Goal: Task Accomplishment & Management: Manage account settings

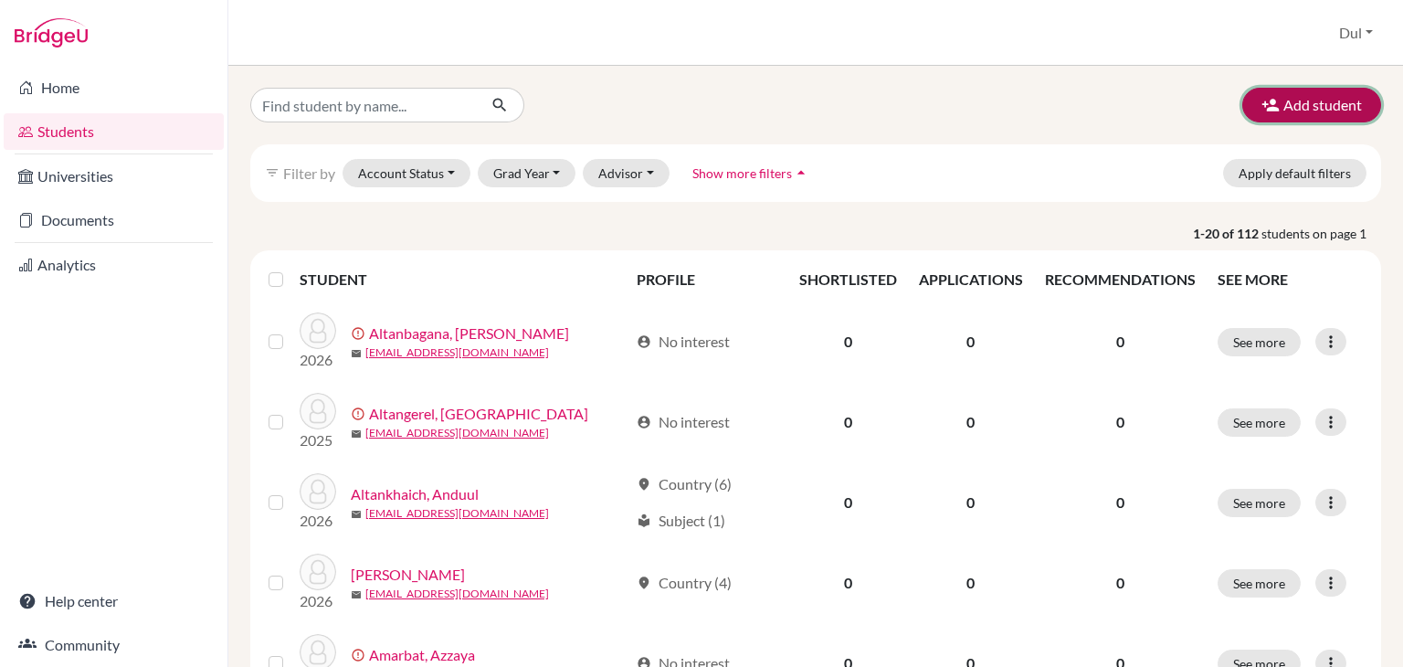
click at [1316, 100] on button "Add student" at bounding box center [1311, 105] width 139 height 35
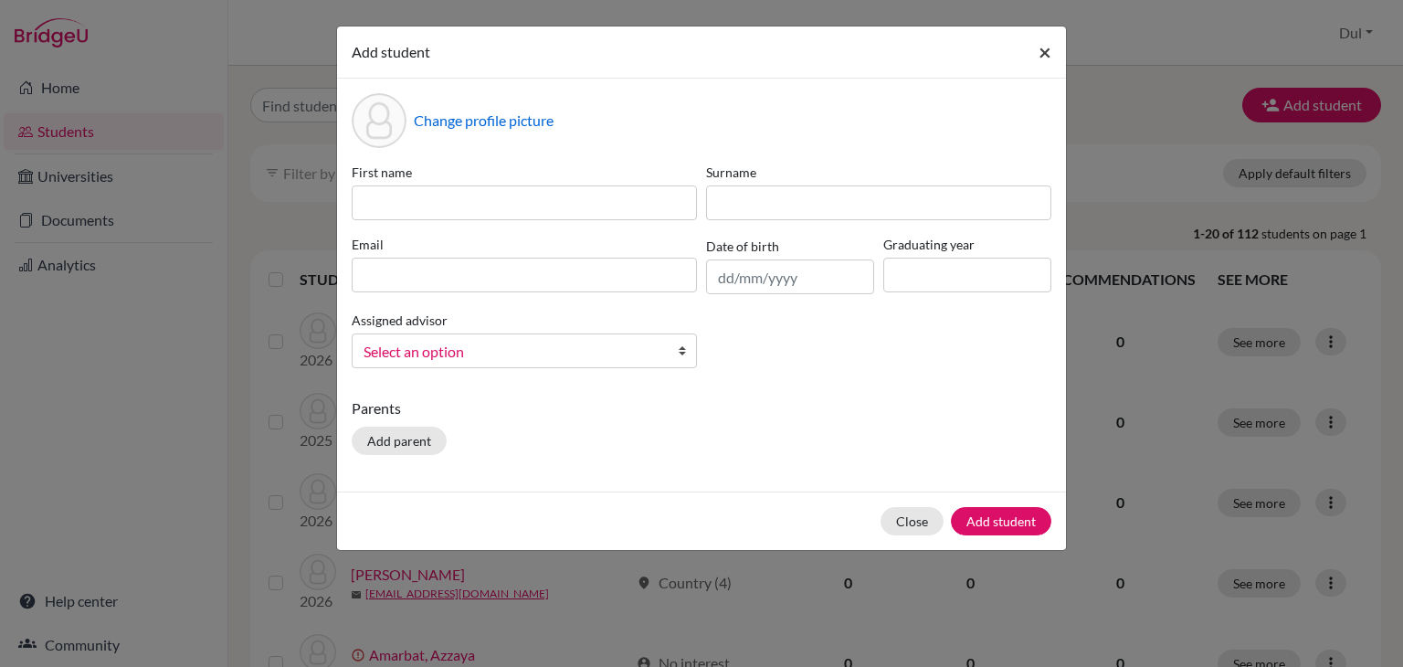
click at [1044, 51] on span "×" at bounding box center [1045, 51] width 13 height 26
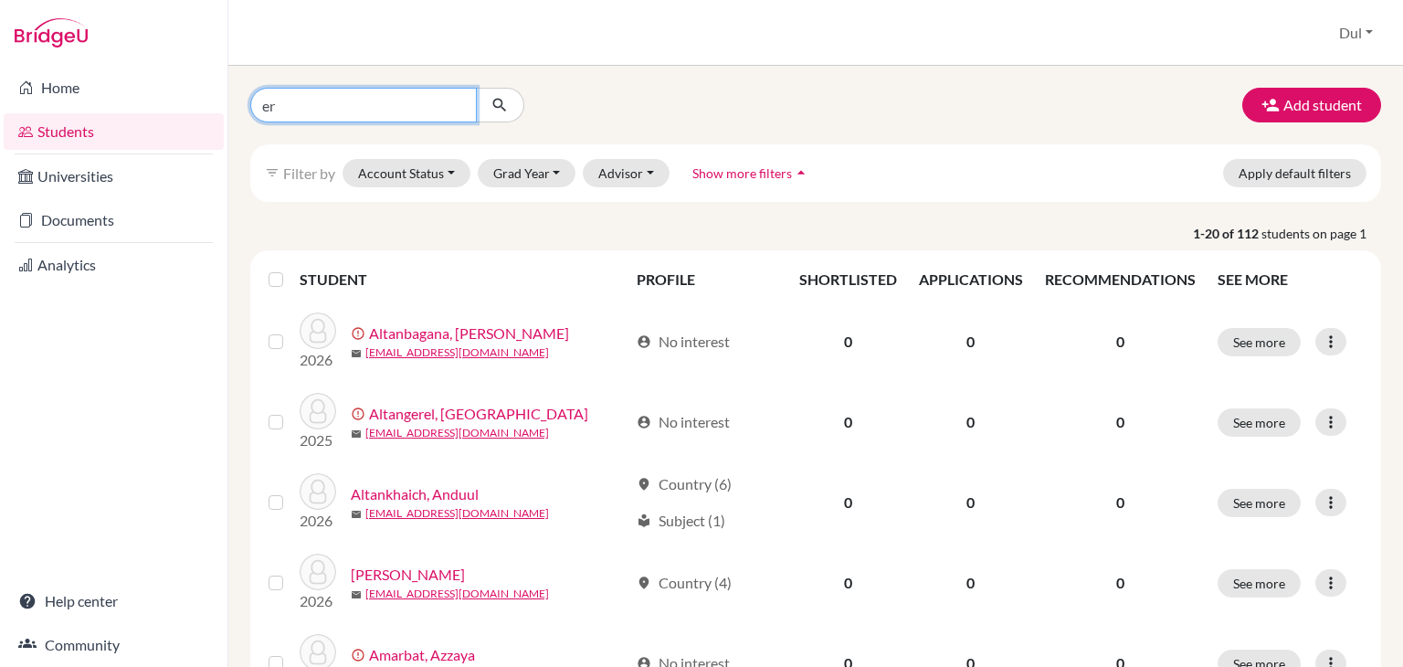
click at [323, 111] on input "er" at bounding box center [363, 105] width 227 height 35
type input "erdenebold"
click button "submit" at bounding box center [500, 105] width 48 height 35
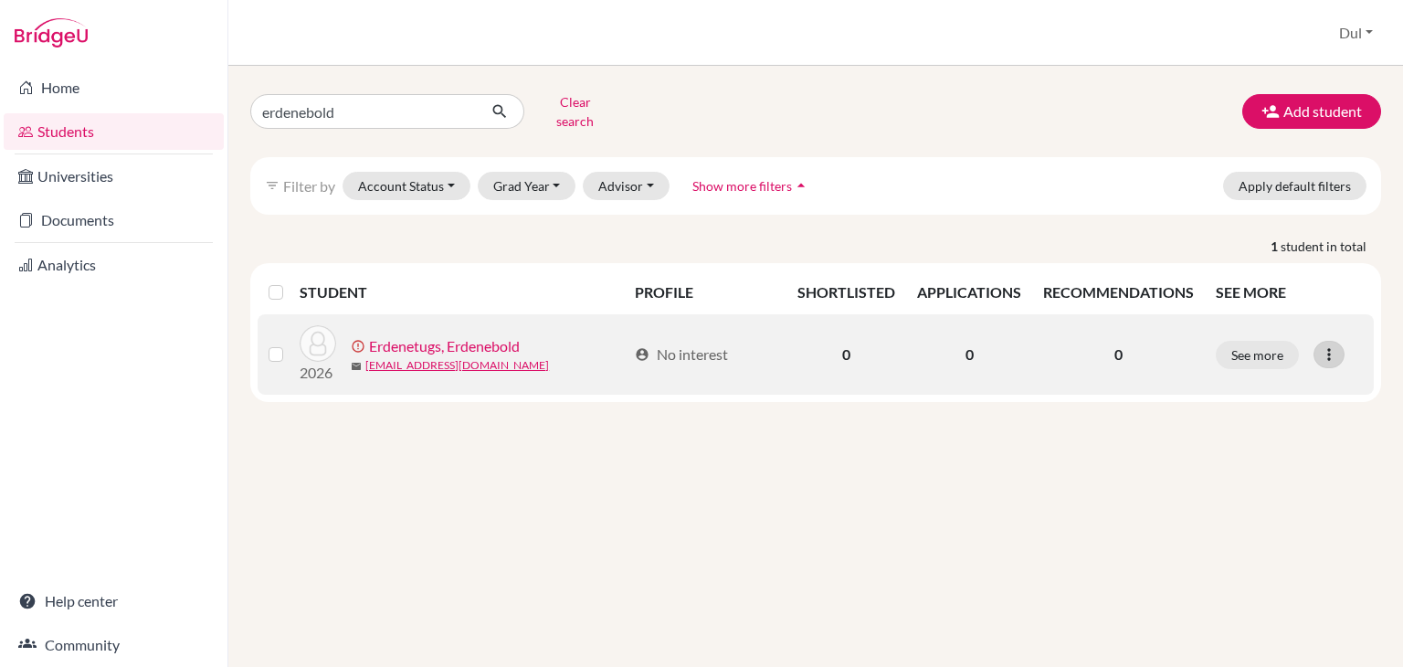
click at [1320, 345] on icon at bounding box center [1329, 354] width 18 height 18
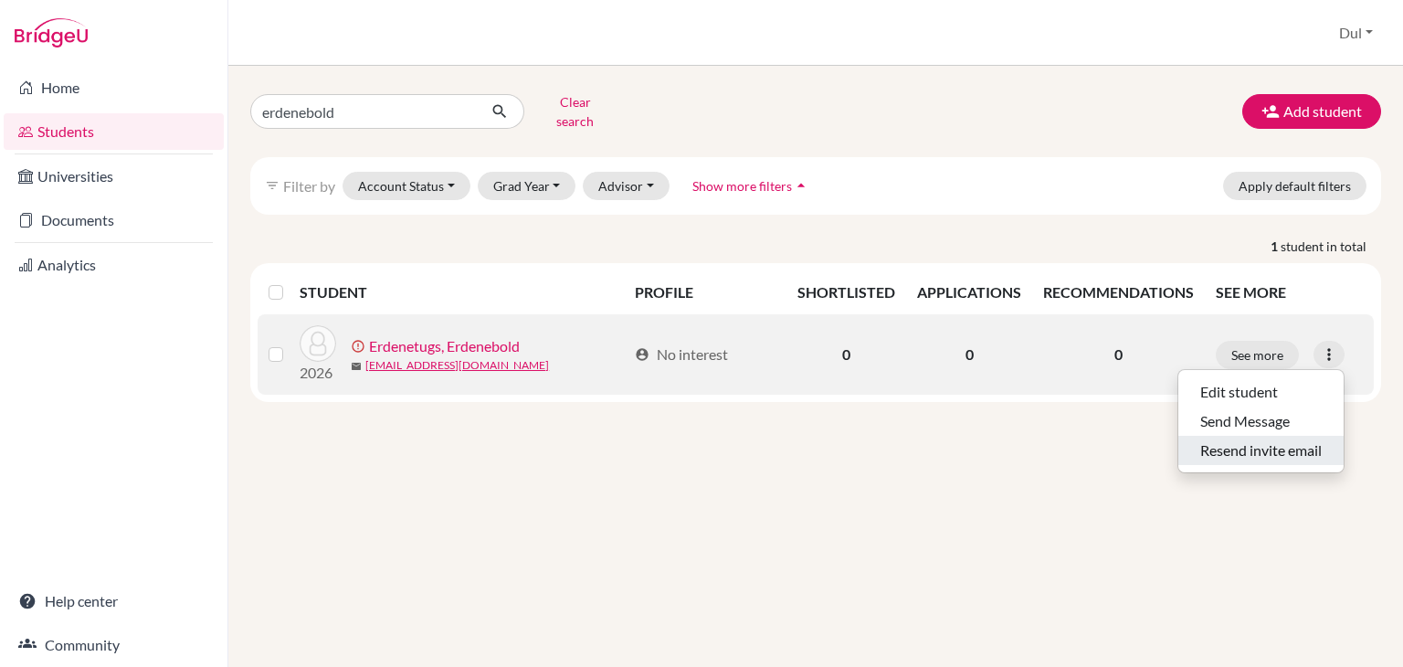
click at [1273, 441] on button "Resend invite email" at bounding box center [1260, 450] width 165 height 29
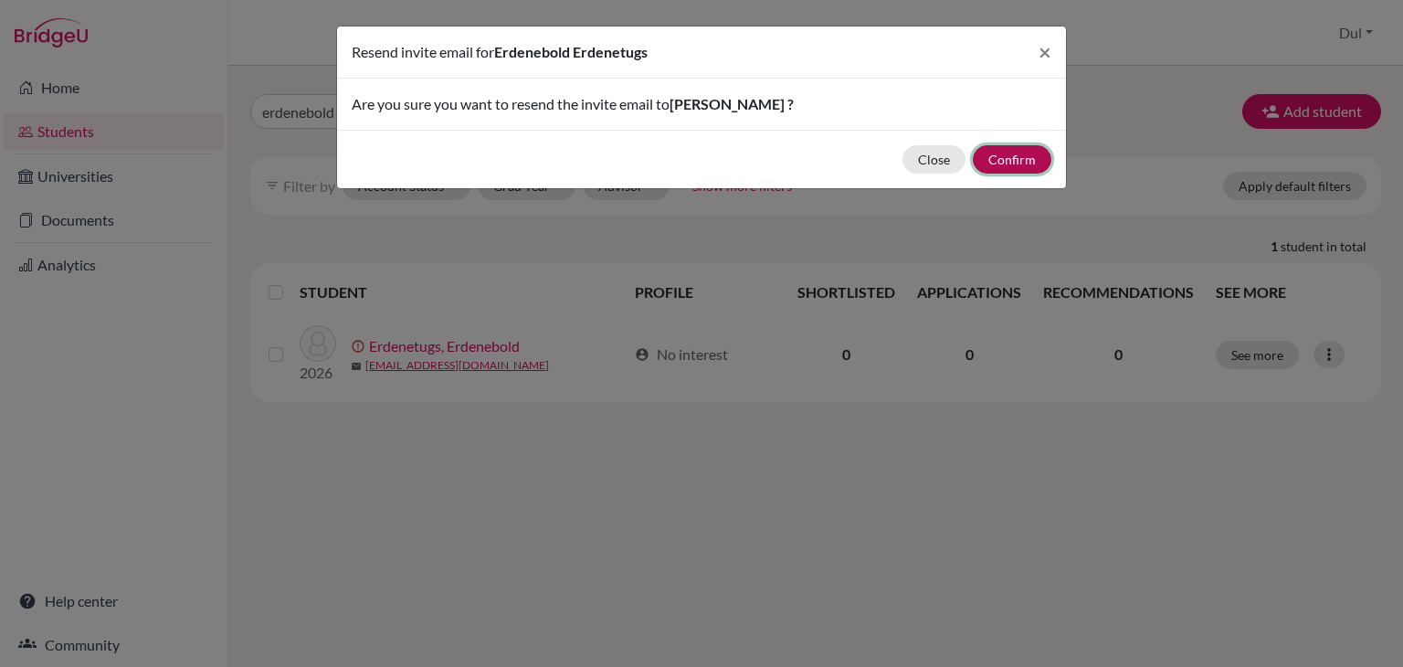
click at [1040, 156] on button "Confirm" at bounding box center [1012, 159] width 79 height 28
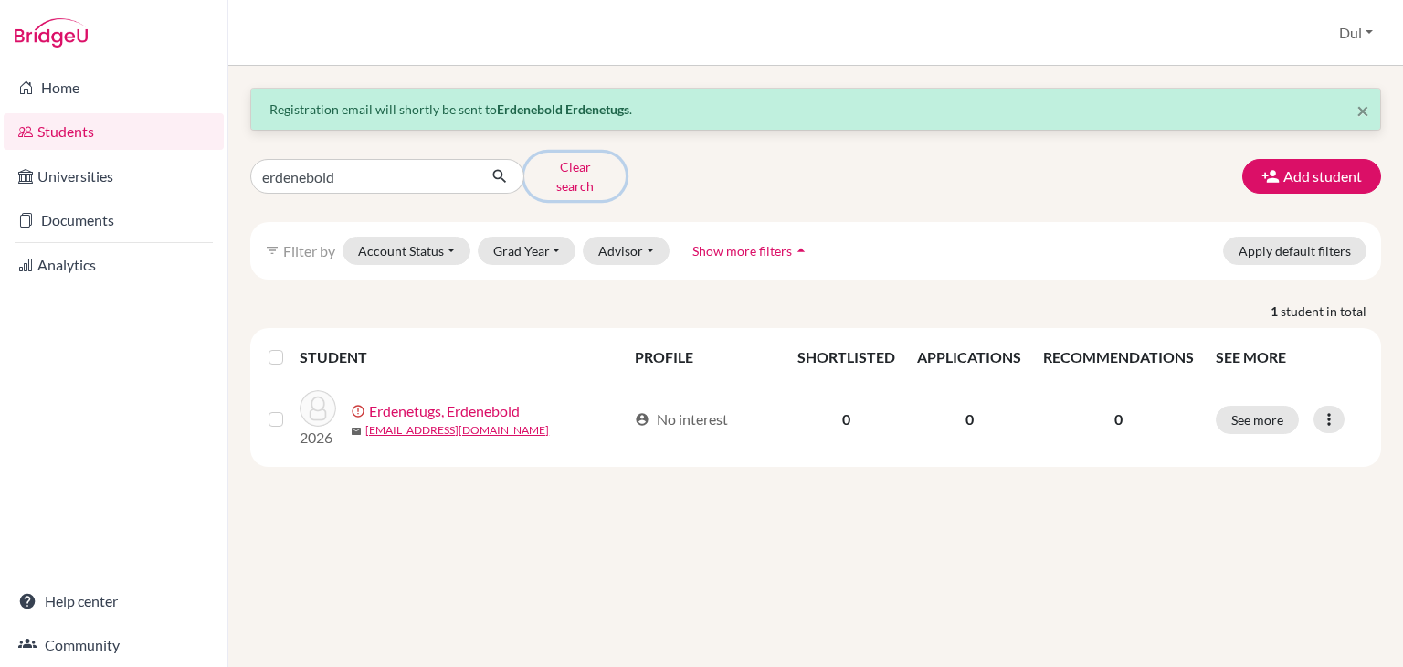
click at [570, 168] on button "Clear search" at bounding box center [574, 177] width 101 height 48
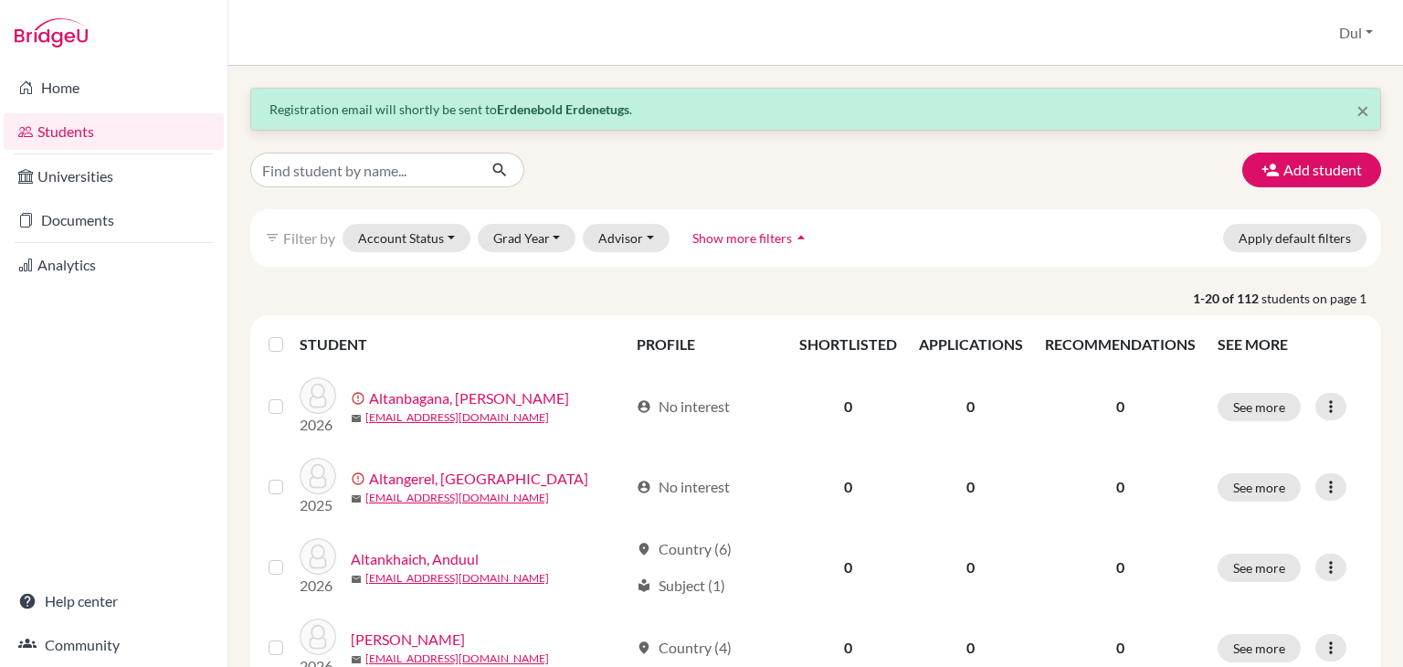
click at [554, 160] on div at bounding box center [430, 170] width 386 height 35
click at [1311, 180] on button "Add student" at bounding box center [1311, 170] width 139 height 35
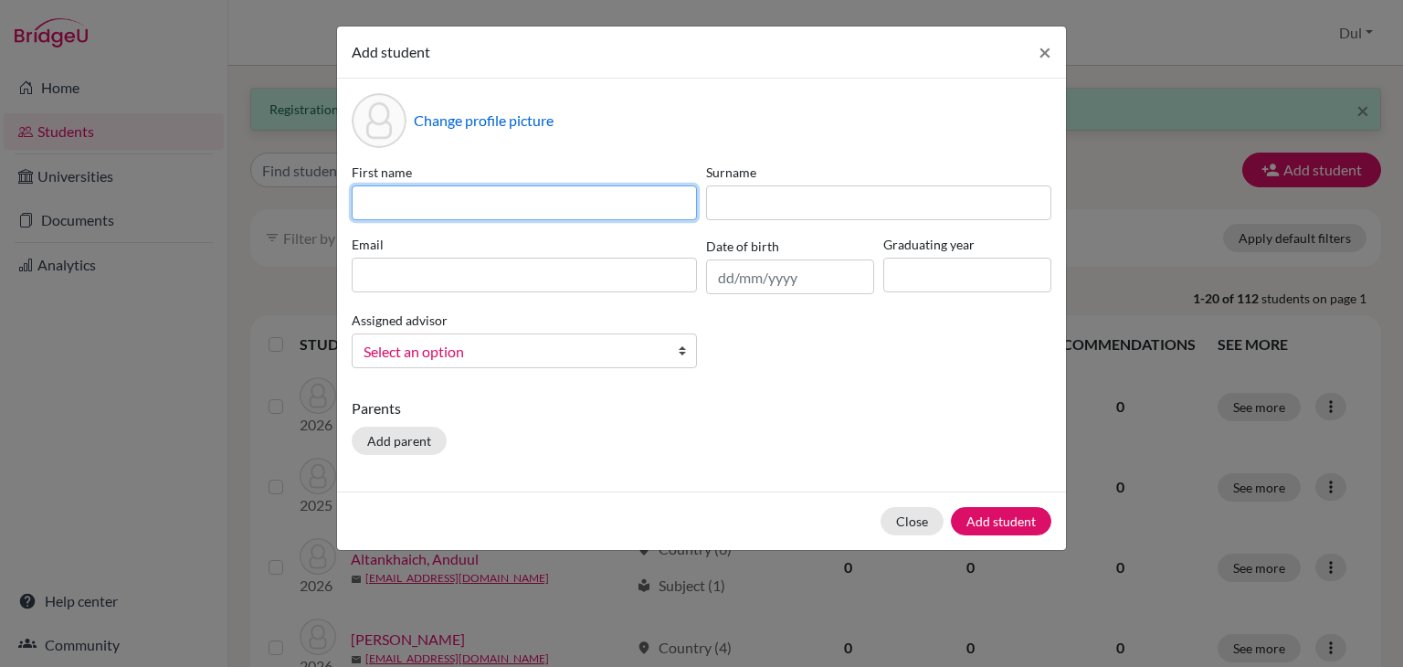
click at [463, 202] on input at bounding box center [524, 202] width 345 height 35
type input "Bilguuntugs"
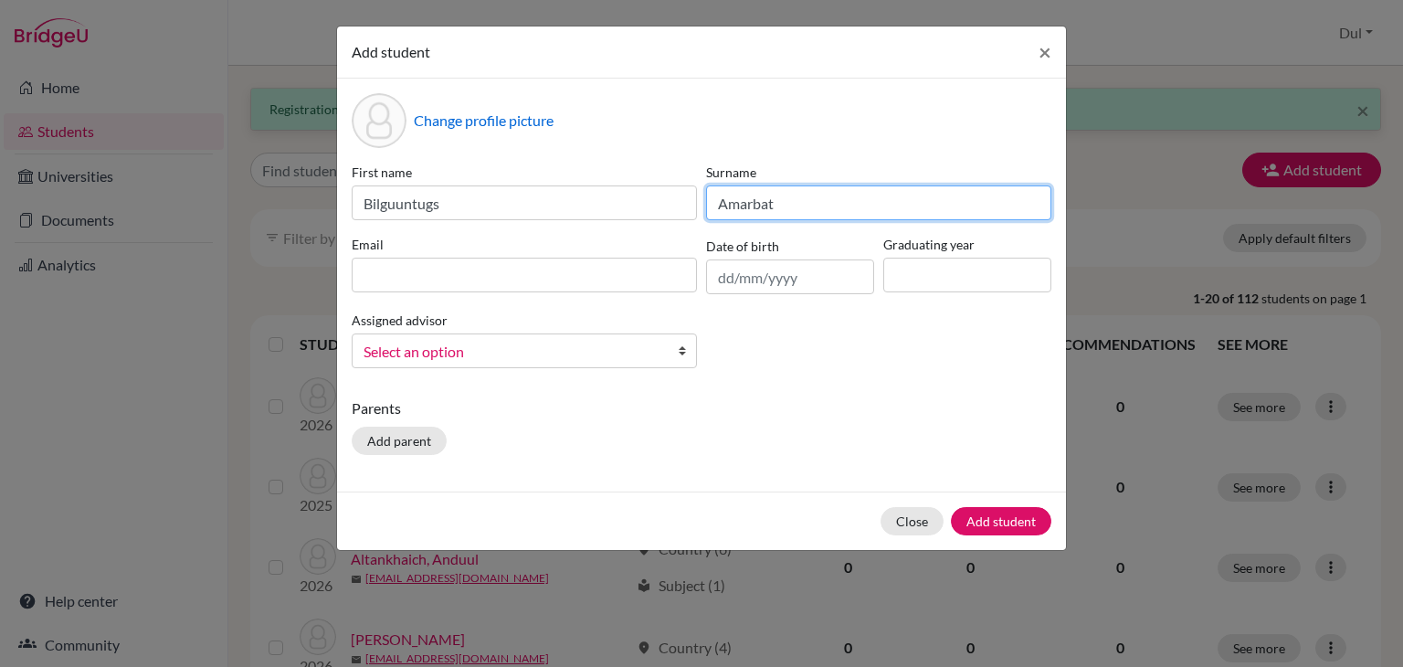
type input "Amarbat"
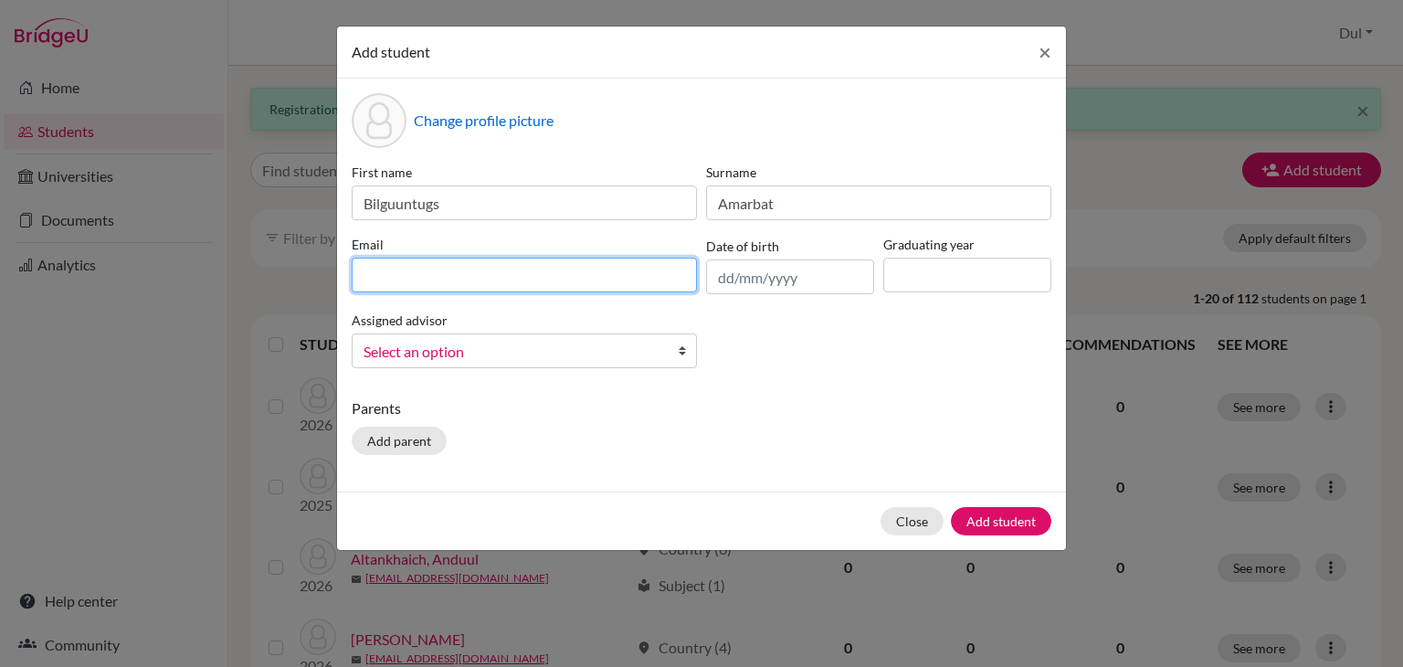
paste input "Kakekaje85@gmail.com"
type input "Kakekaje85@gmail.com"
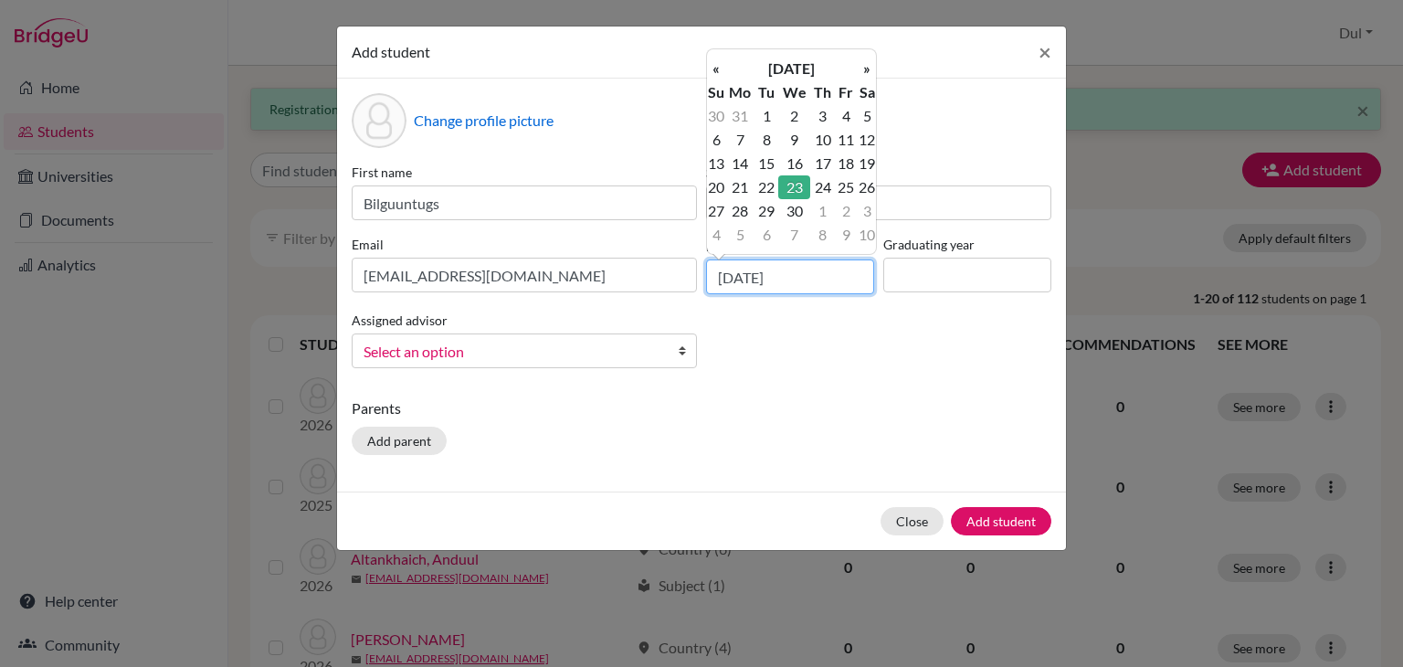
type input "[DATE]"
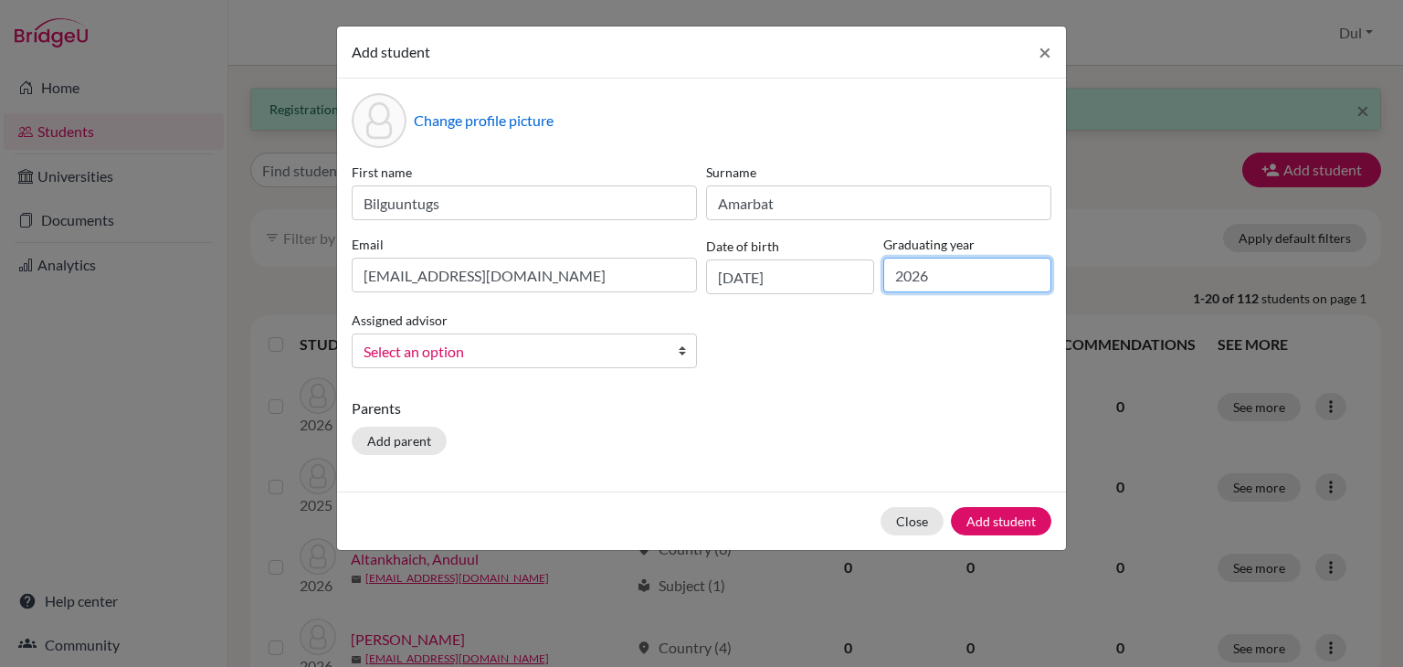
type input "2026"
click at [486, 371] on div "First name Bilguuntugs Surname Amarbat Email Kakekaje85@gmail.com Date of birth…" at bounding box center [701, 273] width 709 height 220
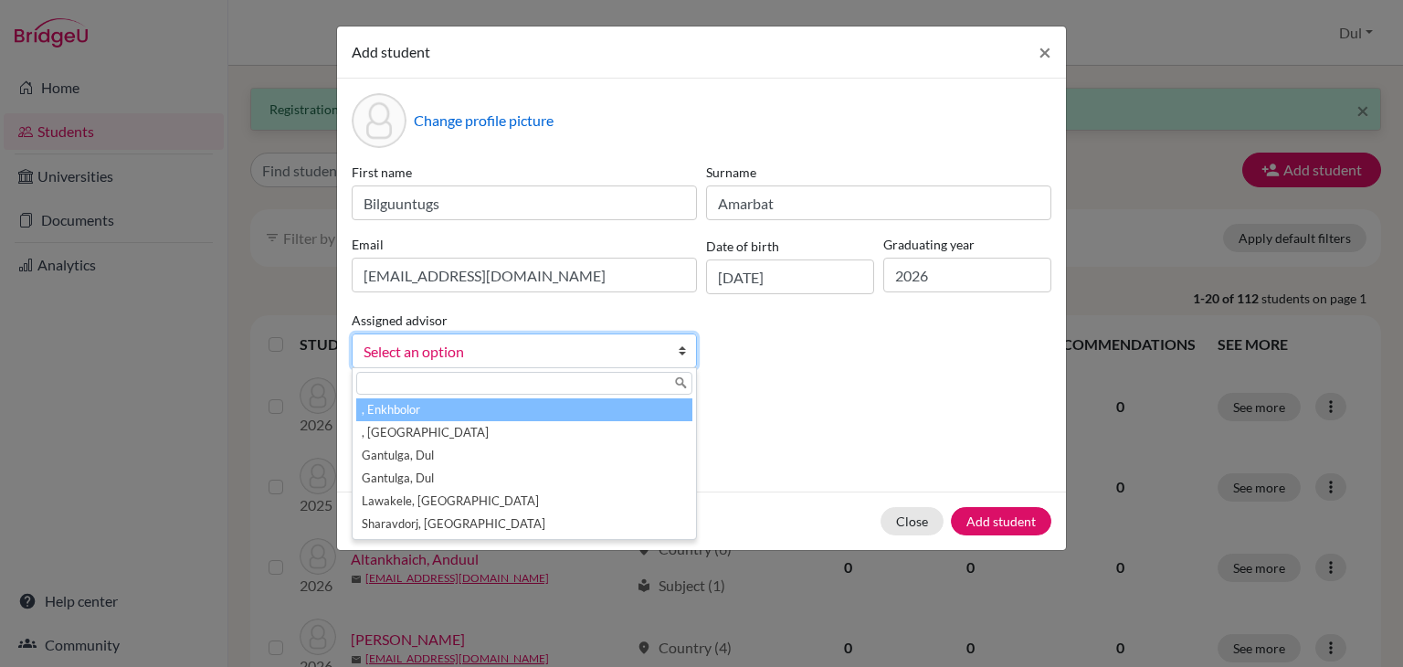
click at [457, 357] on span "Select an option" at bounding box center [513, 352] width 298 height 24
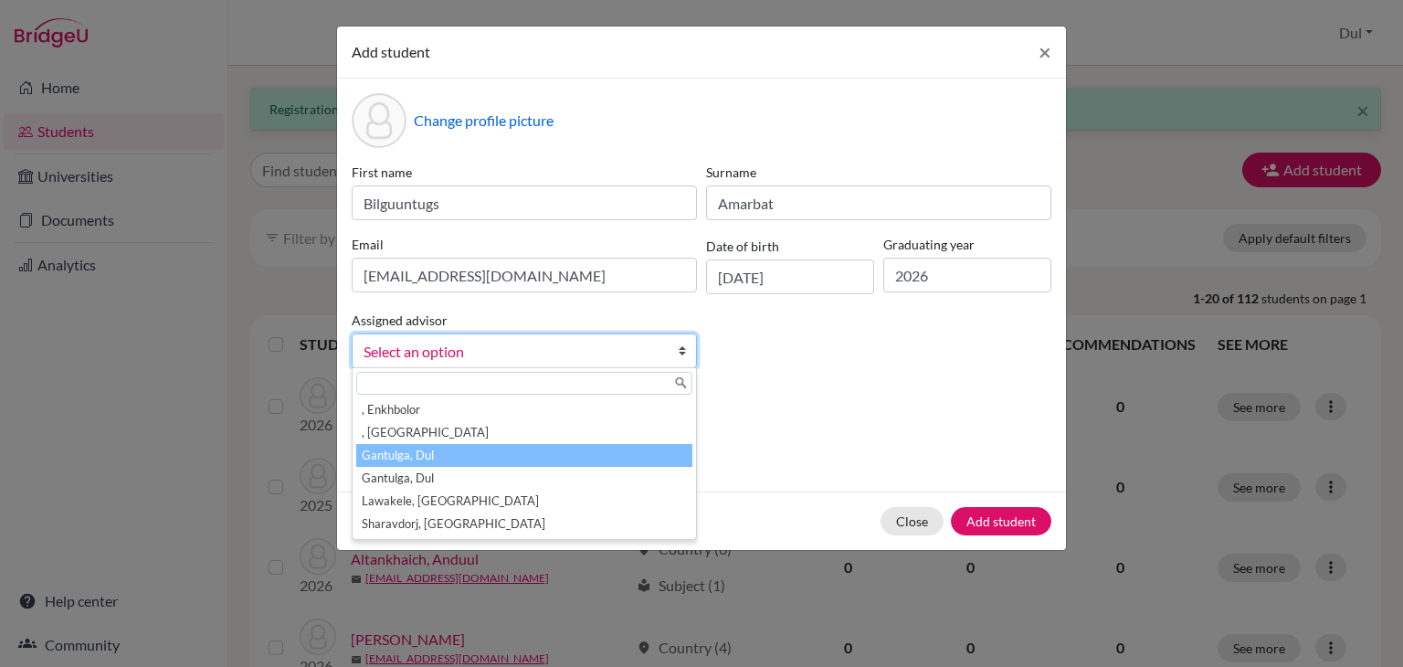
drag, startPoint x: 530, startPoint y: 469, endPoint x: 555, endPoint y: 456, distance: 28.6
click at [555, 456] on ul ", Enkhbolor , Khulan Gantulga, Dul Gantulga, Dul Lawakele, Lavenia Sharavdorj, …" at bounding box center [523, 466] width 340 height 137
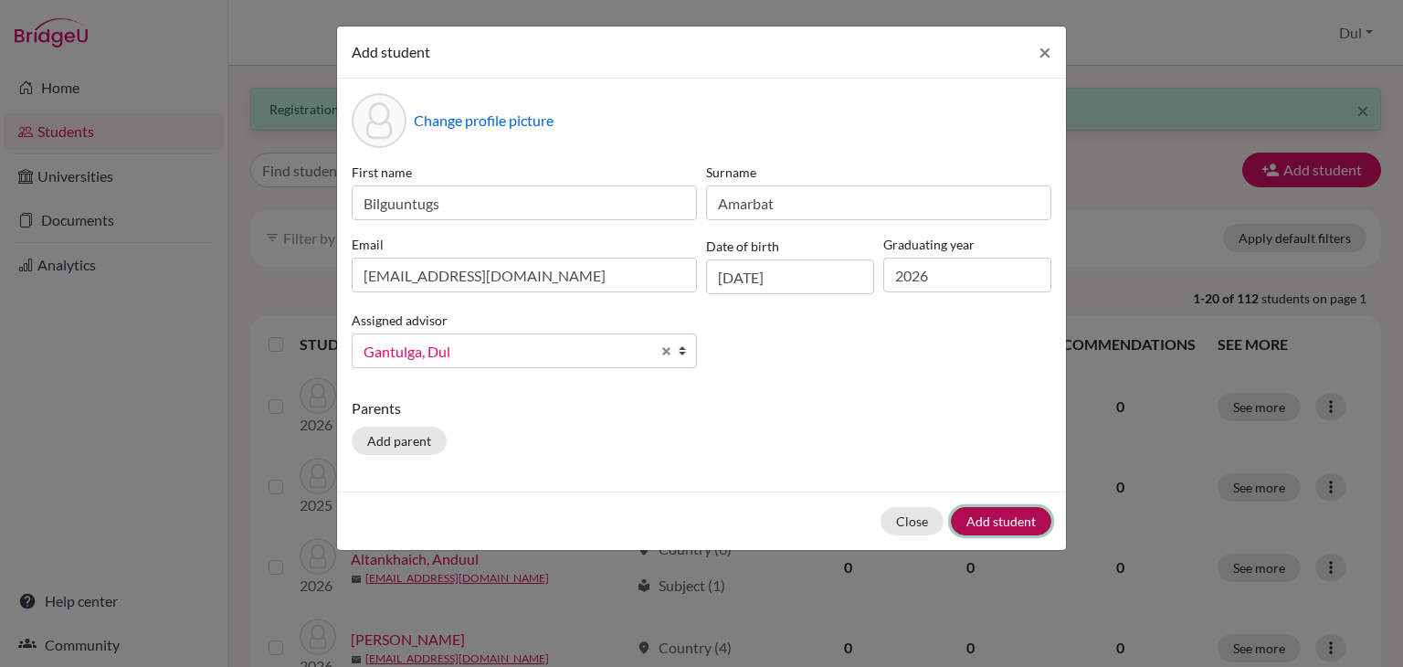
click at [1004, 517] on button "Add student" at bounding box center [1001, 521] width 100 height 28
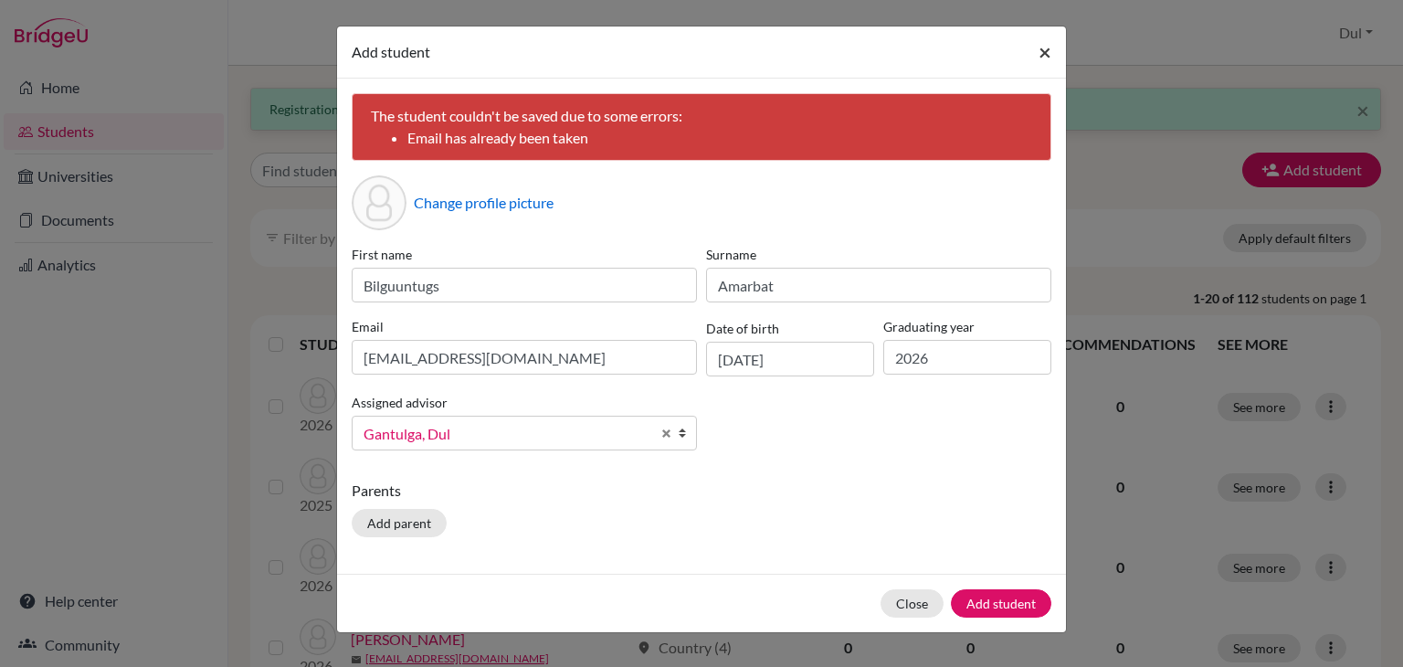
click at [1048, 52] on span "×" at bounding box center [1045, 51] width 13 height 26
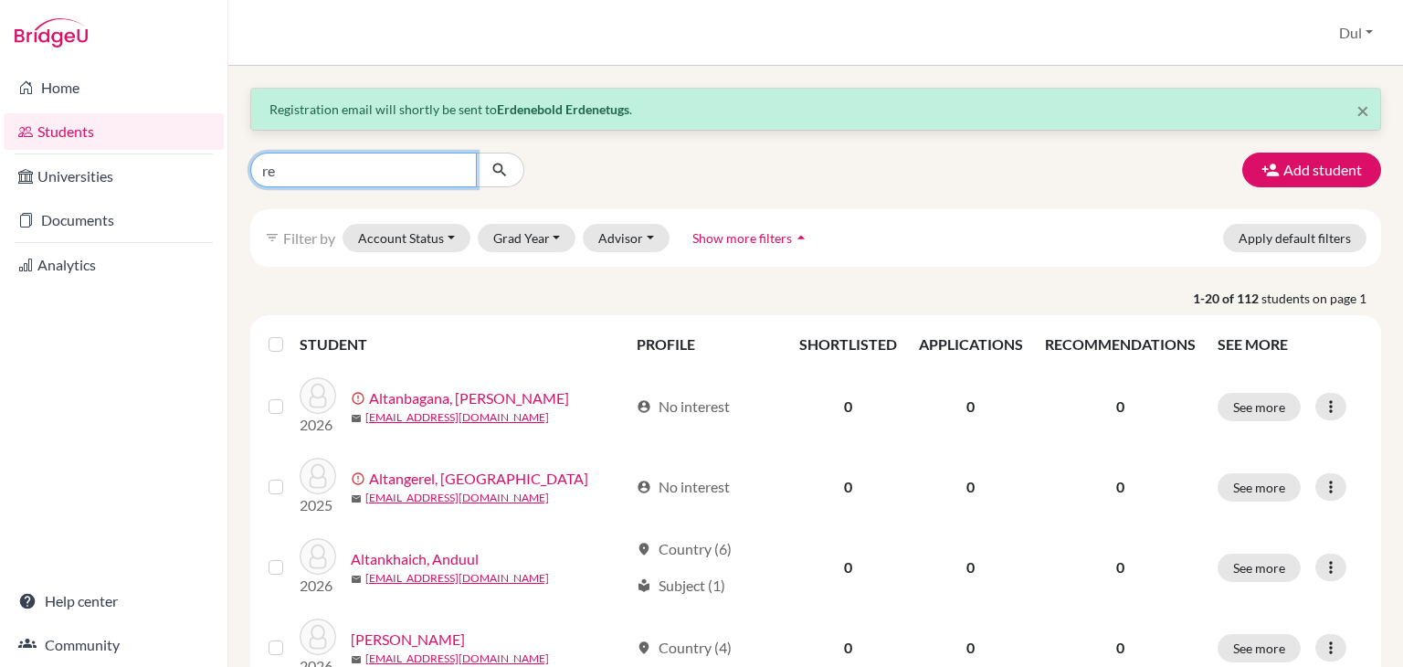
click at [390, 160] on input "re" at bounding box center [363, 170] width 227 height 35
type input "r"
type input "erdenebold"
click button "submit" at bounding box center [500, 170] width 48 height 35
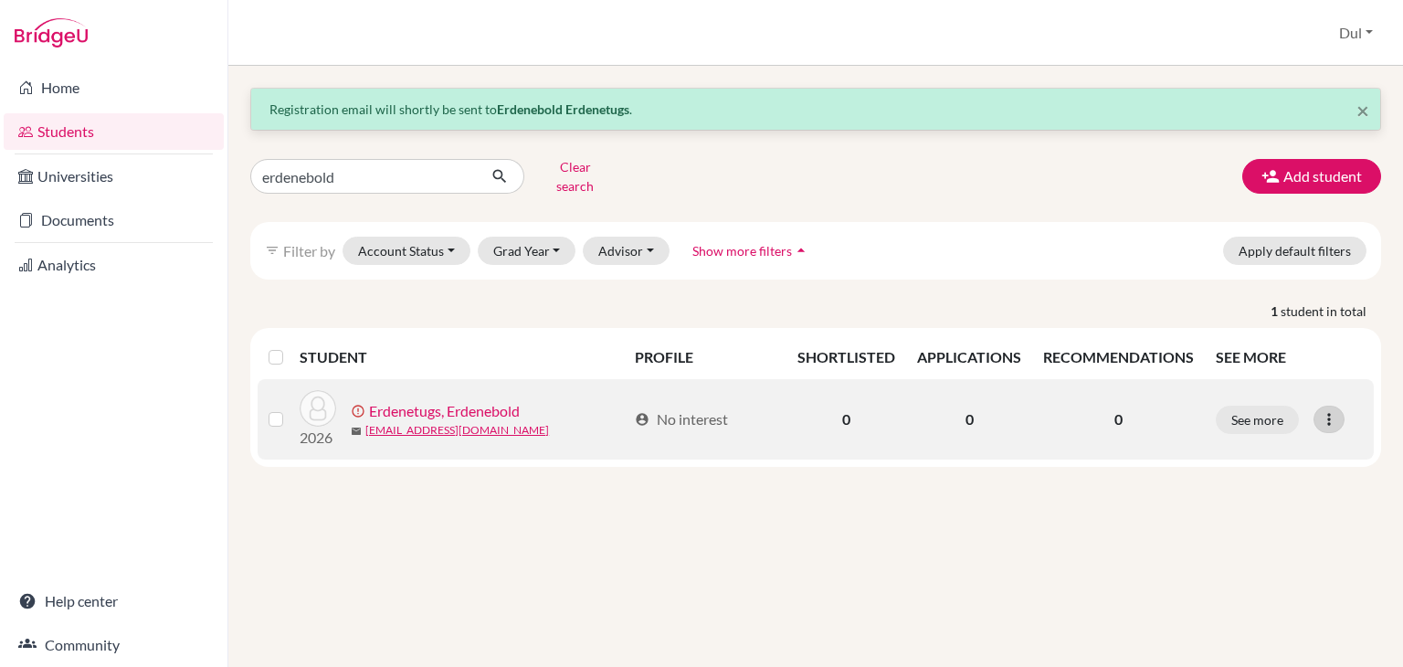
drag, startPoint x: 1316, startPoint y: 394, endPoint x: 1332, endPoint y: 404, distance: 18.5
click at [1332, 406] on div "See more Edit student Send Message Resend invite email" at bounding box center [1289, 420] width 147 height 28
click at [1332, 410] on icon at bounding box center [1329, 419] width 18 height 18
click at [1280, 443] on button "Edit student" at bounding box center [1260, 456] width 165 height 29
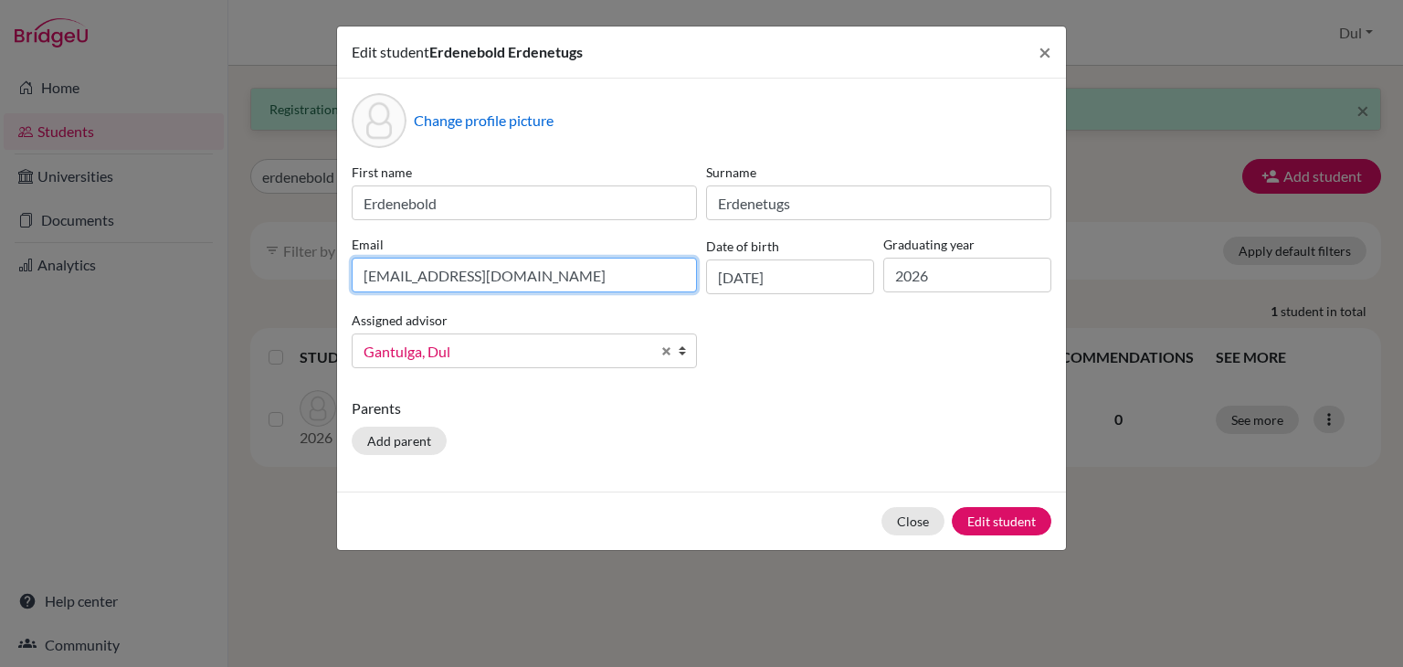
click at [589, 286] on input "[EMAIL_ADDRESS][DOMAIN_NAME]" at bounding box center [524, 275] width 345 height 35
click at [908, 522] on button "Close" at bounding box center [913, 521] width 63 height 28
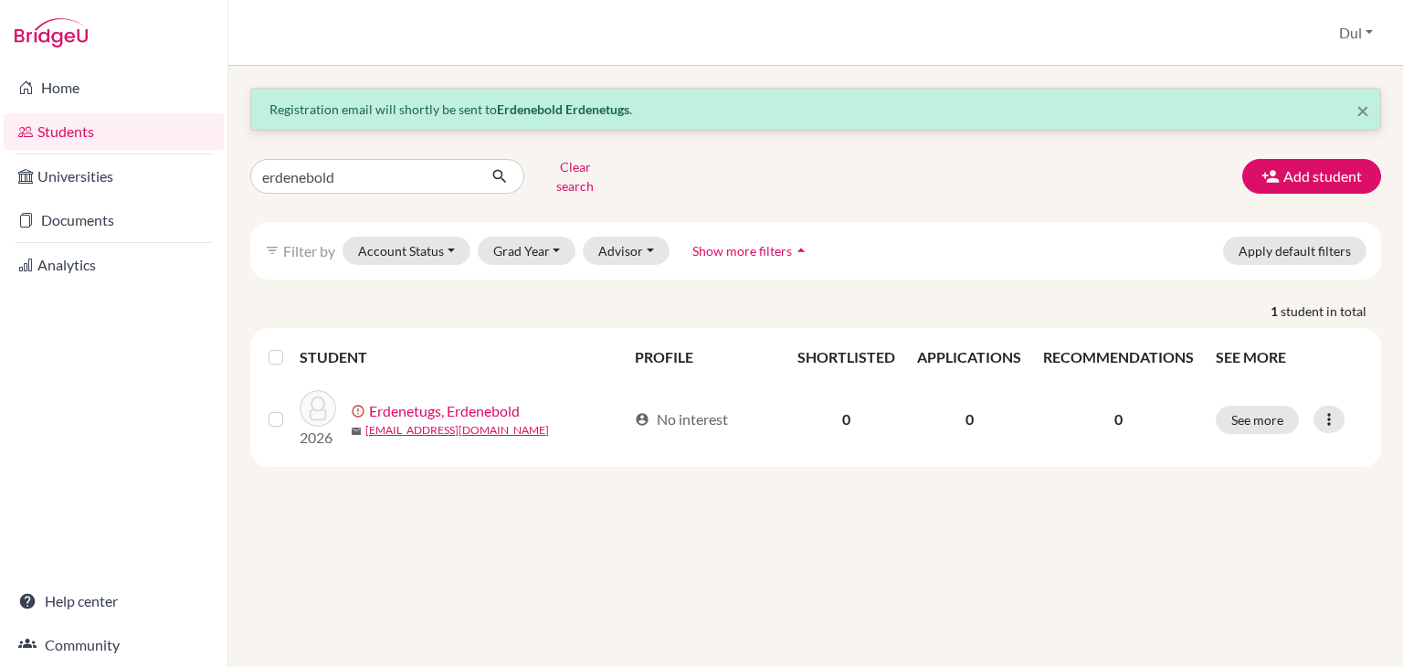
click at [676, 544] on div "× Registration email will shortly be sent to Erdenebold Erdenetugs . erdenebold…" at bounding box center [815, 366] width 1175 height 601
click at [880, 567] on div "× Registration email will shortly be sent to Erdenebold Erdenetugs . erdenebold…" at bounding box center [815, 366] width 1175 height 601
click at [387, 175] on input "erdenebold" at bounding box center [363, 176] width 227 height 35
click at [387, 175] on input "e" at bounding box center [363, 176] width 227 height 35
type input "erdenejargal"
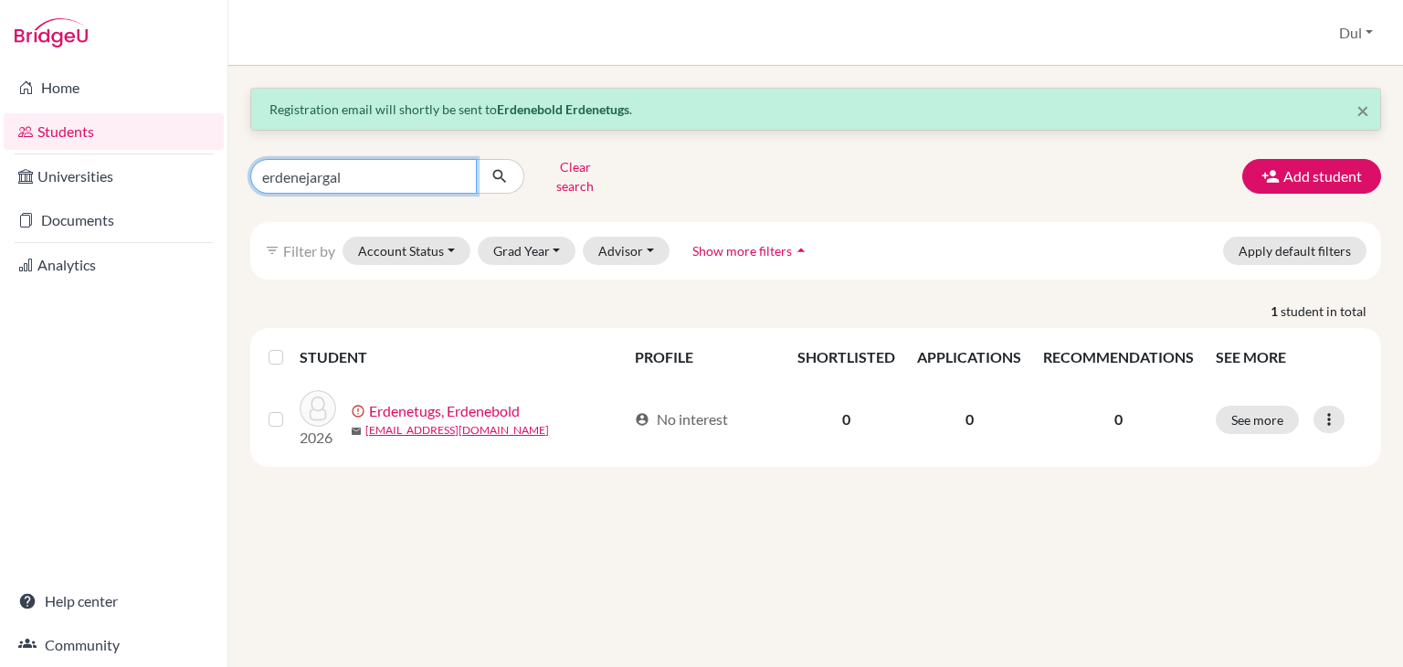
click button "submit" at bounding box center [500, 176] width 48 height 35
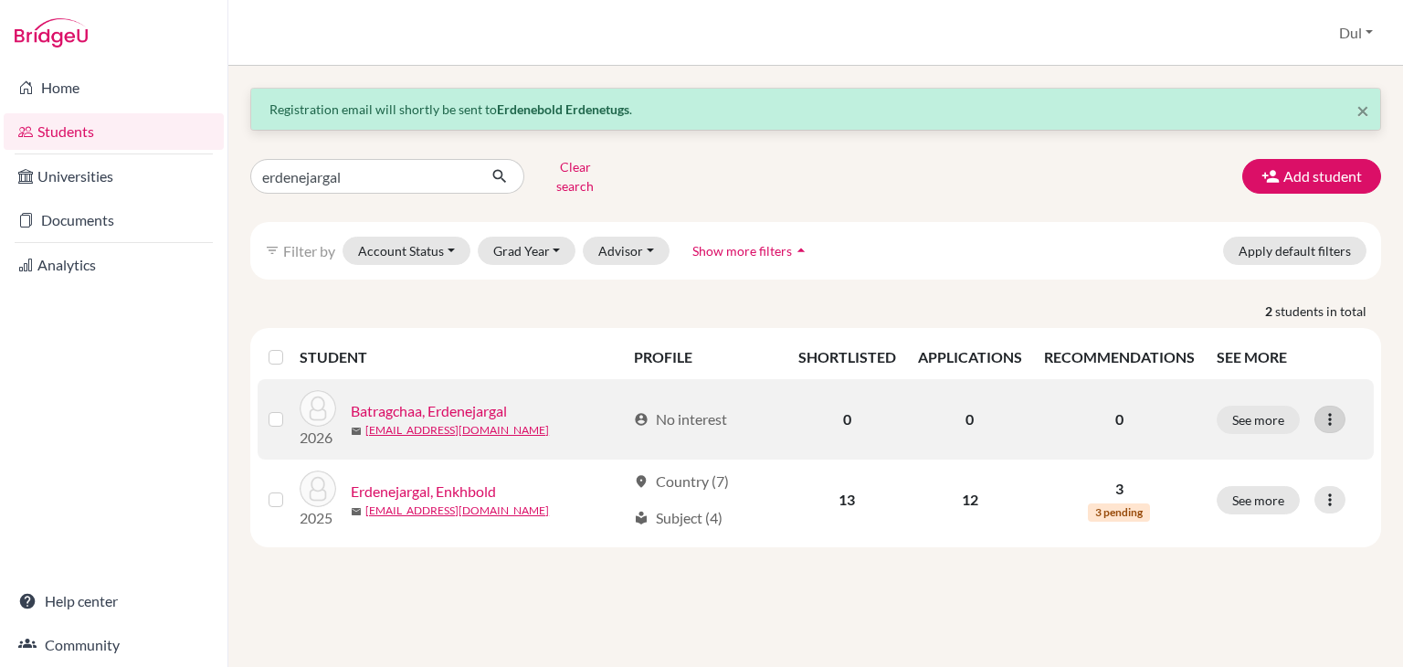
click at [1334, 410] on icon at bounding box center [1330, 419] width 18 height 18
click at [1264, 442] on button "Edit student" at bounding box center [1251, 456] width 144 height 29
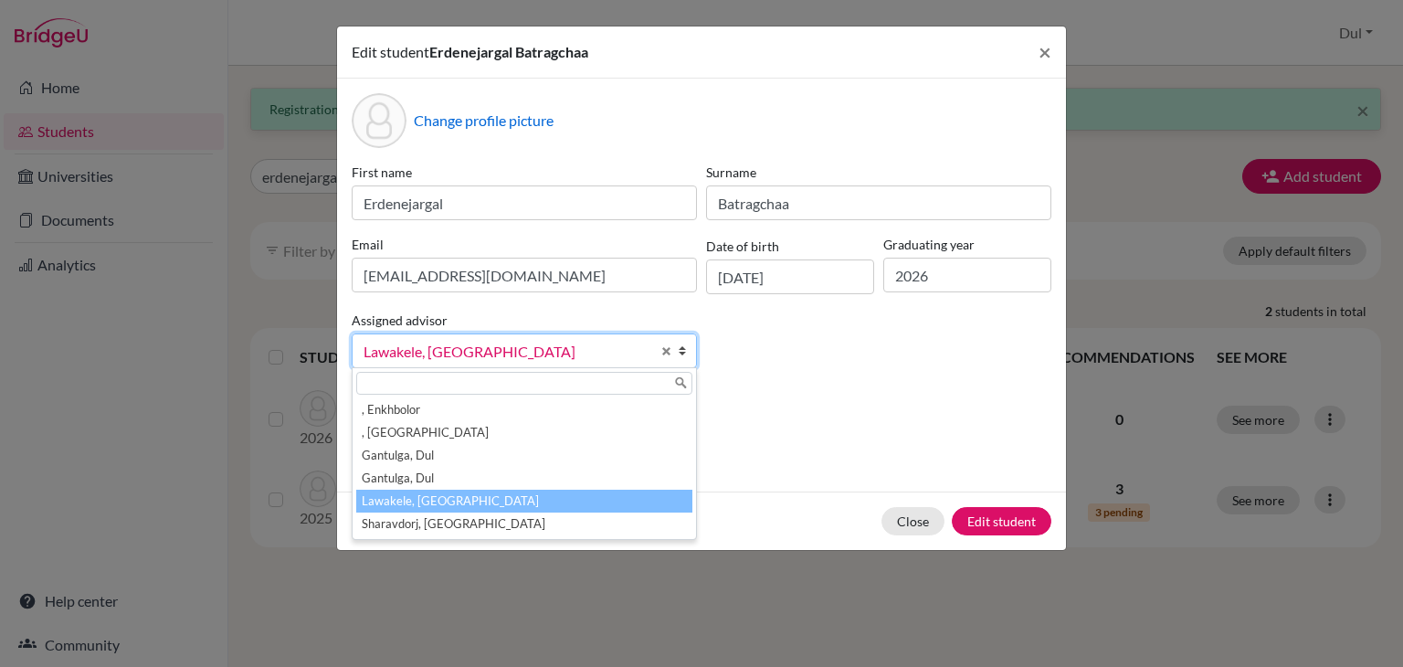
click at [544, 359] on span "Lawakele, [GEOGRAPHIC_DATA]" at bounding box center [507, 352] width 287 height 24
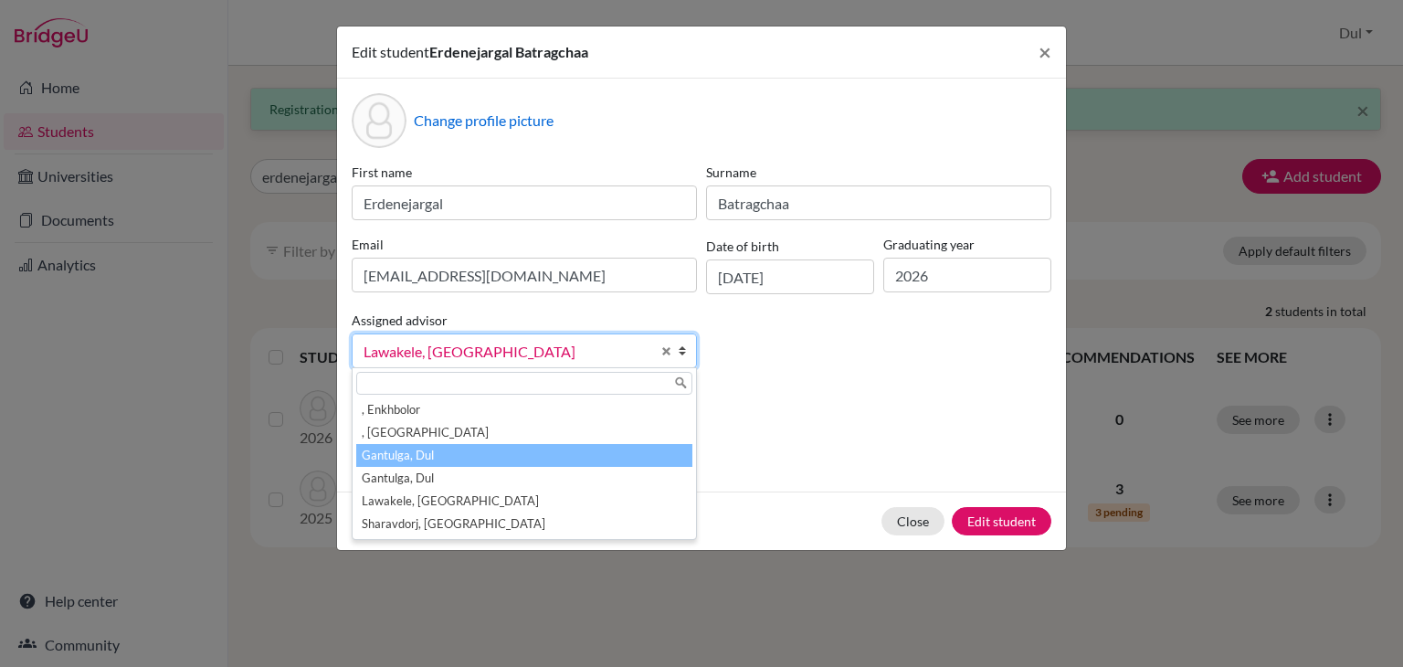
click at [603, 451] on li "Gantulga, Dul" at bounding box center [524, 455] width 336 height 23
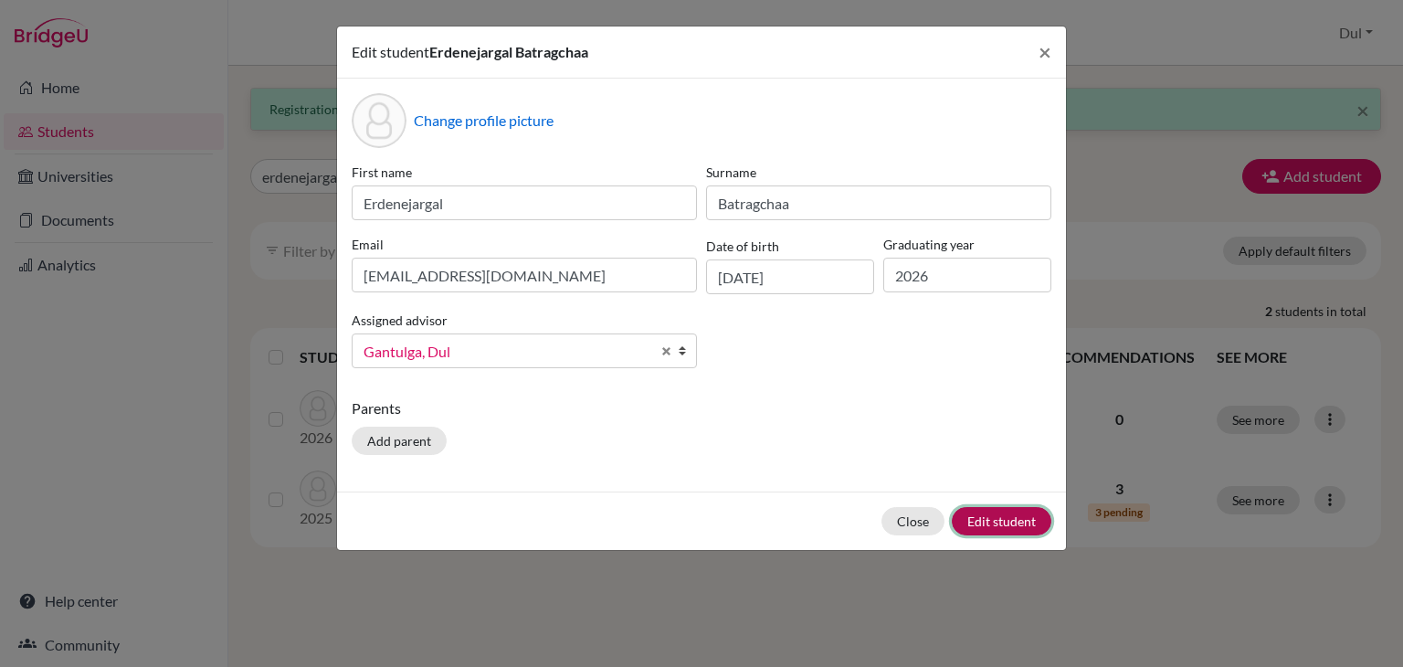
click at [1023, 516] on button "Edit student" at bounding box center [1002, 521] width 100 height 28
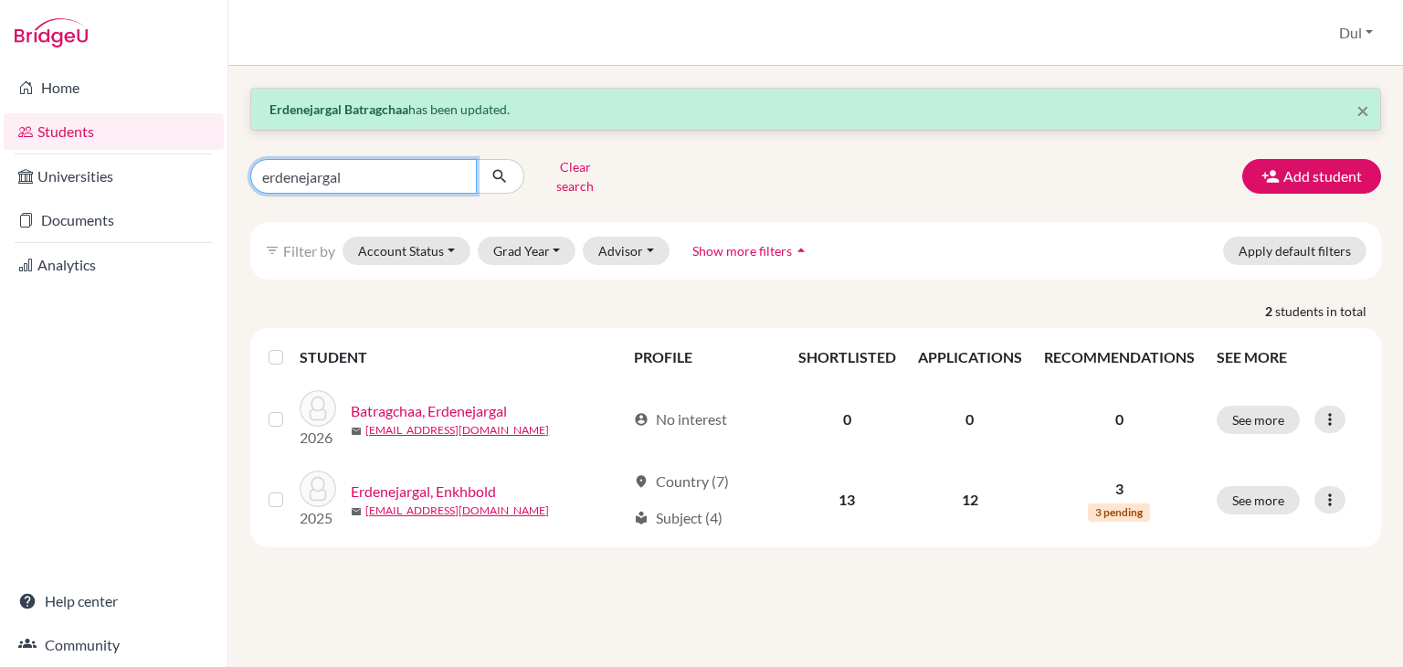
click at [344, 169] on input "erdenejargal" at bounding box center [363, 176] width 227 height 35
type input "chinbiligt"
click button "submit" at bounding box center [500, 176] width 48 height 35
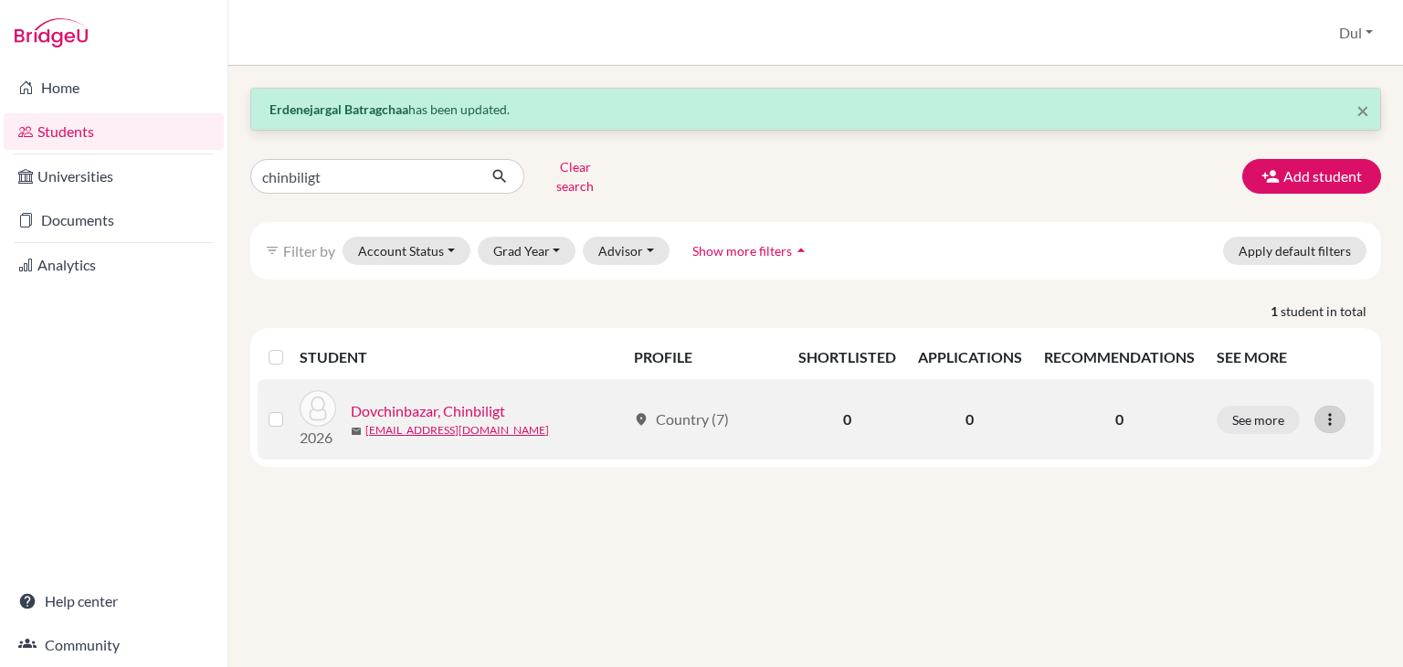
click at [1324, 410] on icon at bounding box center [1330, 419] width 18 height 18
click at [1253, 442] on button "Edit student" at bounding box center [1249, 456] width 144 height 29
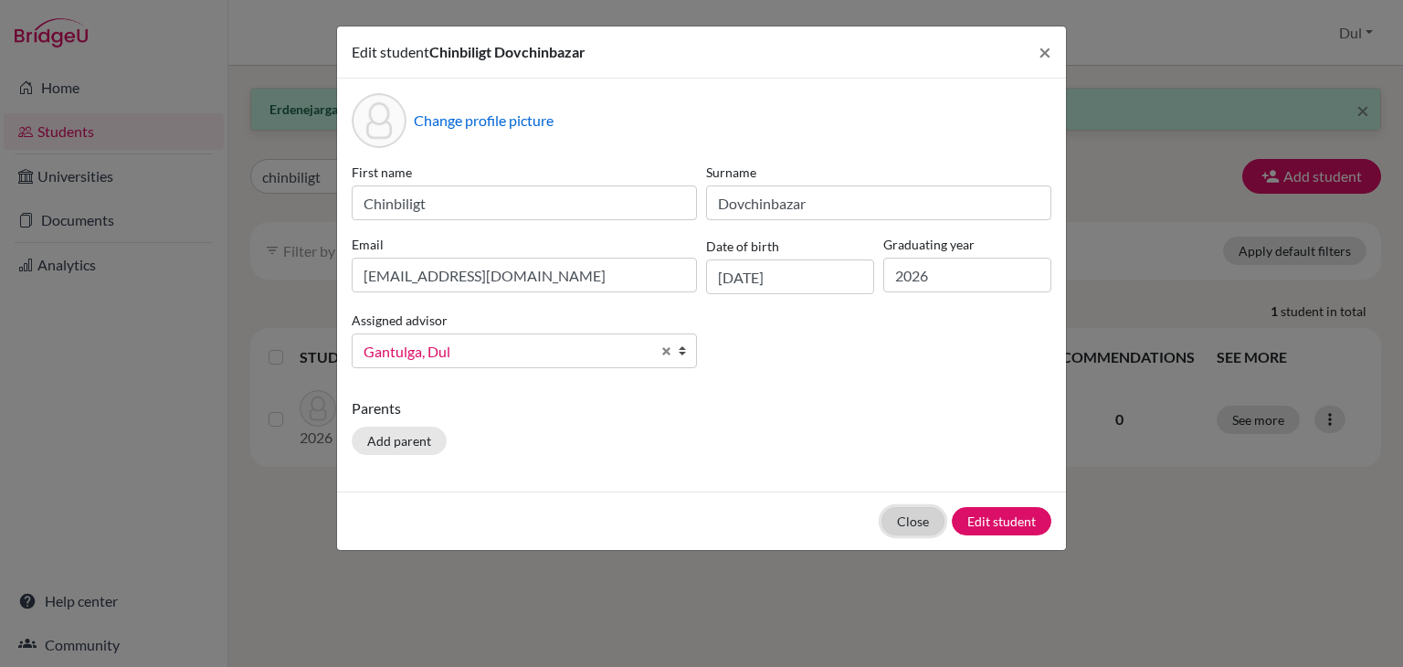
click at [908, 515] on button "Close" at bounding box center [913, 521] width 63 height 28
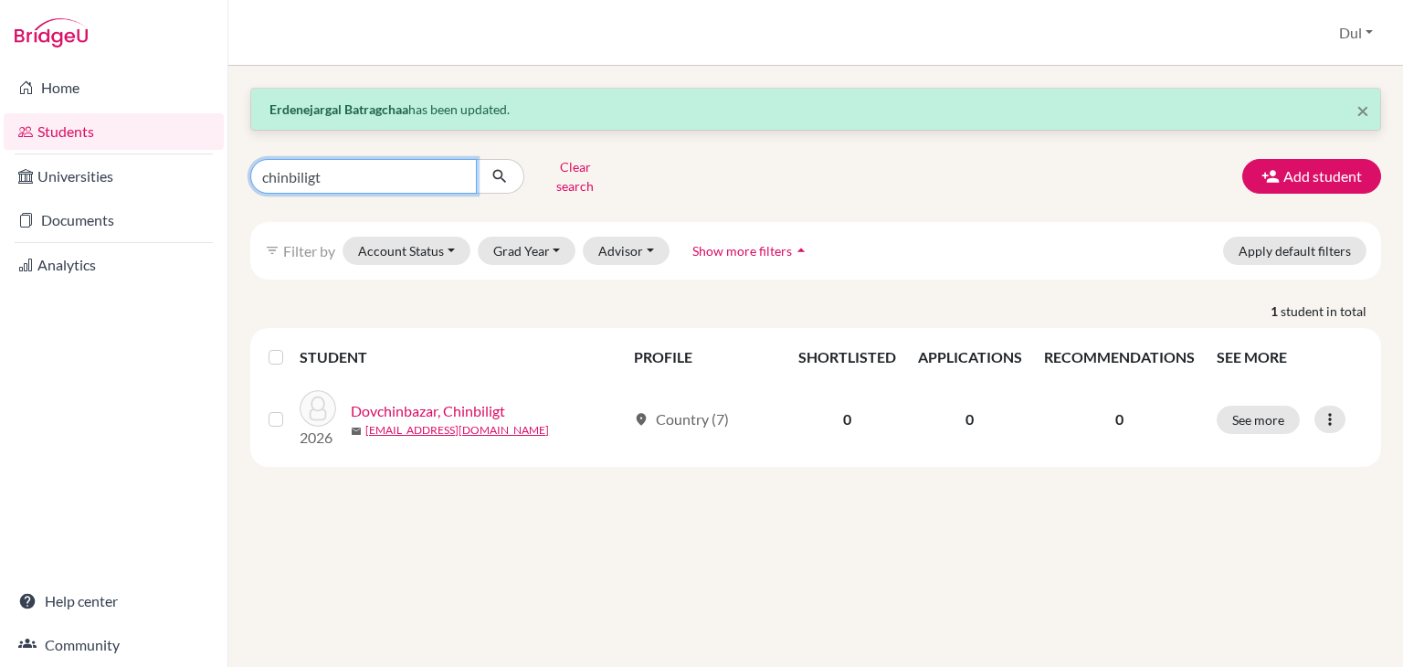
click at [438, 173] on input "chinbiligt" at bounding box center [363, 176] width 227 height 35
type input "khangarid"
click button "submit" at bounding box center [500, 176] width 48 height 35
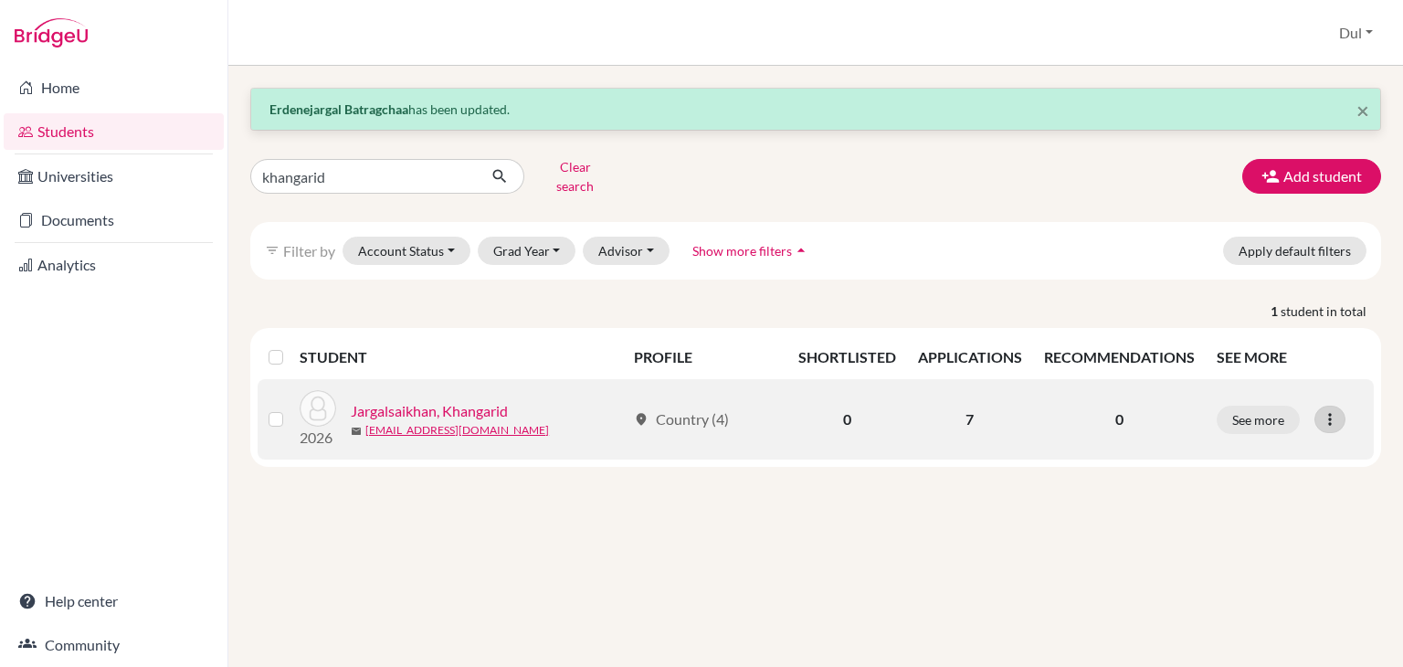
click at [1316, 406] on div at bounding box center [1329, 419] width 31 height 27
click at [1233, 442] on button "Edit student" at bounding box center [1249, 456] width 144 height 29
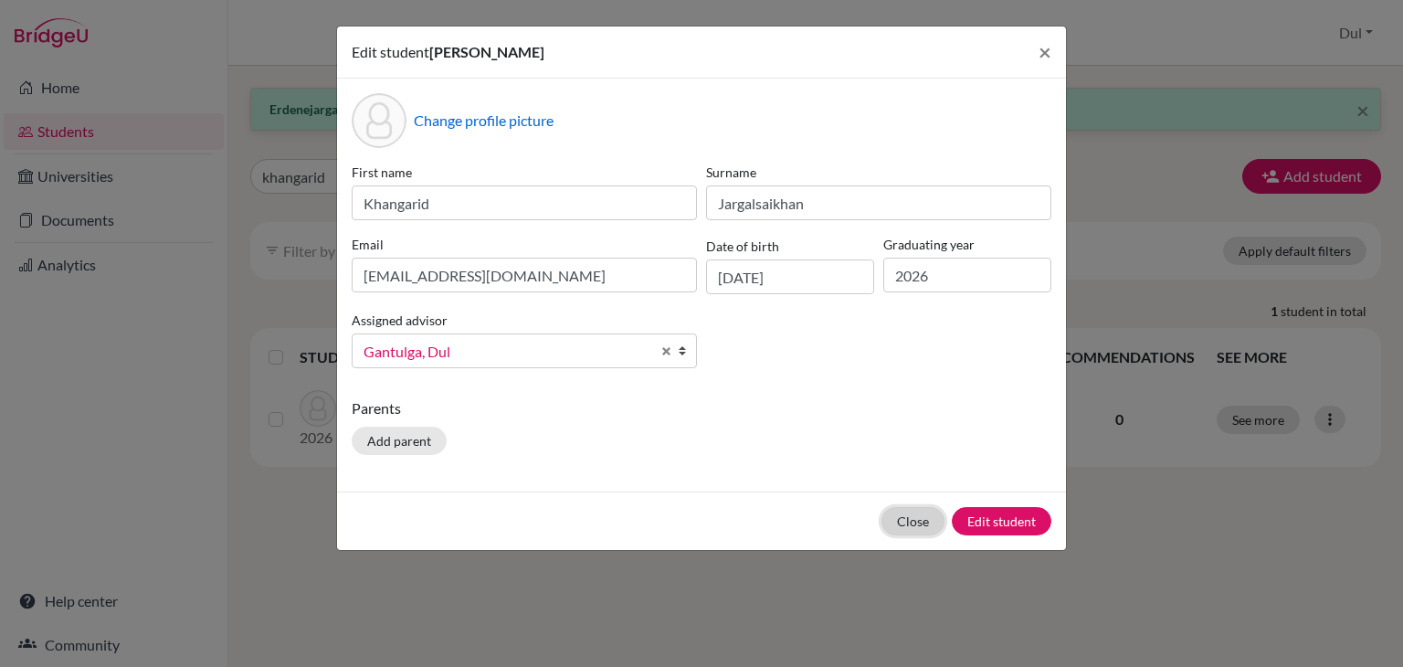
click at [928, 523] on button "Close" at bounding box center [913, 521] width 63 height 28
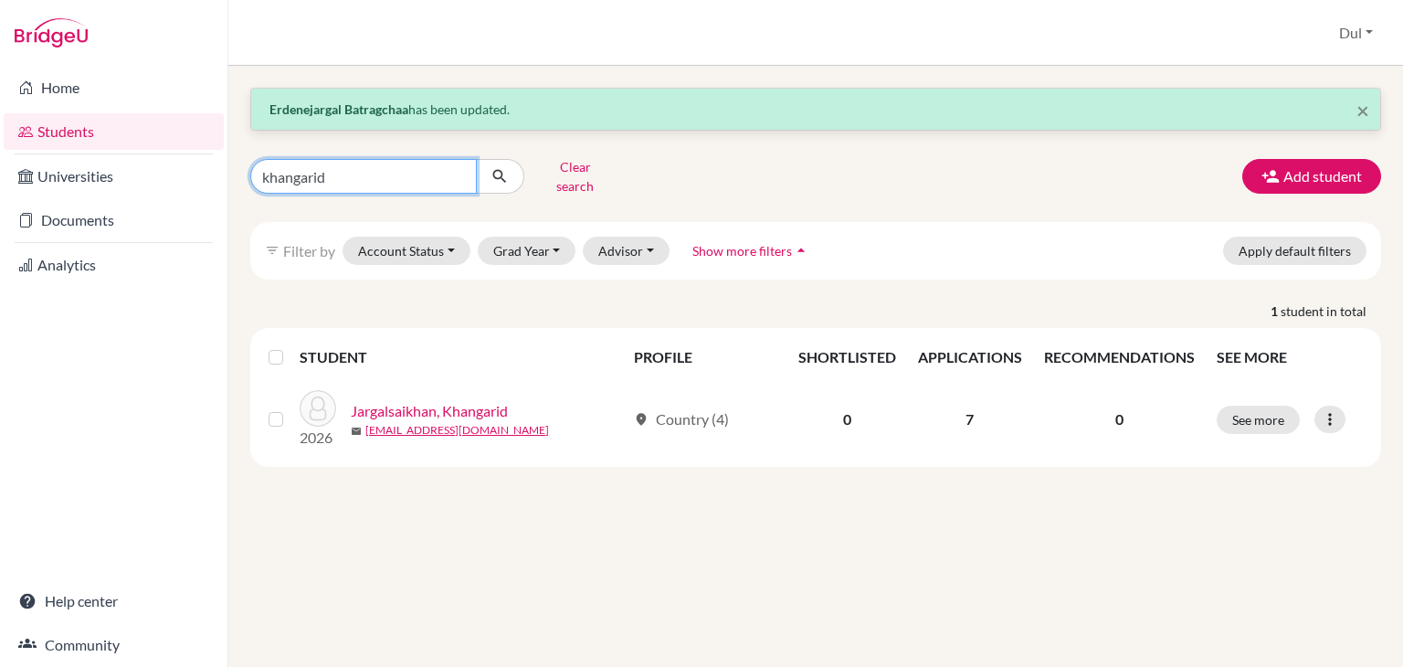
click at [384, 183] on input "khangarid" at bounding box center [363, 176] width 227 height 35
click at [384, 183] on input "de" at bounding box center [363, 176] width 227 height 35
type input "delgermurun"
click button "submit" at bounding box center [500, 176] width 48 height 35
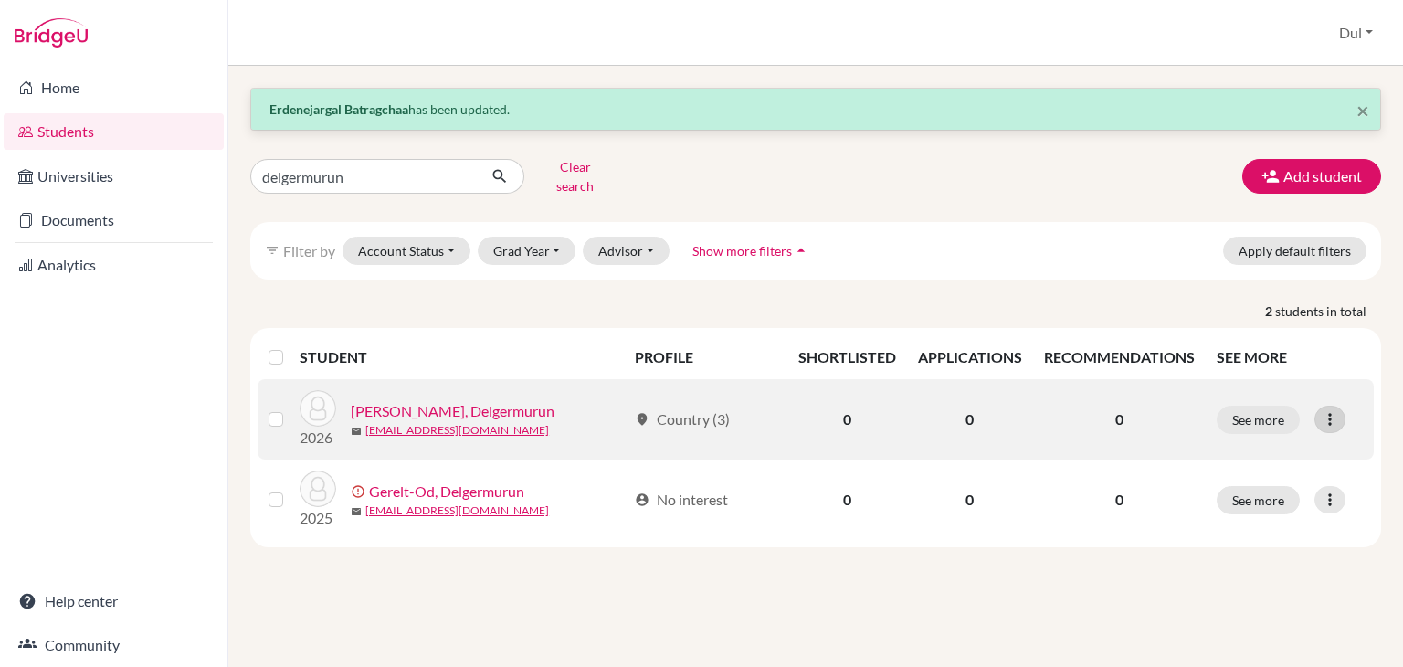
click at [1330, 410] on icon at bounding box center [1330, 419] width 18 height 18
click at [1230, 454] on button "Edit student" at bounding box center [1250, 456] width 144 height 29
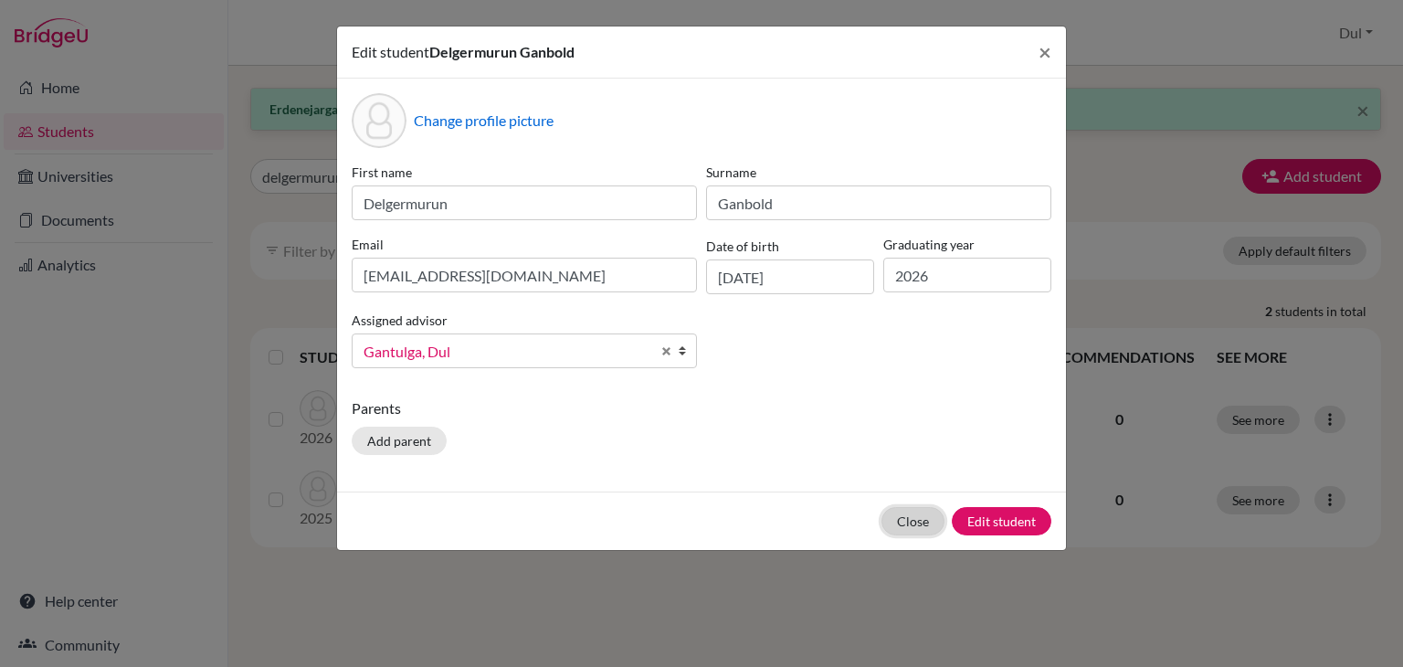
click at [901, 517] on button "Close" at bounding box center [913, 521] width 63 height 28
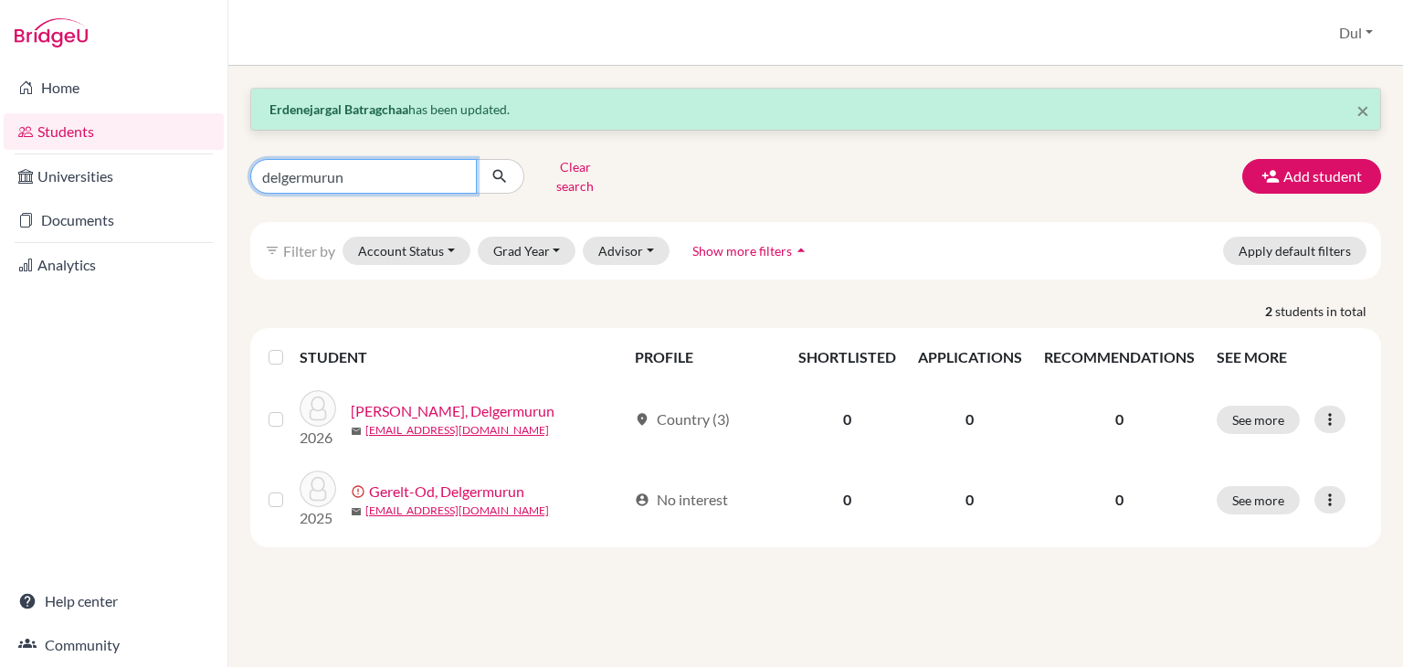
click at [396, 167] on input "delgermurun" at bounding box center [363, 176] width 227 height 35
type input "u"
type input "munkhbayasgalan"
click button "submit" at bounding box center [500, 176] width 48 height 35
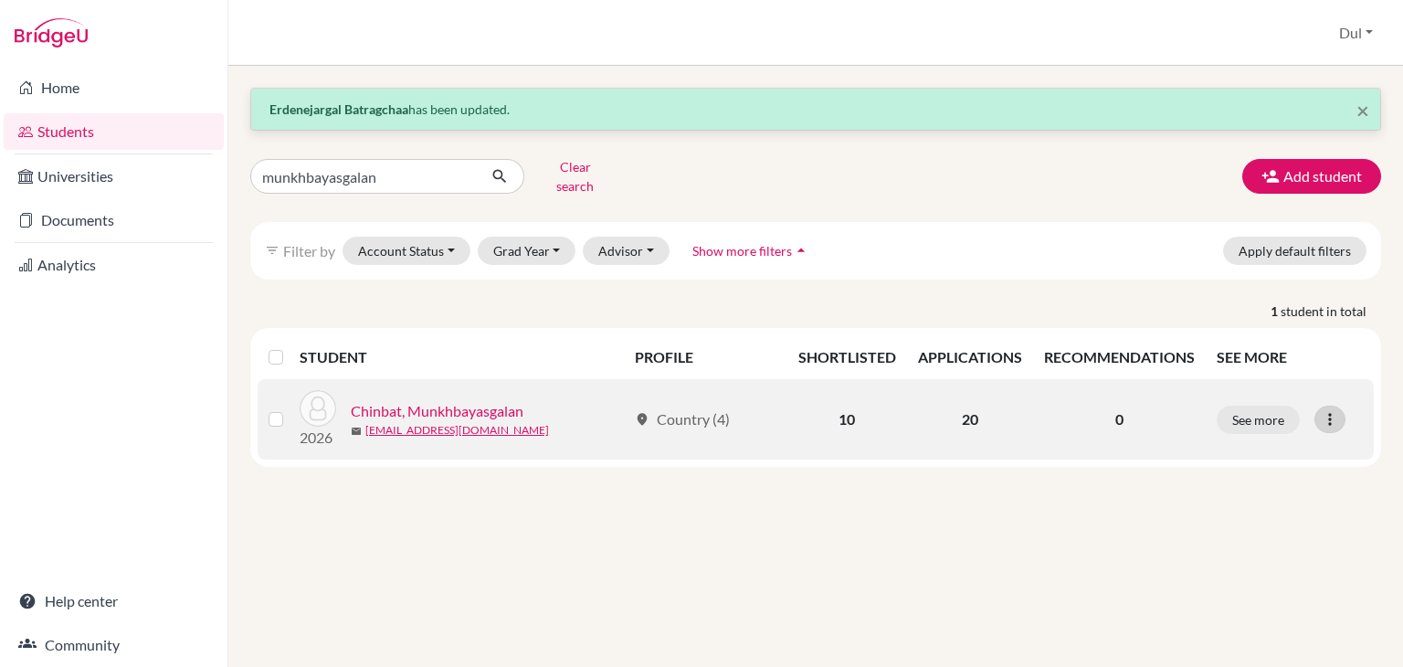
click at [1315, 406] on div at bounding box center [1329, 419] width 31 height 27
click at [1232, 447] on button "Edit student" at bounding box center [1249, 456] width 144 height 29
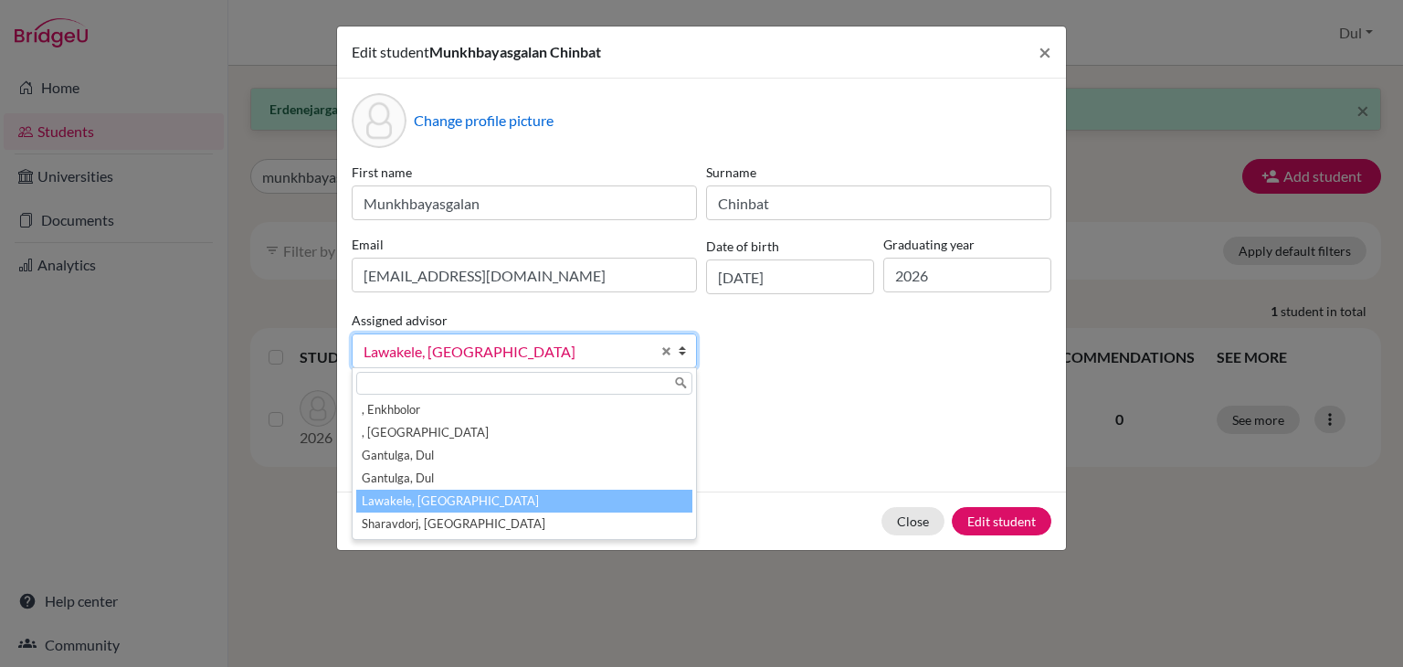
click at [592, 358] on span "Lawakele, [GEOGRAPHIC_DATA]" at bounding box center [507, 352] width 287 height 24
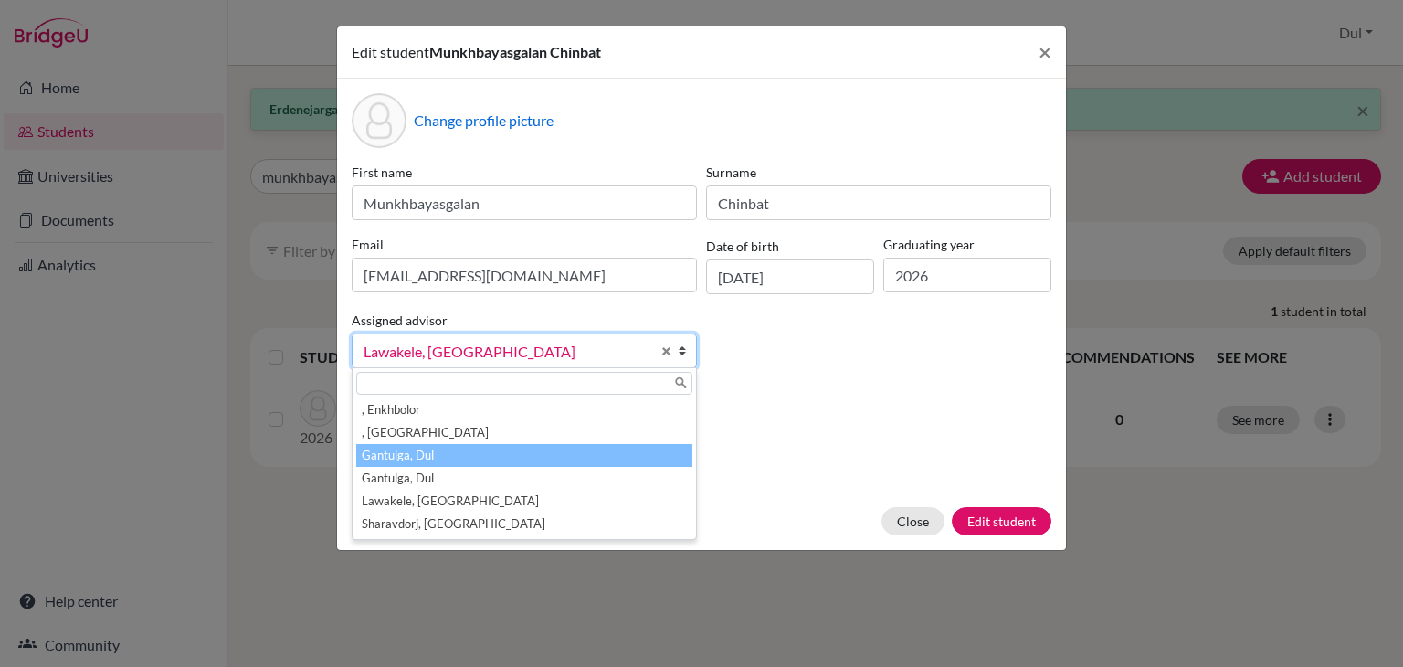
click at [491, 465] on li "Gantulga, Dul" at bounding box center [524, 455] width 336 height 23
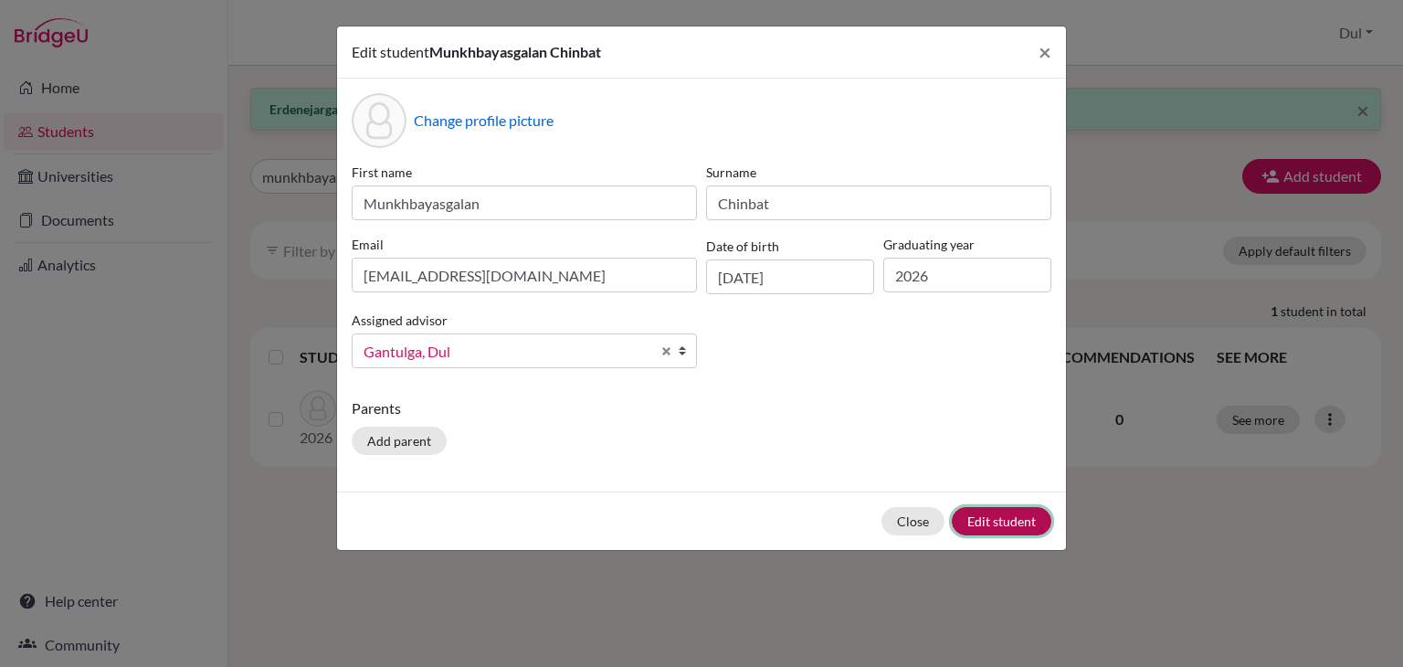
click at [994, 516] on button "Edit student" at bounding box center [1002, 521] width 100 height 28
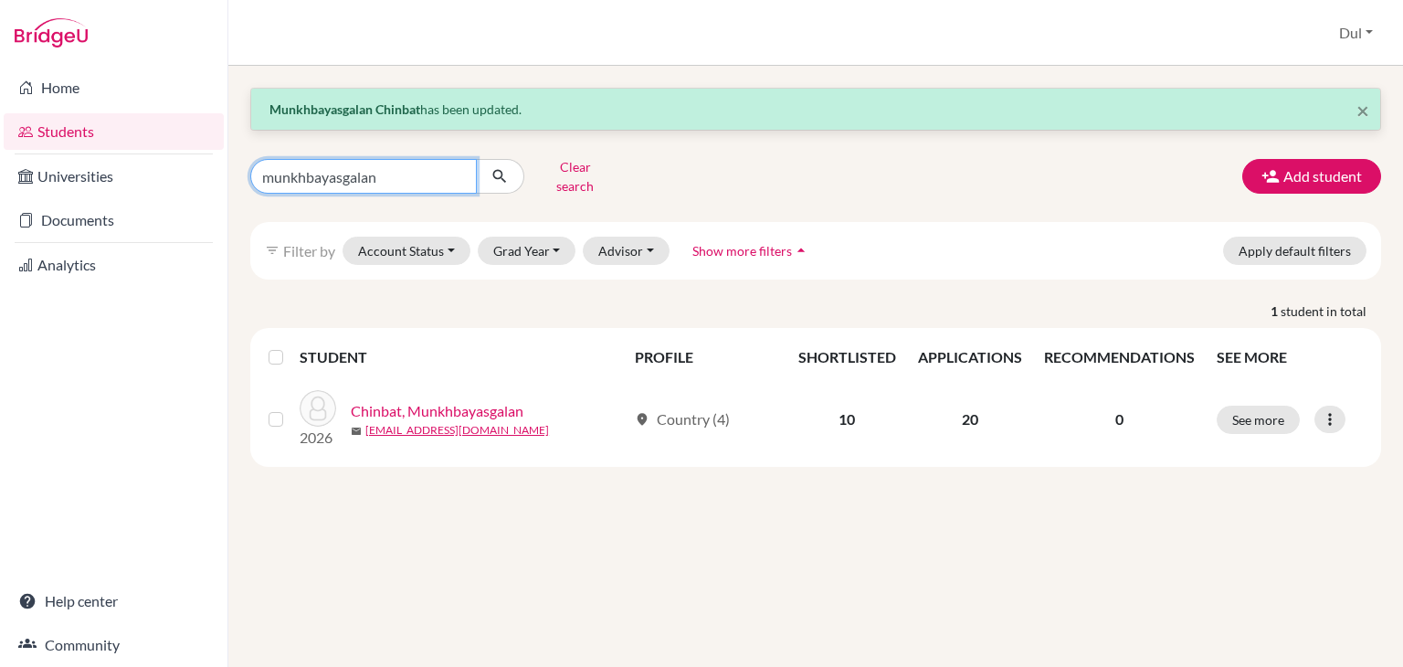
click at [426, 182] on input "munkhbayasgalan" at bounding box center [363, 176] width 227 height 35
type input "gan-erdene"
click button "submit" at bounding box center [500, 176] width 48 height 35
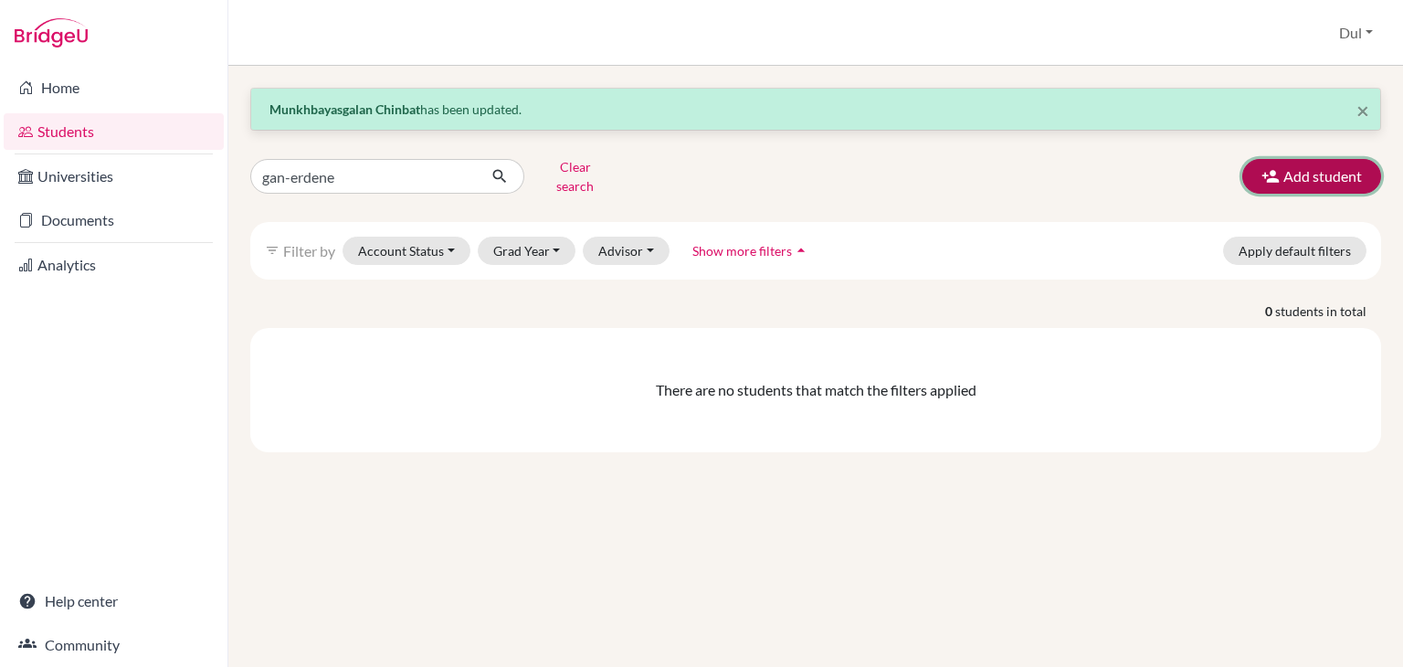
click at [1317, 159] on button "Add student" at bounding box center [1311, 176] width 139 height 35
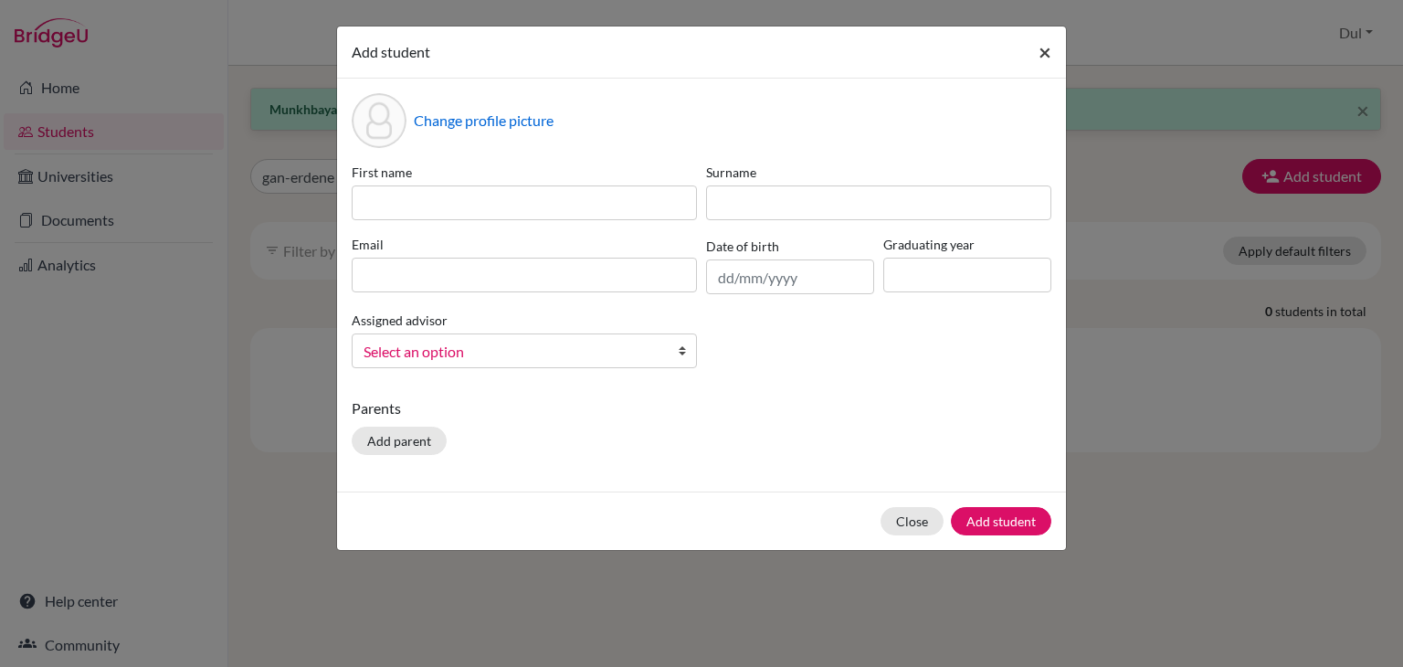
click at [1040, 56] on span "×" at bounding box center [1045, 51] width 13 height 26
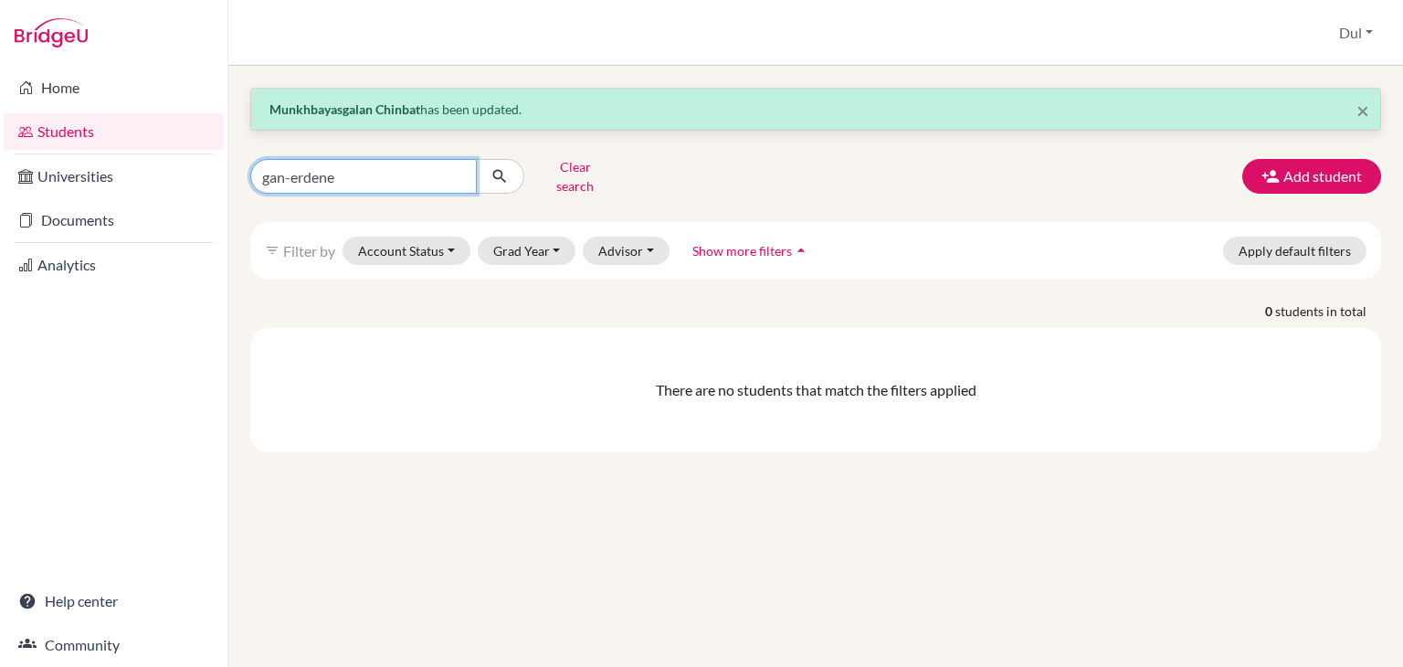
click at [421, 163] on input "gan-erdene" at bounding box center [363, 176] width 227 height 35
click at [421, 163] on input "te" at bounding box center [363, 176] width 227 height 35
type input "temuulen"
click button "submit" at bounding box center [500, 176] width 48 height 35
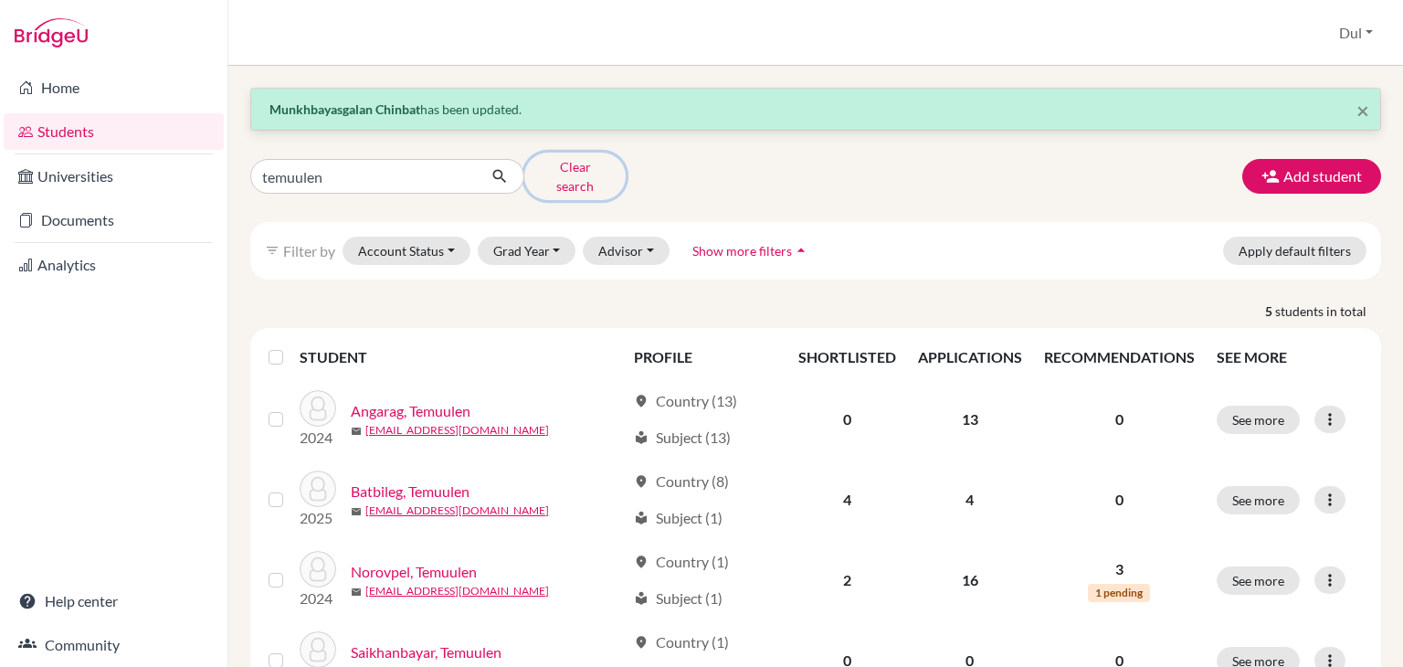
click at [570, 166] on button "Clear search" at bounding box center [574, 177] width 101 height 48
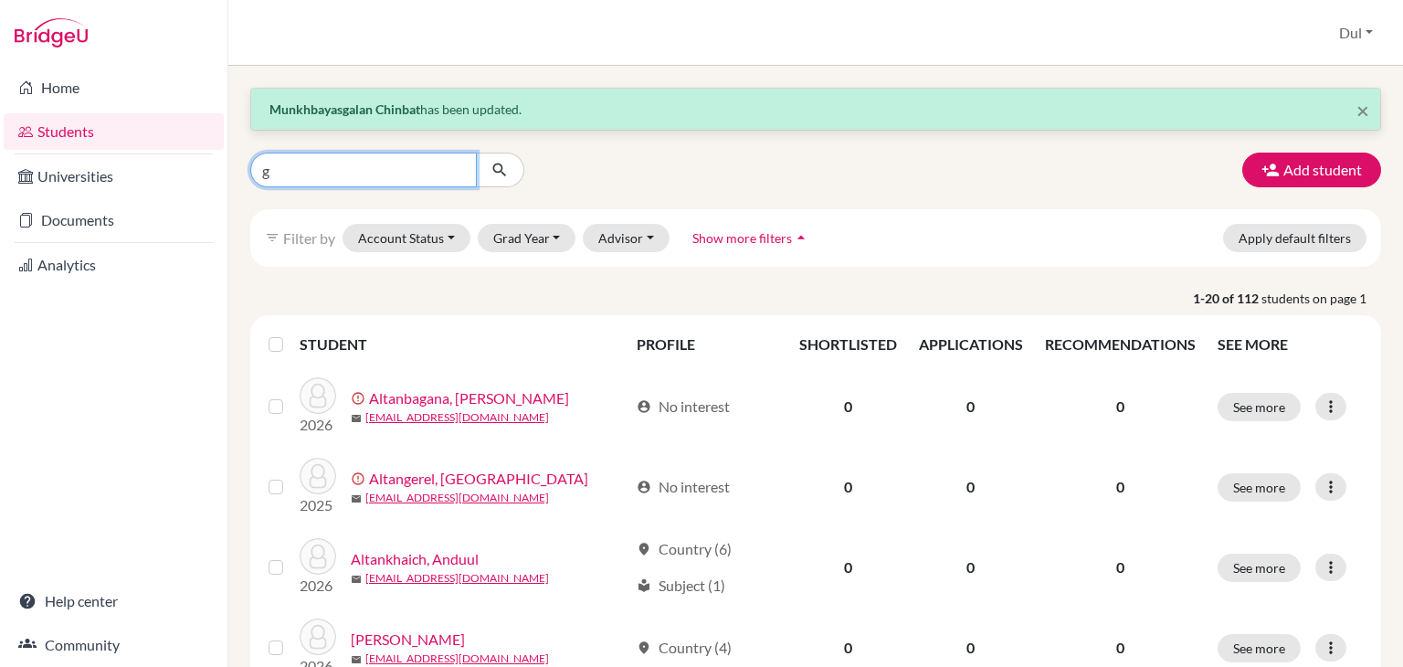
click at [383, 170] on input "g" at bounding box center [363, 170] width 227 height 35
type input "gunbilig"
click button "submit" at bounding box center [500, 170] width 48 height 35
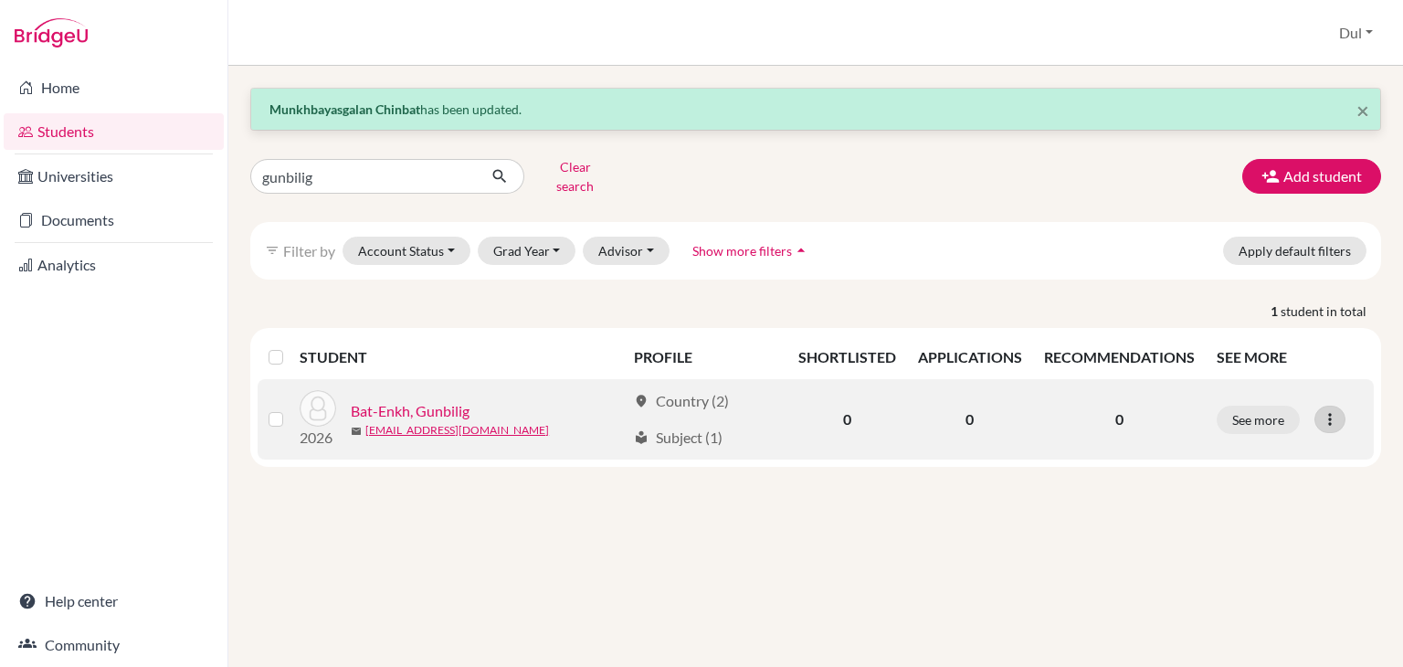
click at [1334, 410] on icon at bounding box center [1330, 419] width 18 height 18
click at [1241, 443] on button "Edit student" at bounding box center [1250, 456] width 144 height 29
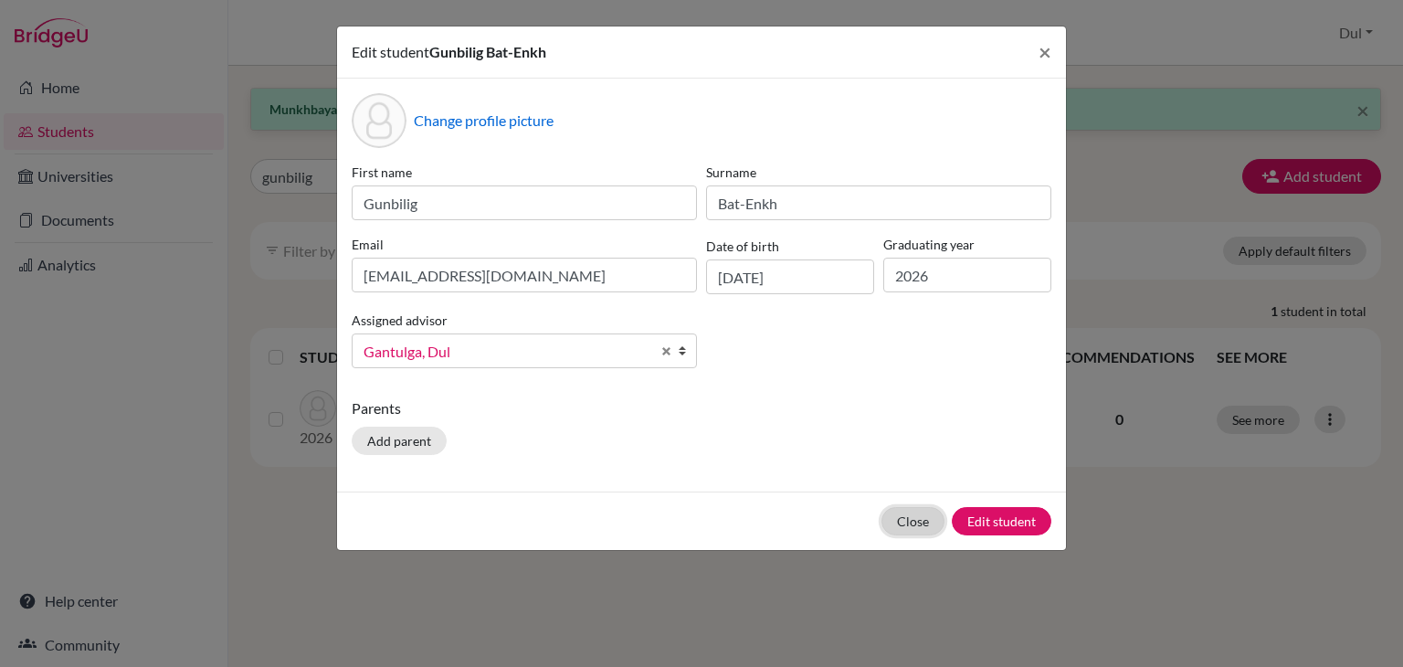
click at [918, 518] on button "Close" at bounding box center [913, 521] width 63 height 28
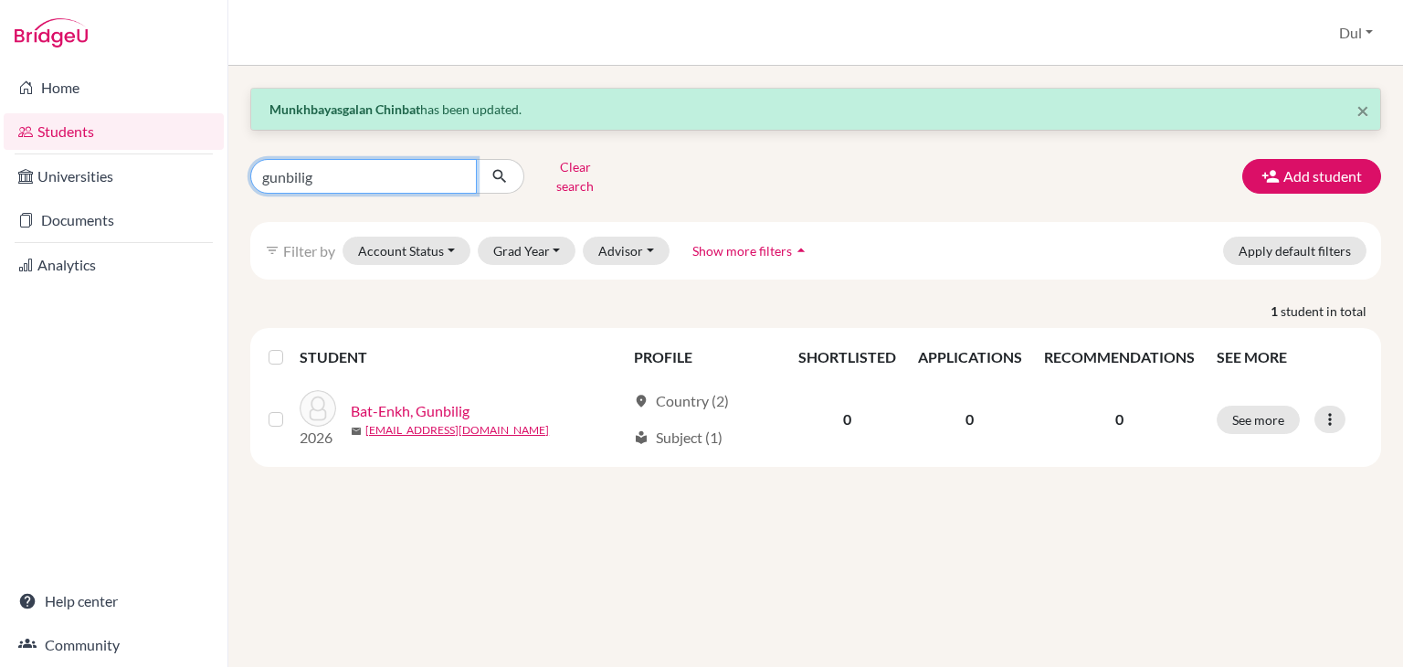
click at [423, 176] on input "gunbilig" at bounding box center [363, 176] width 227 height 35
type input "bilguuntugs"
click button "submit" at bounding box center [500, 176] width 48 height 35
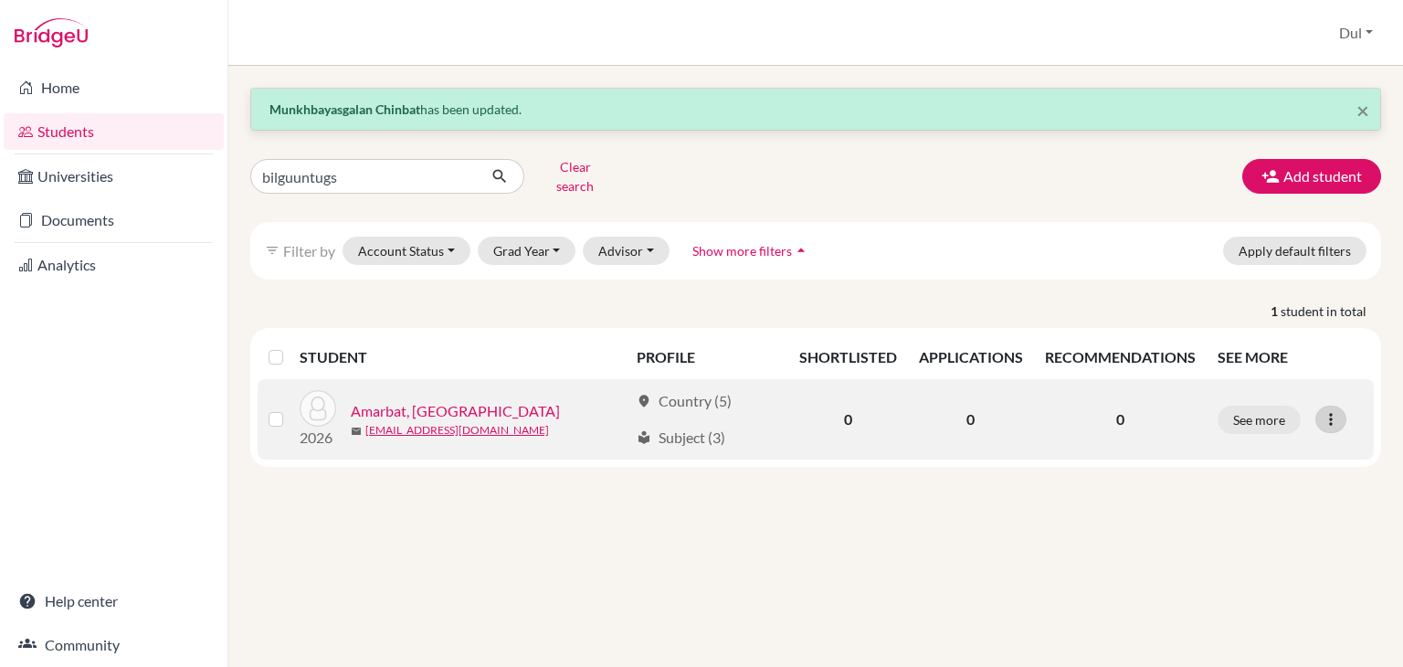
click at [1340, 406] on div at bounding box center [1330, 419] width 31 height 27
click at [1233, 443] on button "Edit student" at bounding box center [1249, 456] width 144 height 29
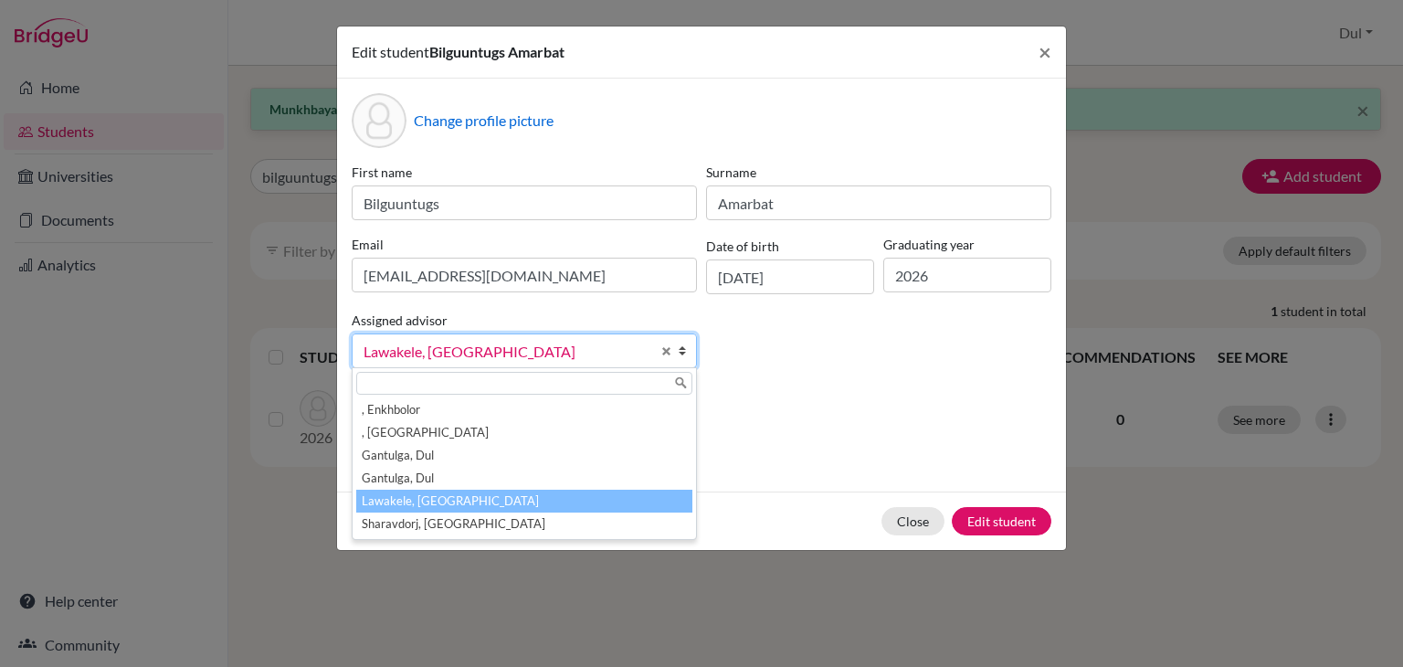
click at [485, 360] on span "Lawakele, [GEOGRAPHIC_DATA]" at bounding box center [507, 352] width 287 height 24
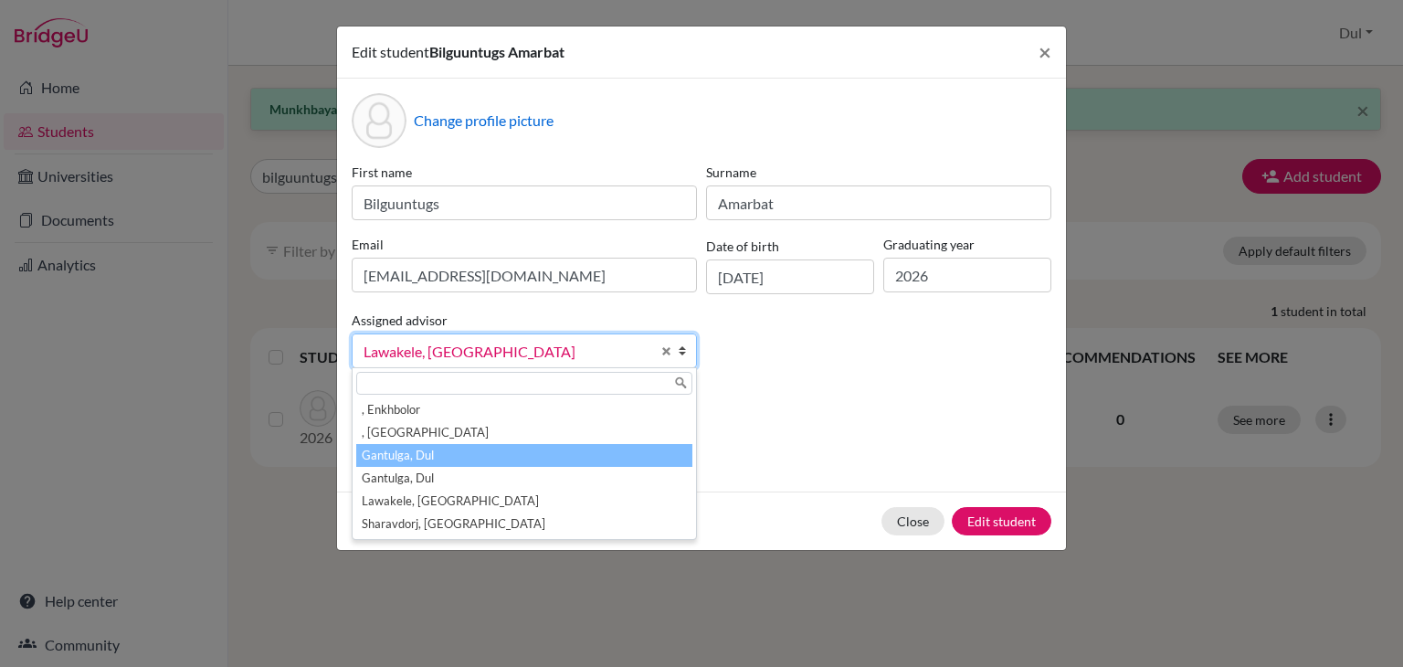
click at [538, 457] on li "Gantulga, Dul" at bounding box center [524, 455] width 336 height 23
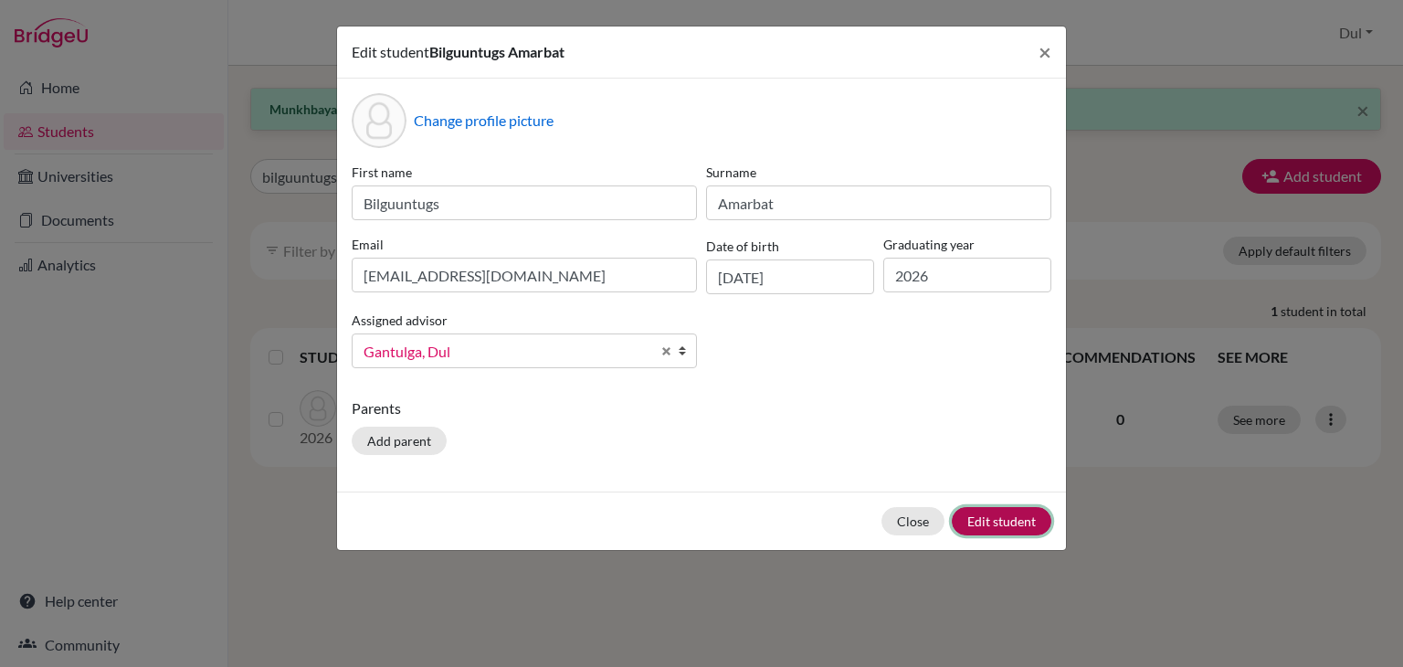
click at [1020, 518] on button "Edit student" at bounding box center [1002, 521] width 100 height 28
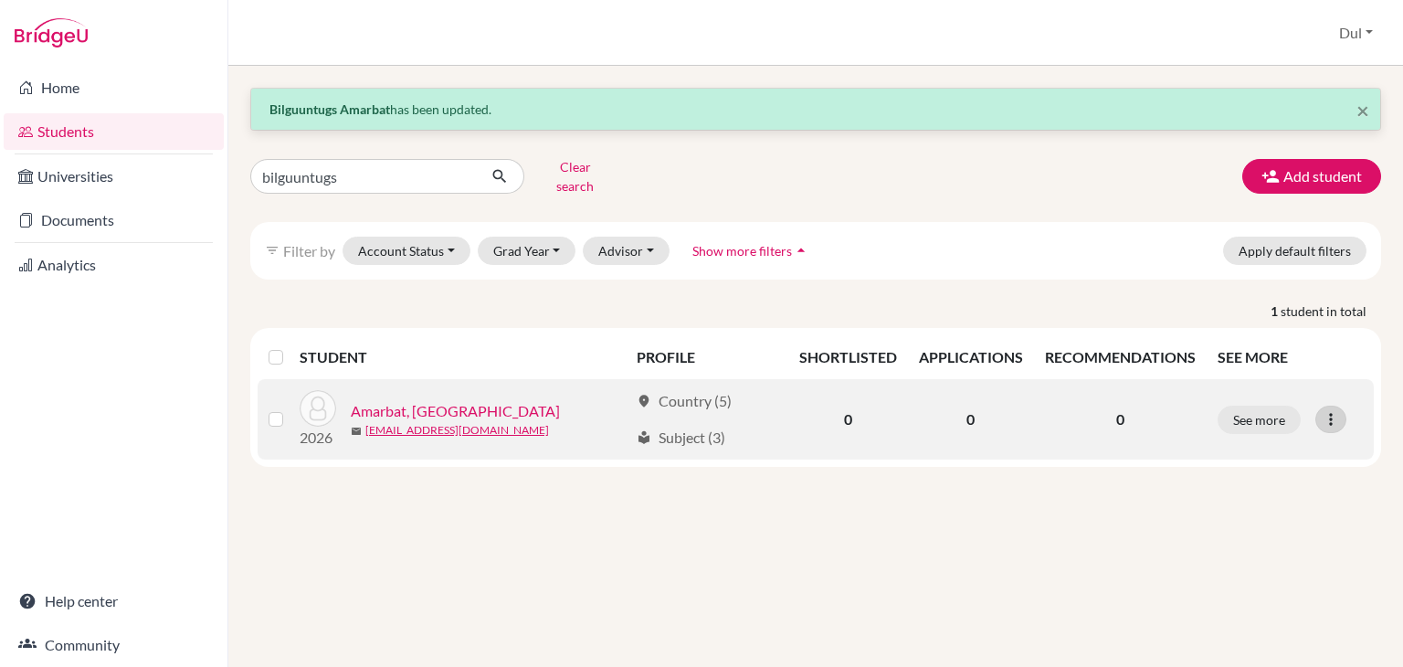
click at [1327, 410] on icon at bounding box center [1331, 419] width 18 height 18
click at [1216, 443] on button "Edit student" at bounding box center [1249, 456] width 144 height 29
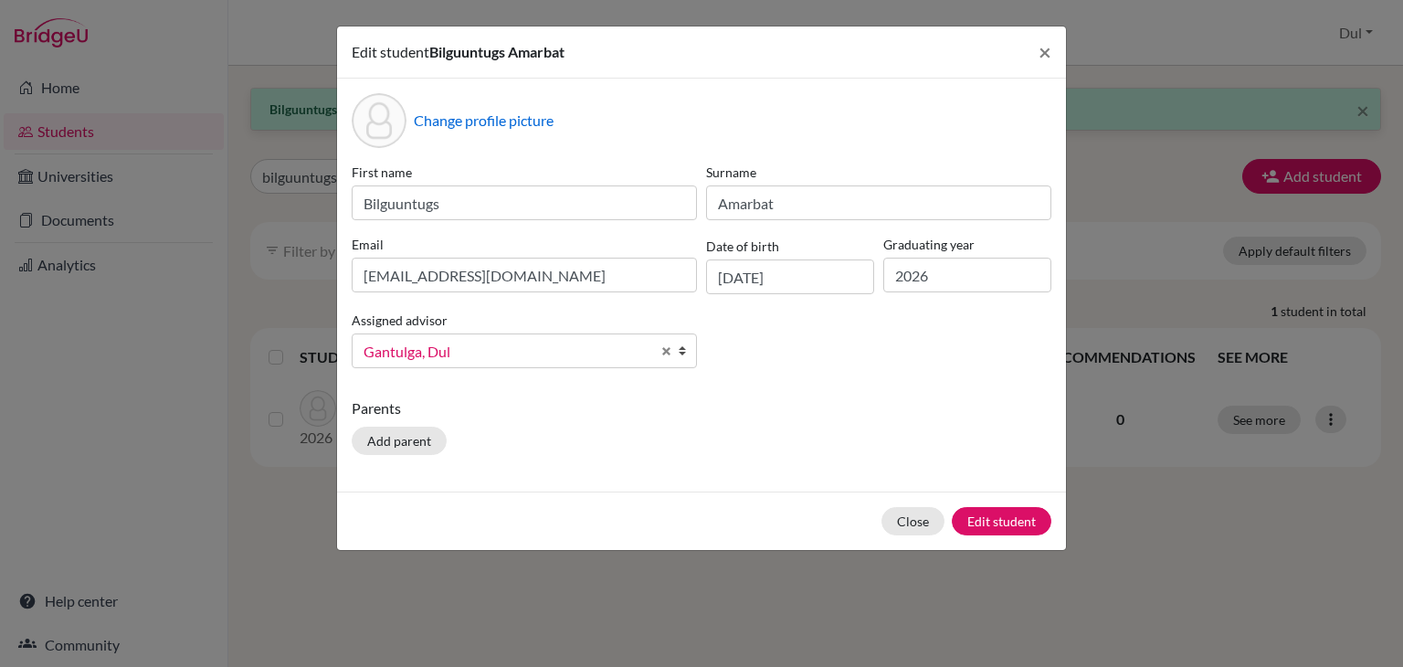
click at [780, 258] on div "Date of birth 23/04/2008" at bounding box center [790, 264] width 177 height 59
click at [913, 523] on button "Close" at bounding box center [913, 521] width 63 height 28
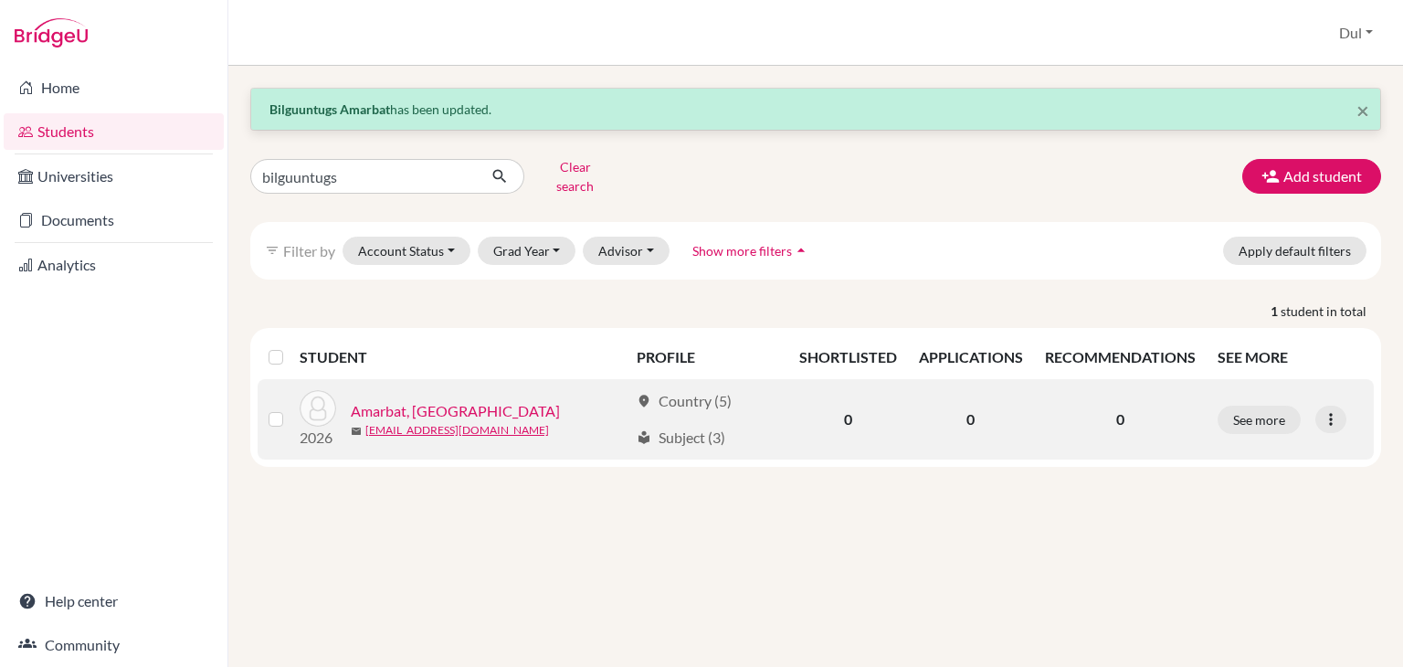
click at [431, 400] on link "Amarbat, [GEOGRAPHIC_DATA]" at bounding box center [455, 411] width 209 height 22
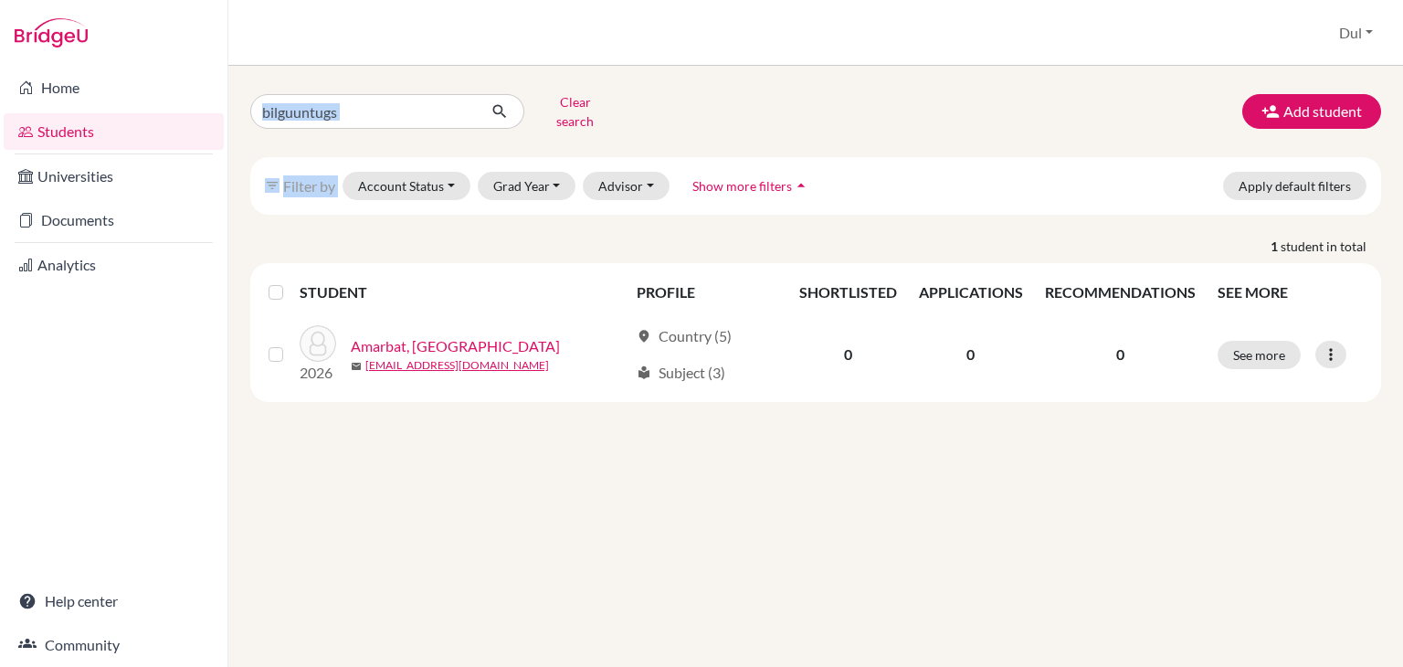
drag, startPoint x: 367, startPoint y: 123, endPoint x: 345, endPoint y: 94, distance: 36.5
click at [345, 94] on div "bilguuntugs Clear search Add student filter_list Filter by Account Status Activ…" at bounding box center [815, 245] width 1131 height 314
click at [345, 94] on input "bilguuntugs" at bounding box center [363, 111] width 227 height 35
click at [345, 94] on input "d" at bounding box center [363, 111] width 227 height 35
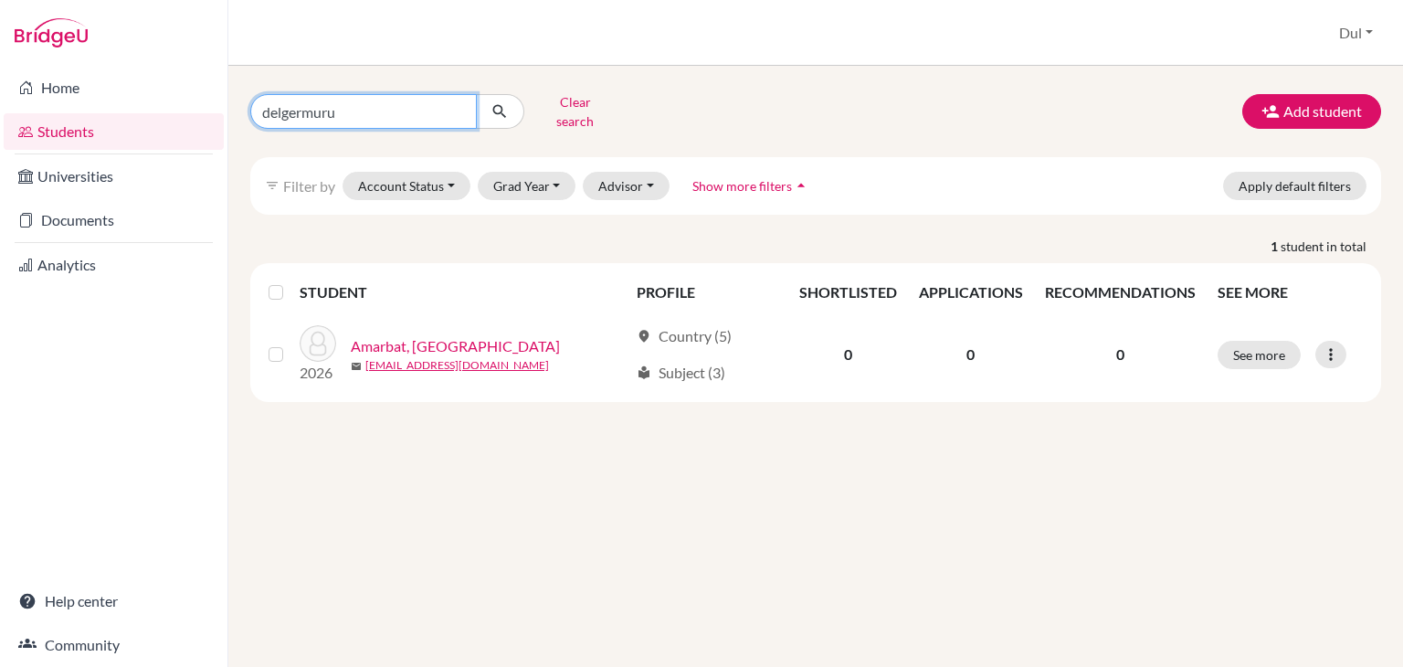
type input "delgermurun"
click button "submit" at bounding box center [500, 111] width 48 height 35
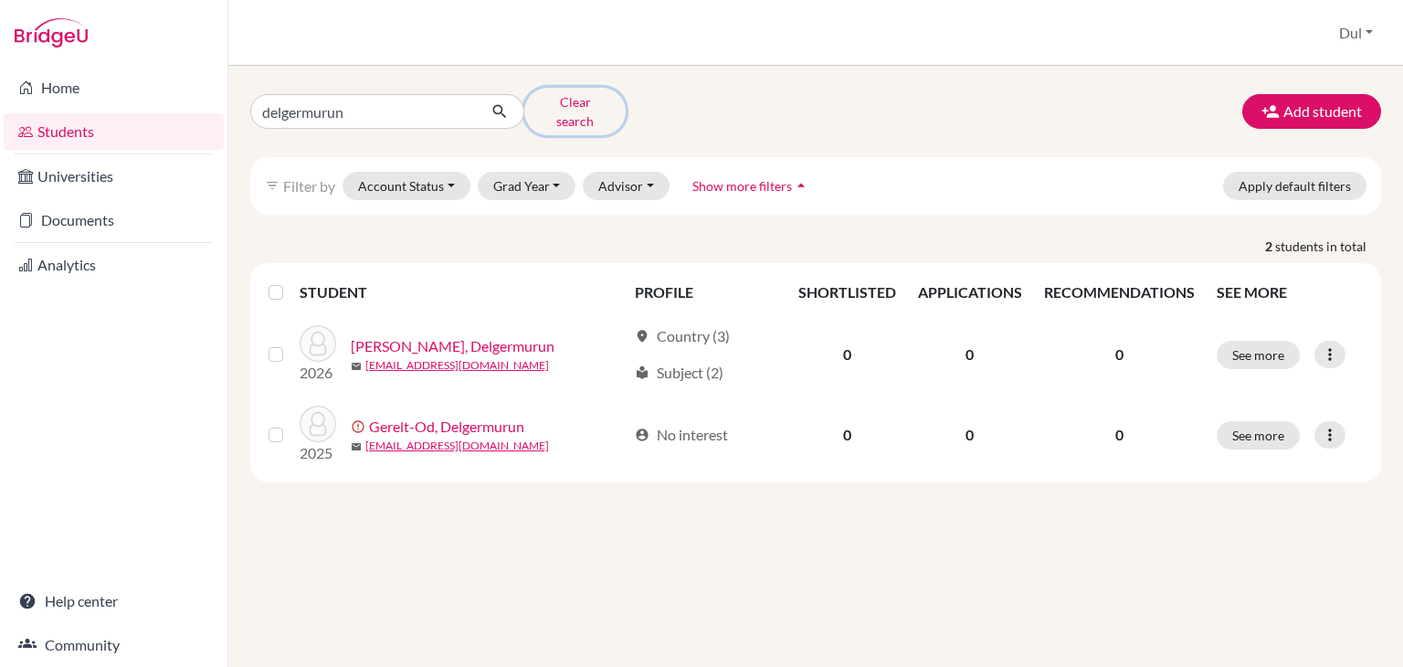
click at [581, 106] on button "Clear search" at bounding box center [574, 112] width 101 height 48
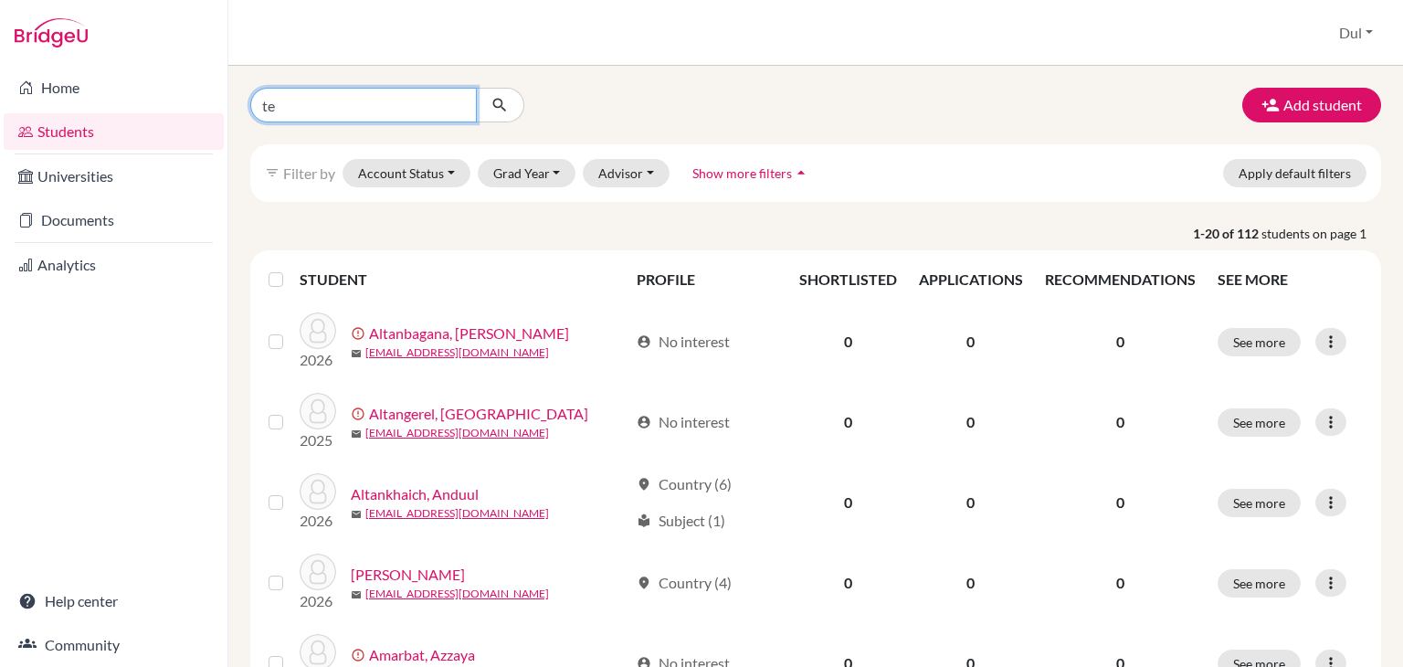
click at [430, 94] on input "te" at bounding box center [363, 105] width 227 height 35
type input "temuge"
click button "submit" at bounding box center [500, 105] width 48 height 35
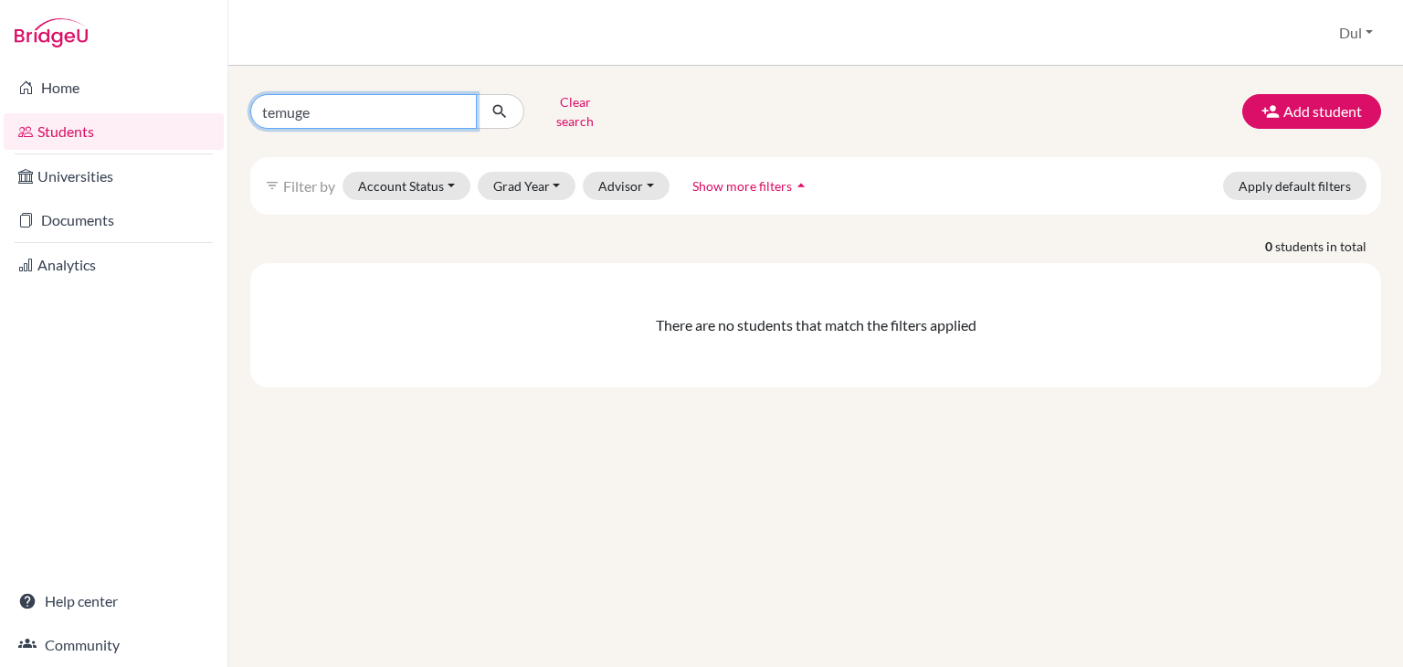
click at [402, 107] on input "temuge" at bounding box center [363, 111] width 227 height 35
type input "temugei"
click button "submit" at bounding box center [500, 111] width 48 height 35
click at [386, 109] on input "temugei" at bounding box center [363, 111] width 227 height 35
type input "temuugei"
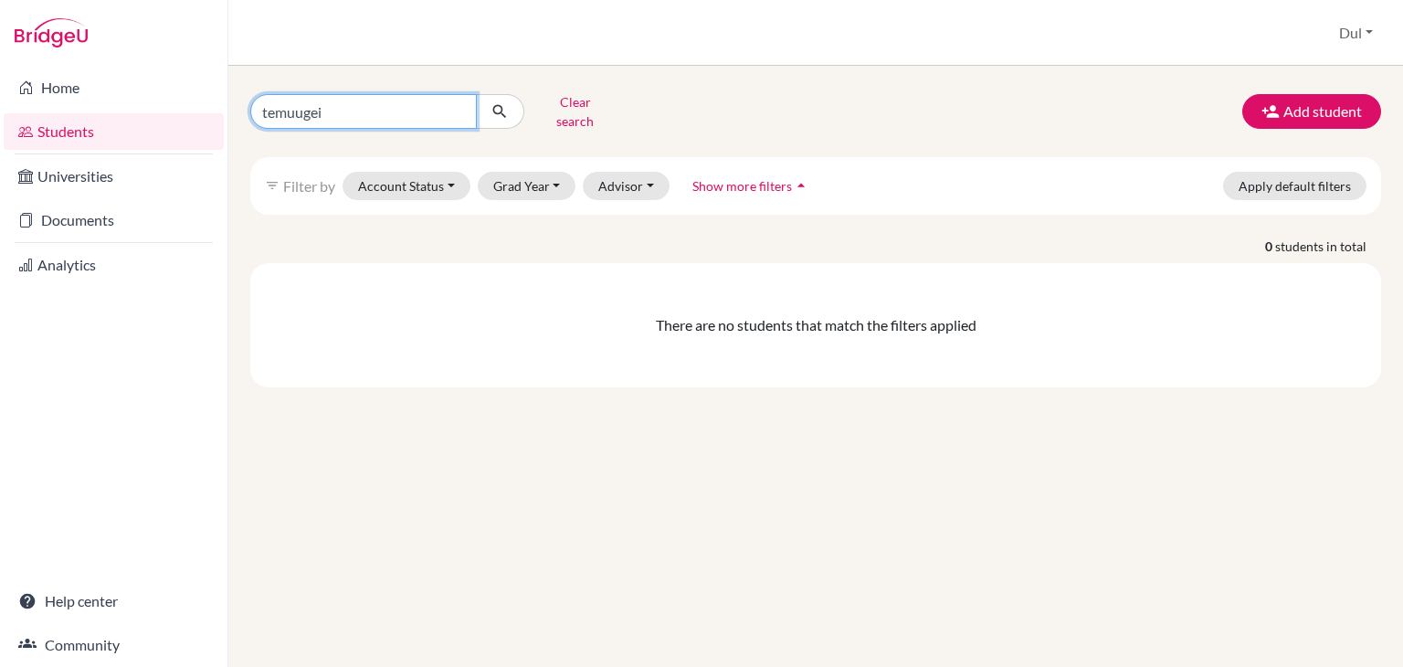
click button "submit" at bounding box center [500, 111] width 48 height 35
click at [381, 110] on input "temuugei" at bounding box center [363, 111] width 227 height 35
click button "submit" at bounding box center [500, 111] width 48 height 35
click at [577, 111] on button "Clear search" at bounding box center [574, 112] width 101 height 48
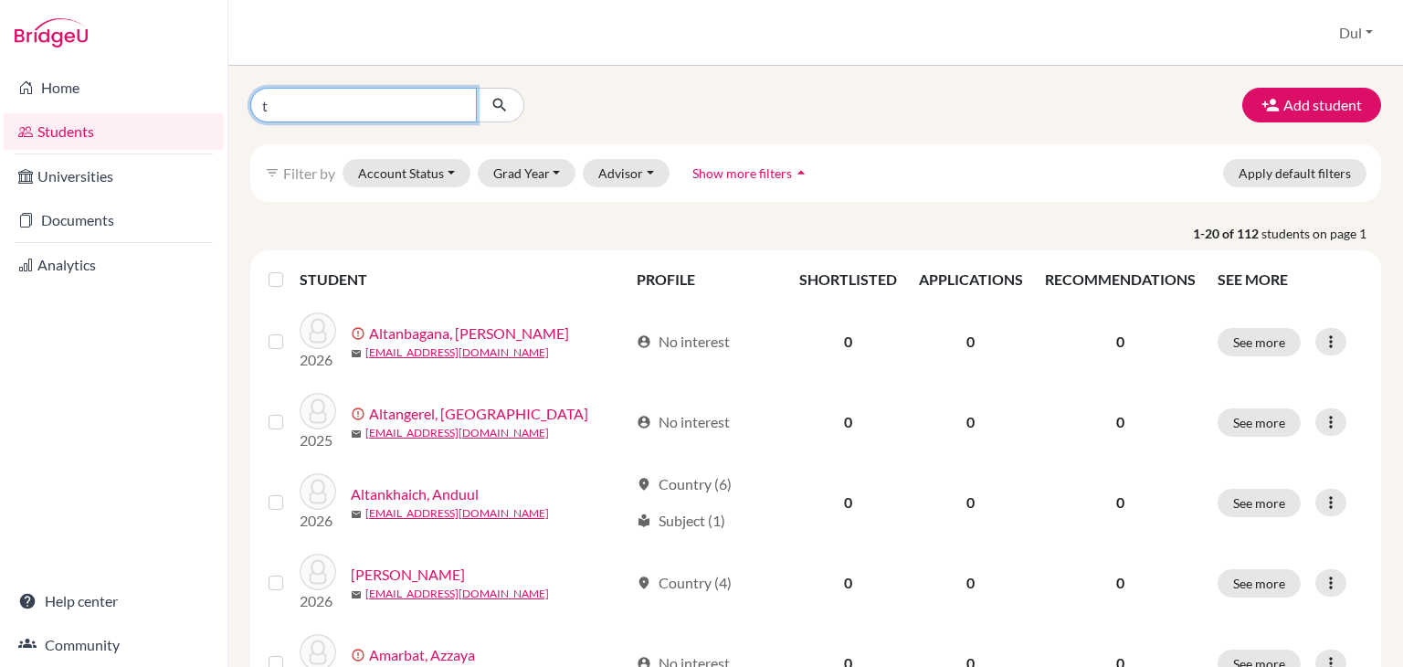
click at [375, 100] on input "t" at bounding box center [363, 105] width 227 height 35
type input "temuuge"
click button "submit" at bounding box center [500, 105] width 48 height 35
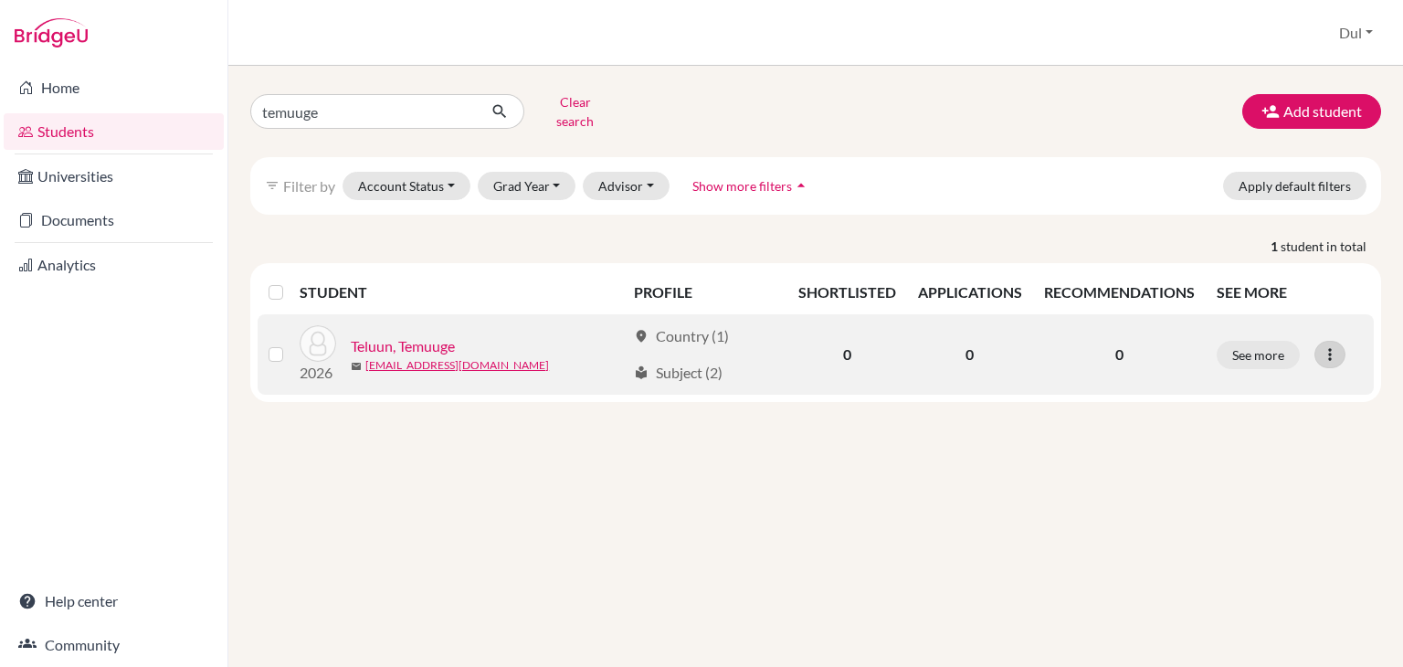
click at [1330, 345] on icon at bounding box center [1330, 354] width 18 height 18
click at [1243, 387] on button "Edit student" at bounding box center [1250, 391] width 144 height 29
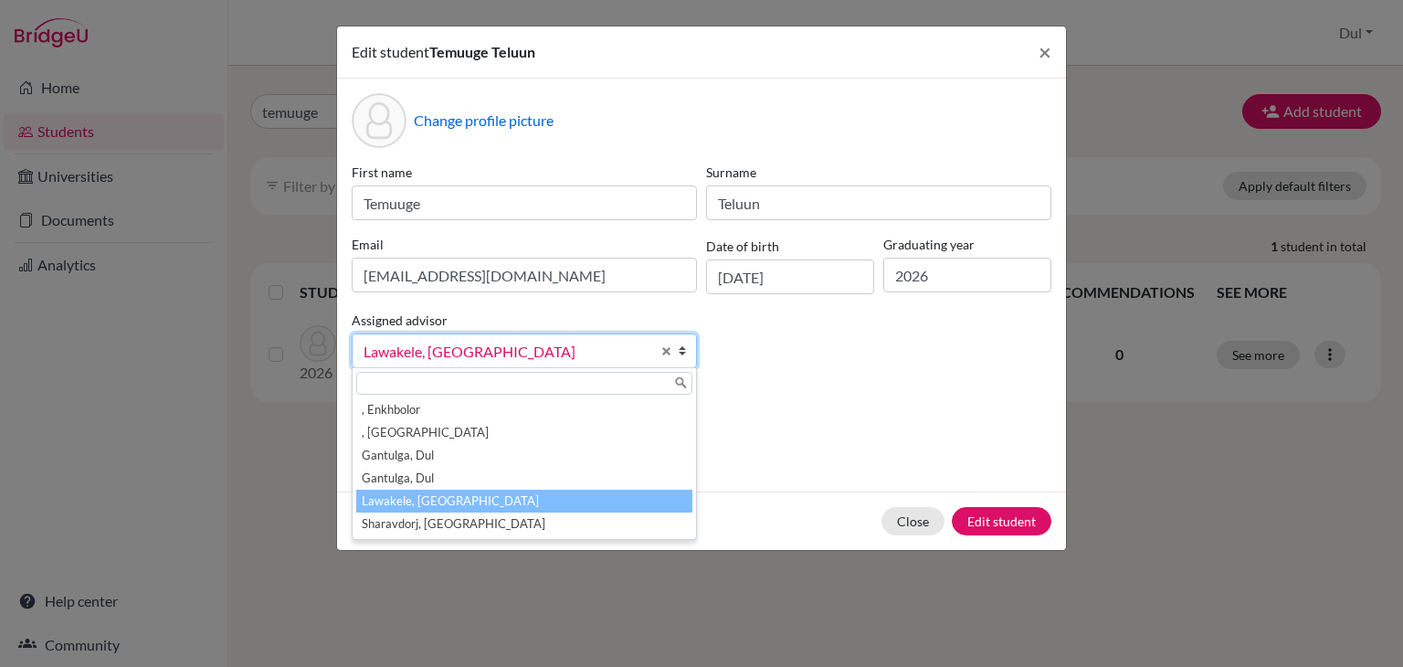
click at [493, 345] on span "Lawakele, [GEOGRAPHIC_DATA]" at bounding box center [507, 352] width 287 height 24
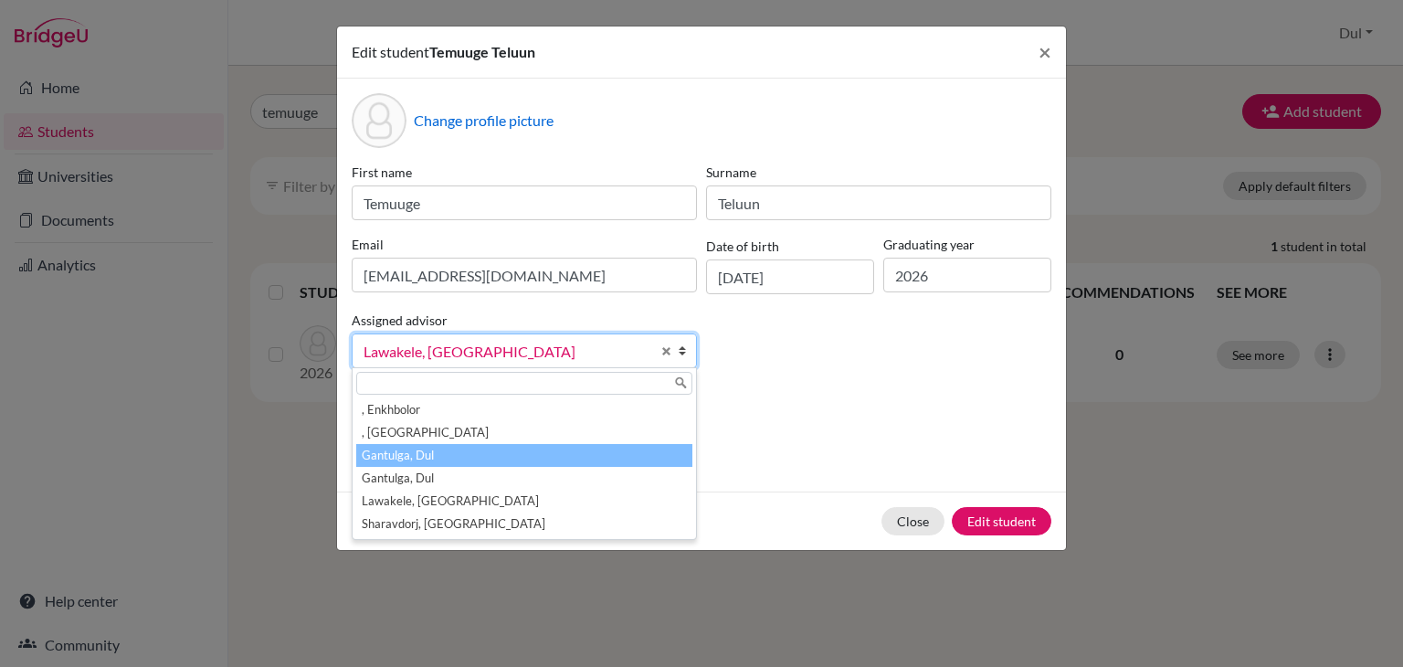
click at [548, 455] on li "Gantulga, Dul" at bounding box center [524, 455] width 336 height 23
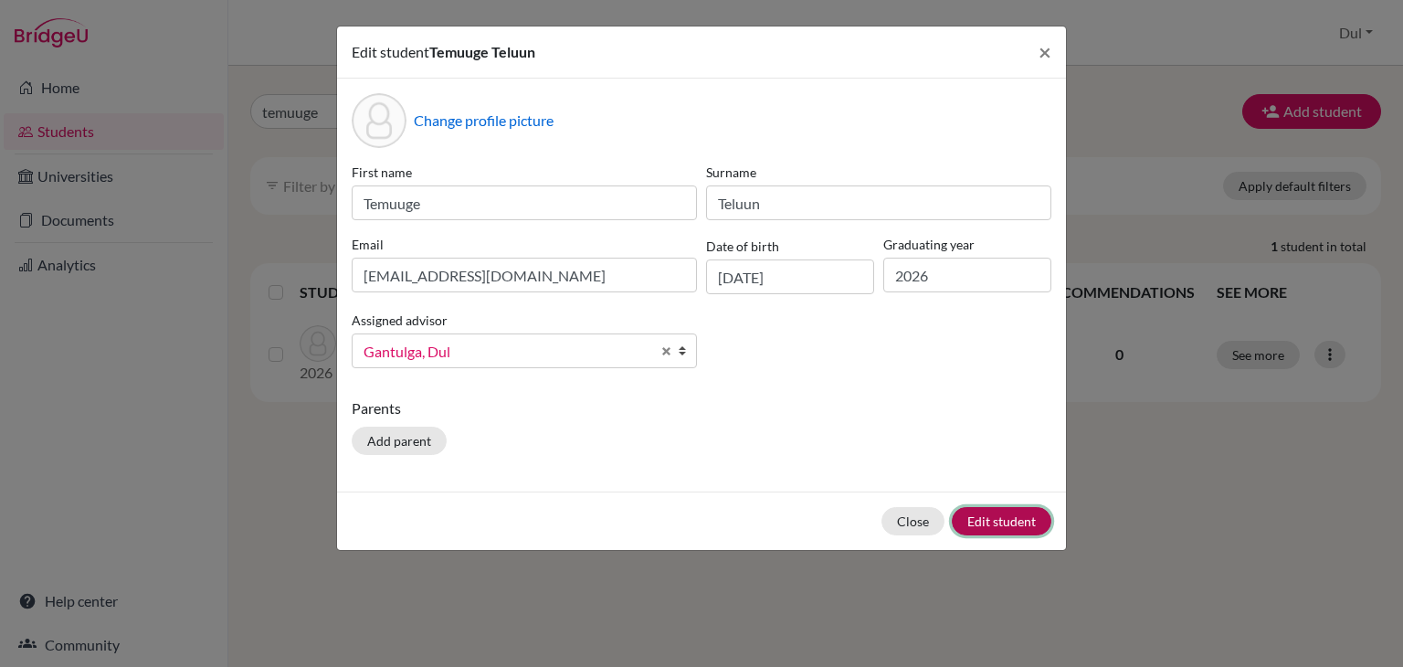
click at [1042, 529] on button "Edit student" at bounding box center [1002, 521] width 100 height 28
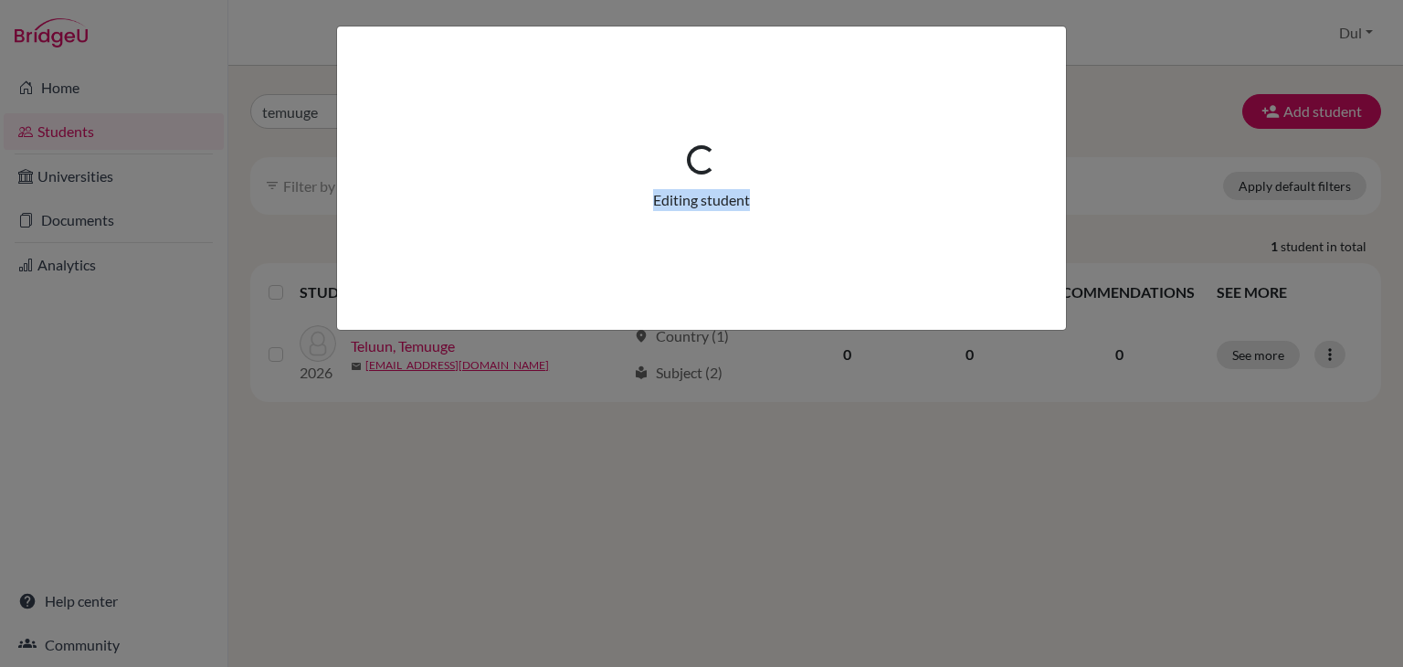
click at [1042, 529] on div "Loading... Editing student" at bounding box center [701, 333] width 1403 height 667
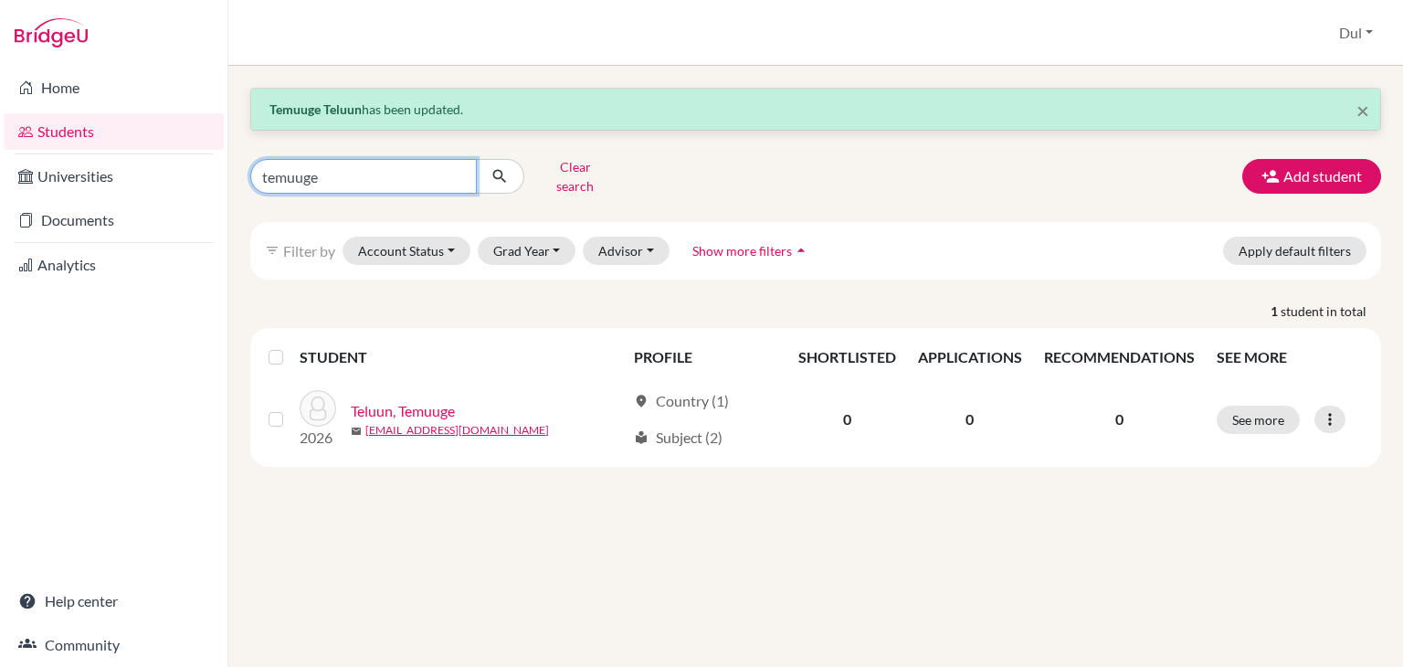
click at [427, 162] on input "temuuge" at bounding box center [363, 176] width 227 height 35
type input "ariunbayar"
click button "submit" at bounding box center [500, 176] width 48 height 35
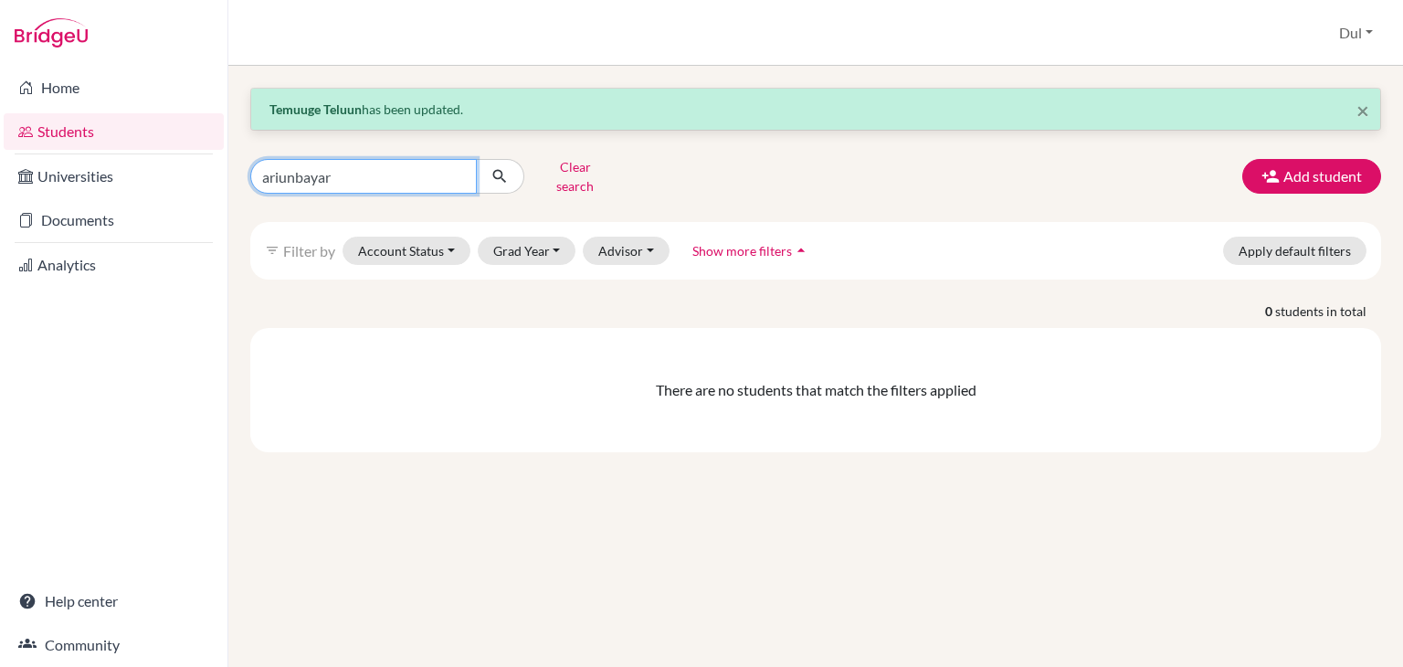
click at [395, 185] on input "ariunbayar" at bounding box center [363, 176] width 227 height 35
type input "munkhnaran"
click button "submit" at bounding box center [500, 176] width 48 height 35
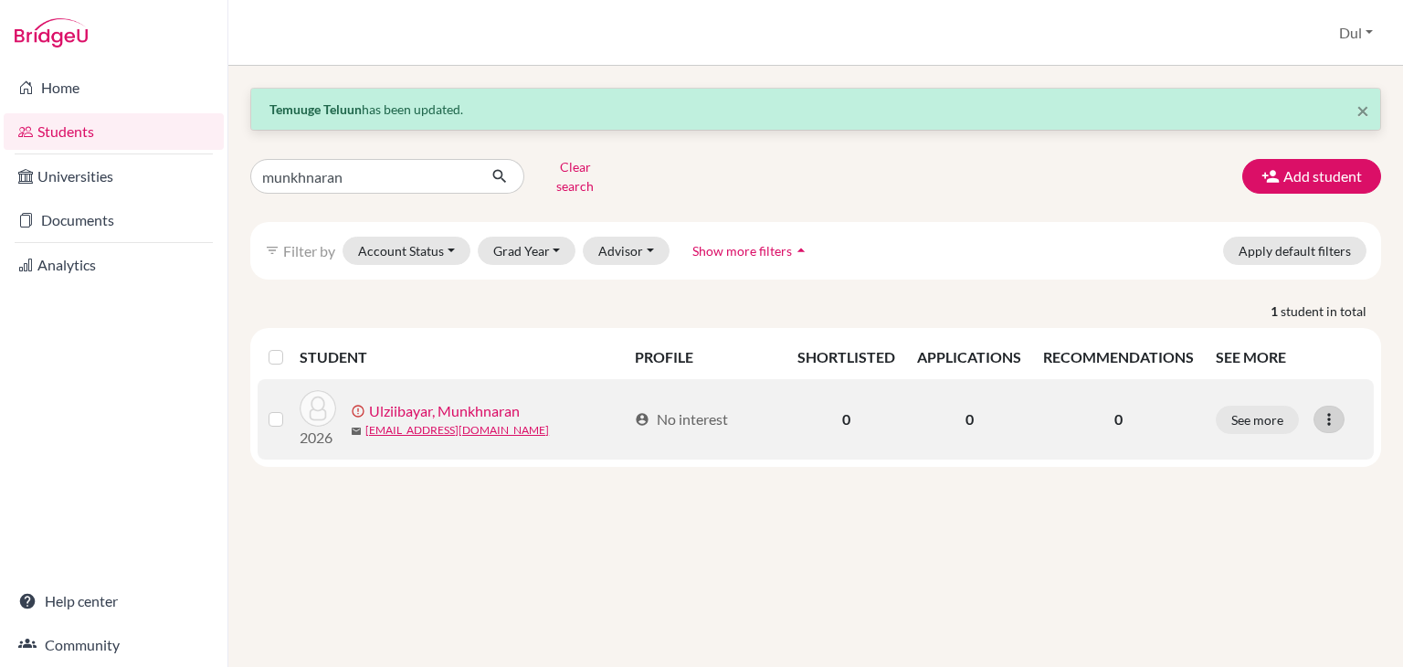
click at [1333, 410] on icon at bounding box center [1329, 419] width 18 height 18
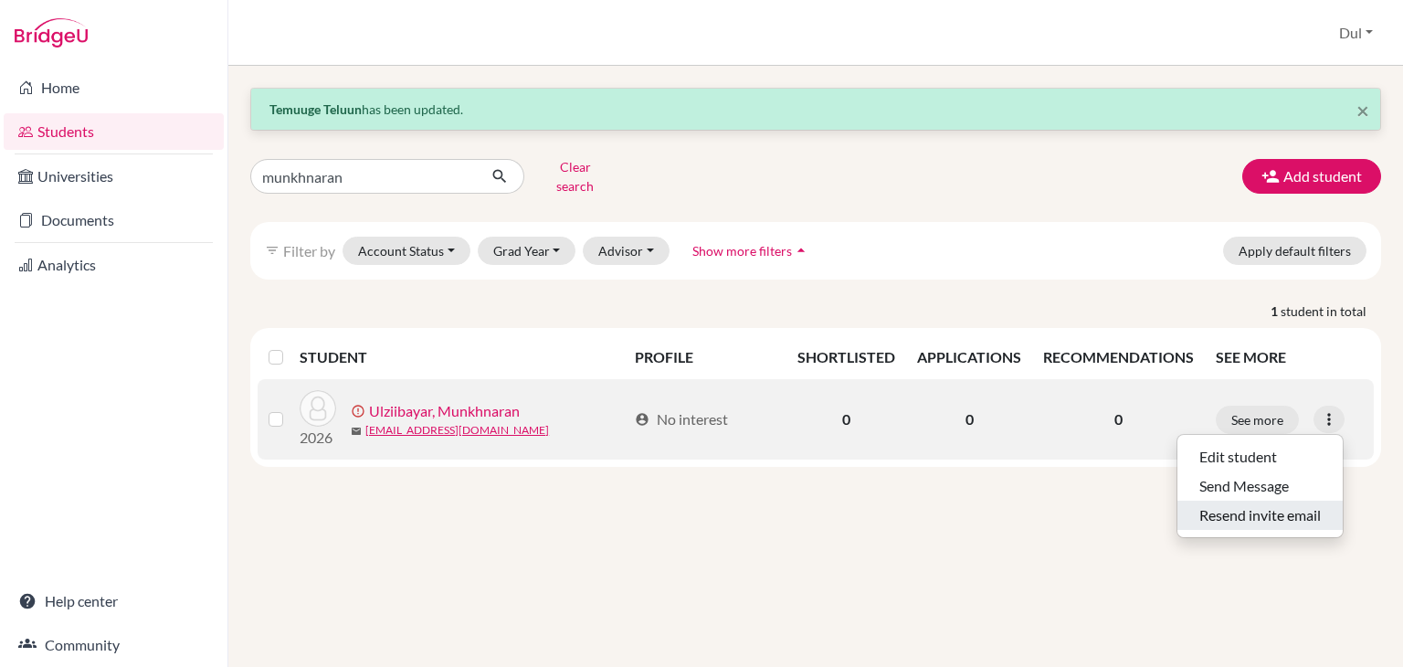
click at [1260, 506] on button "Resend invite email" at bounding box center [1259, 515] width 165 height 29
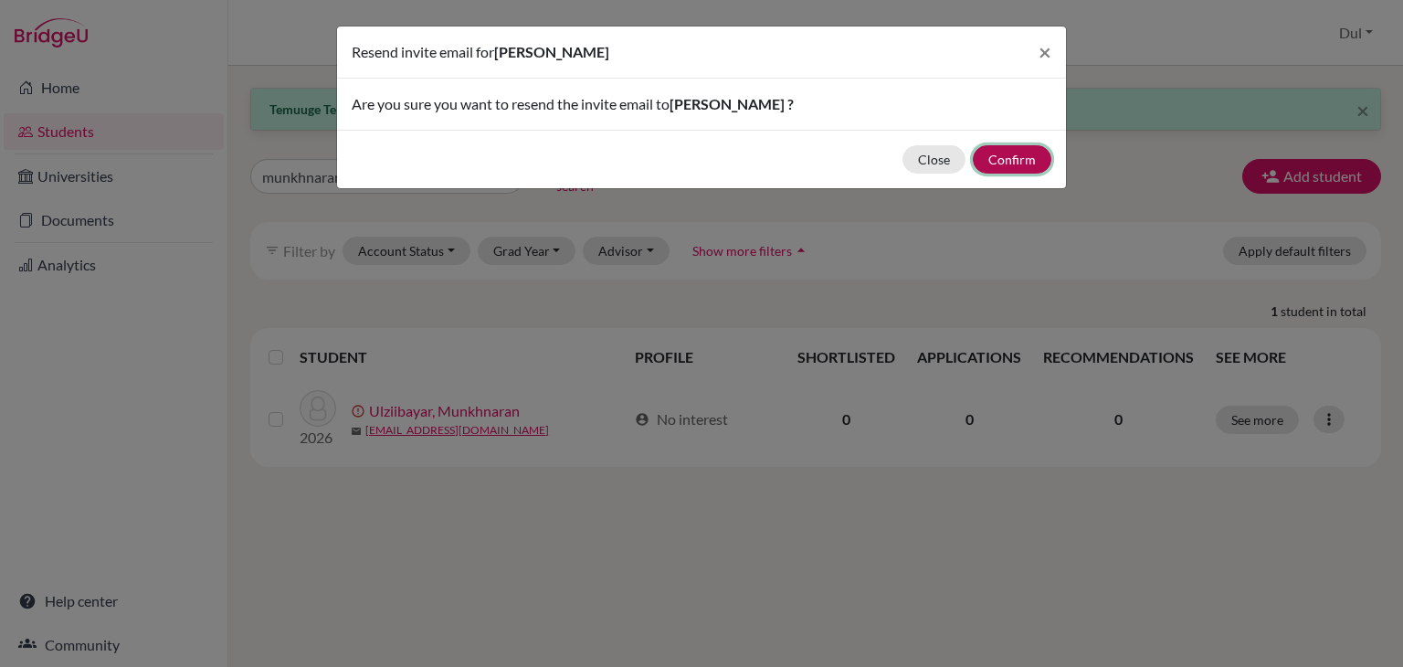
click at [1042, 153] on button "Confirm" at bounding box center [1012, 159] width 79 height 28
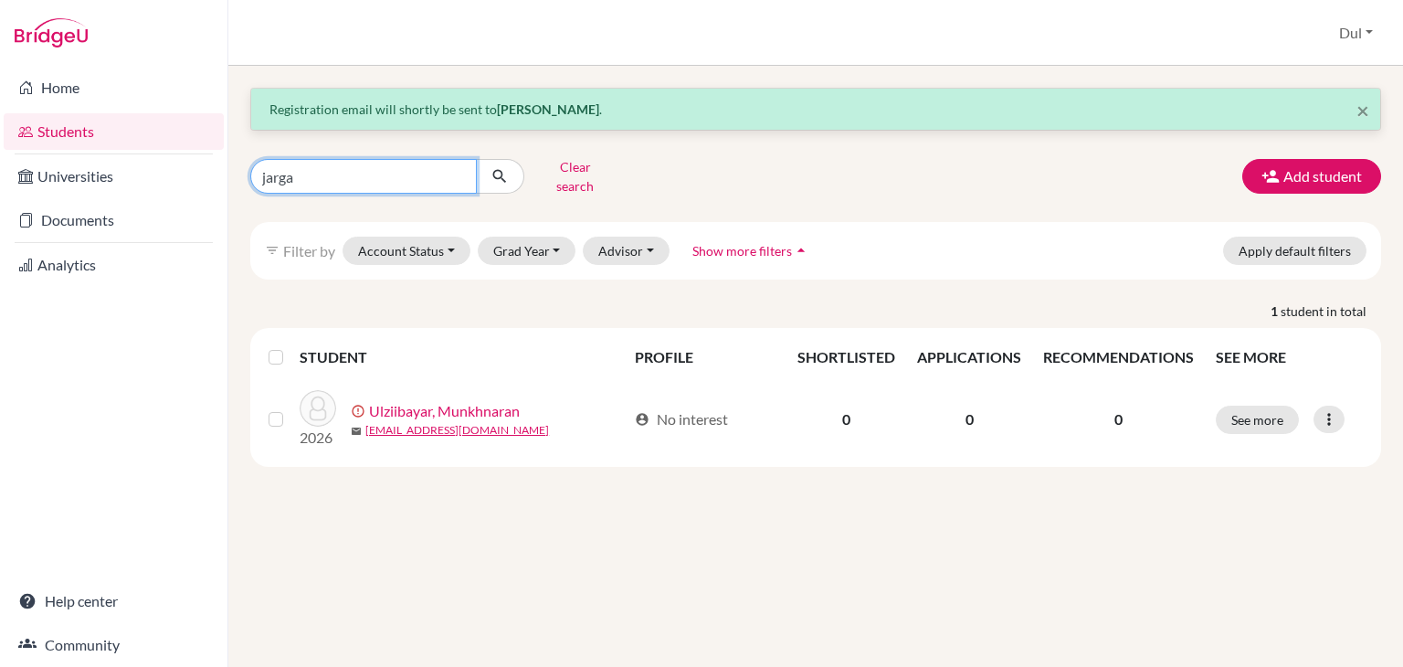
type input "jargal"
click button "submit" at bounding box center [500, 176] width 48 height 35
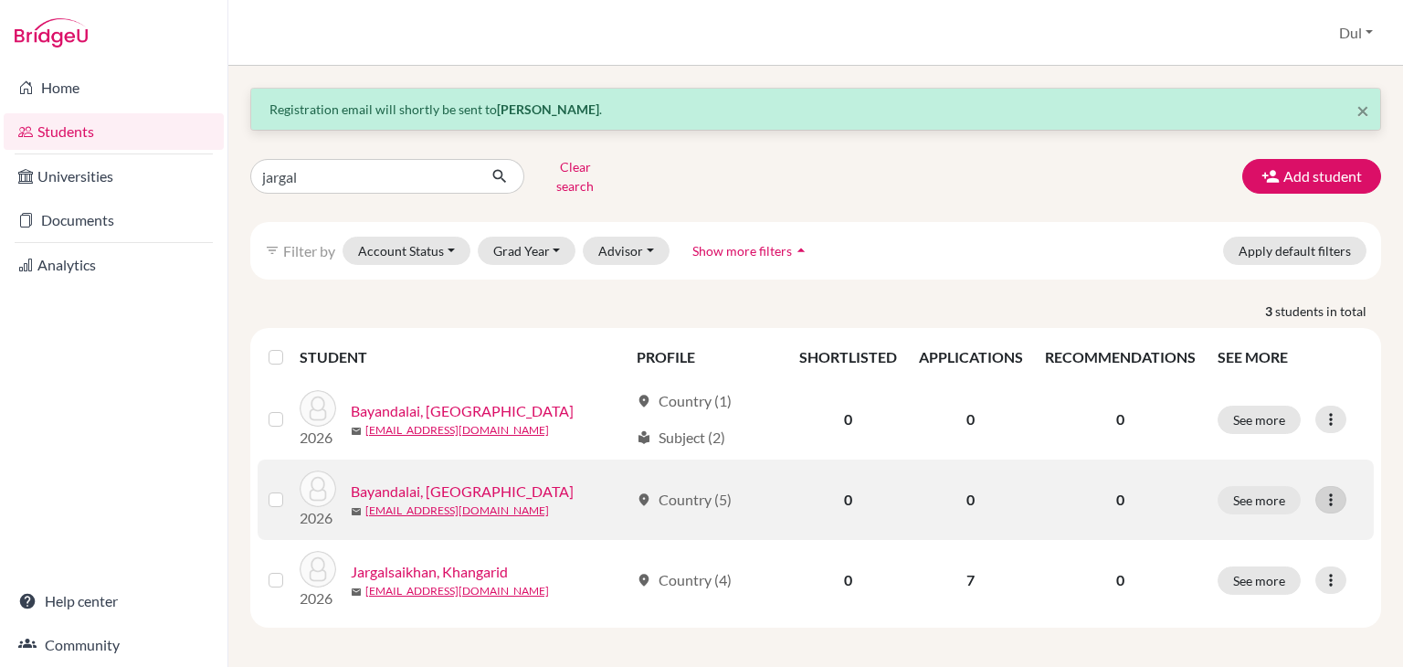
click at [1332, 491] on icon at bounding box center [1331, 500] width 18 height 18
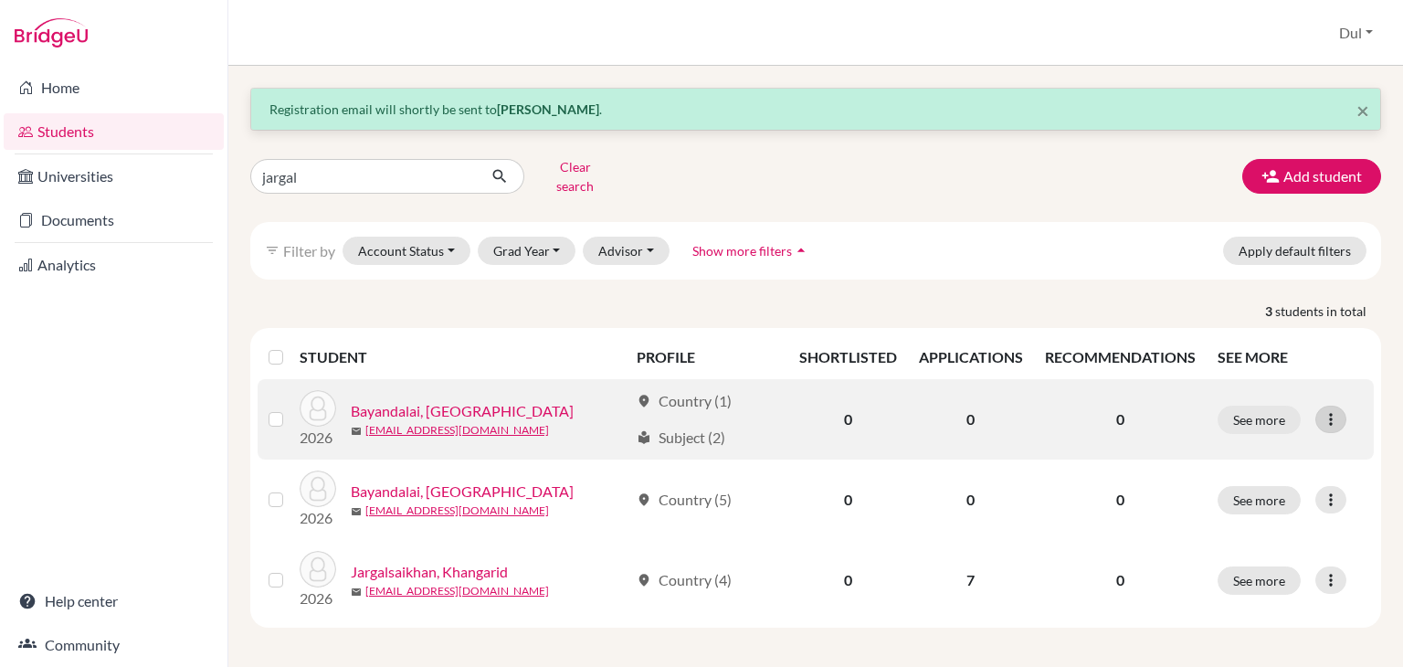
click at [1334, 410] on icon at bounding box center [1331, 419] width 18 height 18
click at [1242, 446] on button "Edit student" at bounding box center [1239, 456] width 144 height 29
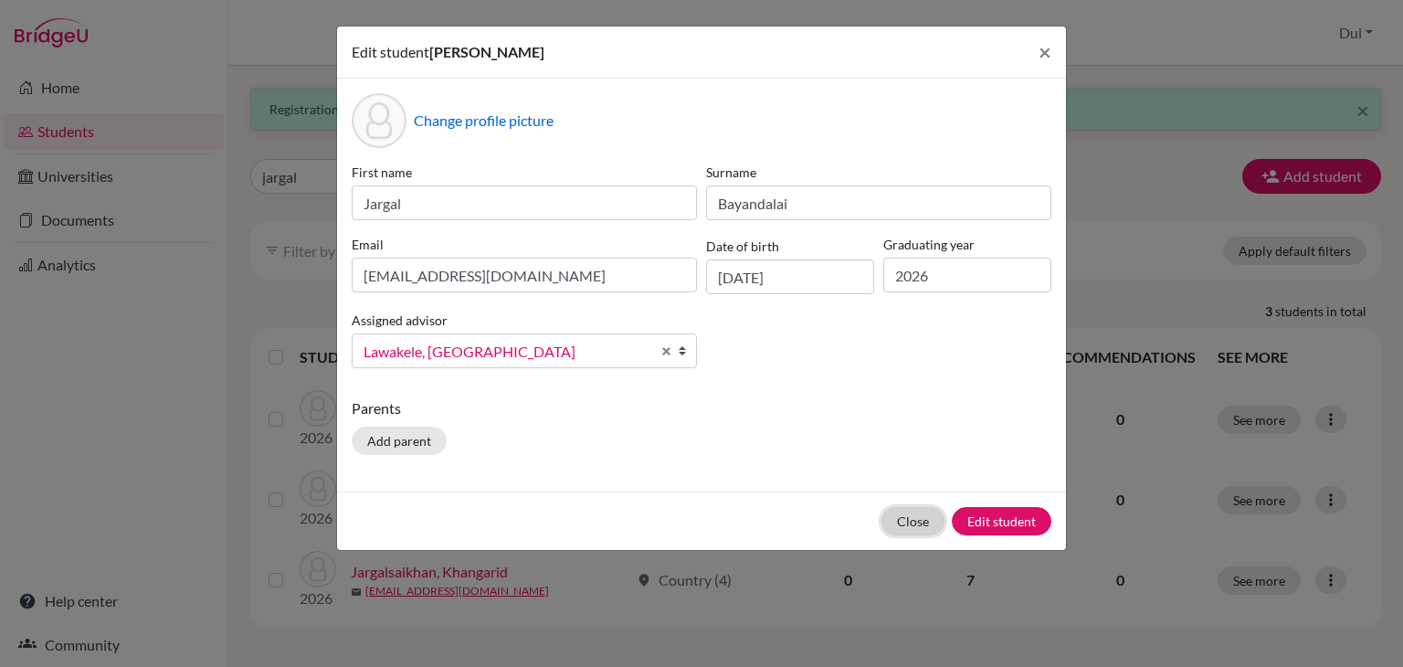
click at [901, 518] on button "Close" at bounding box center [913, 521] width 63 height 28
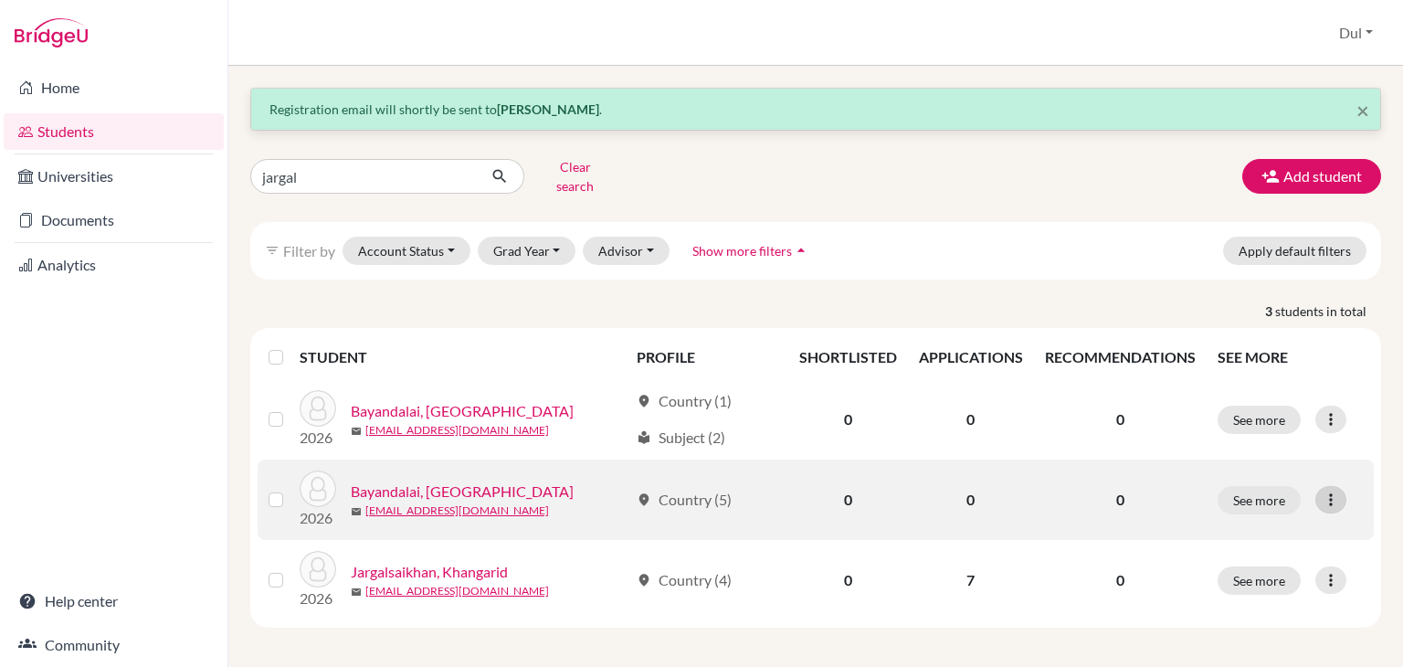
click at [1334, 494] on icon at bounding box center [1331, 500] width 18 height 18
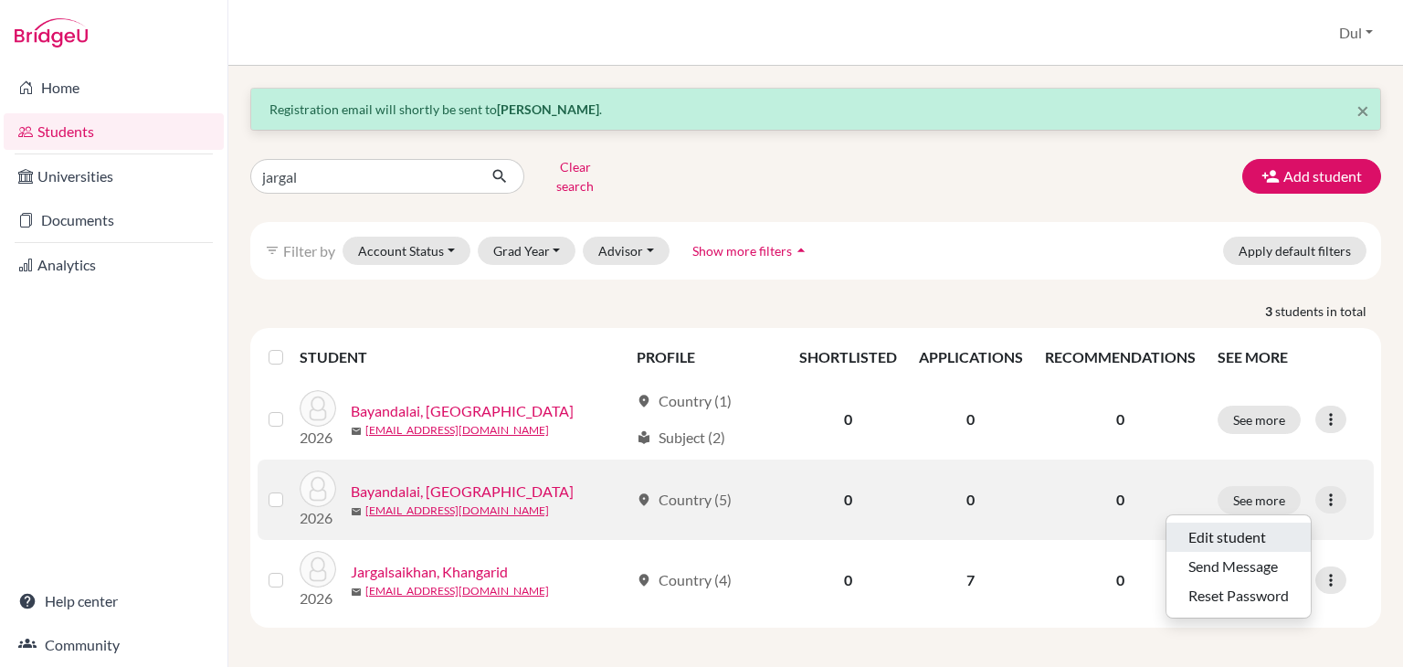
click at [1219, 525] on button "Edit student" at bounding box center [1239, 537] width 144 height 29
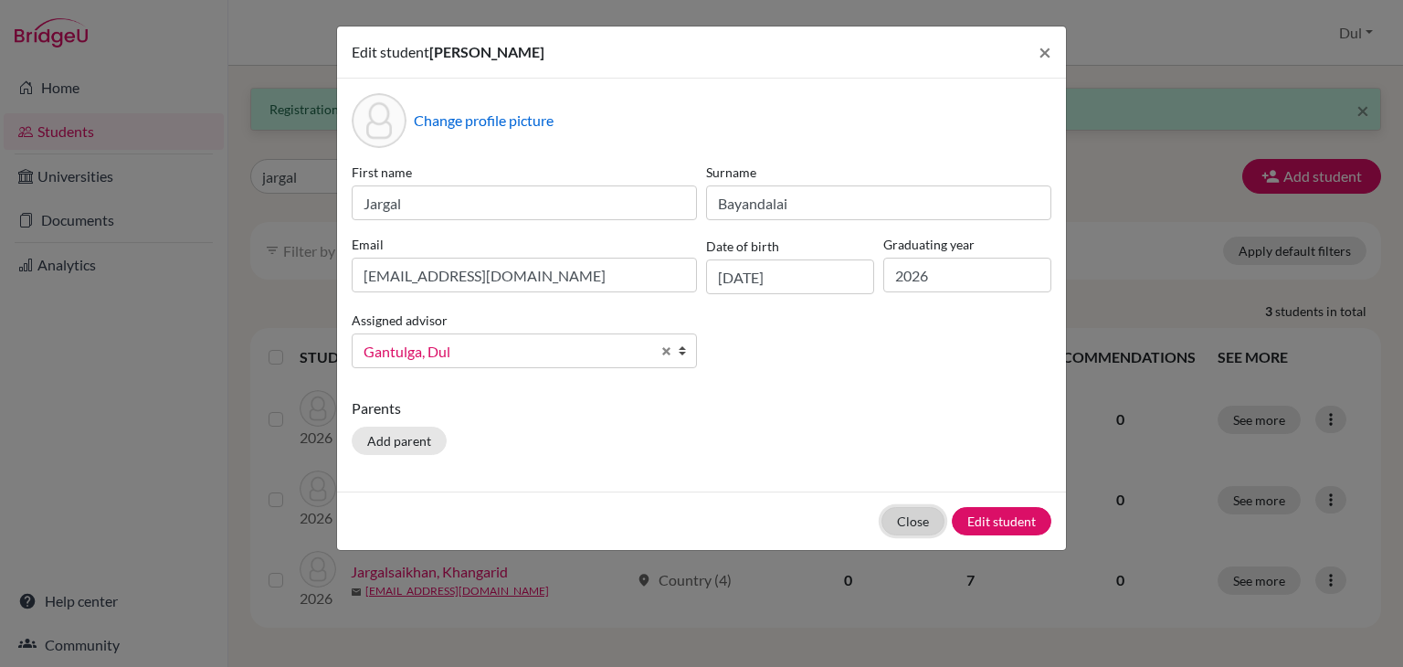
click at [898, 518] on button "Close" at bounding box center [913, 521] width 63 height 28
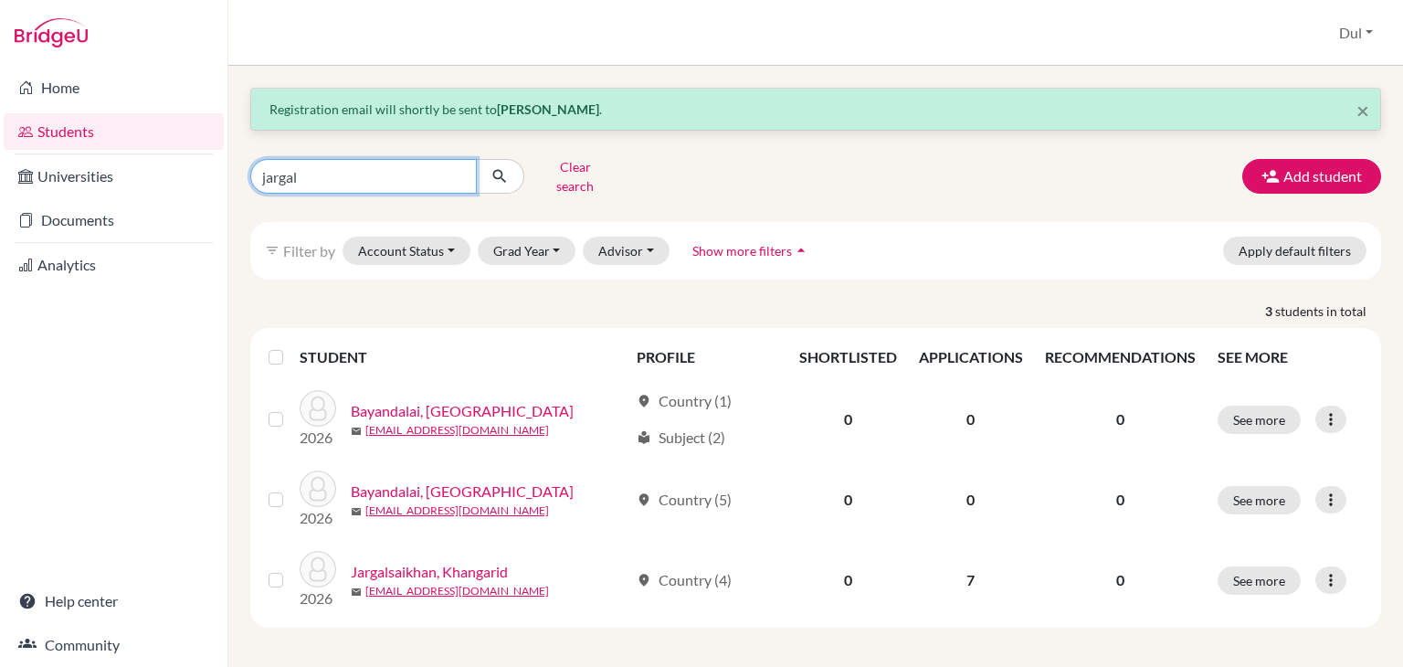
click at [364, 173] on input "jargal" at bounding box center [363, 176] width 227 height 35
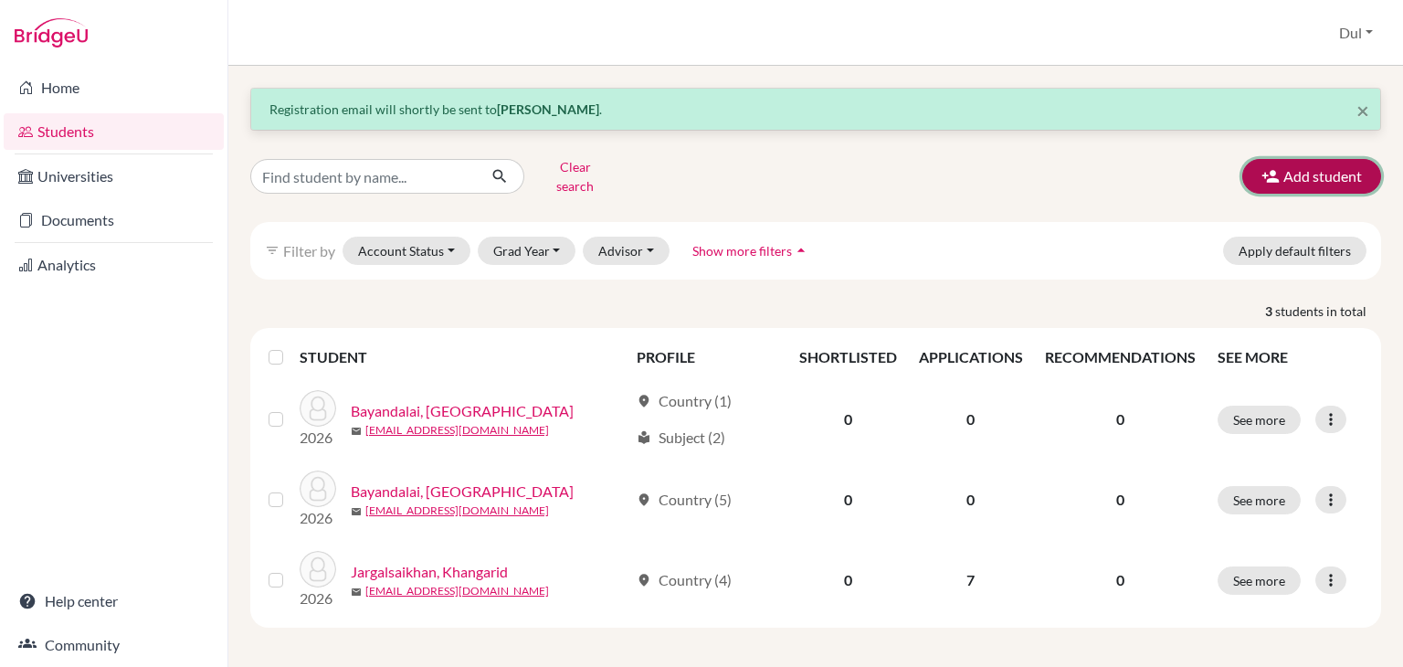
click at [1293, 161] on button "Add student" at bounding box center [1311, 176] width 139 height 35
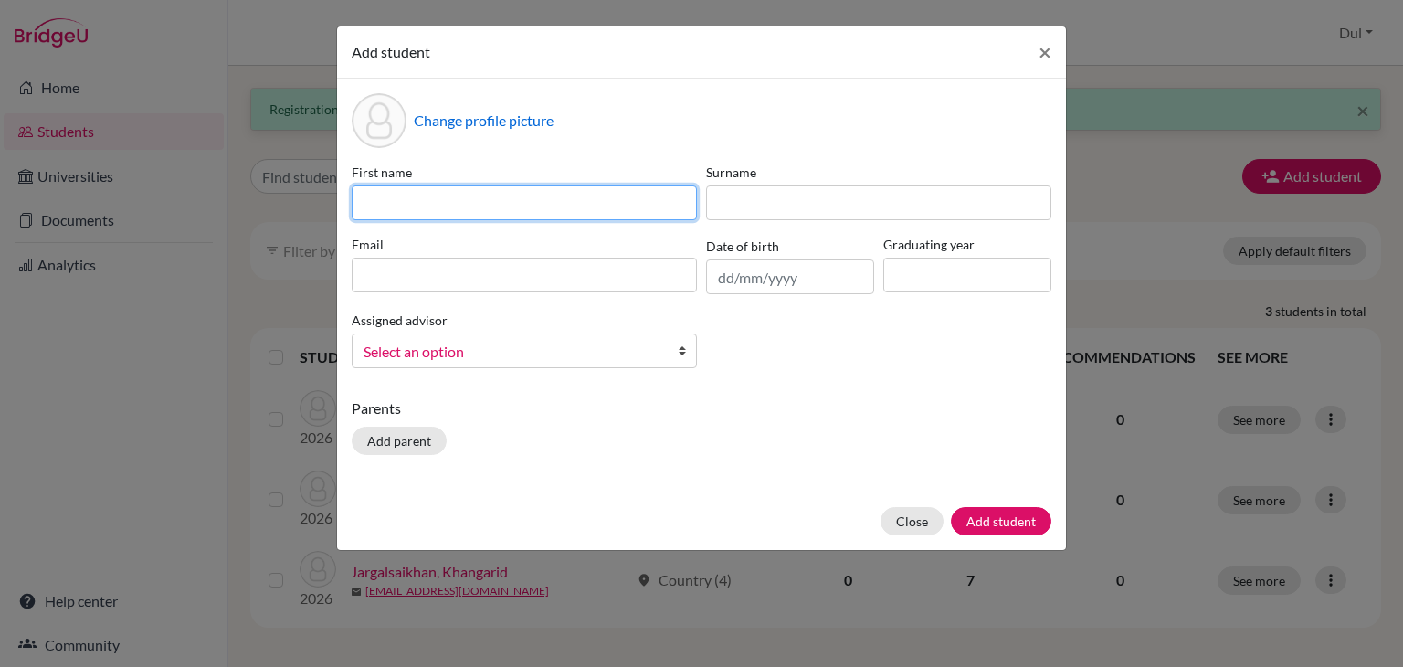
click at [475, 203] on input at bounding box center [524, 202] width 345 height 35
type input "A"
type input "Temuulen"
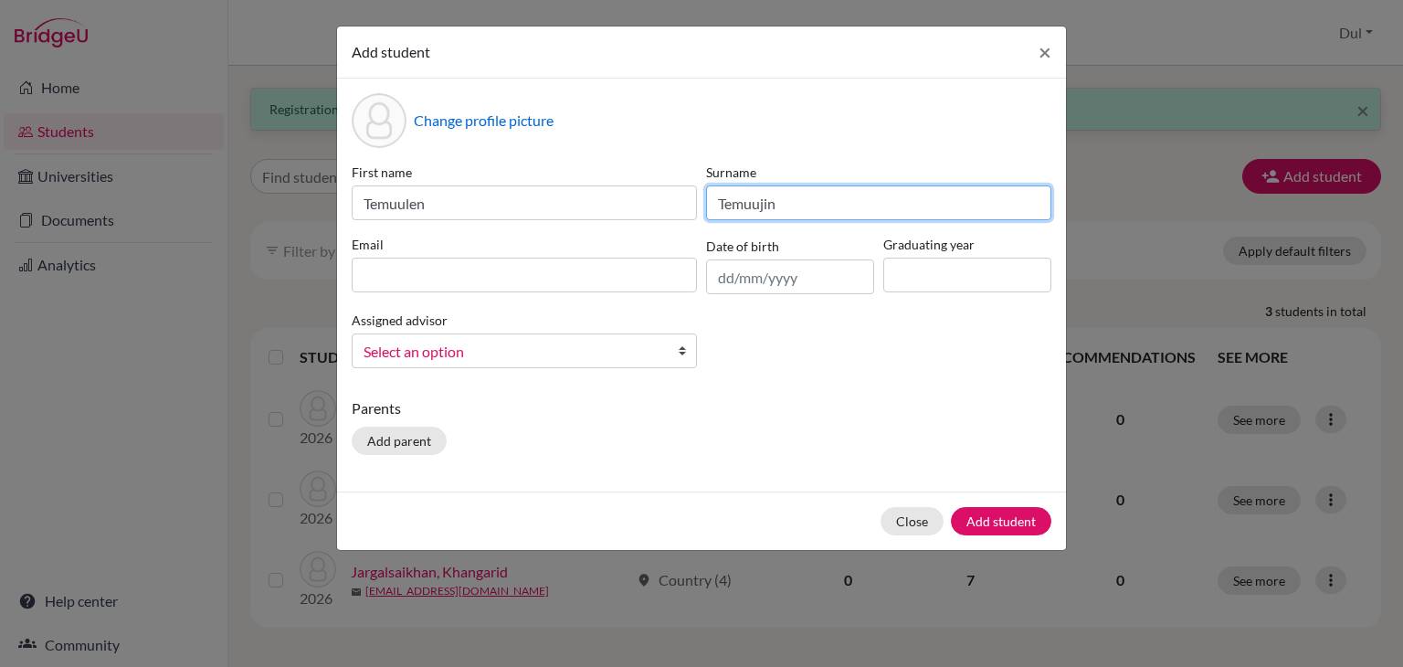
type input "Temuujin"
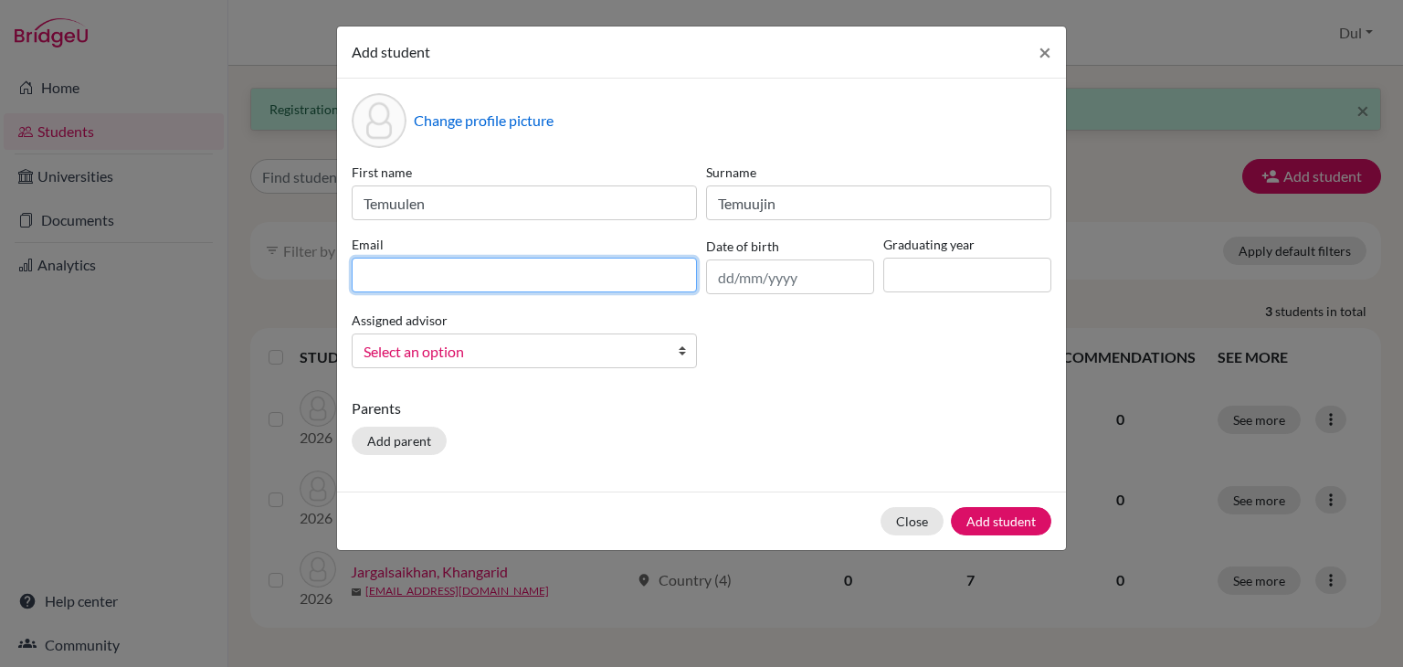
paste input "luziverxarizion@gmail.com"
type input "luziverxarizion@gmail.com"
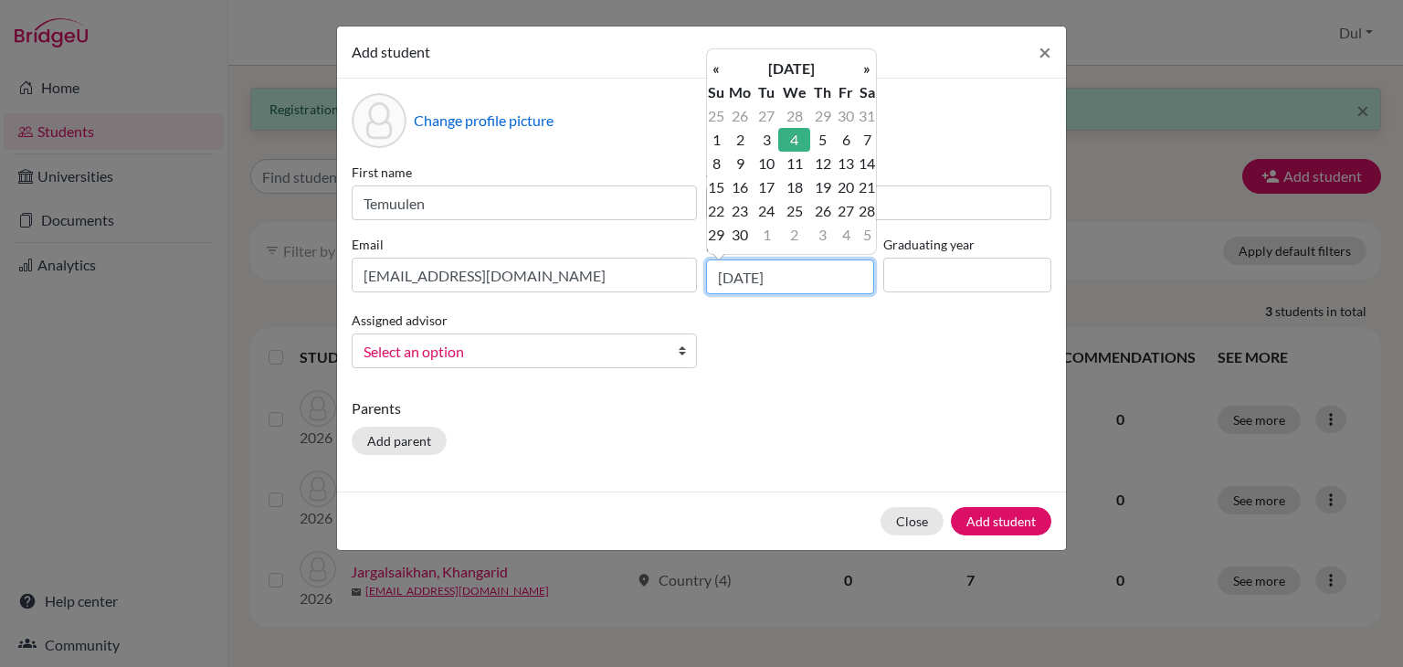
type input "04/06/2008"
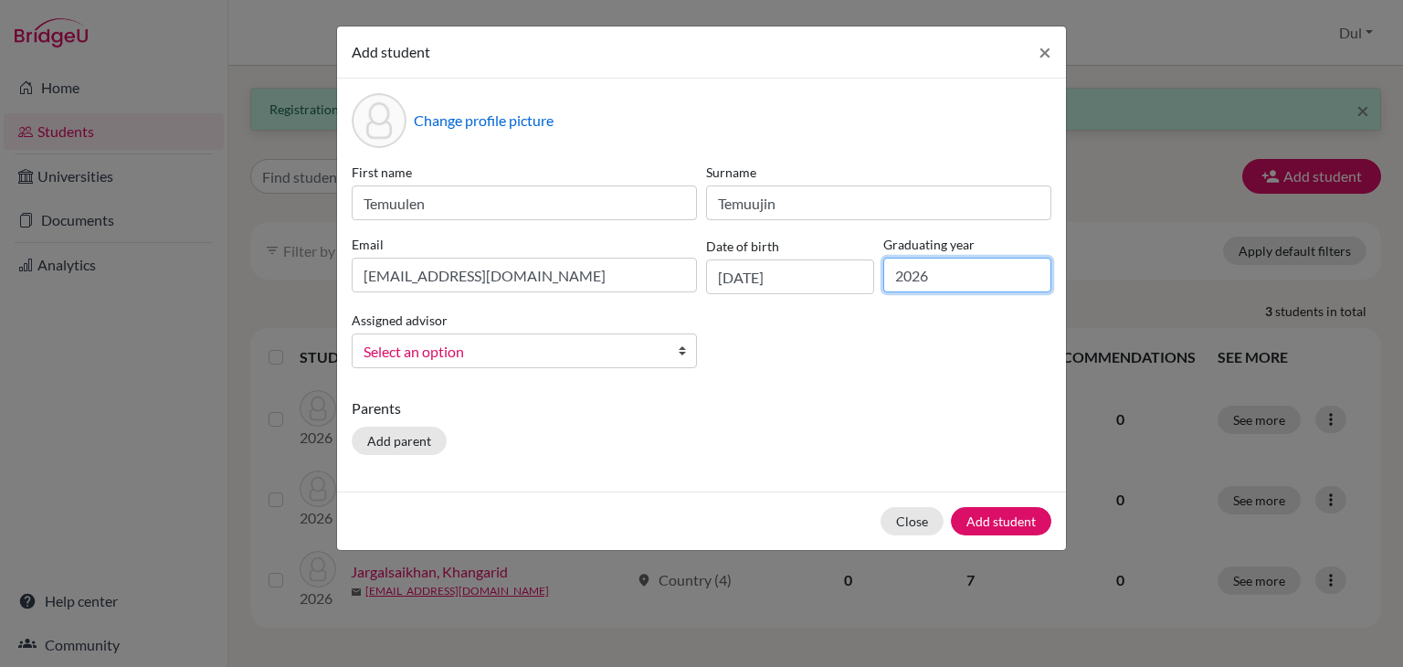
type input "2026"
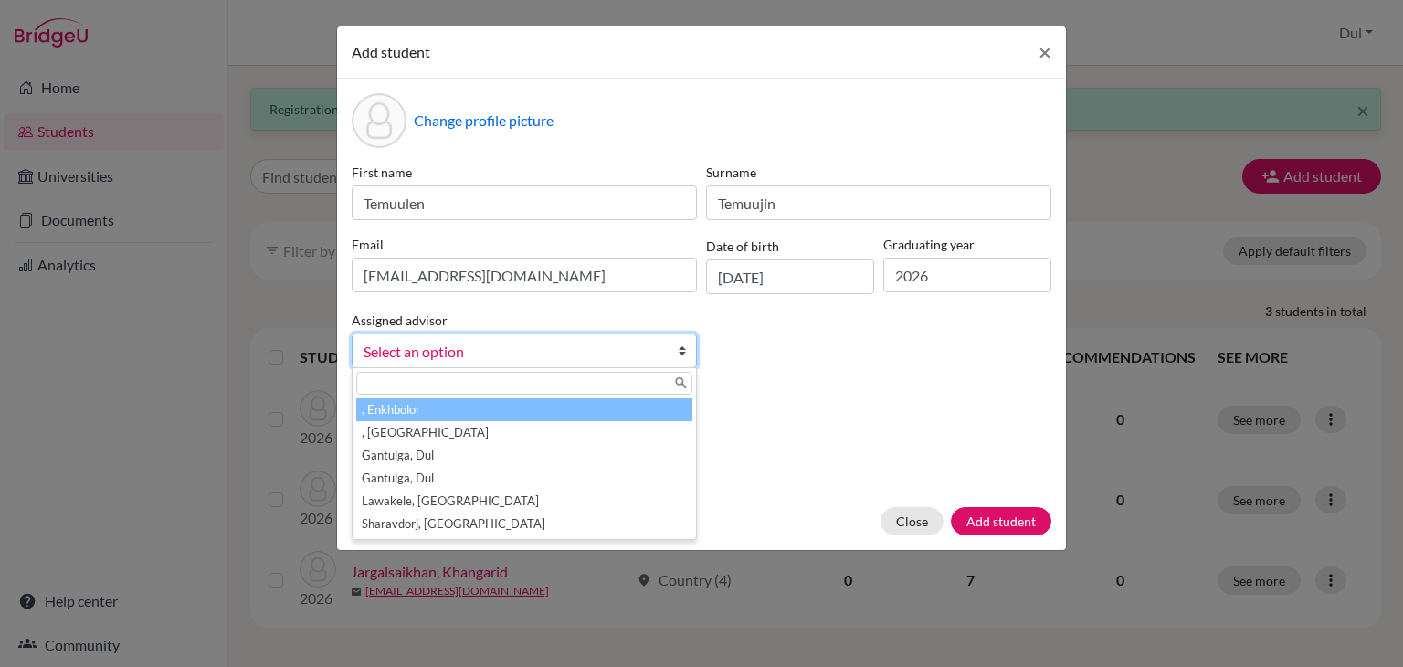
click at [621, 344] on span "Select an option" at bounding box center [513, 352] width 298 height 24
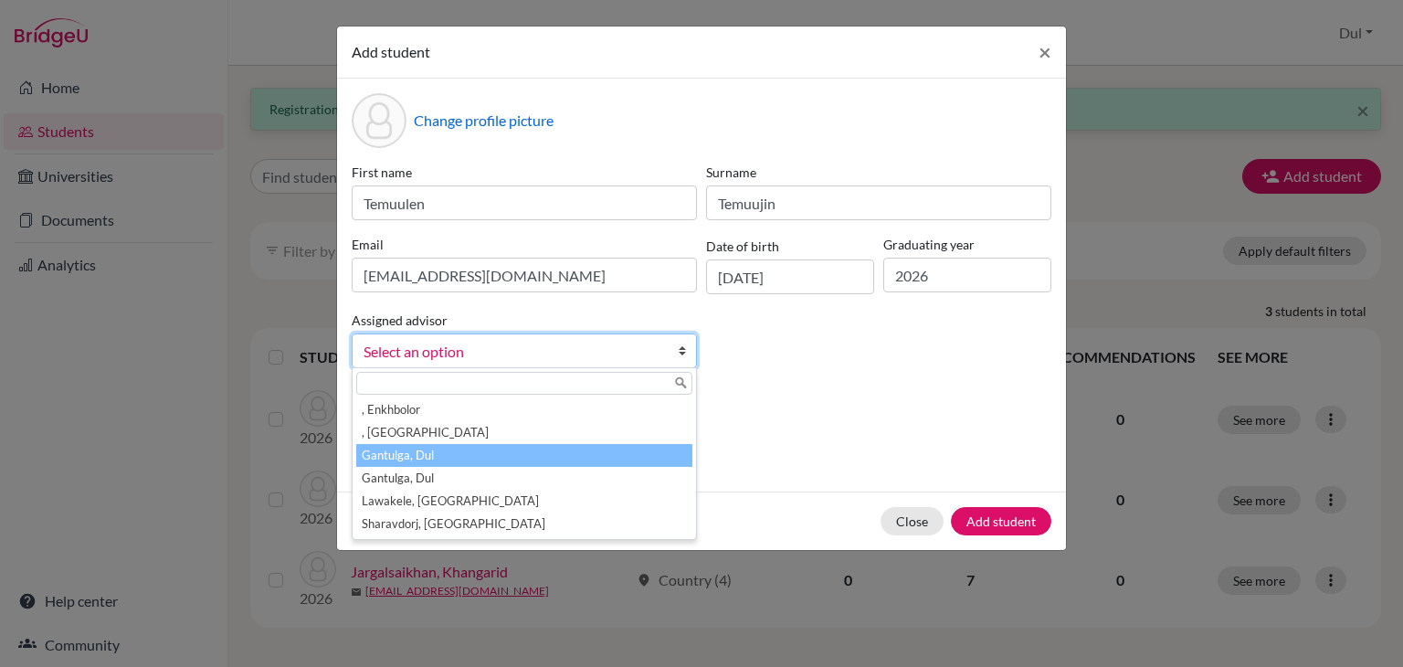
click at [608, 454] on li "Gantulga, Dul" at bounding box center [524, 455] width 336 height 23
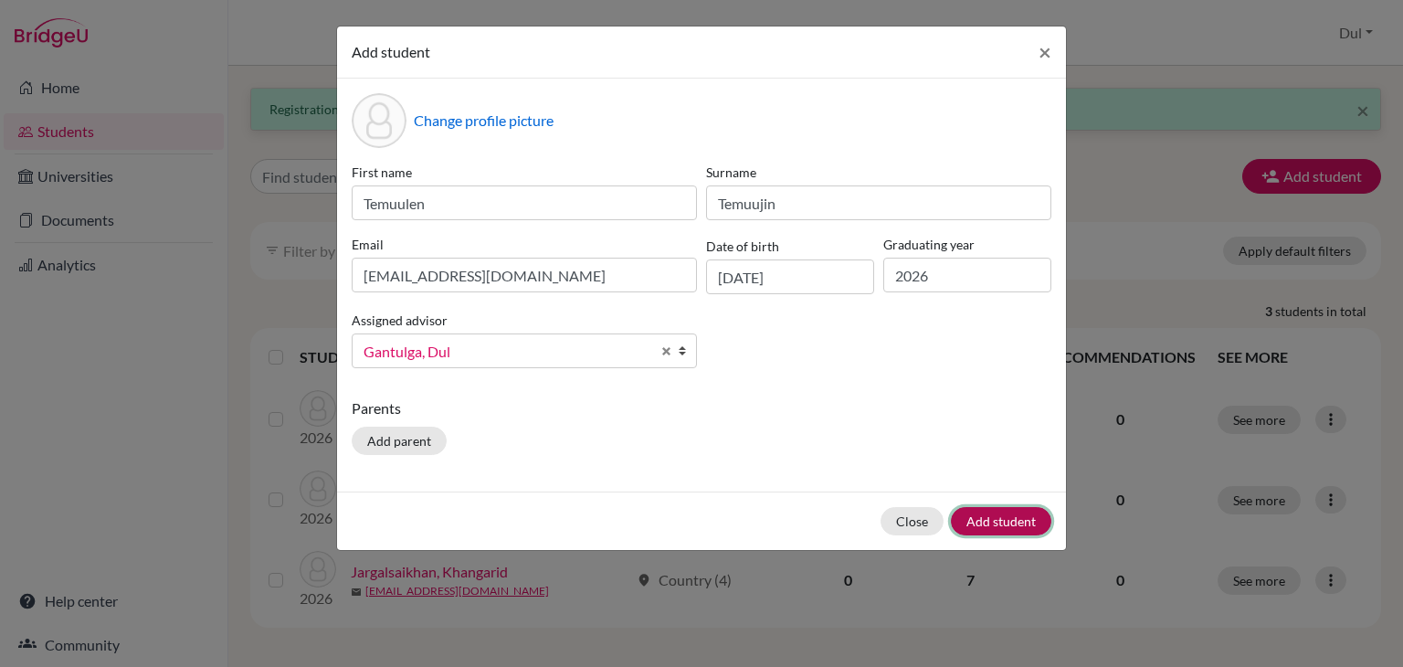
click at [1005, 523] on button "Add student" at bounding box center [1001, 521] width 100 height 28
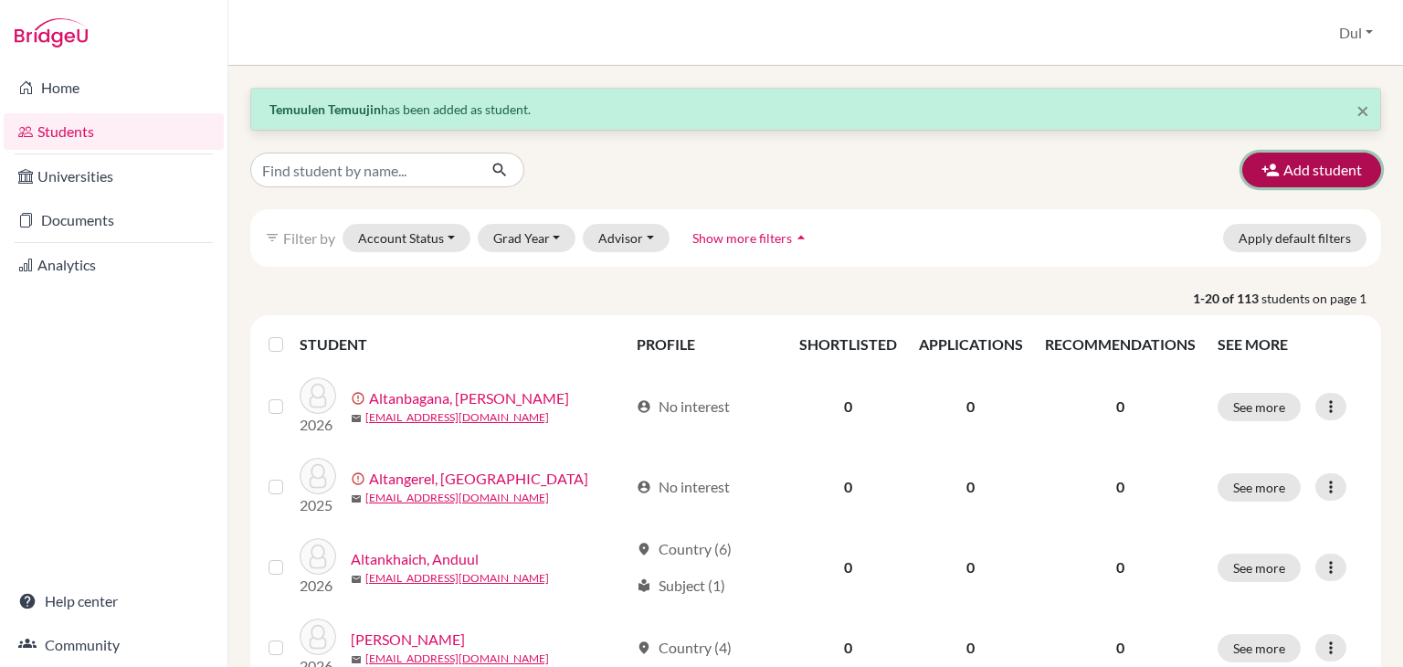
click at [1310, 165] on button "Add student" at bounding box center [1311, 170] width 139 height 35
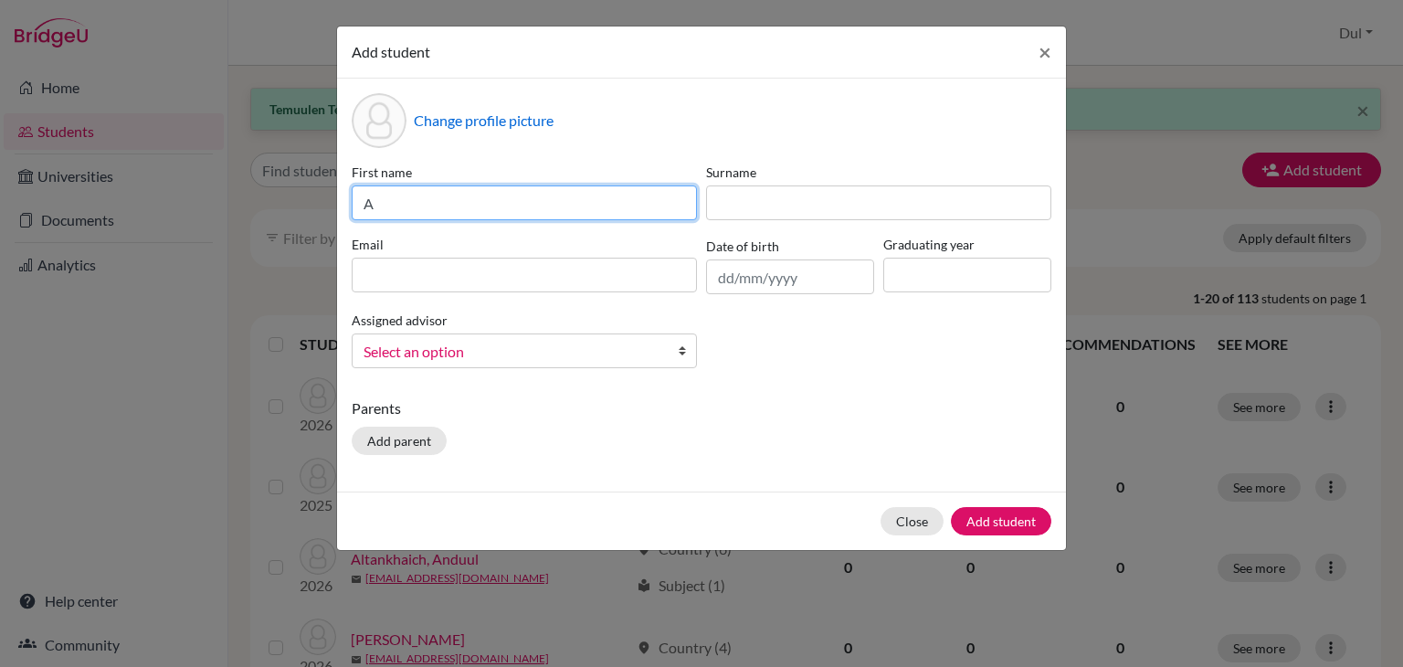
click at [605, 199] on input "A" at bounding box center [524, 202] width 345 height 35
type input "Ariunbayar"
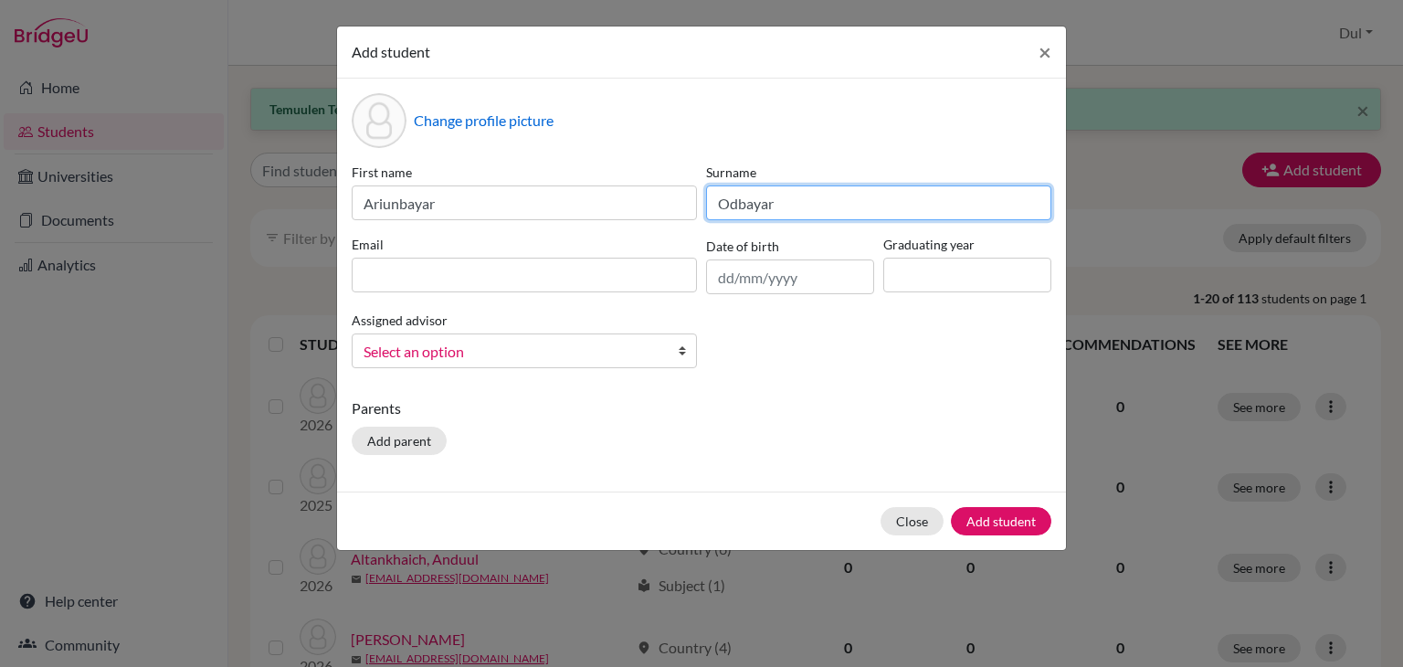
type input "Odbayar"
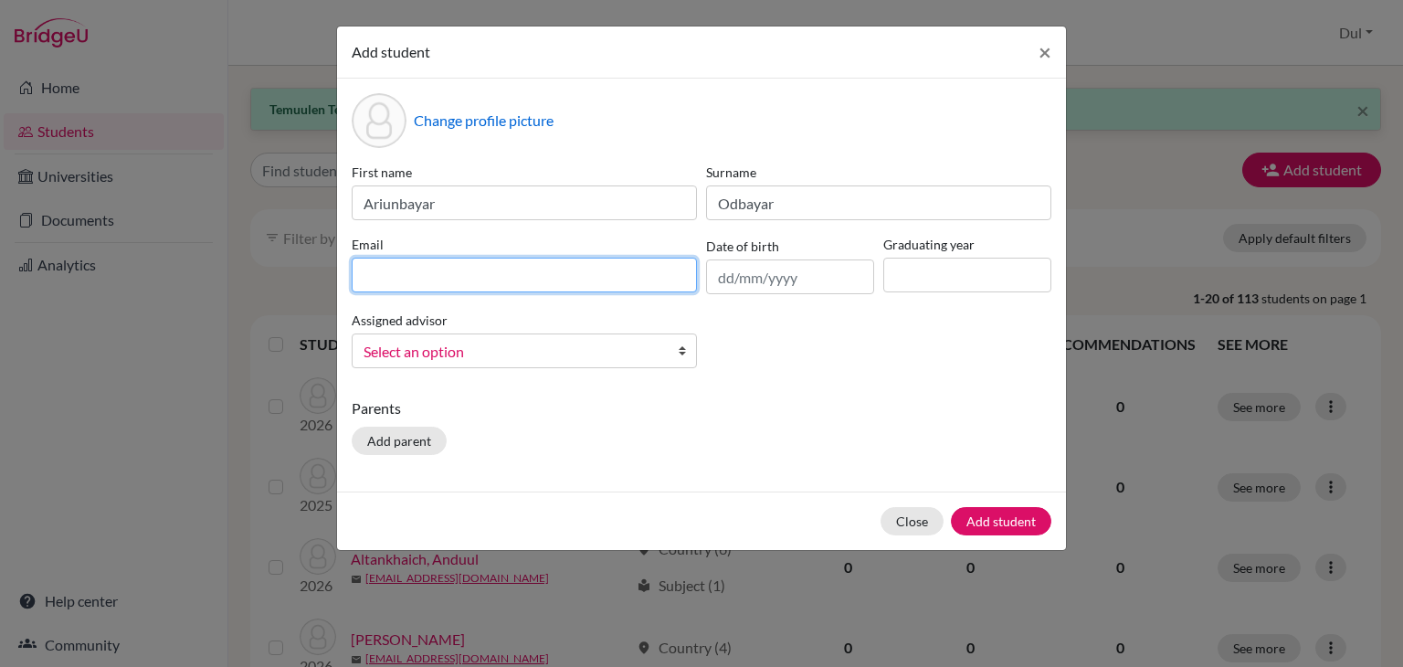
paste input "[EMAIL_ADDRESS][DOMAIN_NAME]"
type input "[EMAIL_ADDRESS][DOMAIN_NAME]"
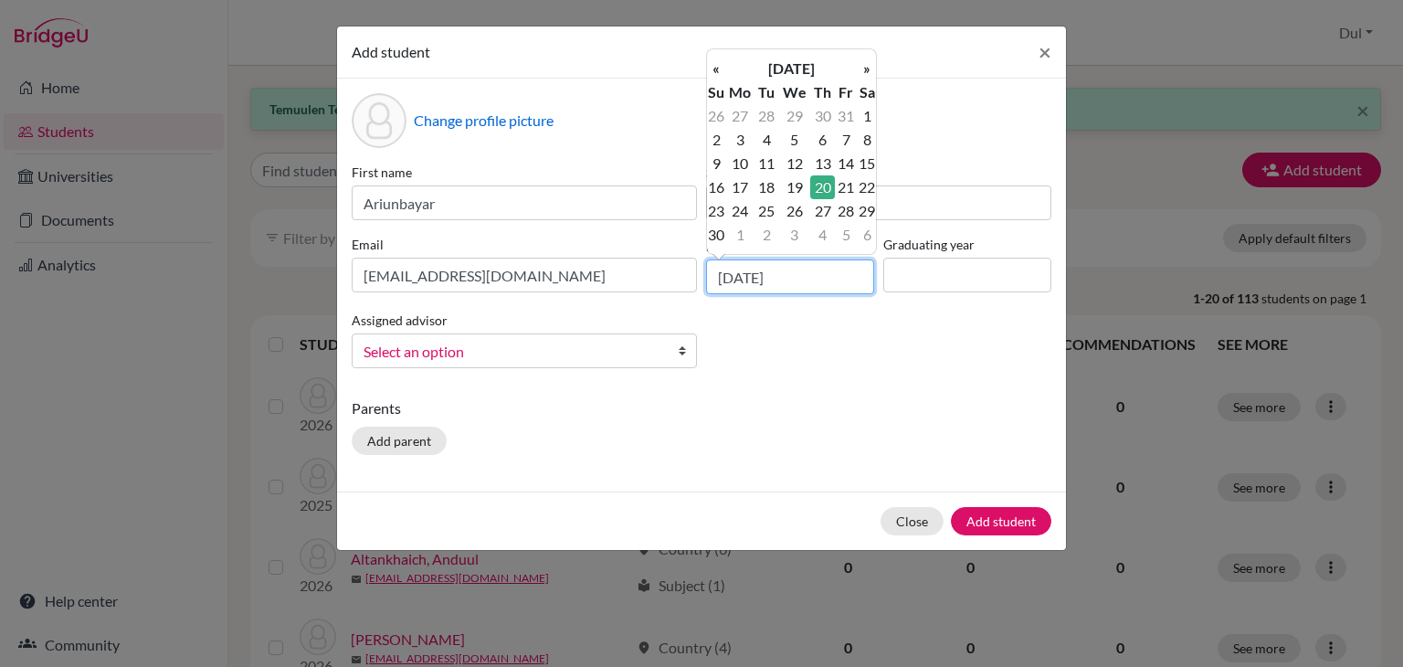
type input "20/11/2008"
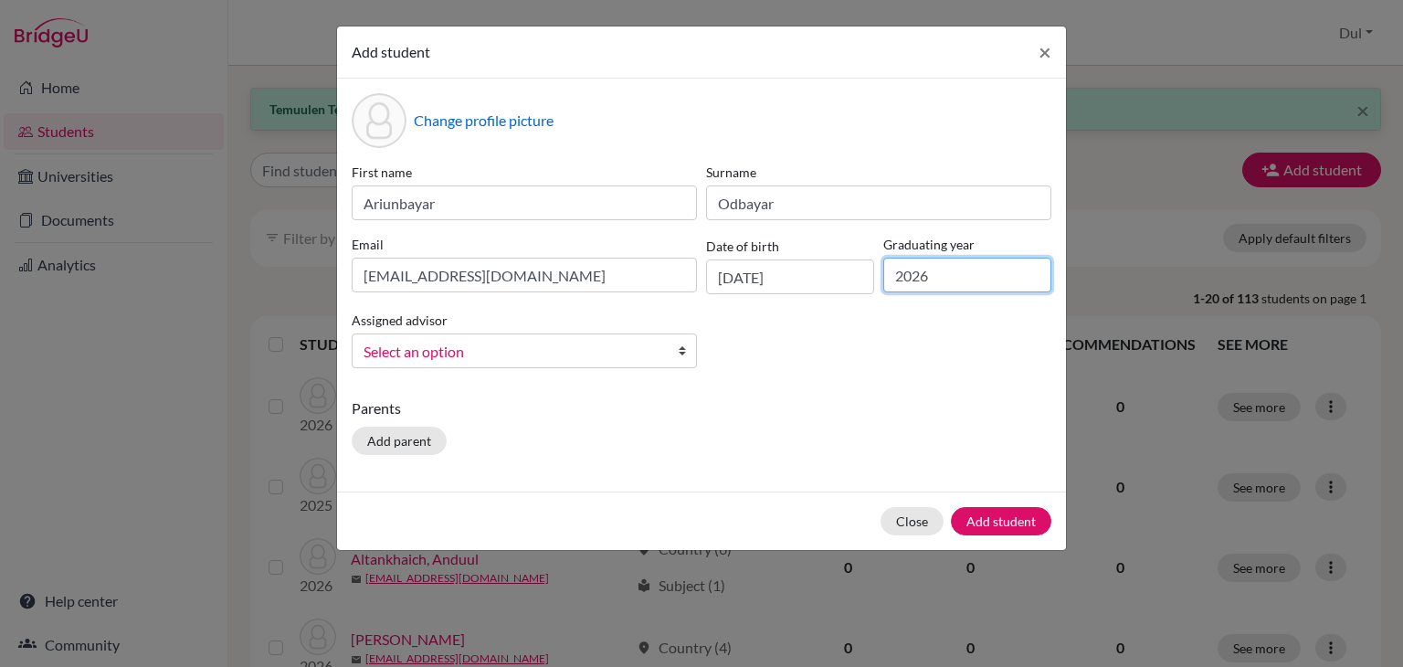
type input "2026"
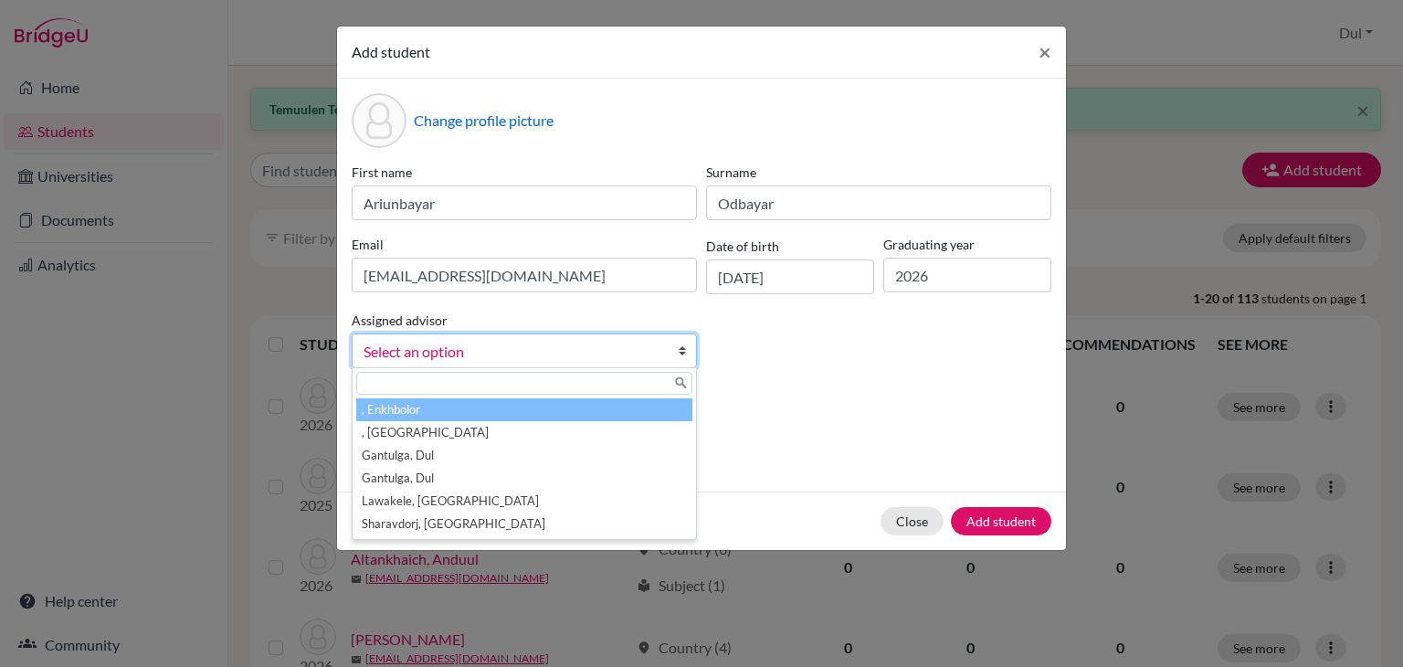
click at [585, 356] on span "Select an option" at bounding box center [513, 352] width 298 height 24
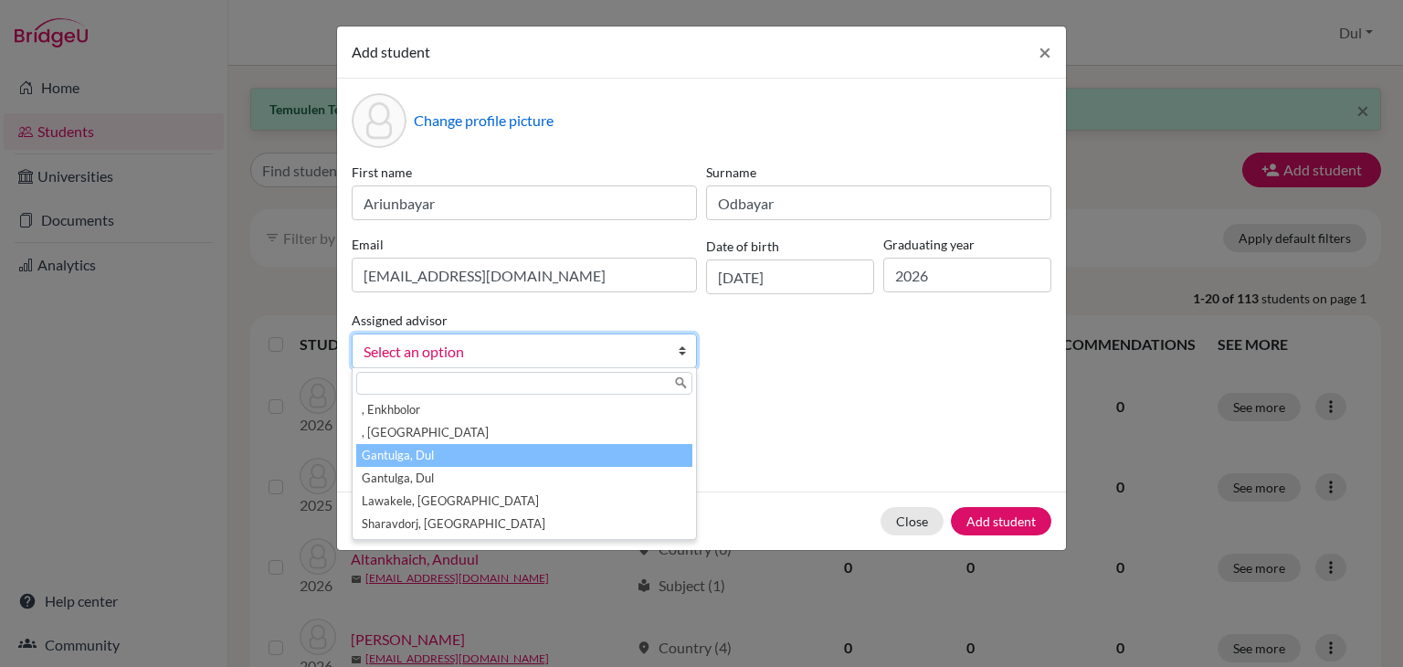
click at [629, 457] on li "Gantulga, Dul" at bounding box center [524, 455] width 336 height 23
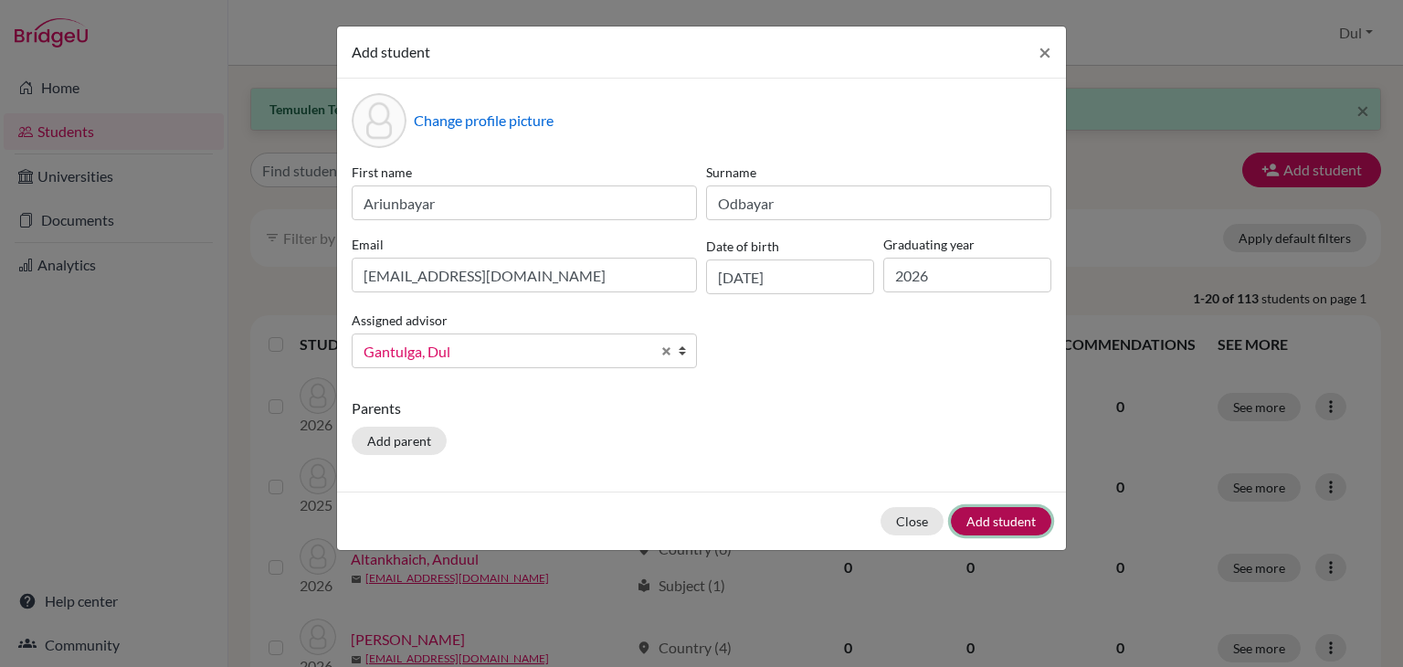
click at [967, 524] on button "Add student" at bounding box center [1001, 521] width 100 height 28
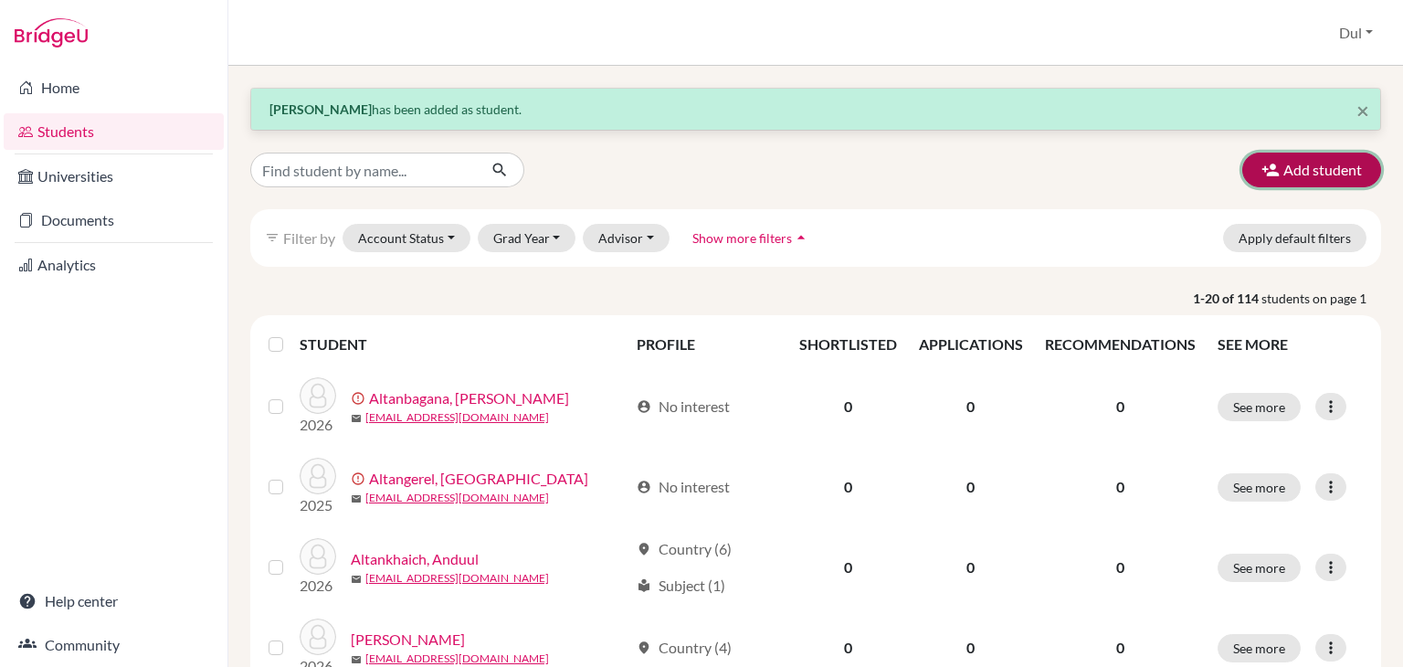
click at [1308, 173] on button "Add student" at bounding box center [1311, 170] width 139 height 35
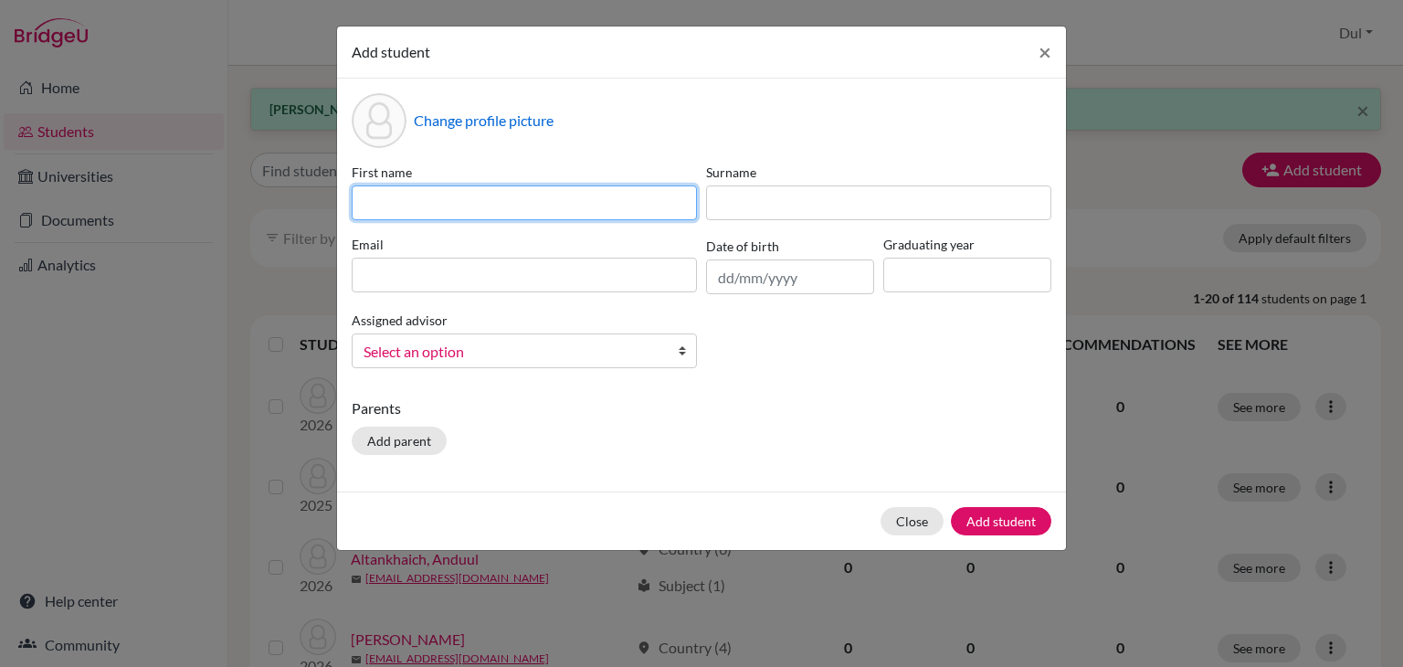
click at [596, 198] on input at bounding box center [524, 202] width 345 height 35
type input "Siilen"
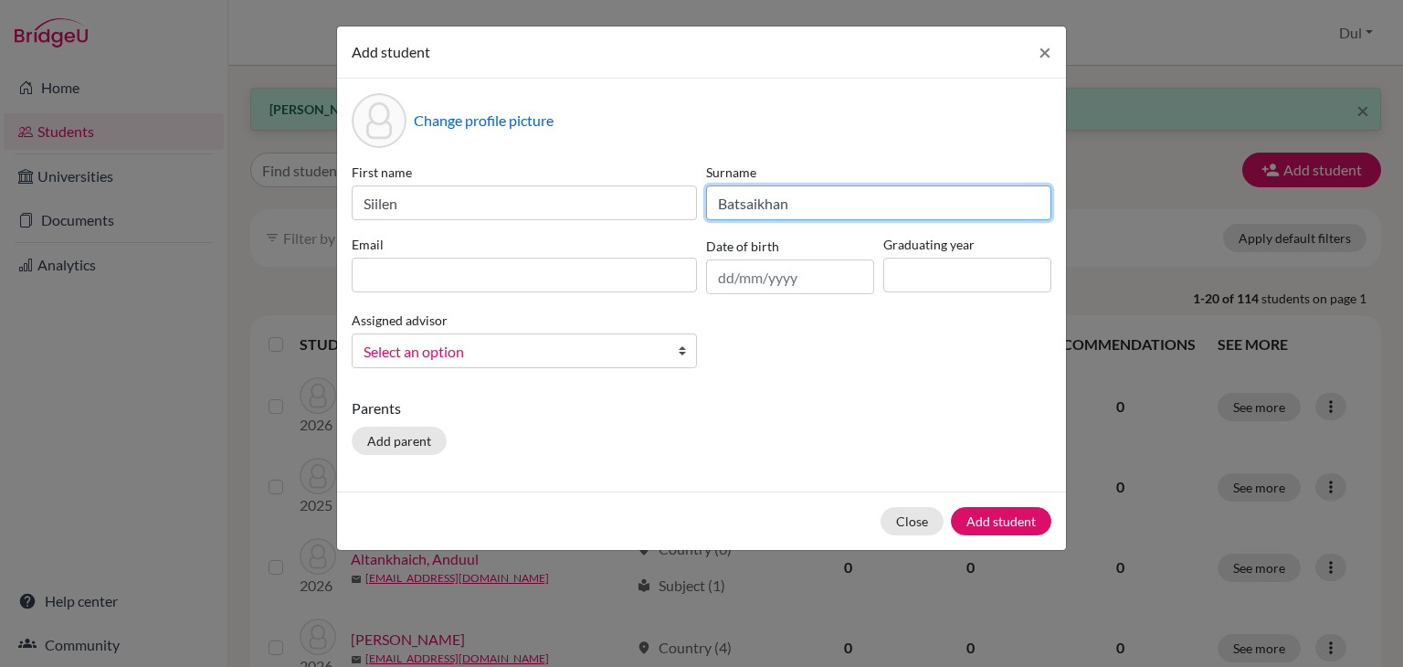
type input "Batsaikhan"
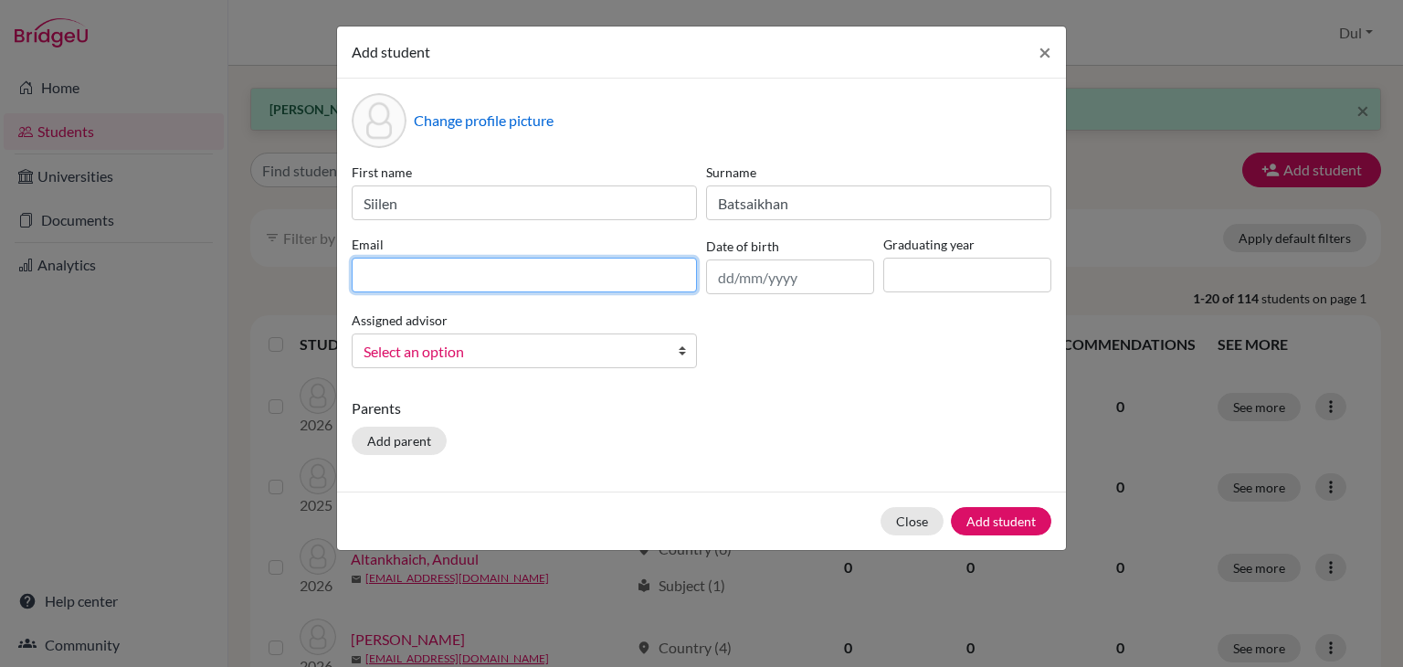
paste input "lily.batsaikhan@gmail.com"
type input "lily.batsaikhan@gmail.com"
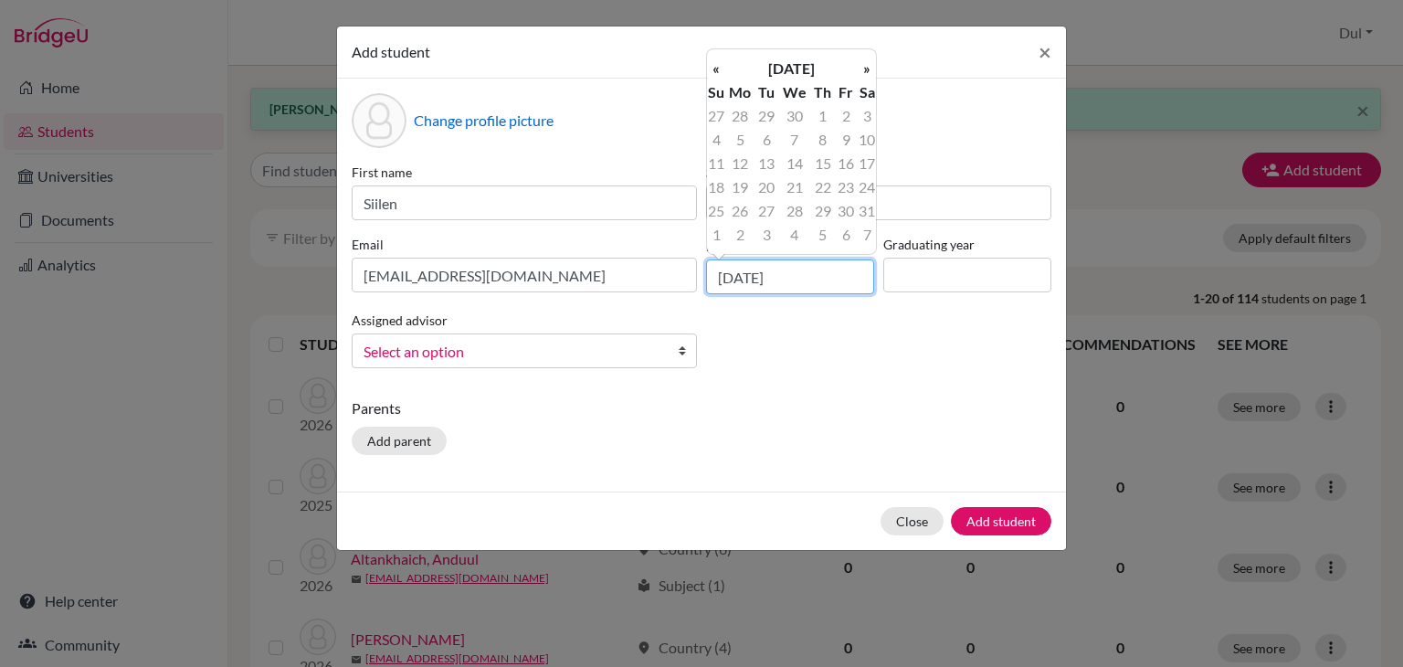
type input "27/07/2008"
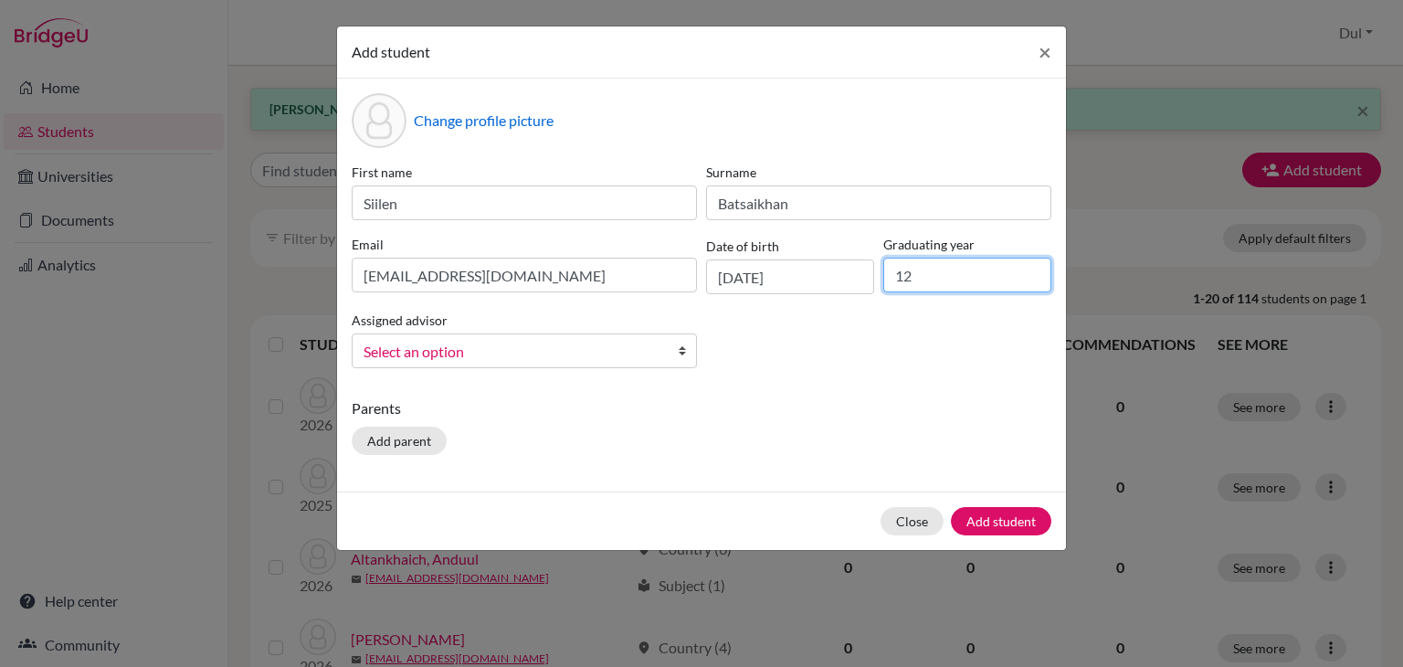
type input "1"
type input "2026"
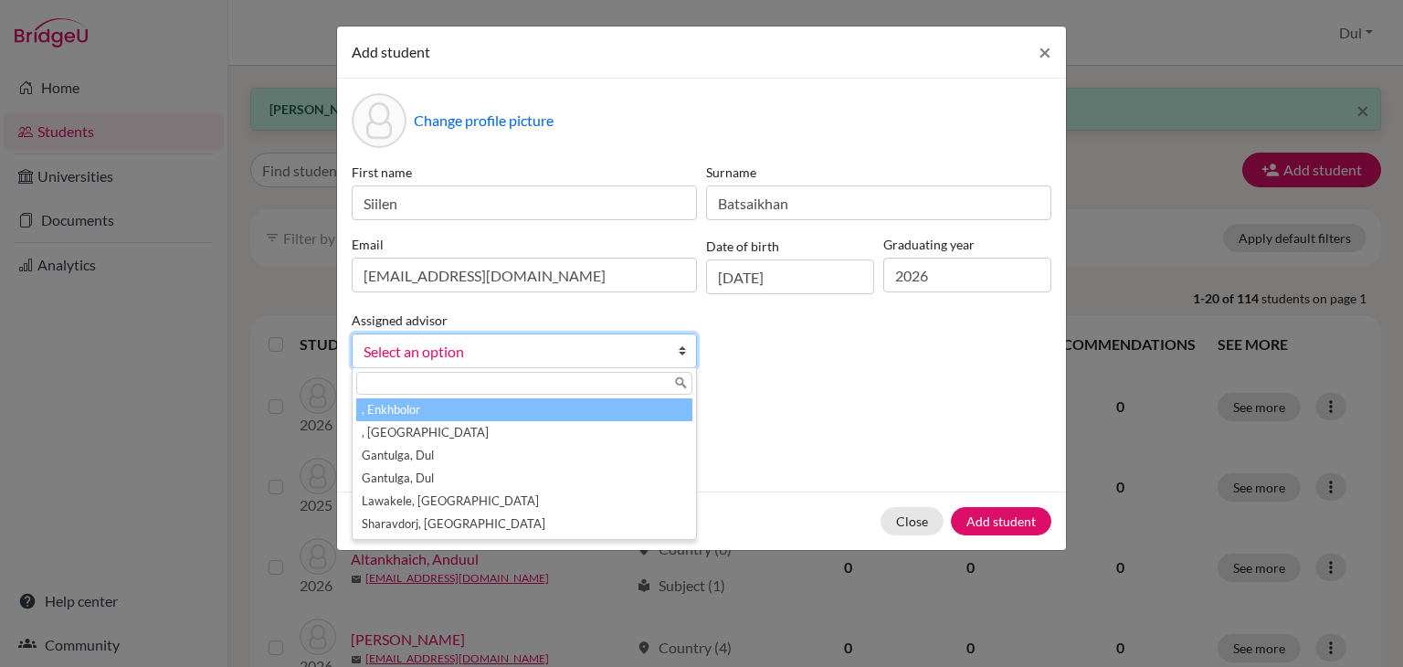
click at [603, 340] on link "Select an option" at bounding box center [524, 350] width 345 height 35
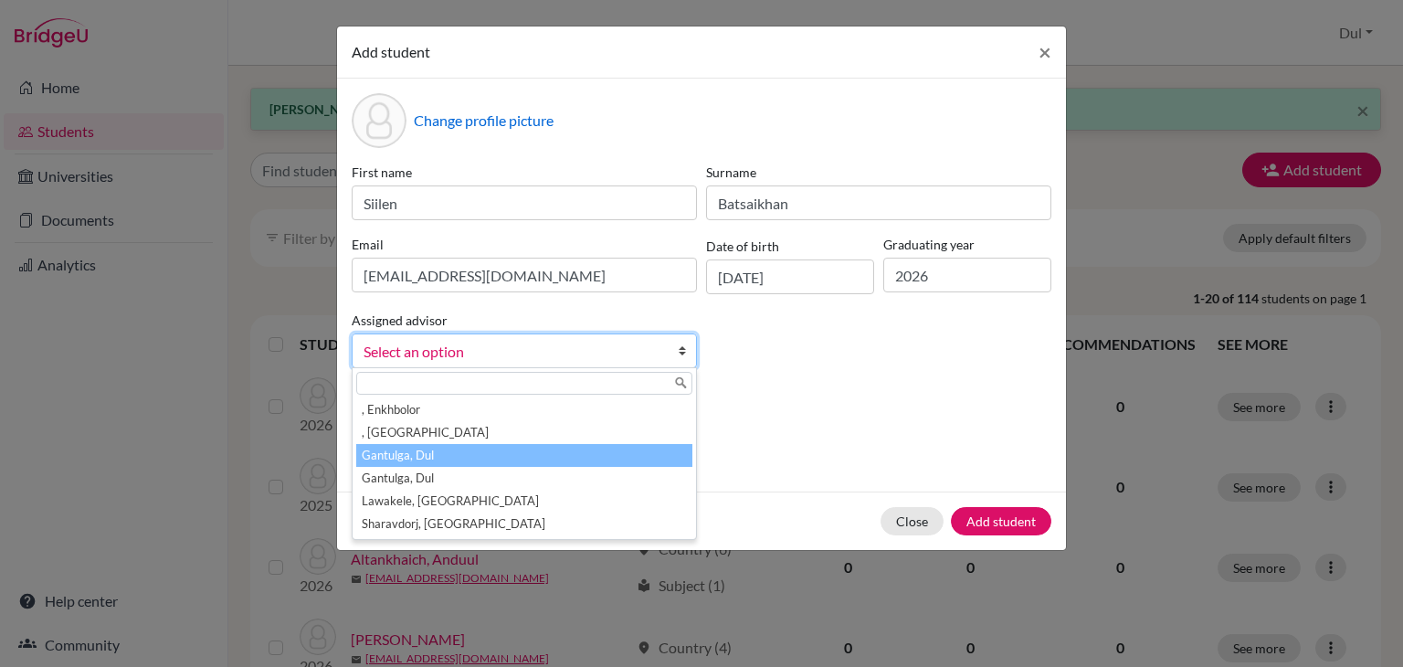
click at [601, 449] on li "Gantulga, Dul" at bounding box center [524, 455] width 336 height 23
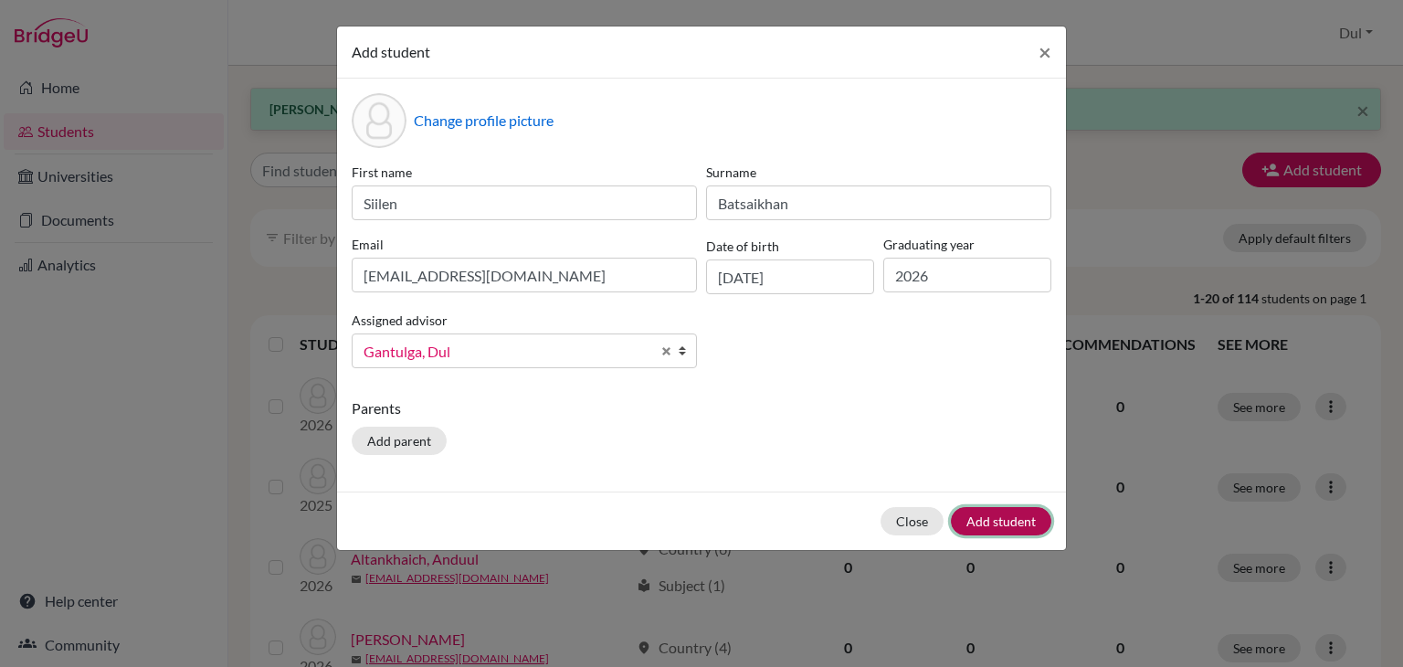
click at [1013, 529] on button "Add student" at bounding box center [1001, 521] width 100 height 28
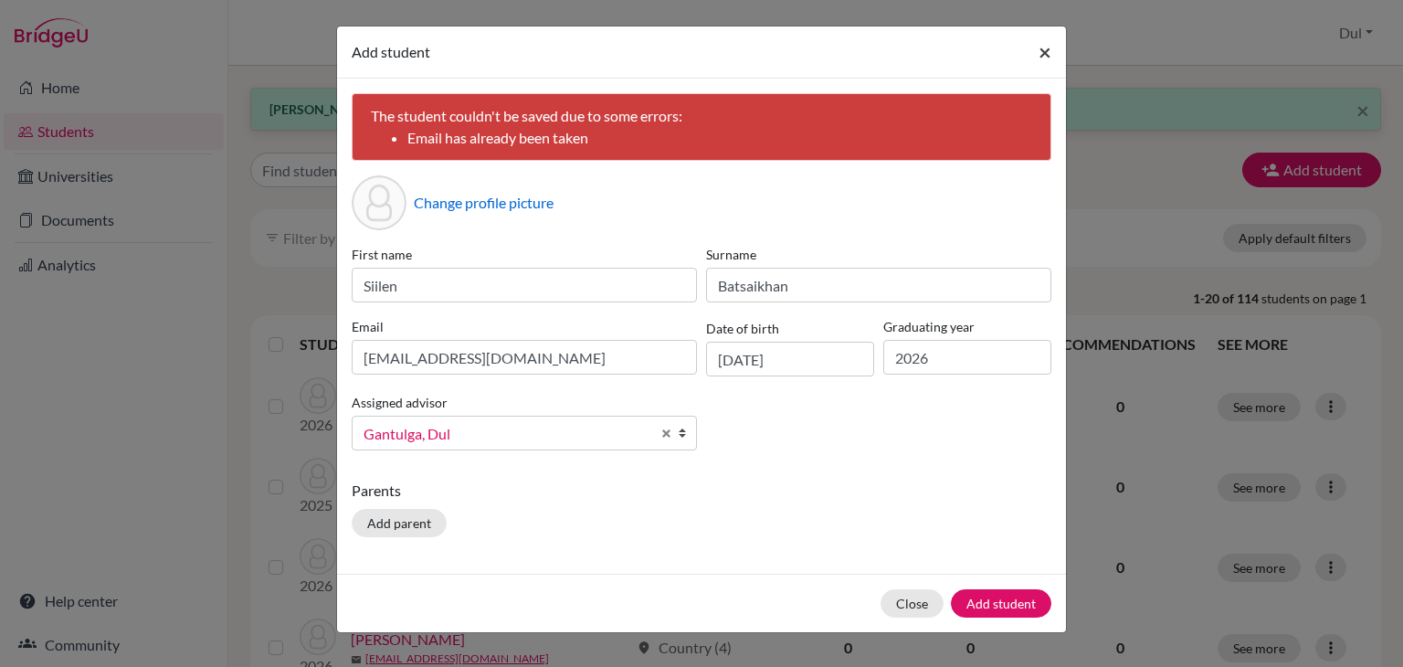
click at [1044, 41] on span "×" at bounding box center [1045, 51] width 13 height 26
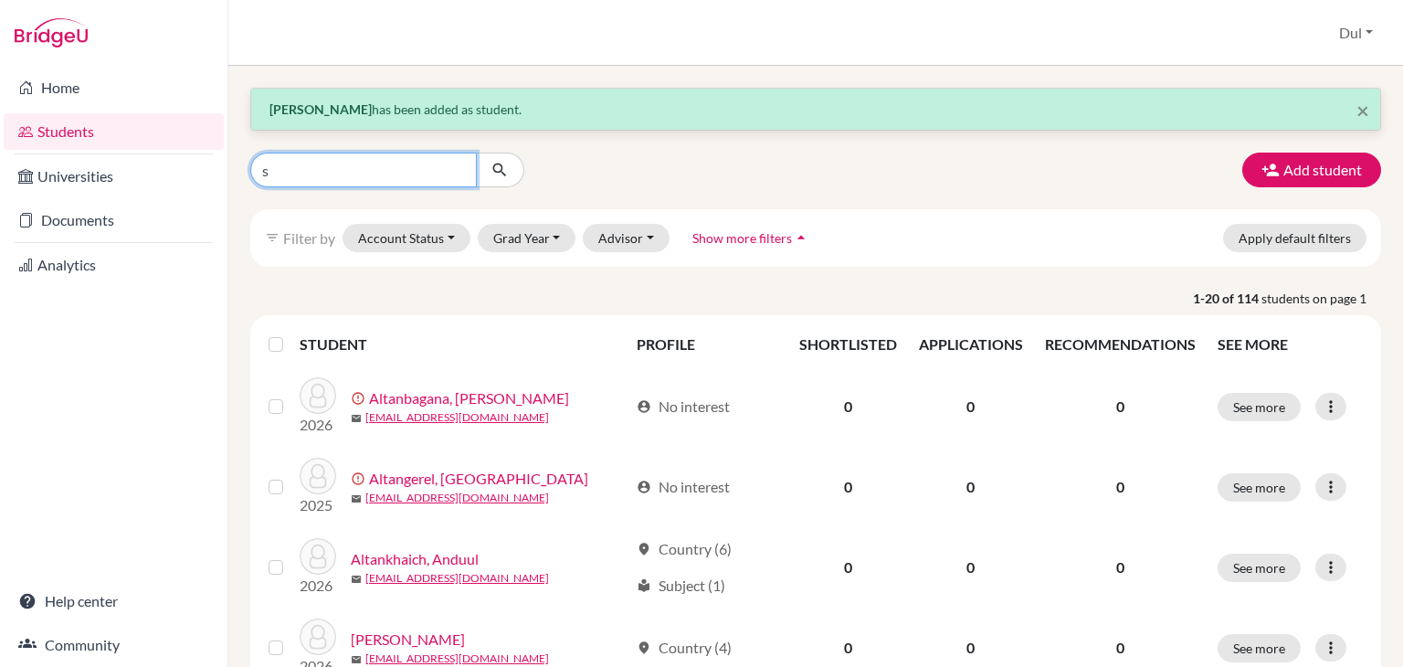
click at [432, 165] on input "s" at bounding box center [363, 170] width 227 height 35
type input "siilen"
click button "submit" at bounding box center [500, 170] width 48 height 35
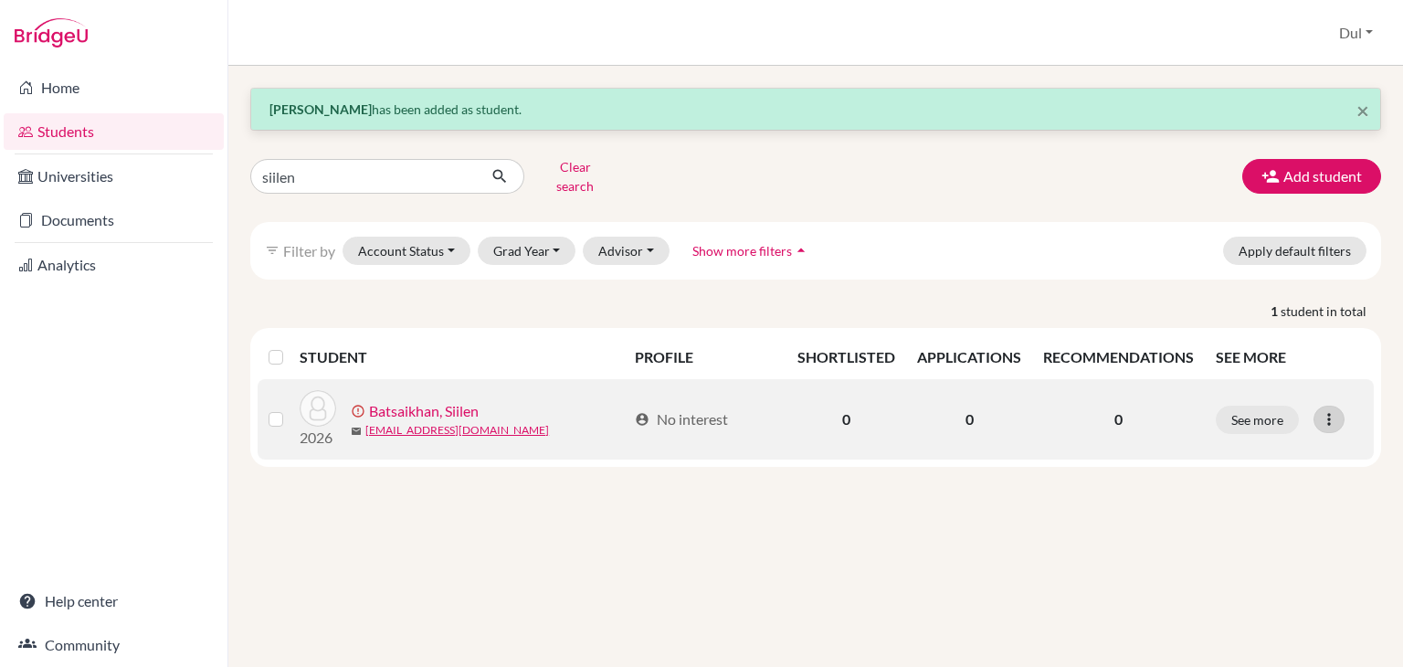
click at [1315, 406] on div at bounding box center [1329, 419] width 31 height 27
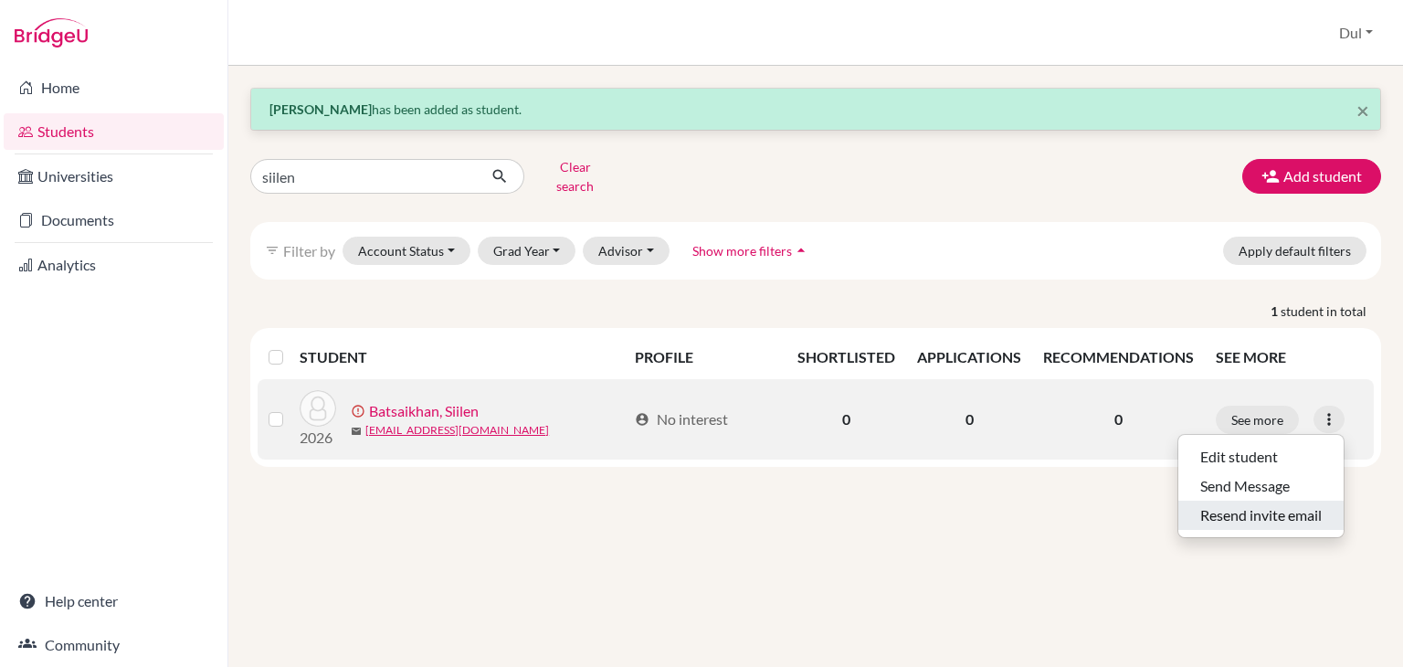
click at [1250, 501] on button "Resend invite email" at bounding box center [1260, 515] width 165 height 29
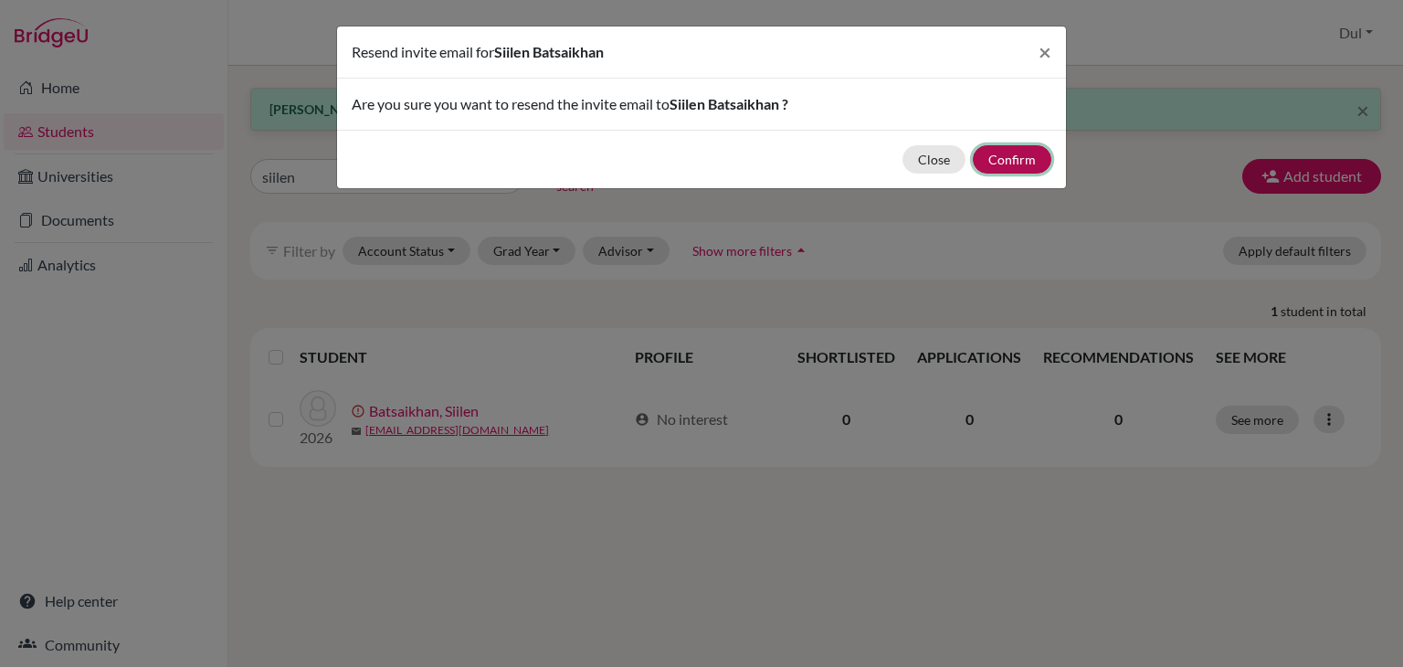
click at [993, 156] on button "Confirm" at bounding box center [1012, 159] width 79 height 28
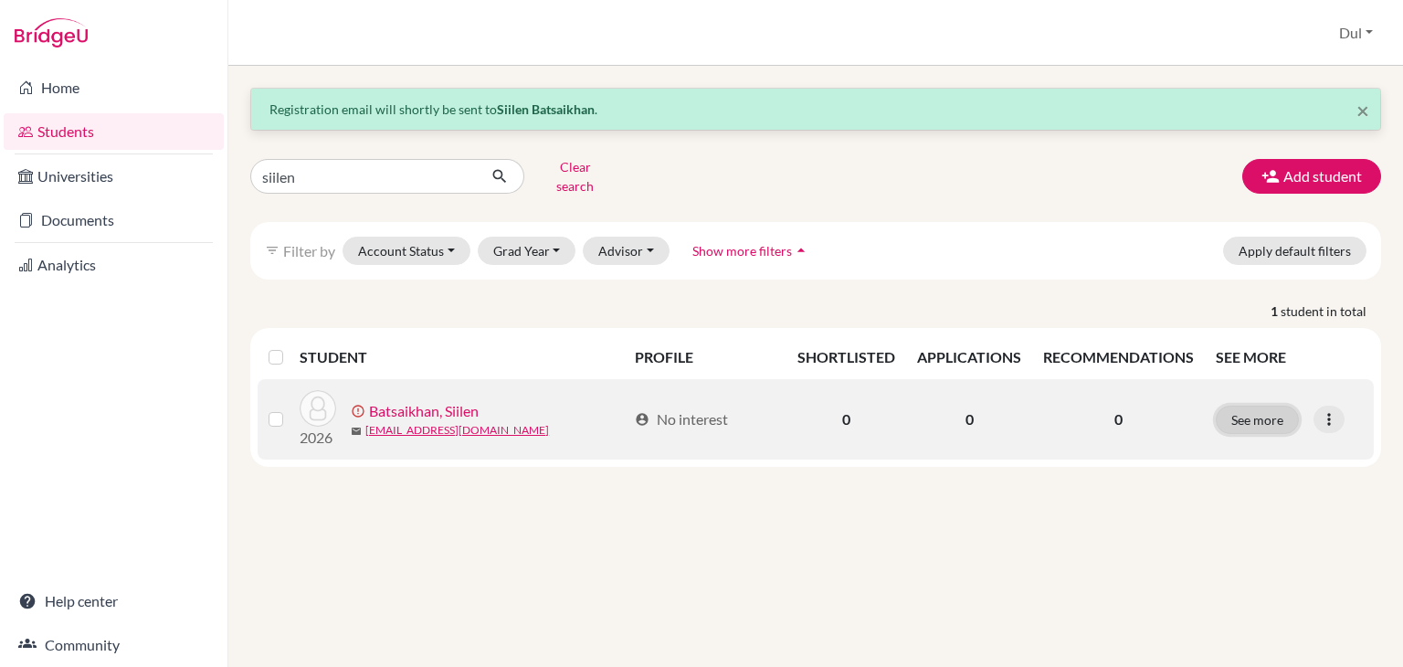
click at [1260, 406] on button "See more" at bounding box center [1257, 420] width 83 height 28
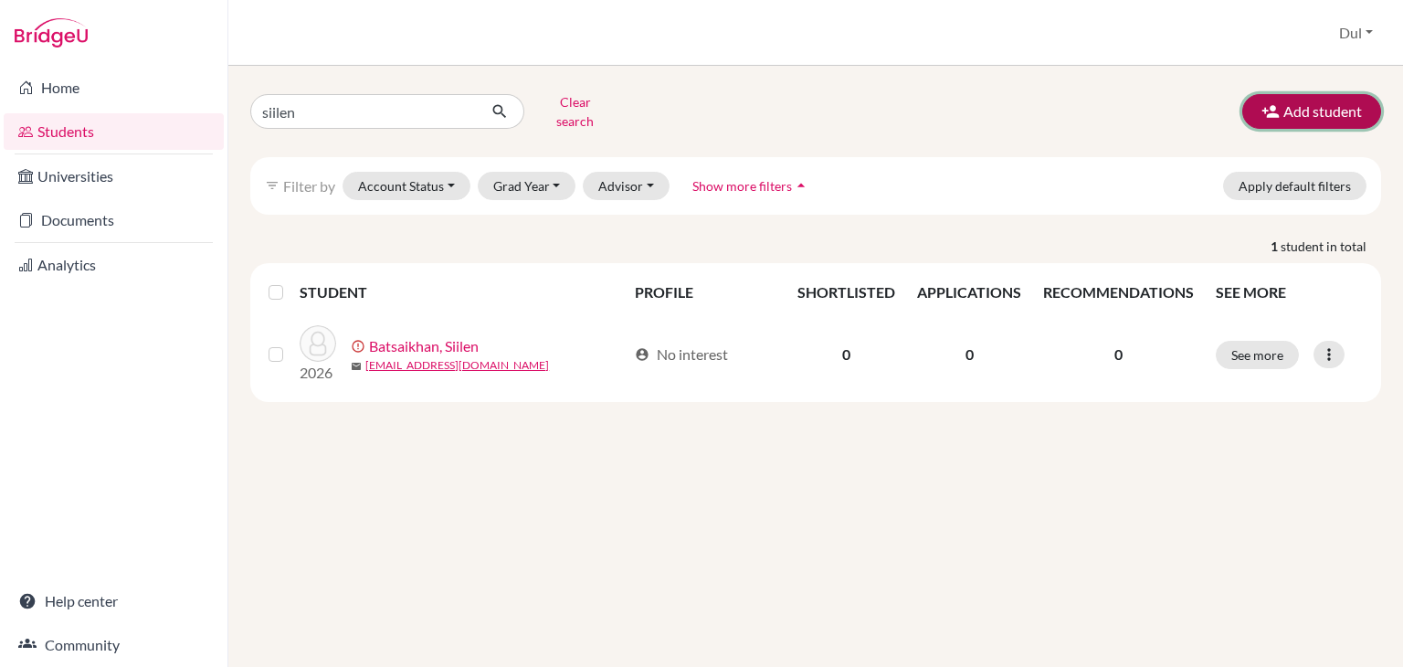
click at [1314, 107] on button "Add student" at bounding box center [1311, 111] width 139 height 35
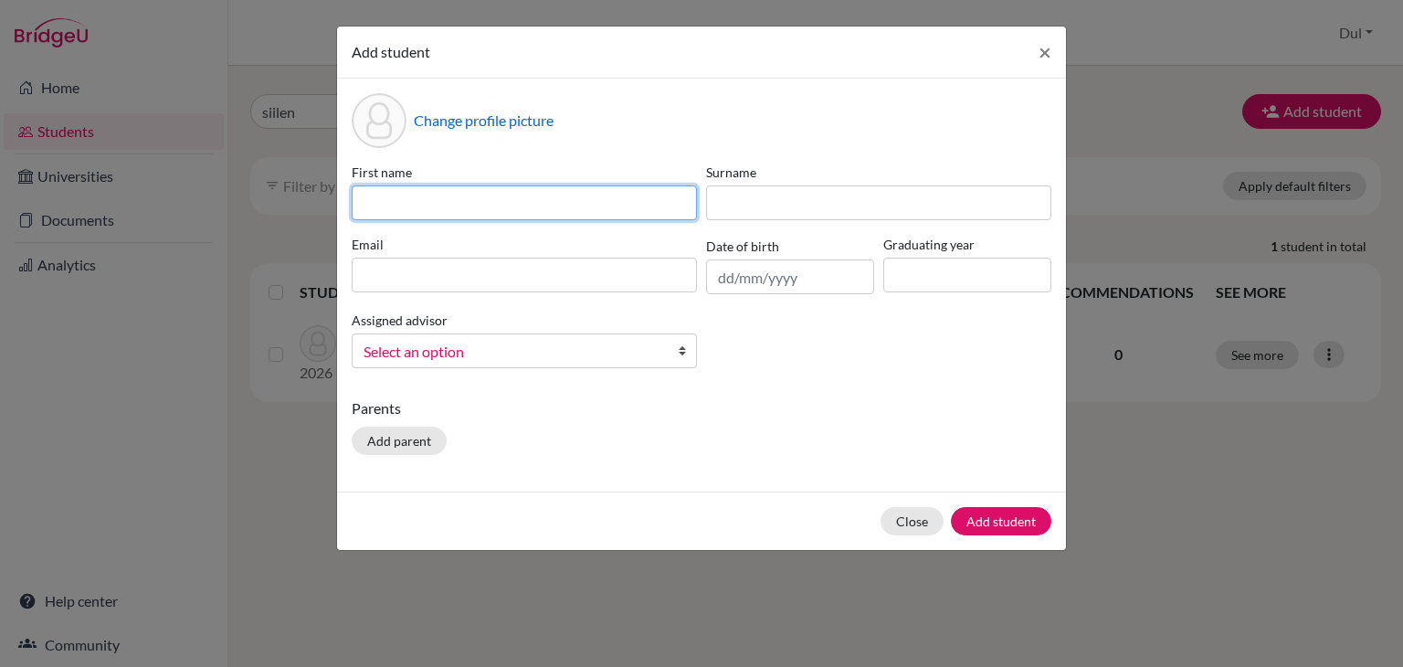
click at [485, 189] on input at bounding box center [524, 202] width 345 height 35
type input "Gan-Erdene"
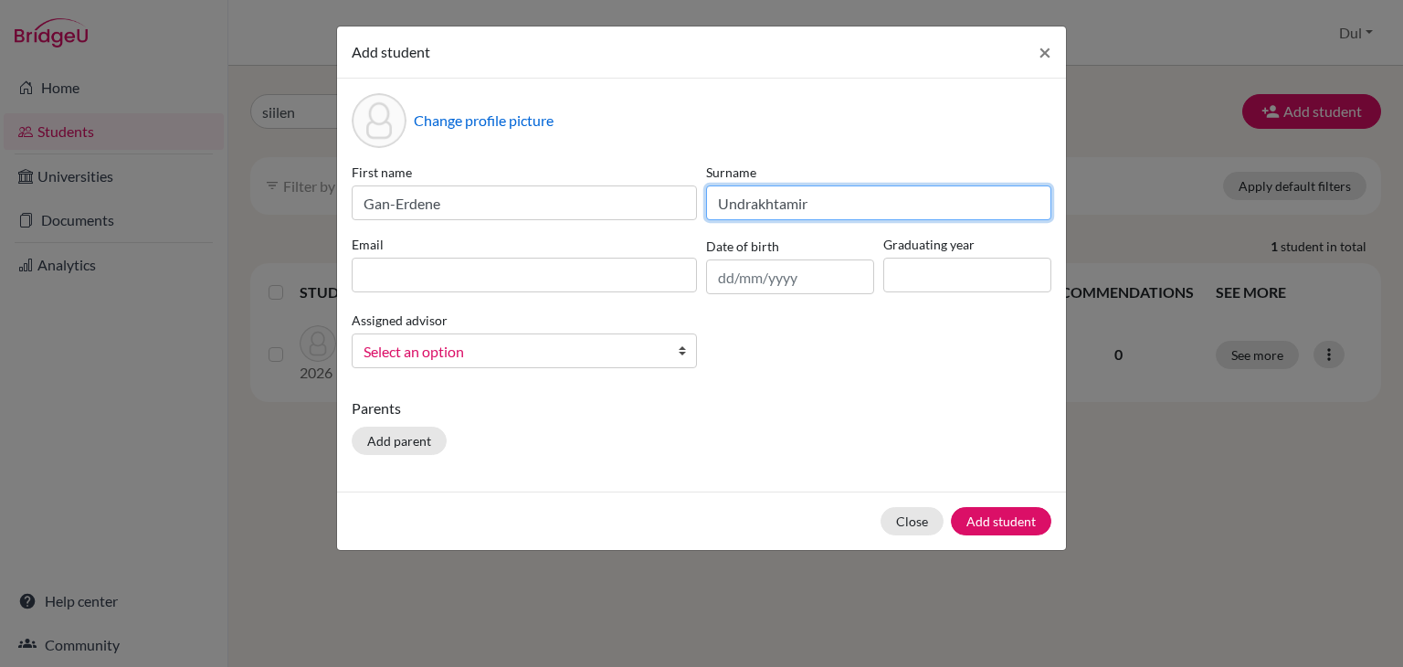
type input "Undrakhtamir"
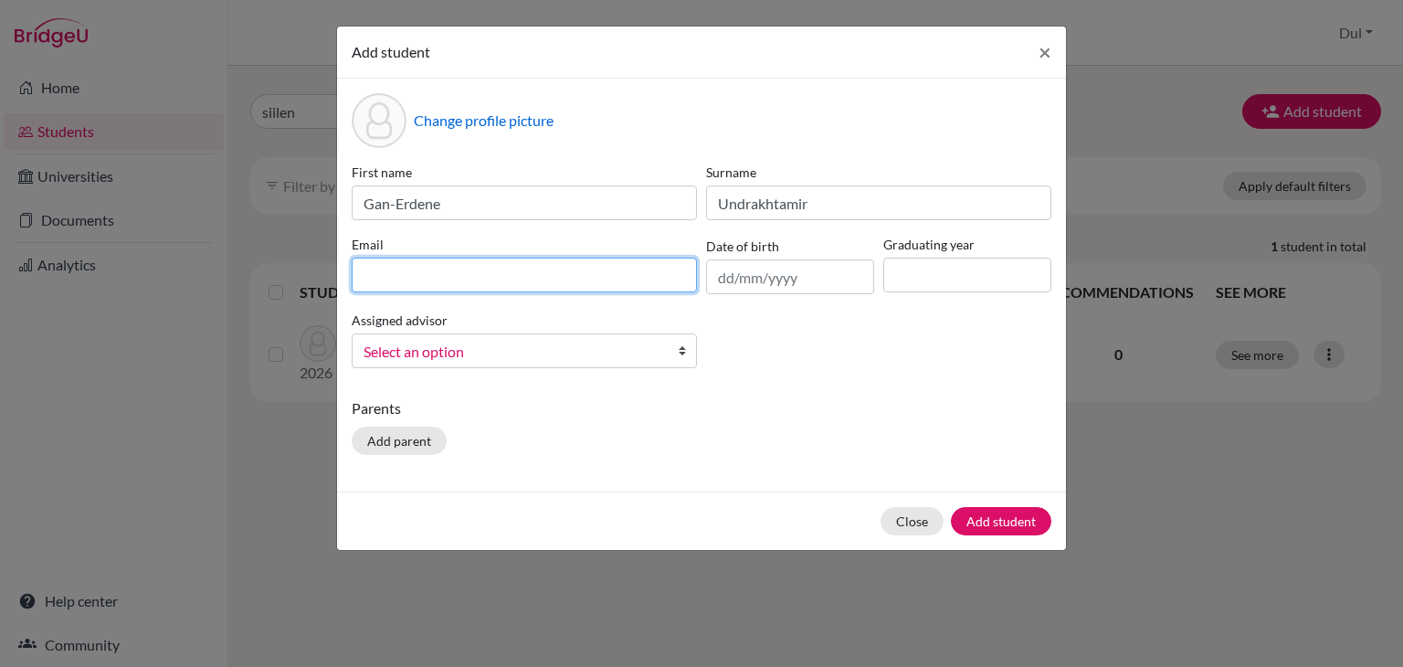
paste input "Caatkety@gmail.com"
type input "Caatkety@gmail.com"
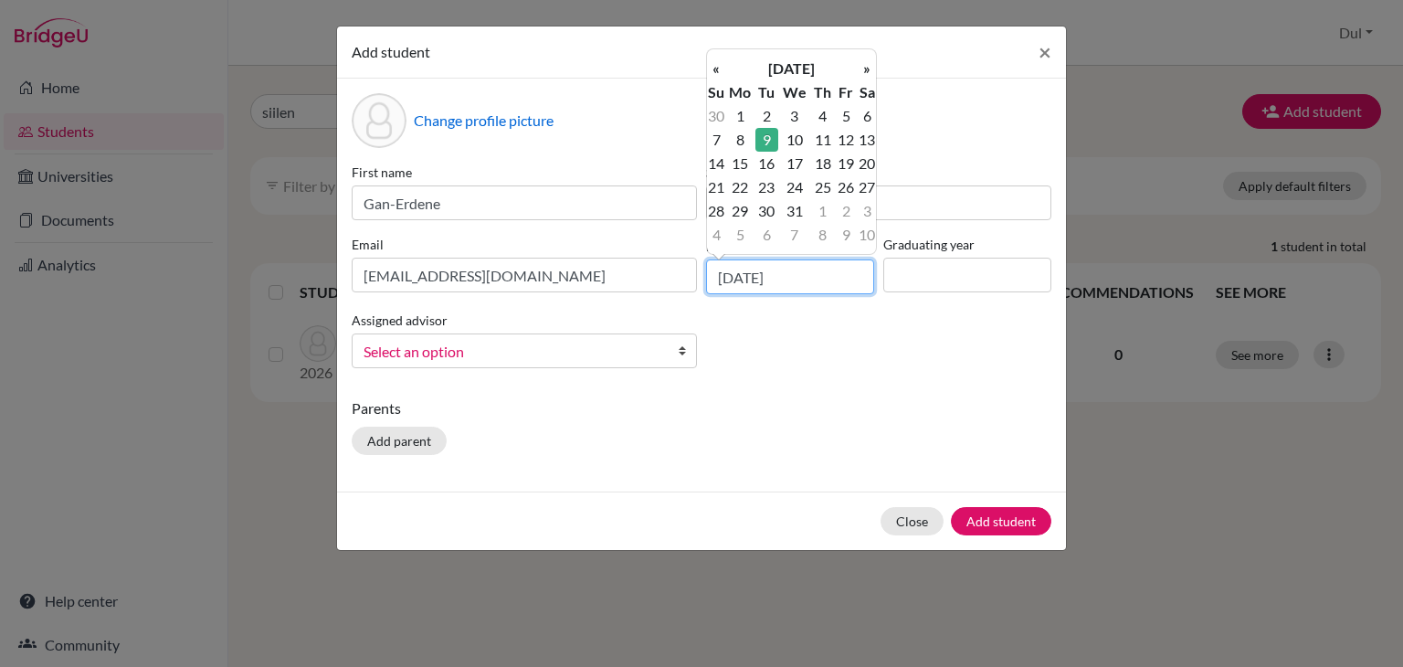
type input "09/12/2008"
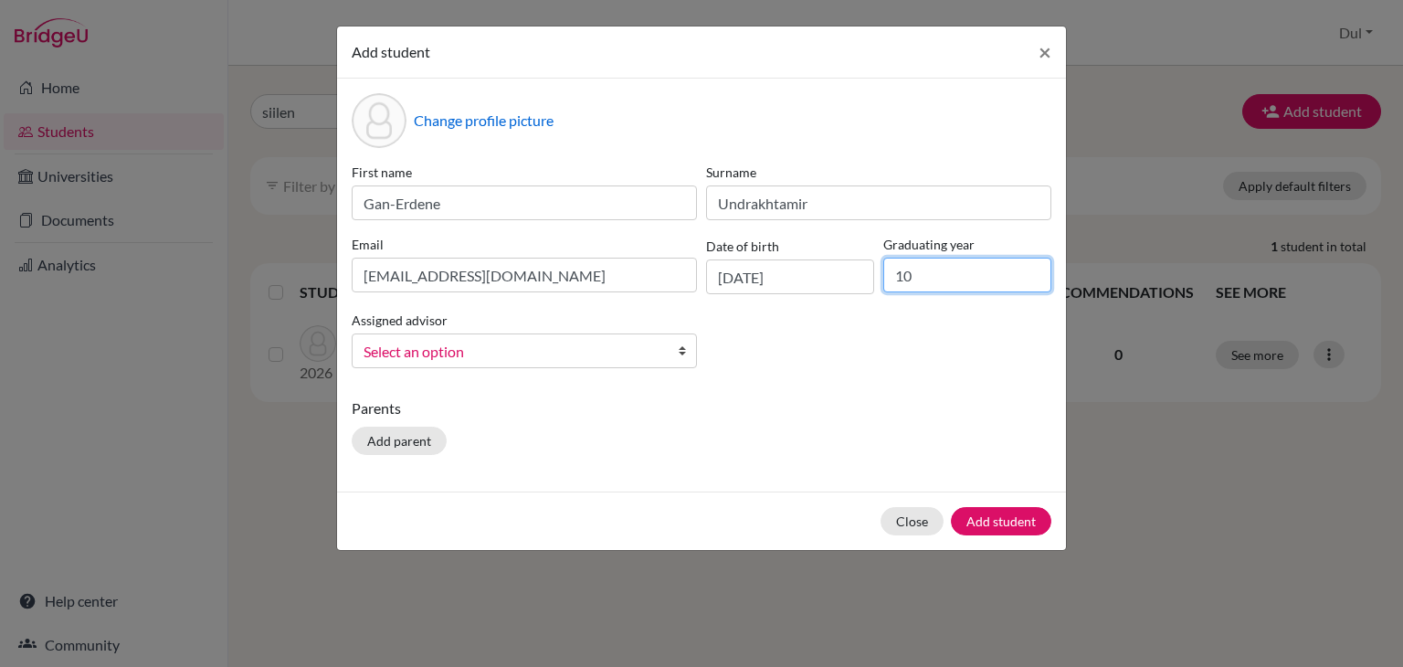
type input "1"
type input "2026"
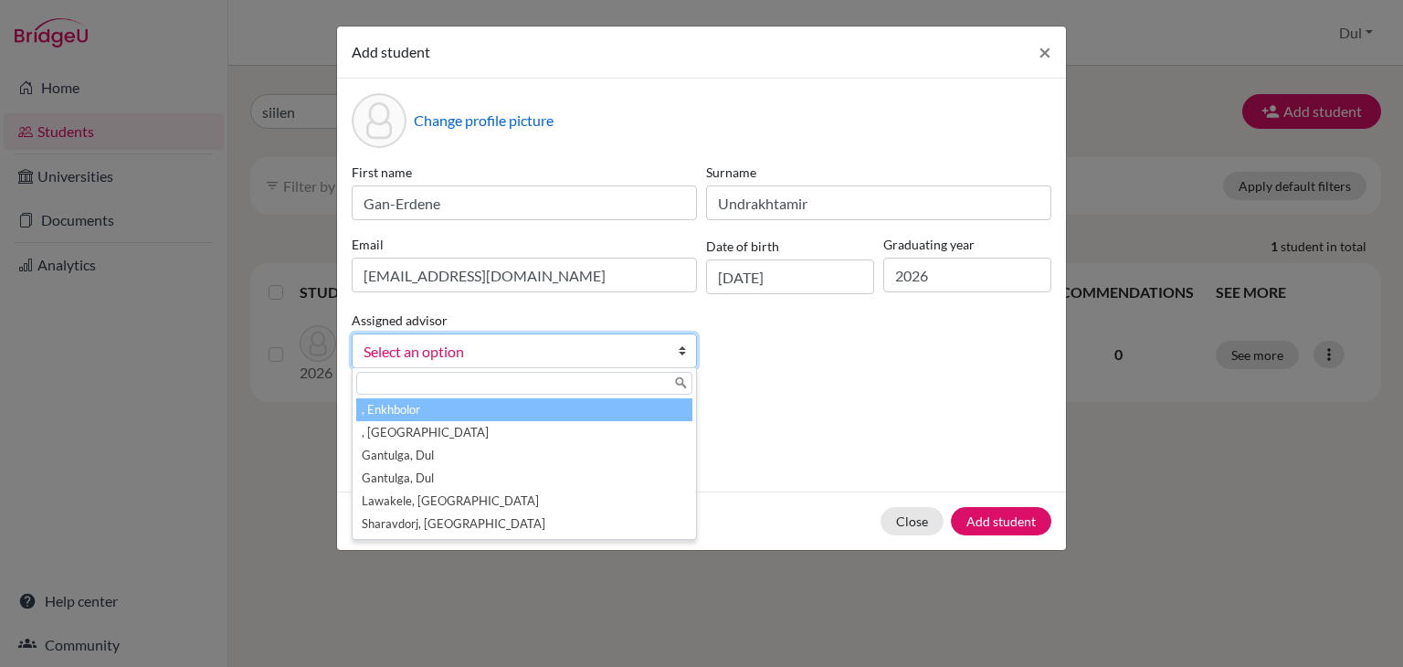
click at [578, 361] on span "Select an option" at bounding box center [513, 352] width 298 height 24
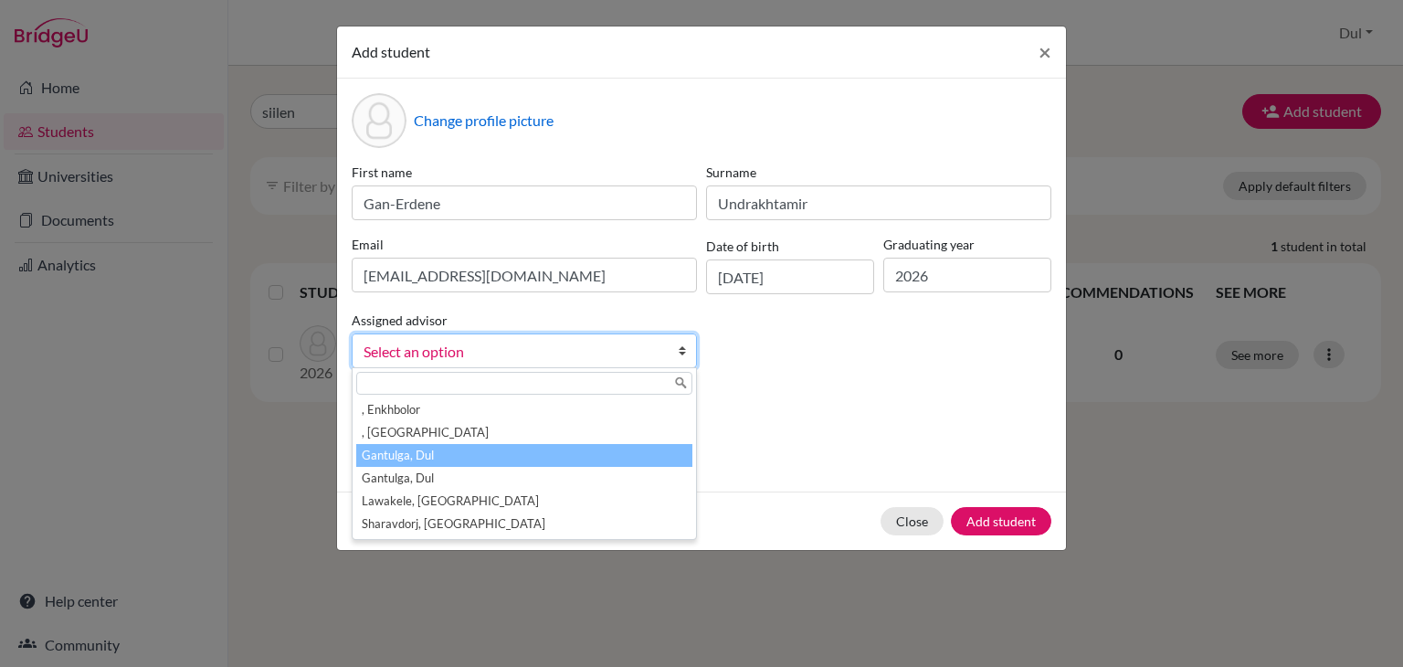
click at [637, 457] on li "Gantulga, Dul" at bounding box center [524, 455] width 336 height 23
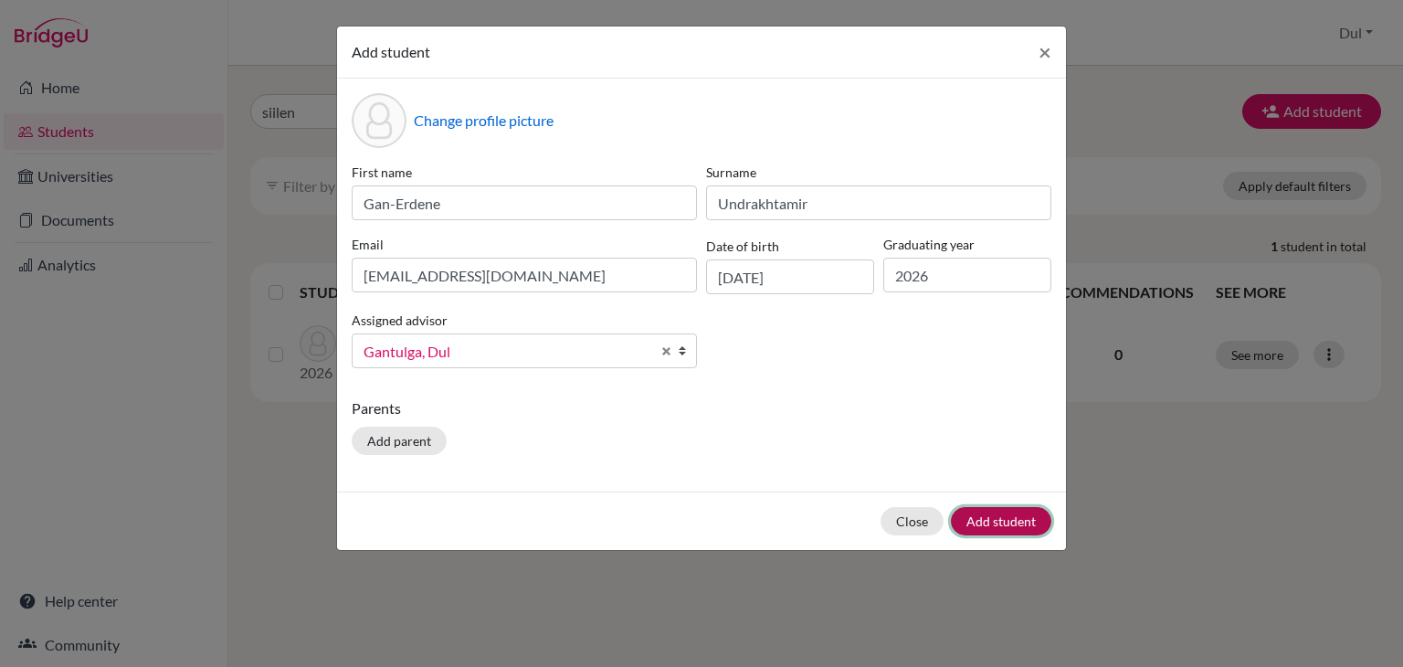
click at [1008, 523] on button "Add student" at bounding box center [1001, 521] width 100 height 28
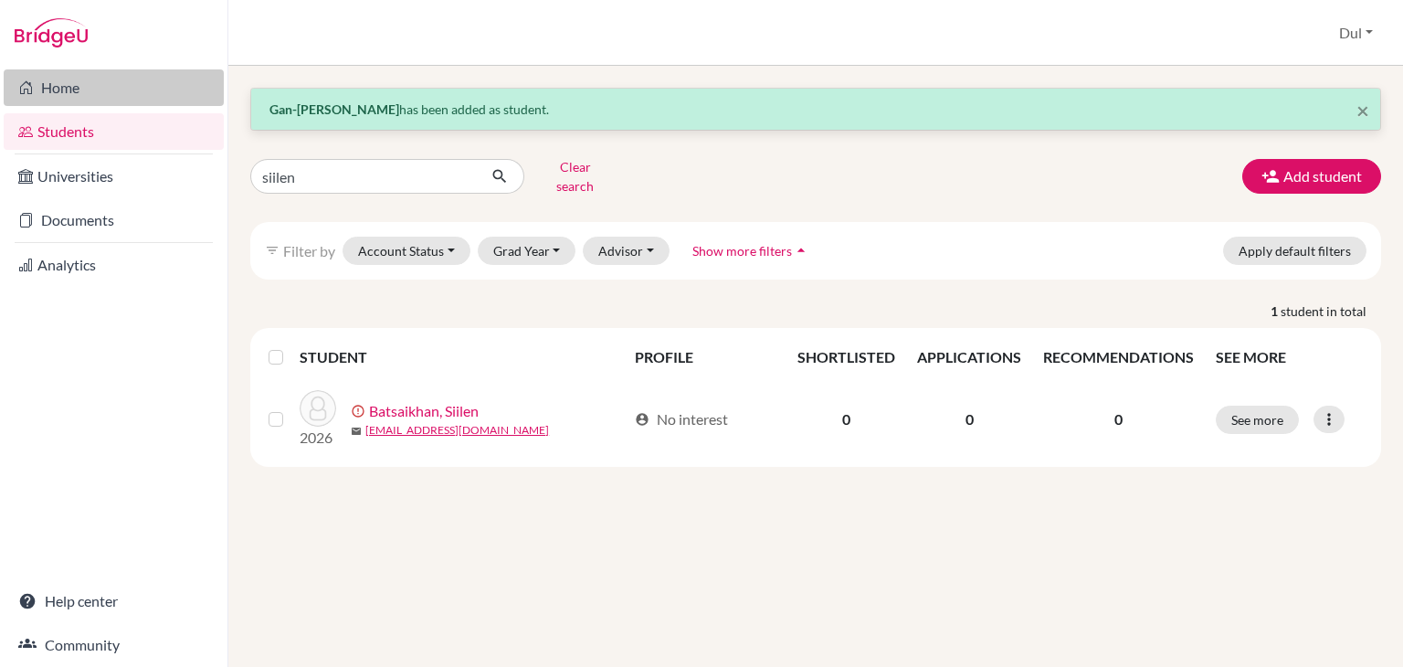
click at [32, 90] on icon at bounding box center [25, 88] width 15 height 22
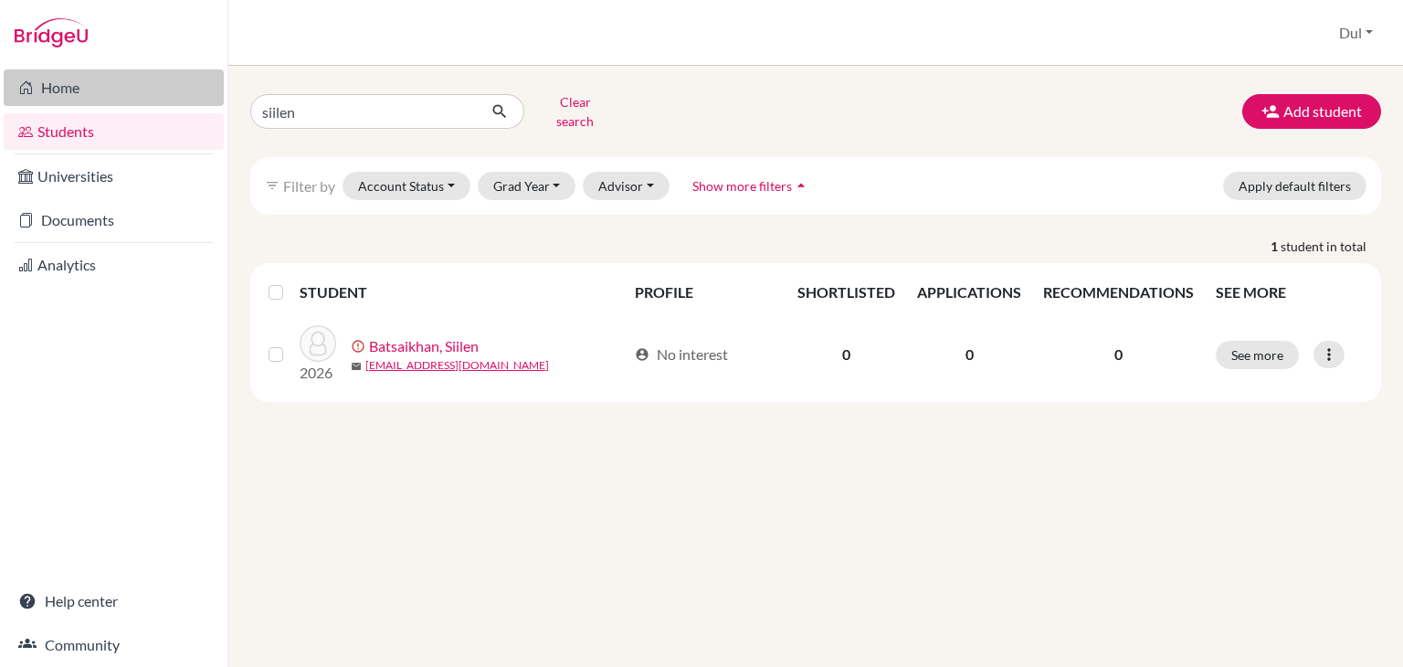
click at [109, 86] on link "Home" at bounding box center [114, 87] width 220 height 37
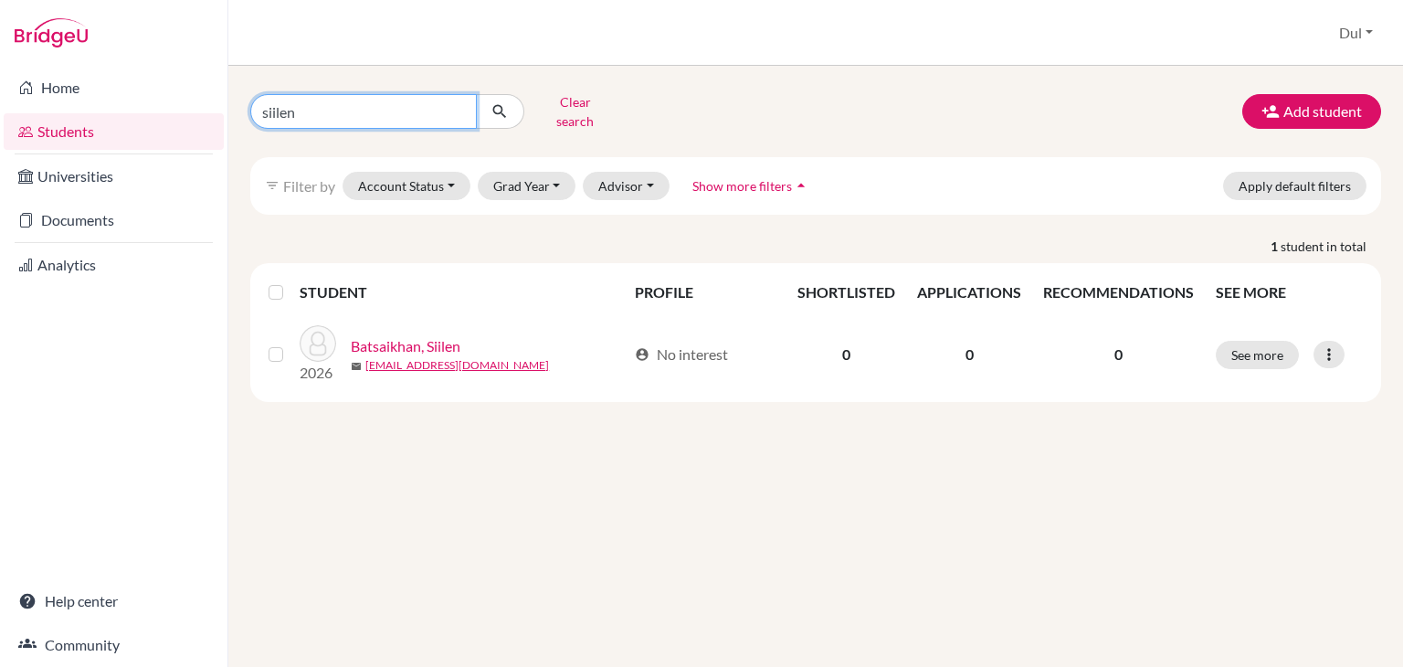
click at [389, 103] on input "siilen" at bounding box center [363, 111] width 227 height 35
type input "bilguuntugs"
click button "submit" at bounding box center [500, 111] width 48 height 35
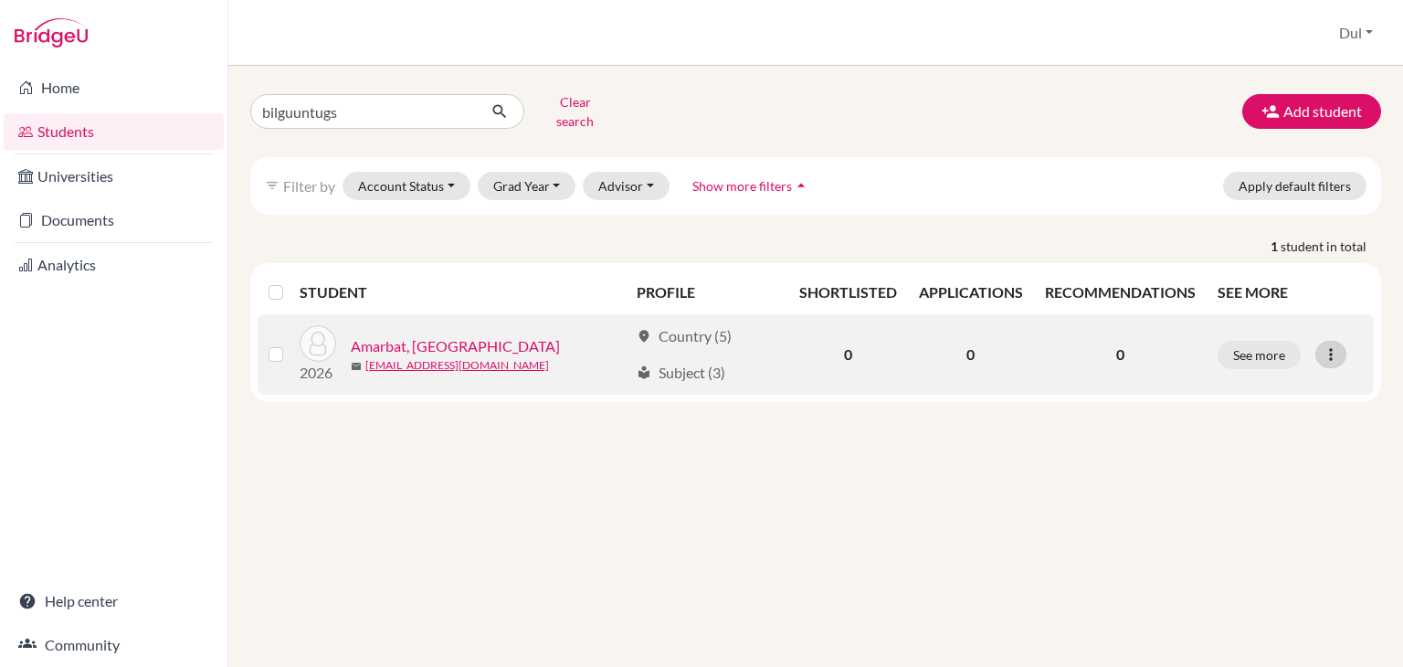
click at [1333, 345] on icon at bounding box center [1331, 354] width 18 height 18
click at [1219, 390] on button "Edit student" at bounding box center [1249, 391] width 144 height 29
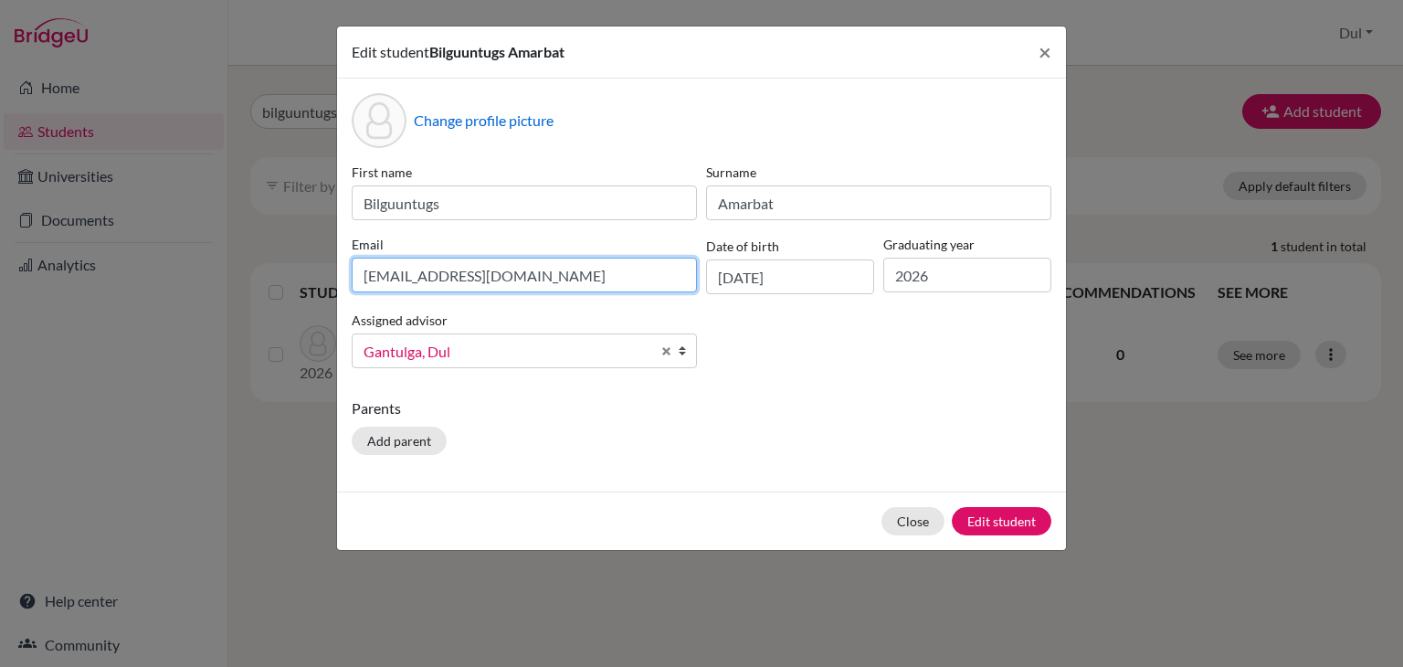
click at [537, 276] on input "kakekaje85@gmail.com" at bounding box center [524, 275] width 345 height 35
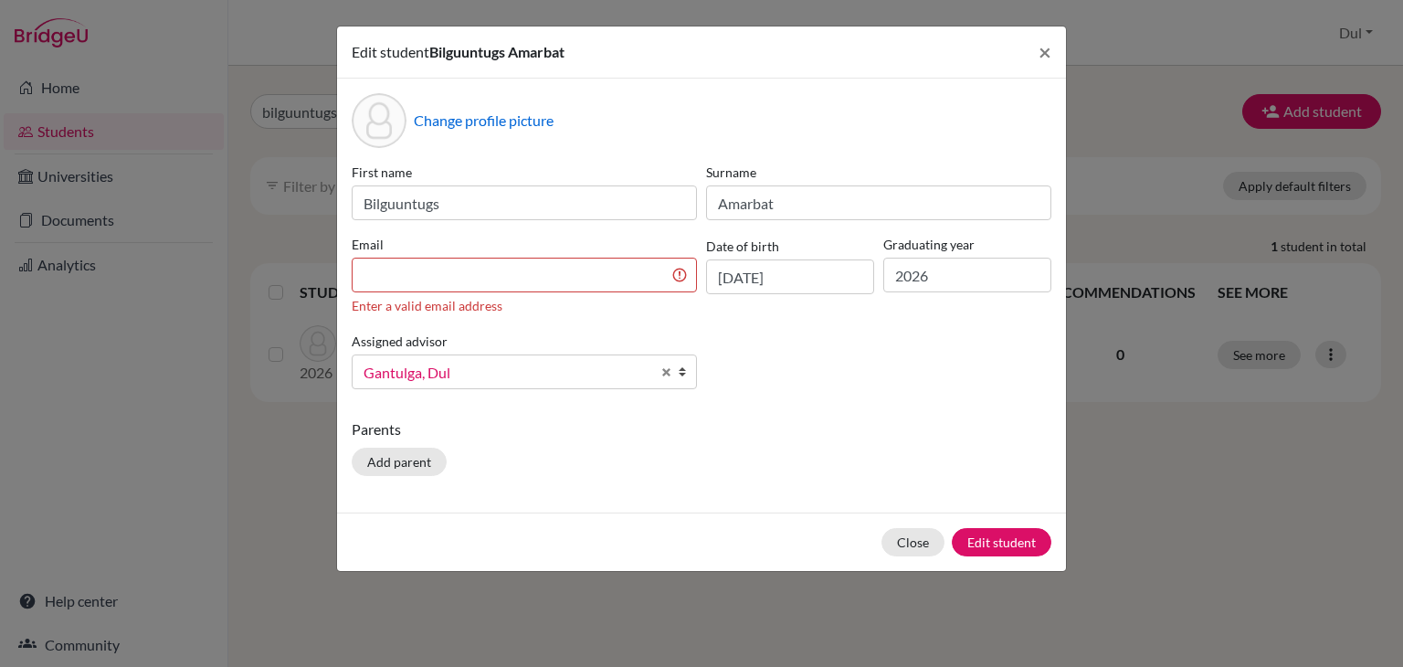
click at [1064, 432] on div "Change profile picture First name Bilguuntugs Surname Amarbat Email Enter a val…" at bounding box center [701, 296] width 729 height 434
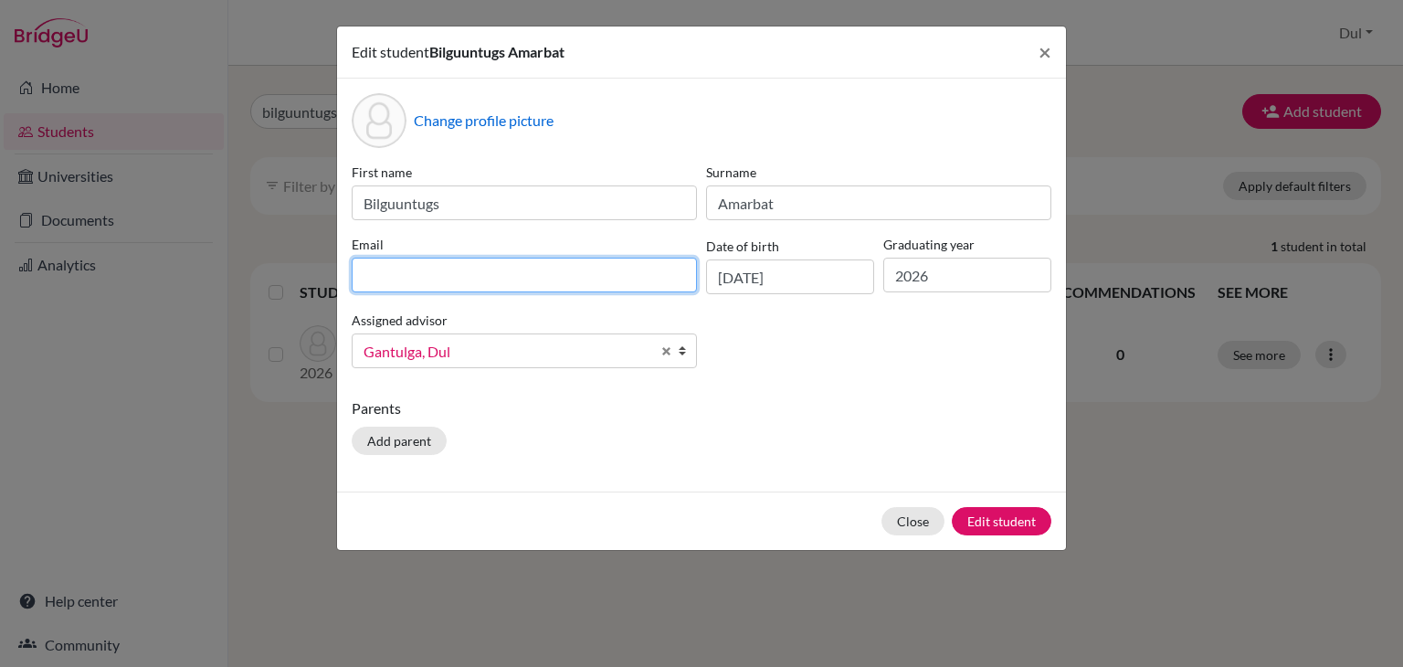
click at [435, 265] on input at bounding box center [524, 275] width 345 height 35
click at [494, 275] on input "bilguuntugsbill@gmsail.com" at bounding box center [524, 275] width 345 height 35
type input "bilguuntugsbill@gmail.com"
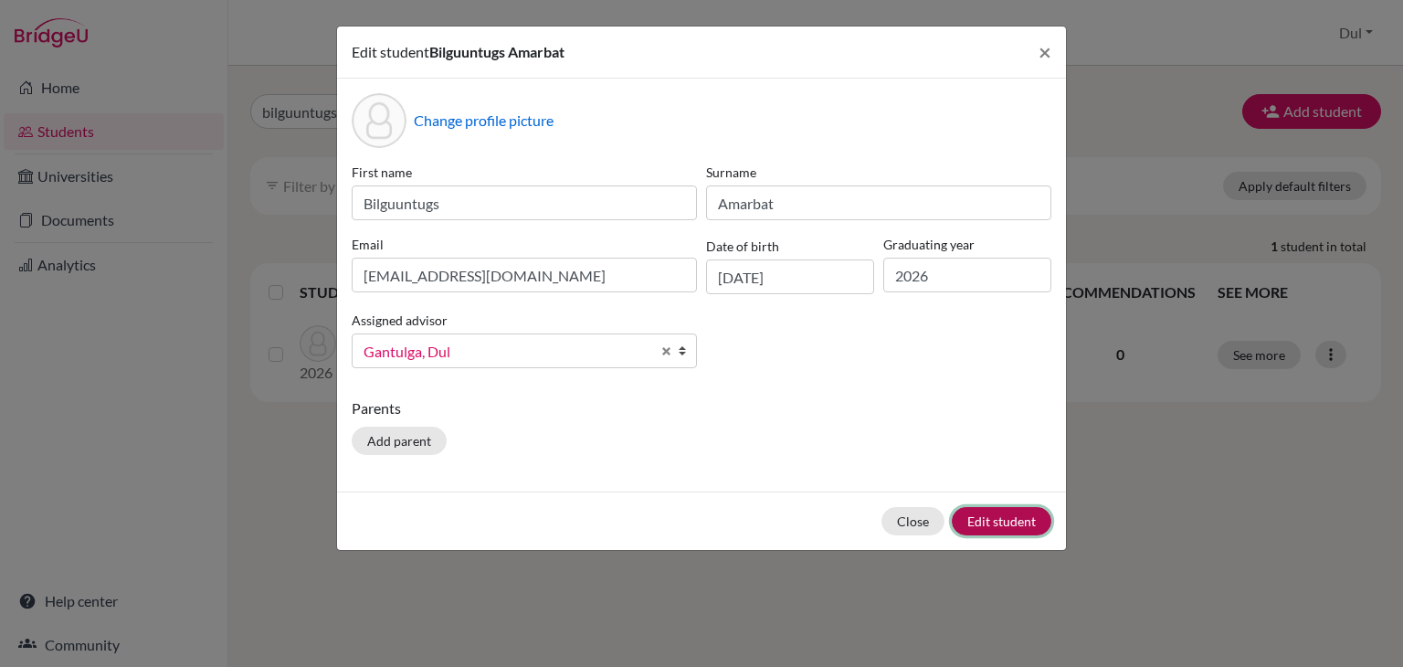
click at [980, 520] on button "Edit student" at bounding box center [1002, 521] width 100 height 28
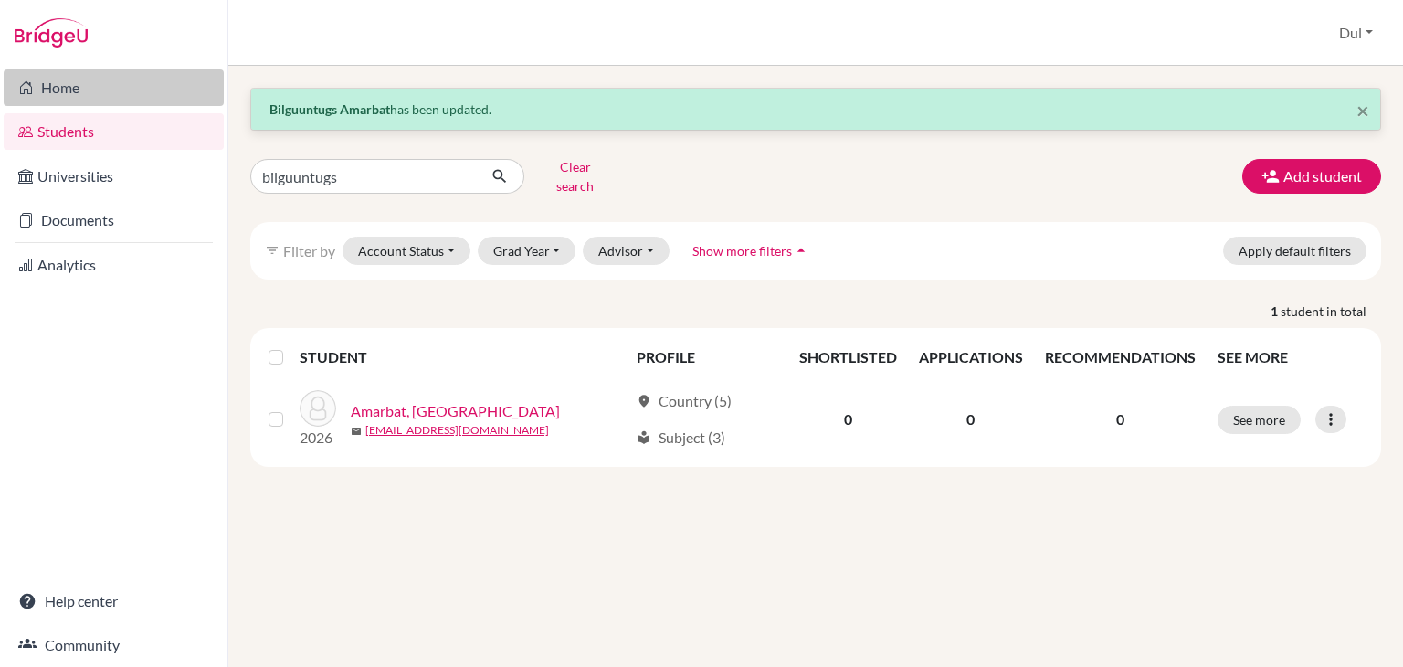
click at [101, 85] on link "Home" at bounding box center [114, 87] width 220 height 37
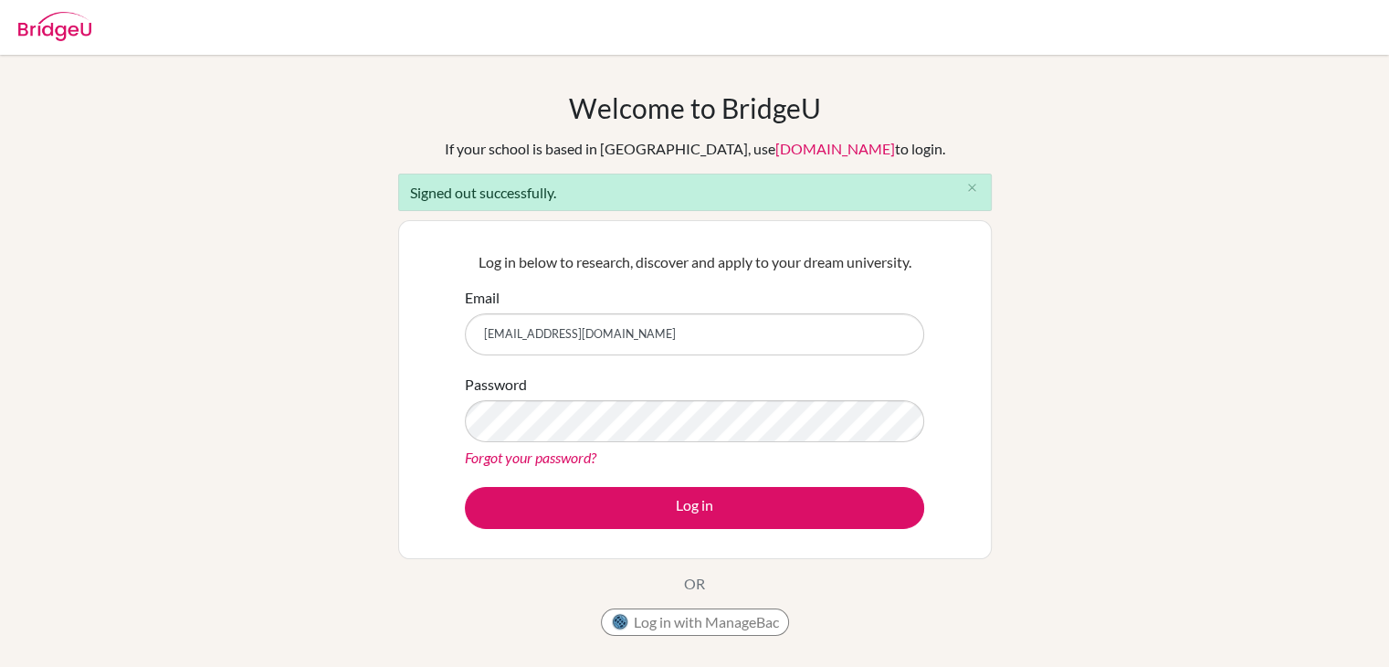
type input "dulgantulga@yahoo.com"
click at [465, 487] on button "Log in" at bounding box center [694, 508] width 459 height 42
type input "[EMAIL_ADDRESS][DOMAIN_NAME]"
click at [465, 487] on button "Log in" at bounding box center [694, 508] width 459 height 42
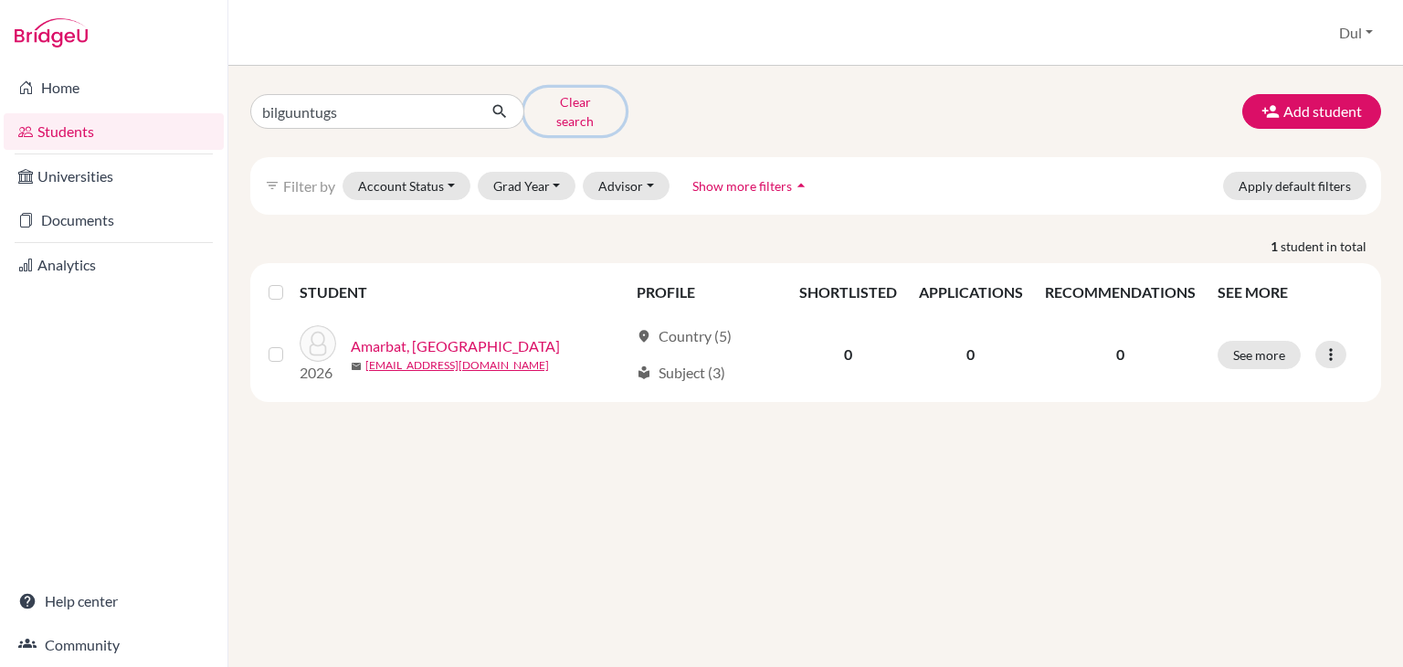
click at [589, 103] on button "Clear search" at bounding box center [574, 112] width 101 height 48
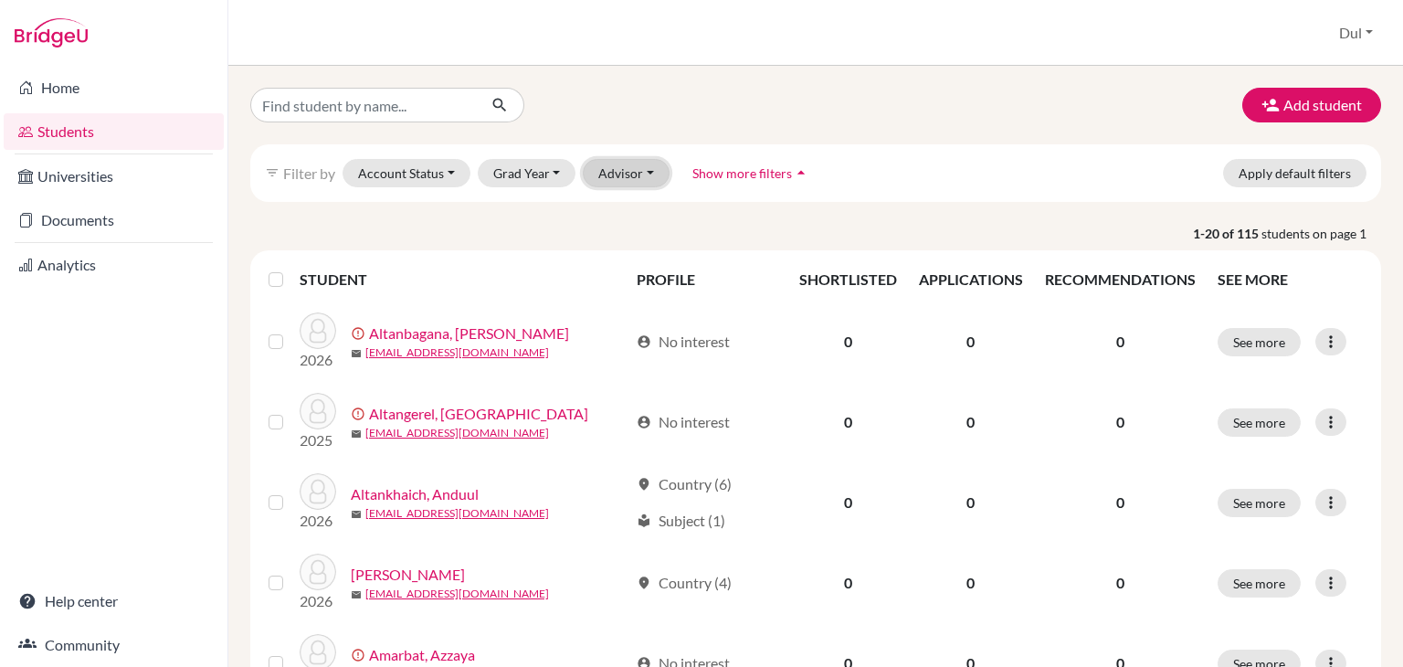
click at [614, 186] on button "Advisor" at bounding box center [626, 173] width 87 height 28
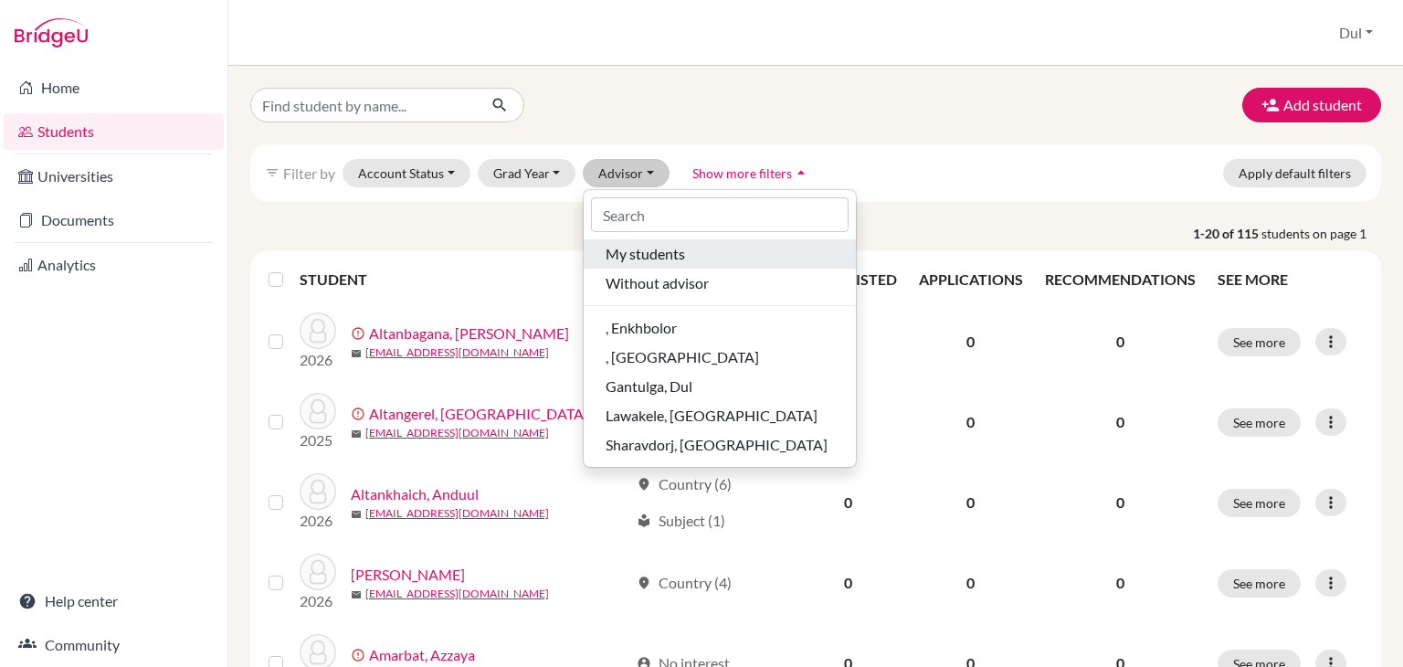
click at [667, 248] on span "My students" at bounding box center [645, 254] width 79 height 22
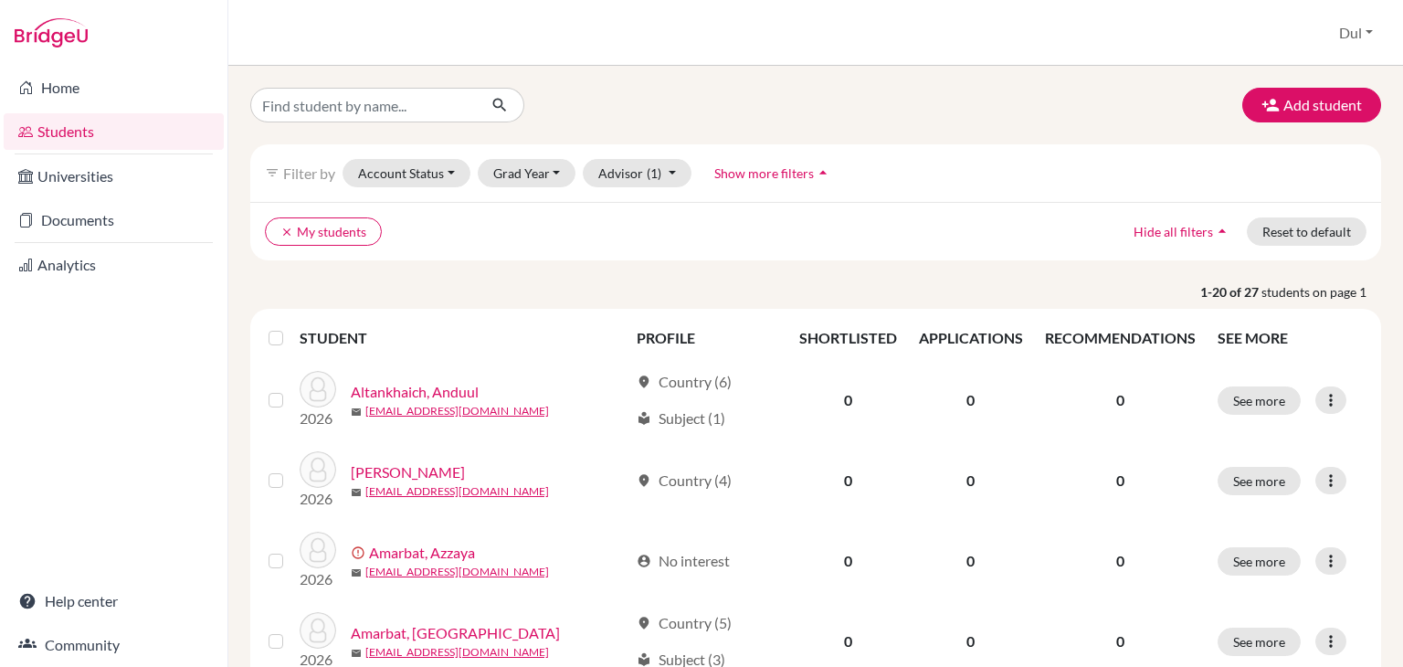
click at [667, 248] on div "clear My students Hide all filters arrow_drop_up Reset to default" at bounding box center [815, 231] width 1131 height 58
type input "bilguuntugs"
click button "submit" at bounding box center [500, 105] width 48 height 35
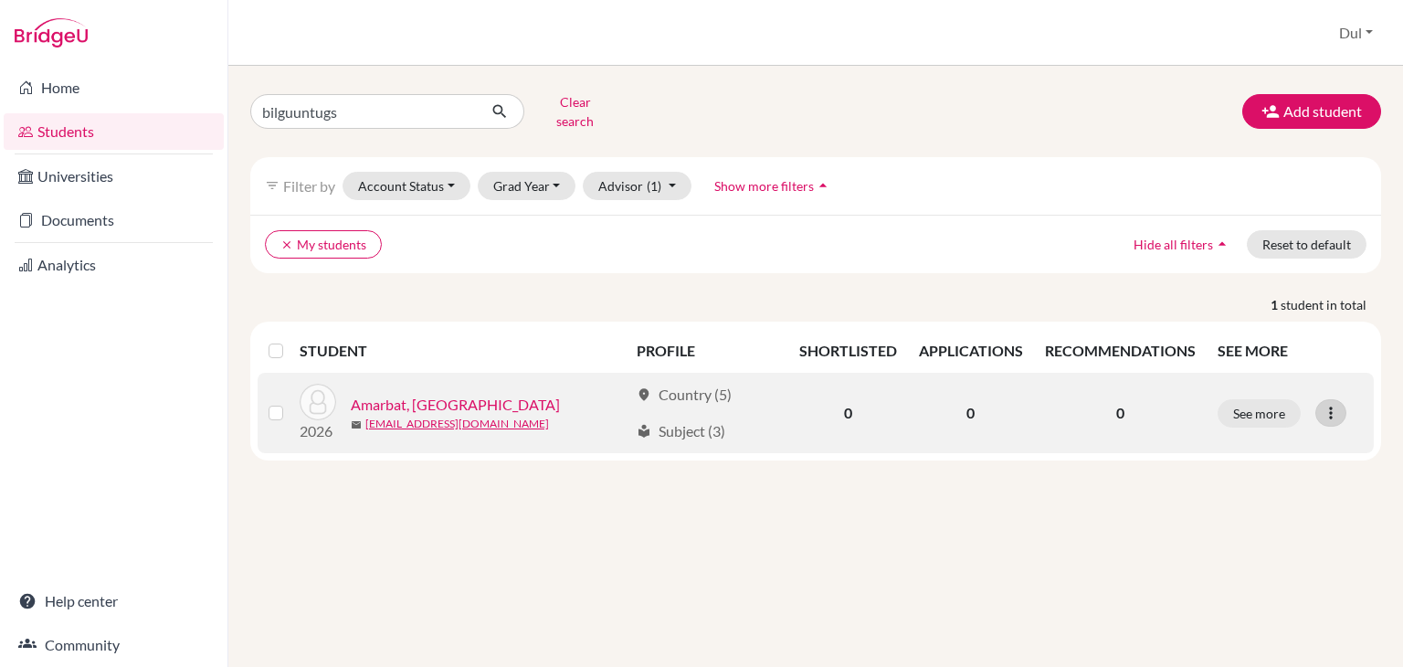
click at [1340, 399] on div at bounding box center [1330, 412] width 31 height 27
click at [1245, 436] on button "Edit student" at bounding box center [1249, 450] width 144 height 29
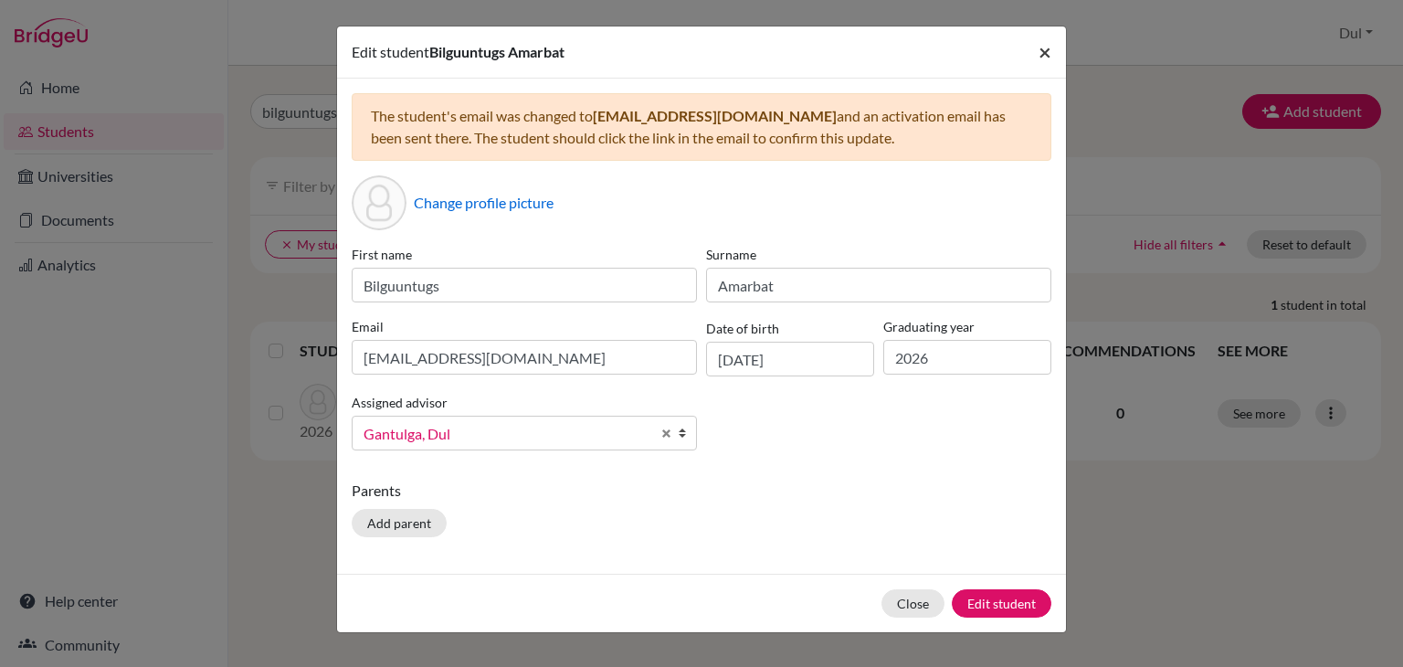
click at [1040, 41] on span "×" at bounding box center [1045, 51] width 13 height 26
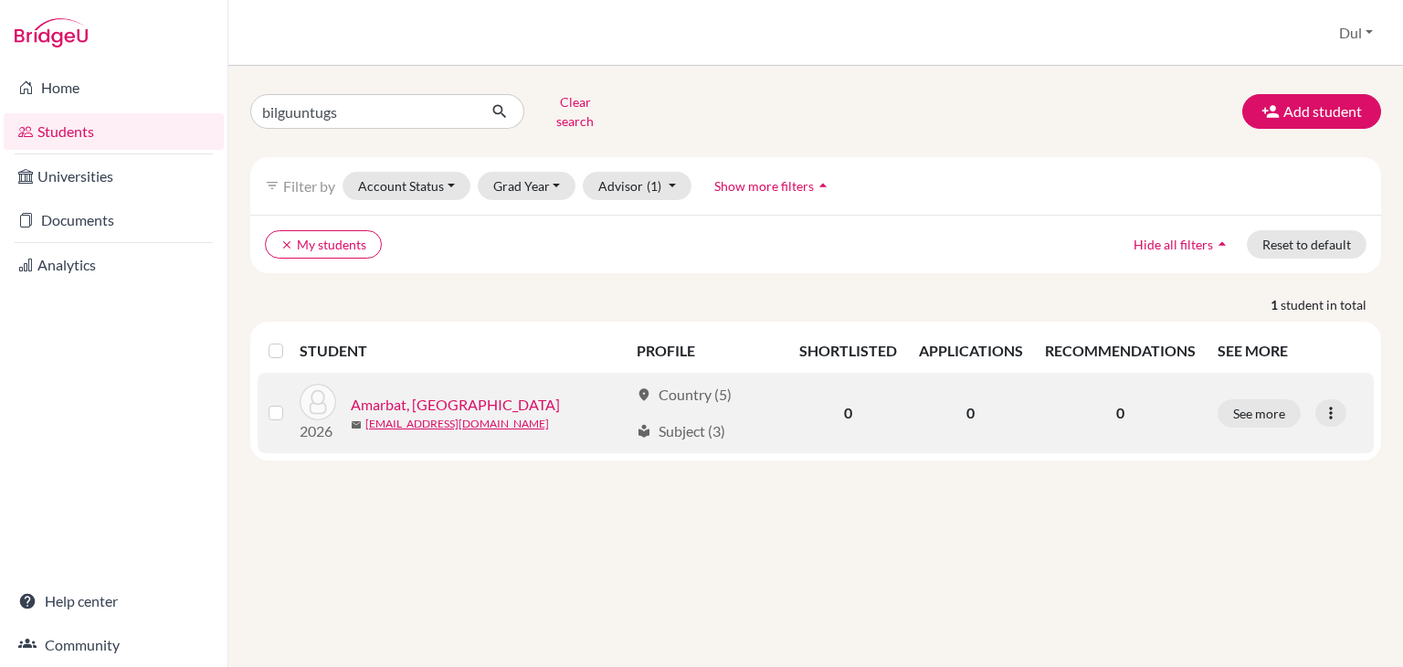
click at [438, 394] on link "Amarbat, [GEOGRAPHIC_DATA]" at bounding box center [455, 405] width 209 height 22
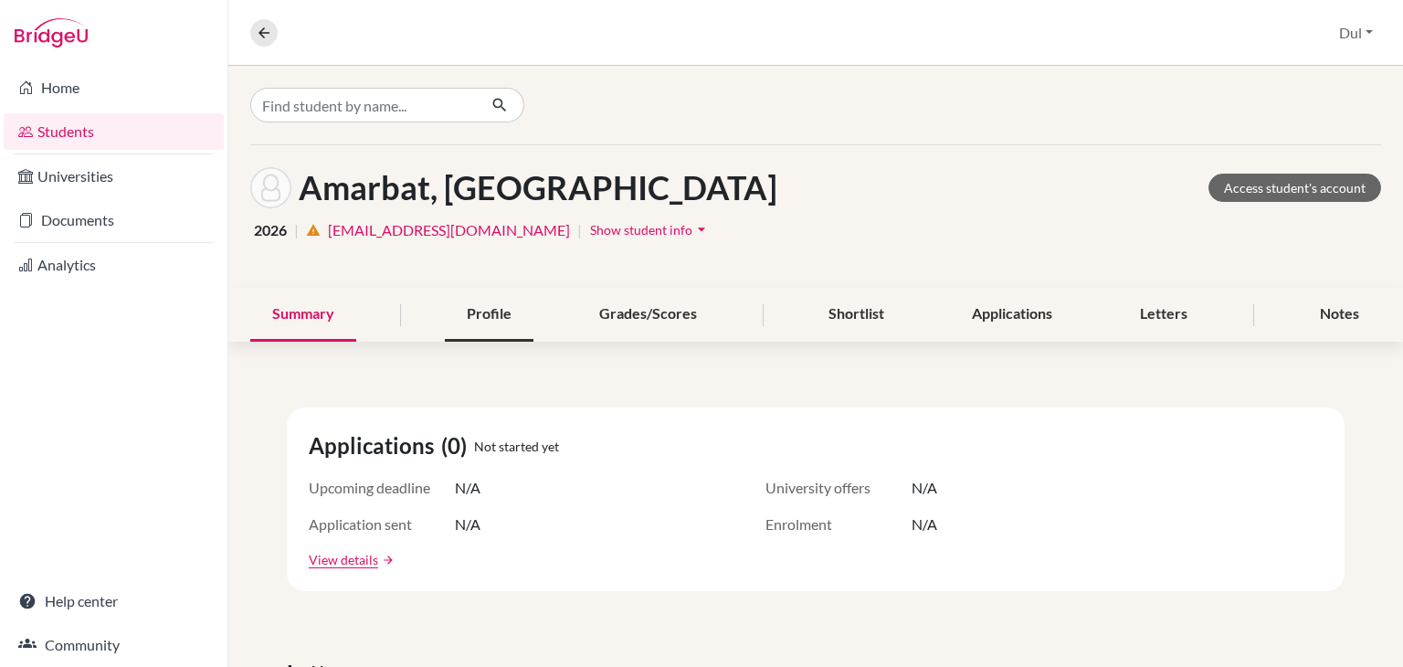
click at [484, 328] on div "Profile" at bounding box center [489, 315] width 89 height 54
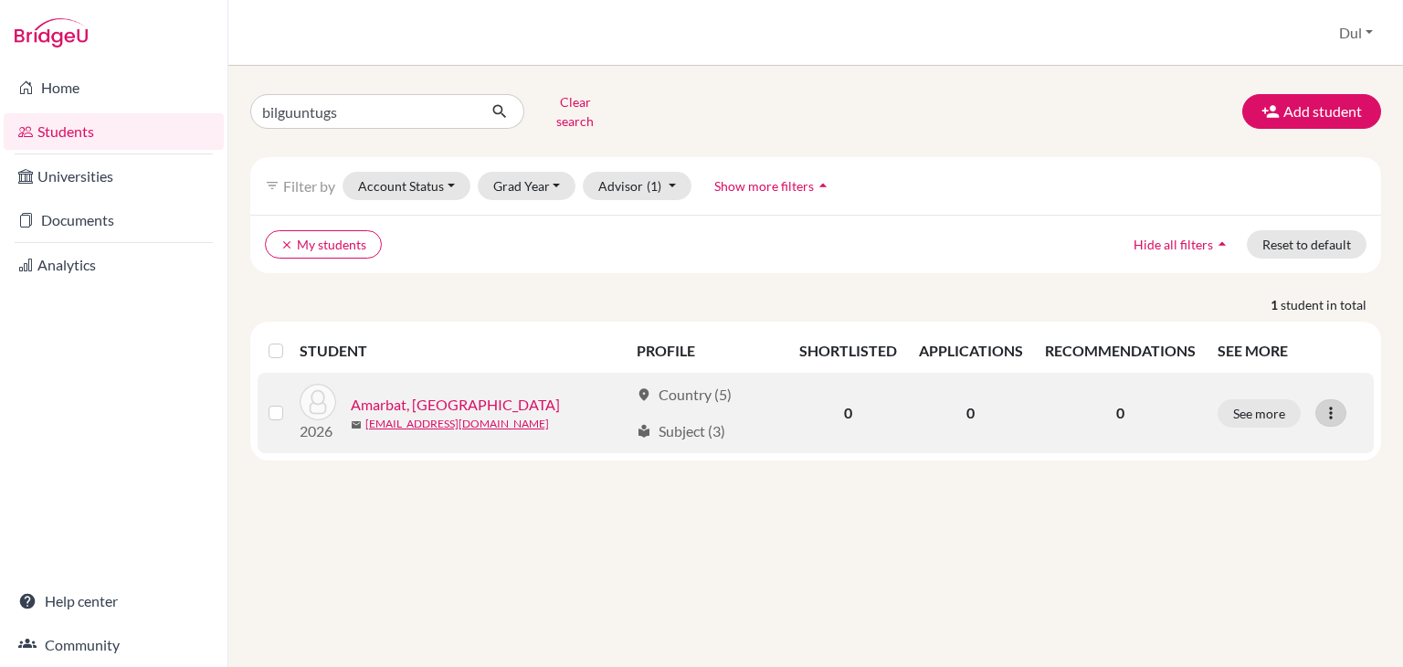
click at [1322, 404] on icon at bounding box center [1331, 413] width 18 height 18
click at [1229, 499] on button "Reset Password" at bounding box center [1249, 508] width 144 height 29
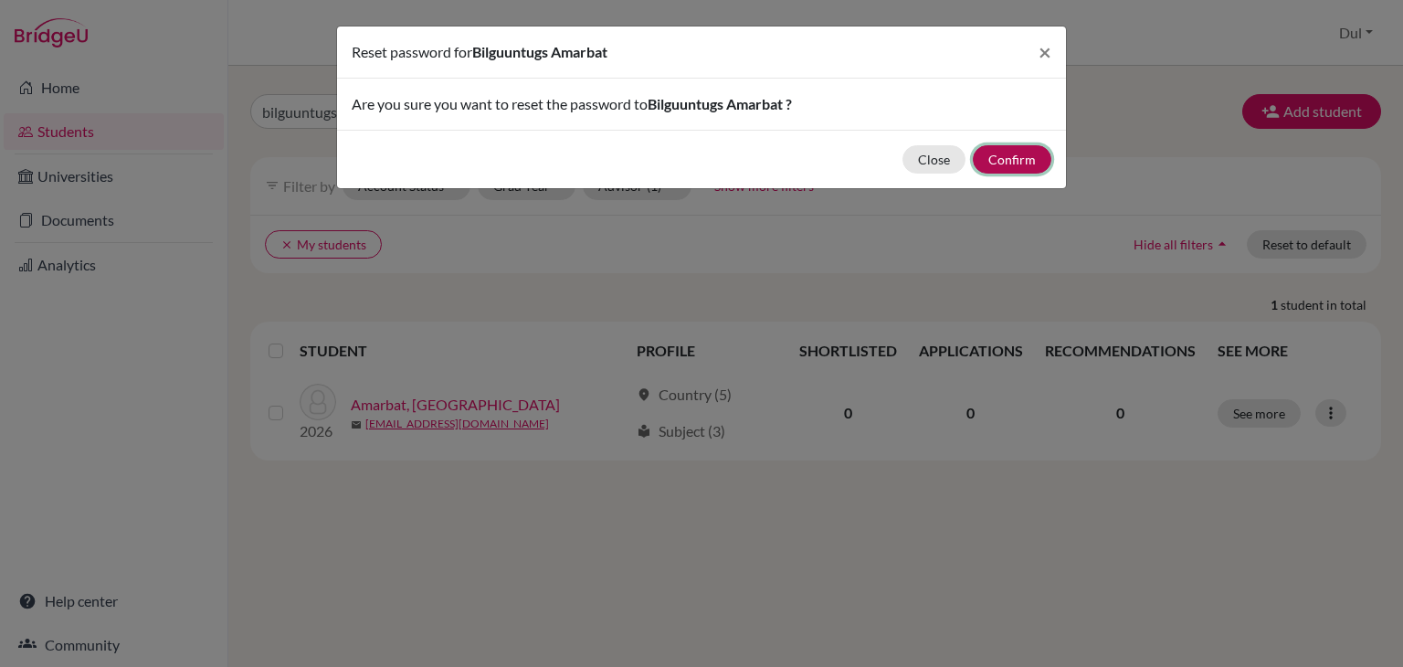
click at [1028, 154] on button "Confirm" at bounding box center [1012, 159] width 79 height 28
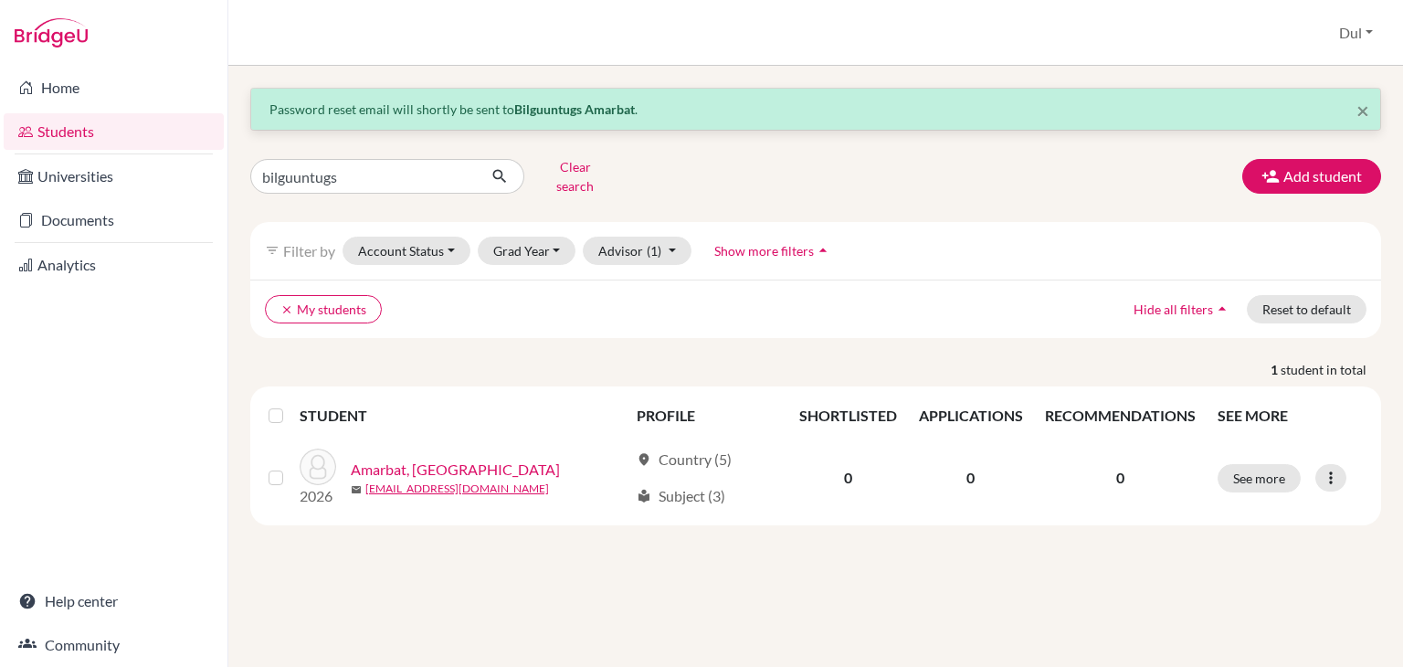
click at [928, 585] on div "× Password reset email will shortly be sent to [GEOGRAPHIC_DATA] Amarbat . bilg…" at bounding box center [815, 366] width 1175 height 601
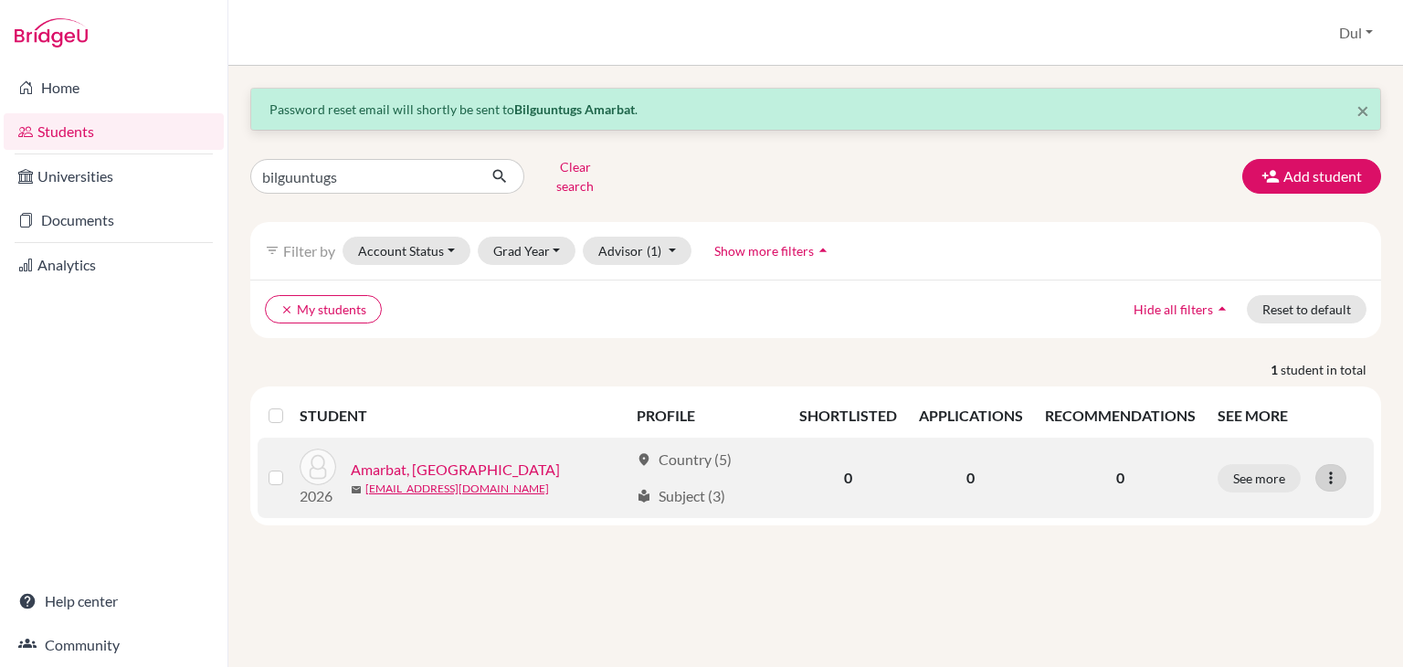
click at [1333, 469] on icon at bounding box center [1331, 478] width 18 height 18
click at [1252, 505] on button "Edit student" at bounding box center [1249, 515] width 144 height 29
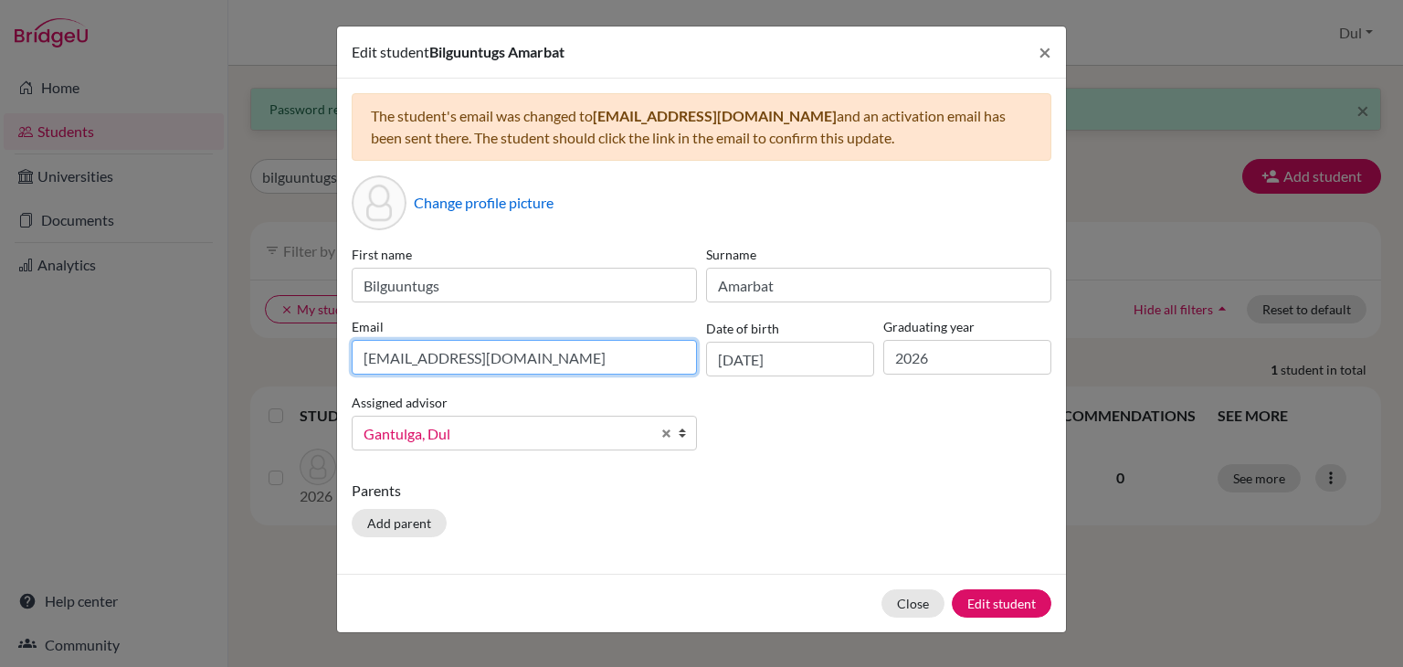
click at [585, 355] on input "[EMAIL_ADDRESS][DOMAIN_NAME]" at bounding box center [524, 357] width 345 height 35
type input "[EMAIL_ADDRESS][DOMAIN_NAME]"
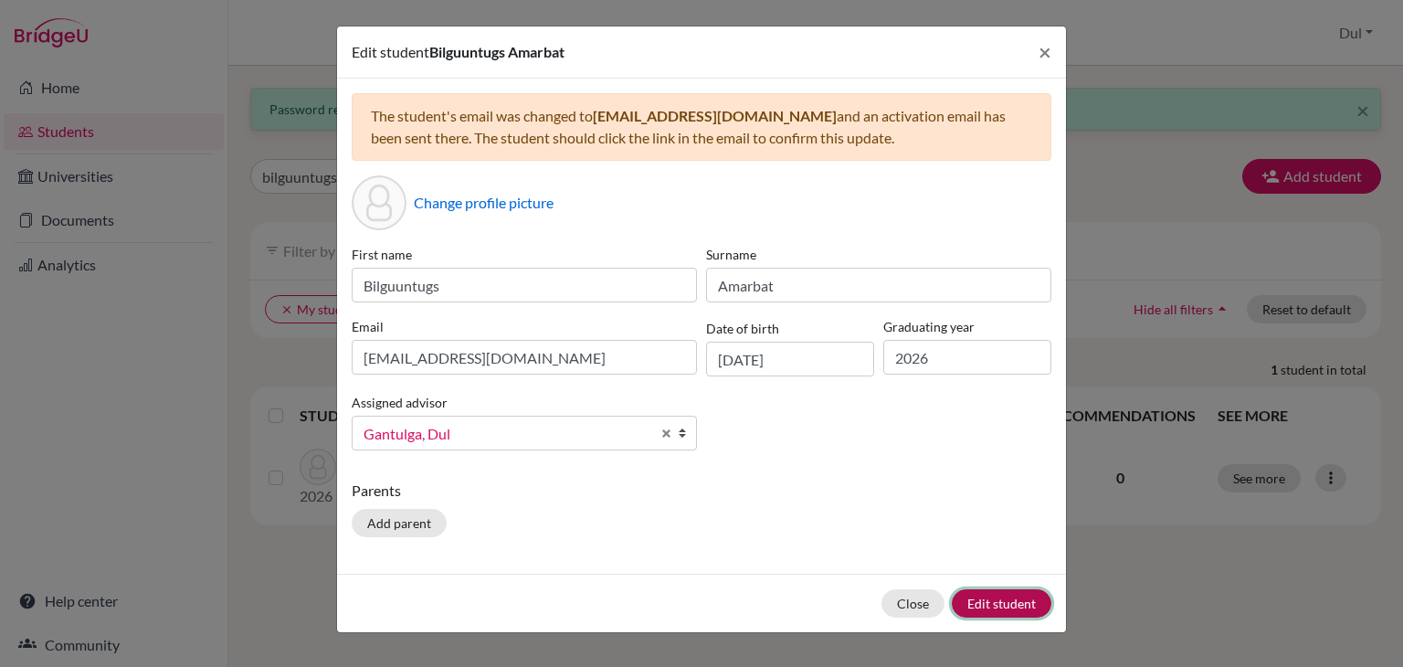
click at [994, 600] on button "Edit student" at bounding box center [1002, 603] width 100 height 28
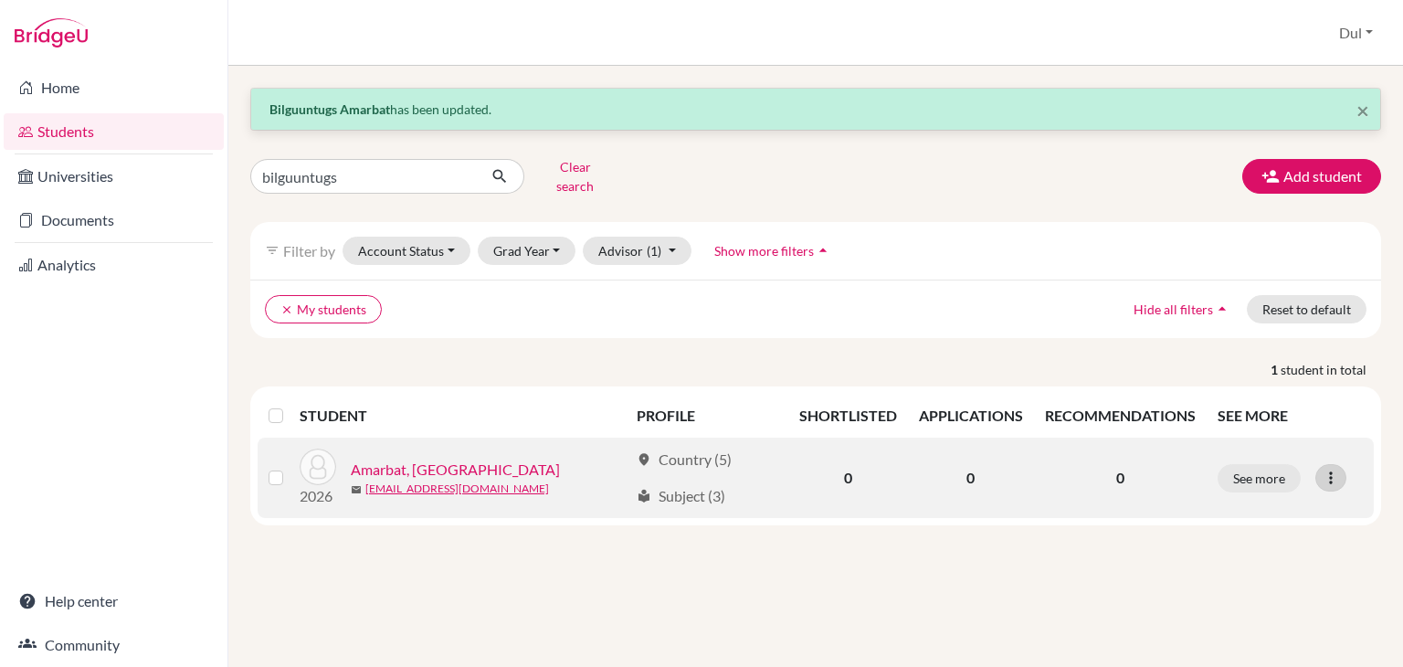
click at [1315, 464] on div at bounding box center [1330, 477] width 31 height 27
click at [1250, 501] on button "Edit student" at bounding box center [1249, 515] width 144 height 29
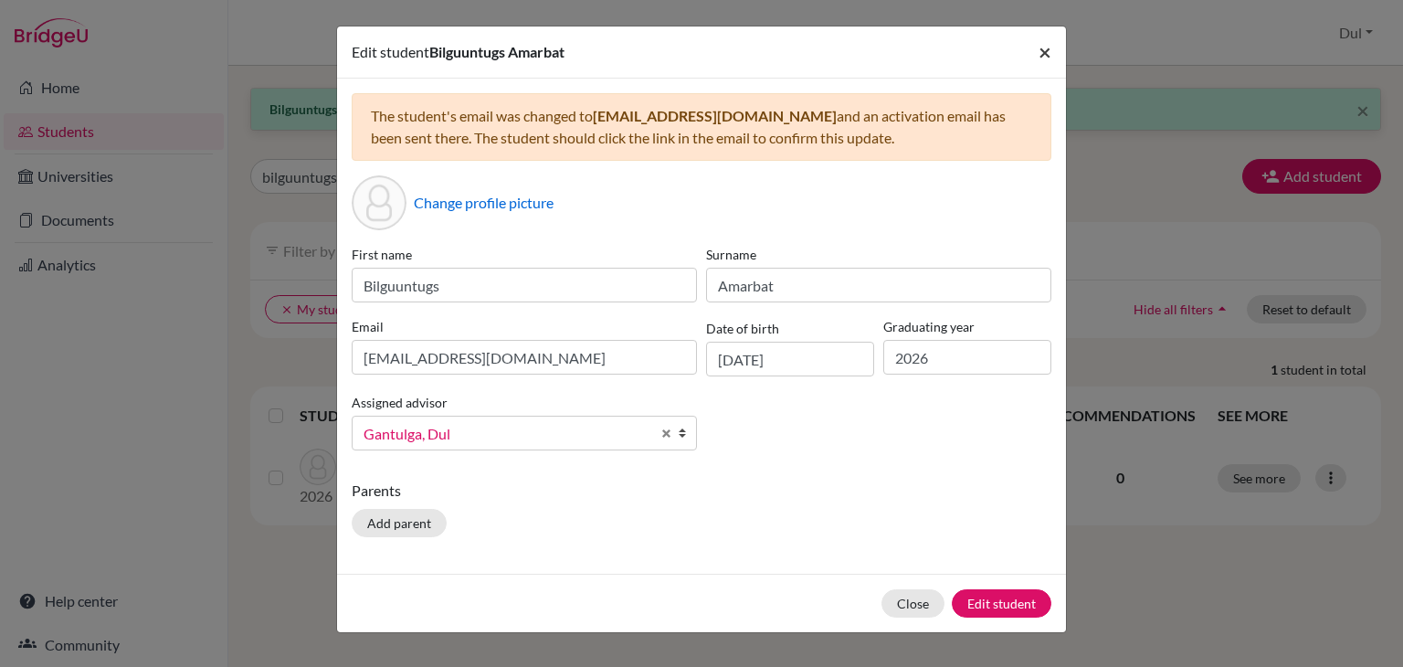
click at [1046, 50] on span "×" at bounding box center [1045, 51] width 13 height 26
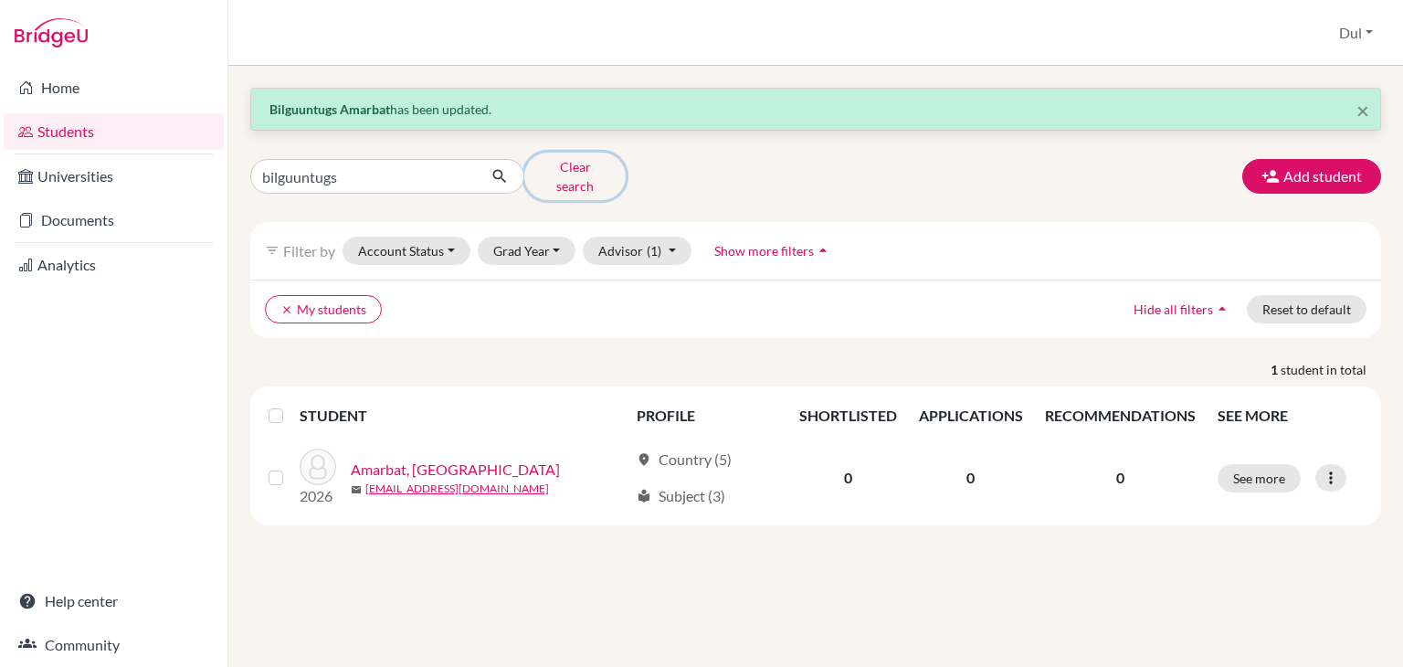
click at [566, 165] on button "Clear search" at bounding box center [574, 177] width 101 height 48
